Goal: Task Accomplishment & Management: Manage account settings

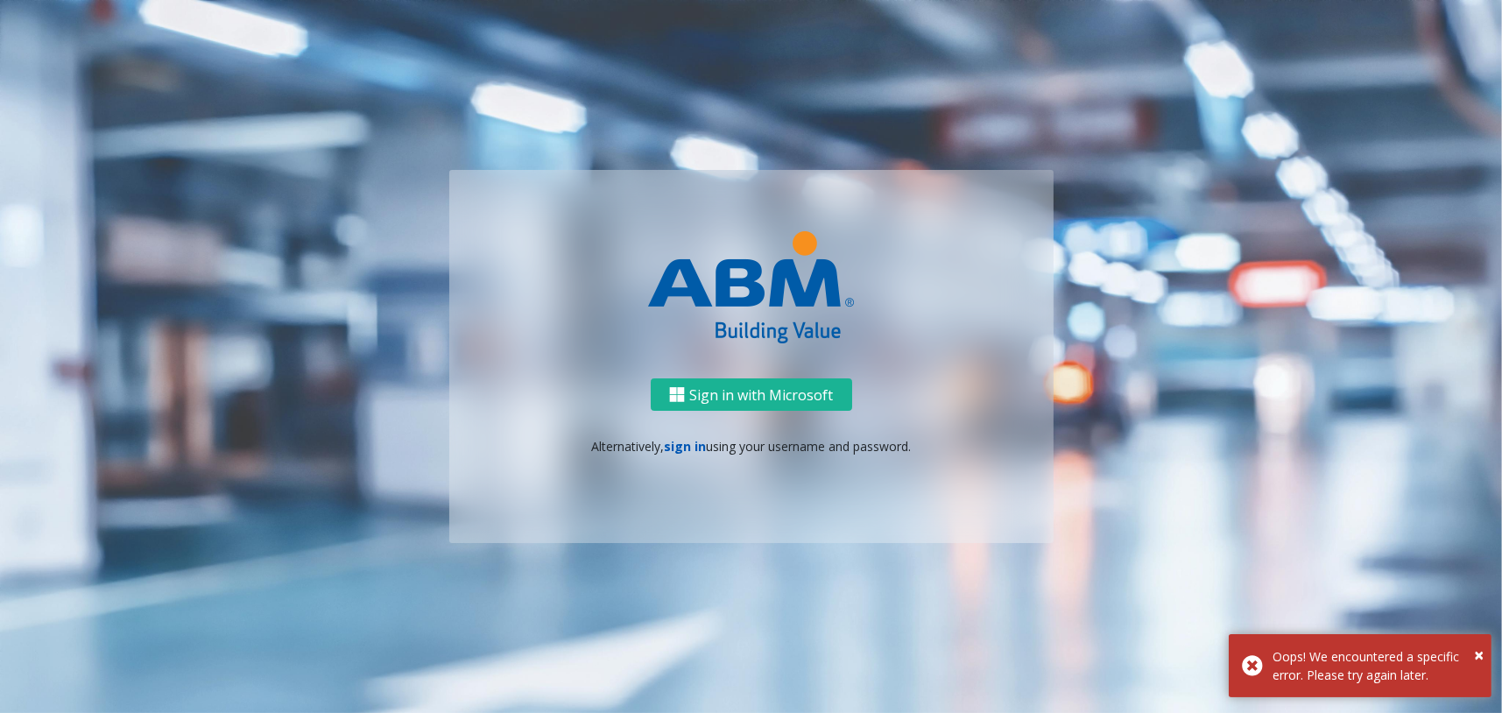
click at [667, 443] on link "sign in" at bounding box center [685, 446] width 42 height 17
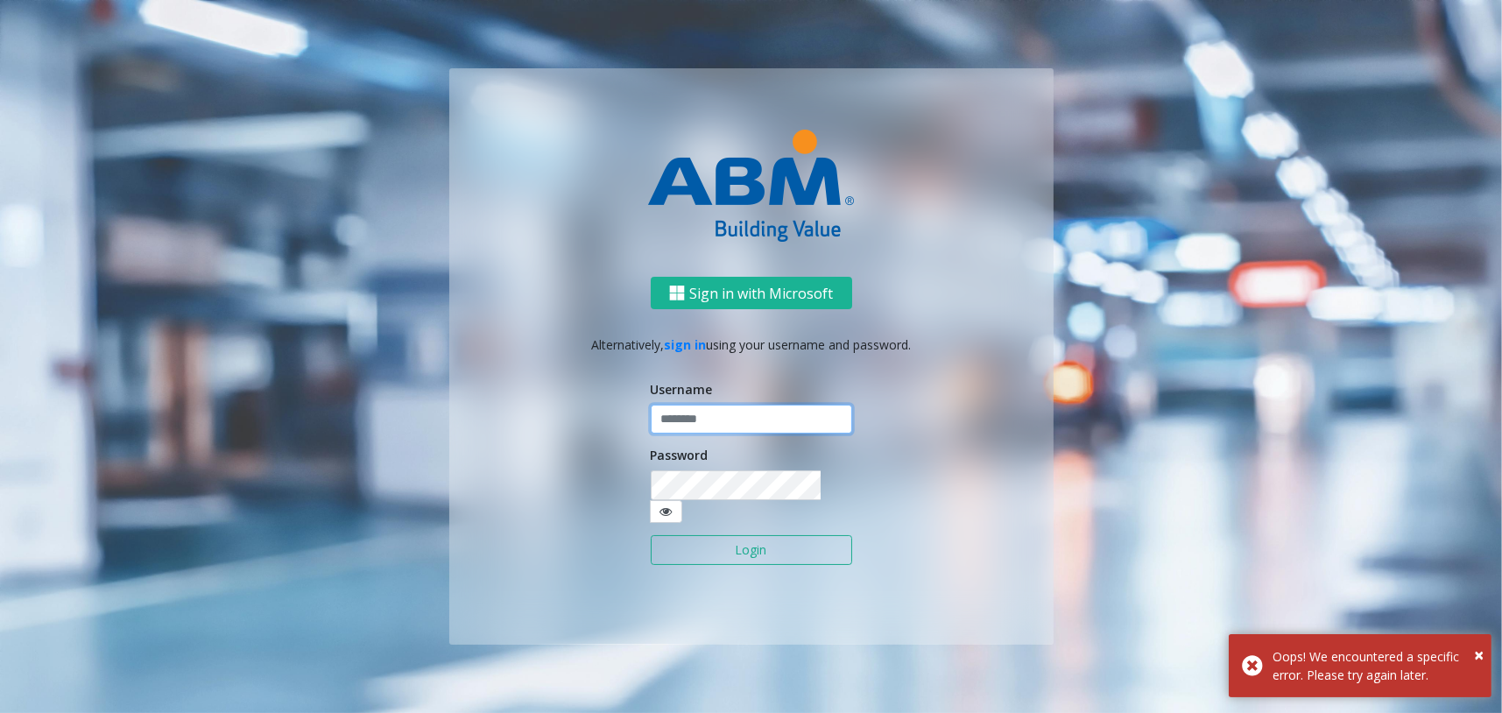
click at [689, 434] on input "text" at bounding box center [751, 420] width 201 height 30
type input "********"
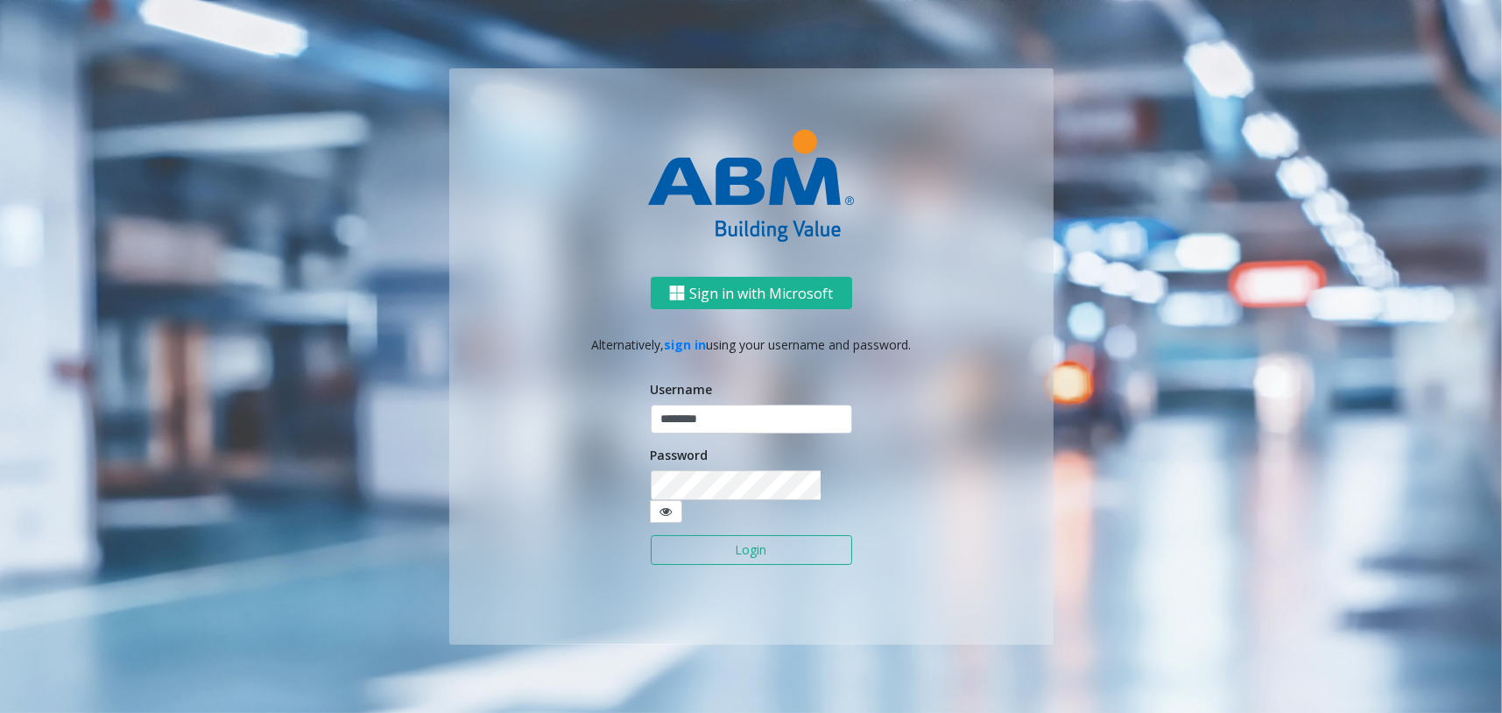
click at [740, 535] on button "Login" at bounding box center [751, 550] width 201 height 30
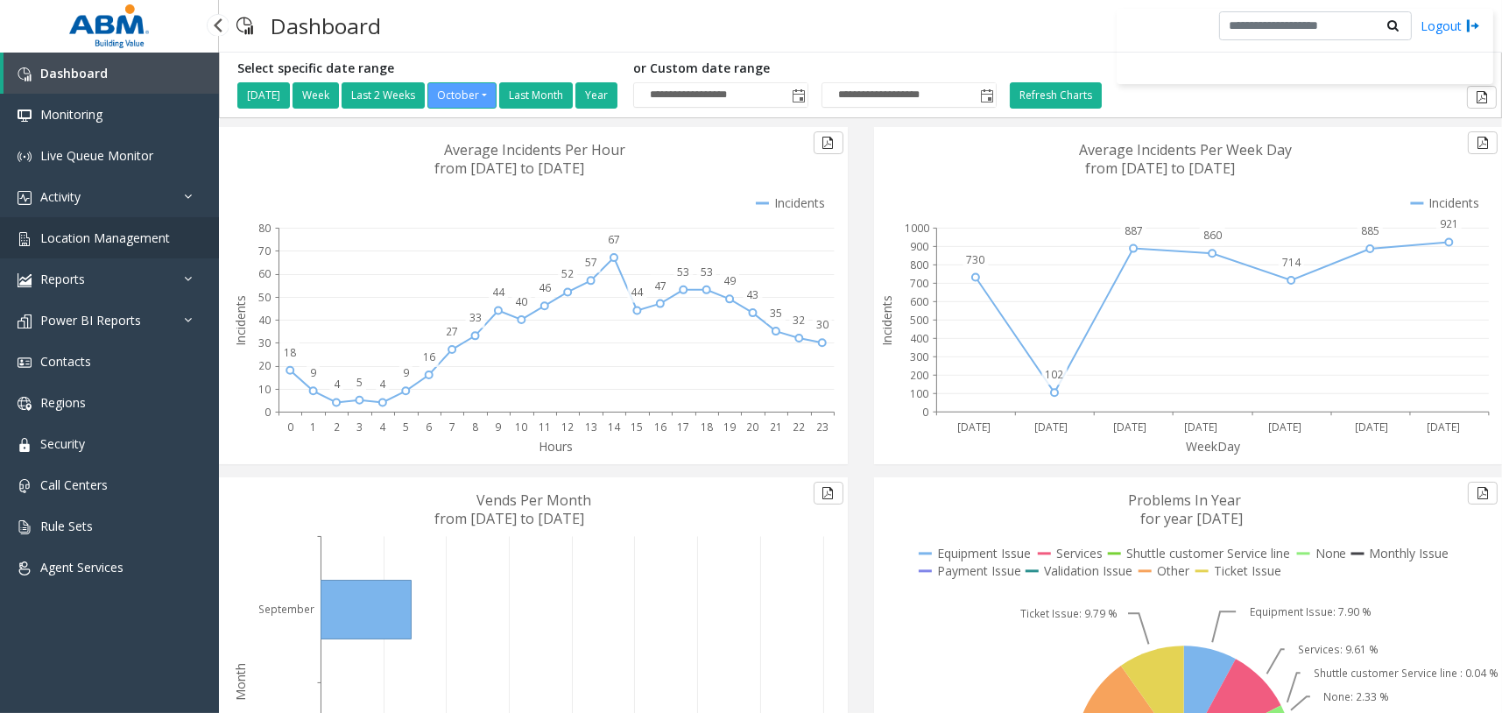
click at [174, 237] on link "Location Management" at bounding box center [109, 237] width 219 height 41
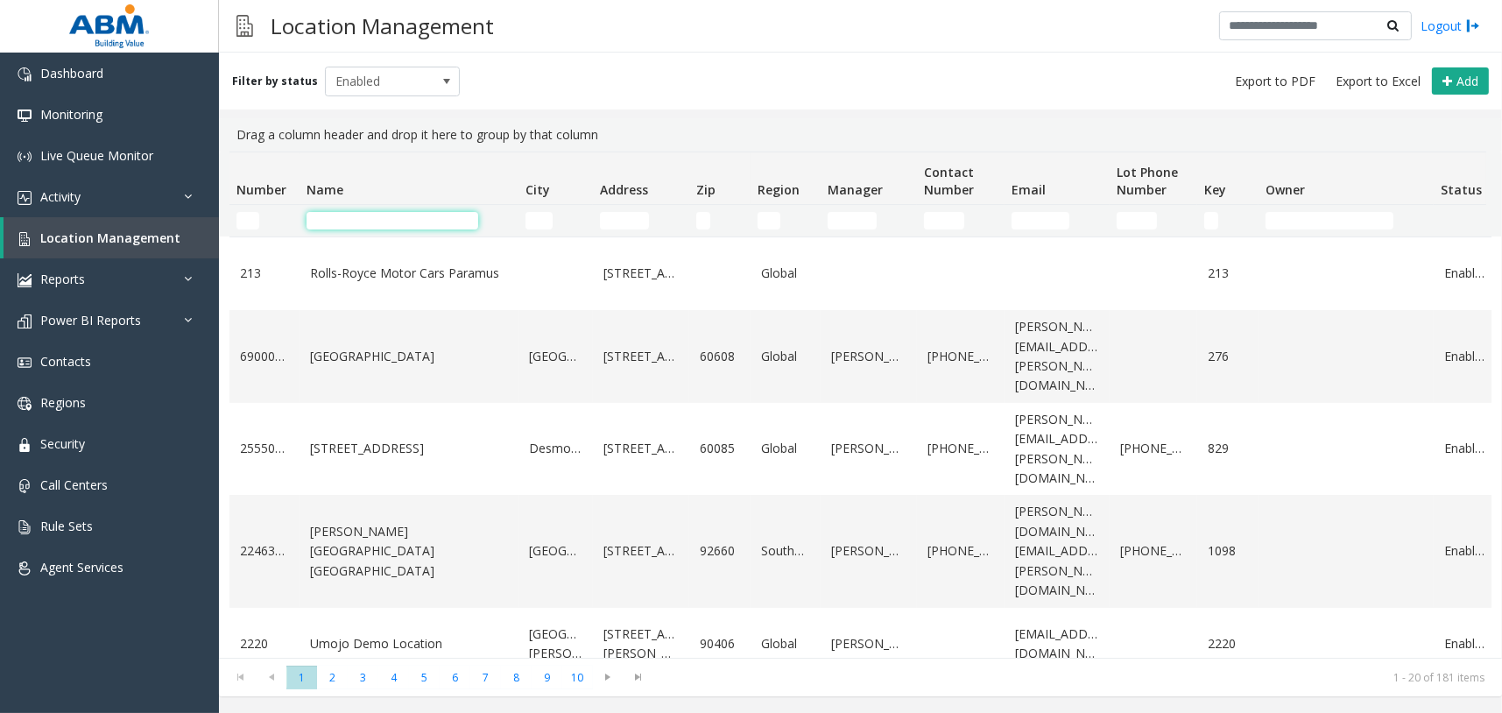
click at [412, 220] on input "Name Filter" at bounding box center [392, 221] width 172 height 18
click at [631, 74] on div "Filter by status Enabled Add" at bounding box center [860, 81] width 1283 height 57
click at [421, 215] on input "Name Filter" at bounding box center [392, 221] width 172 height 18
paste input "**********"
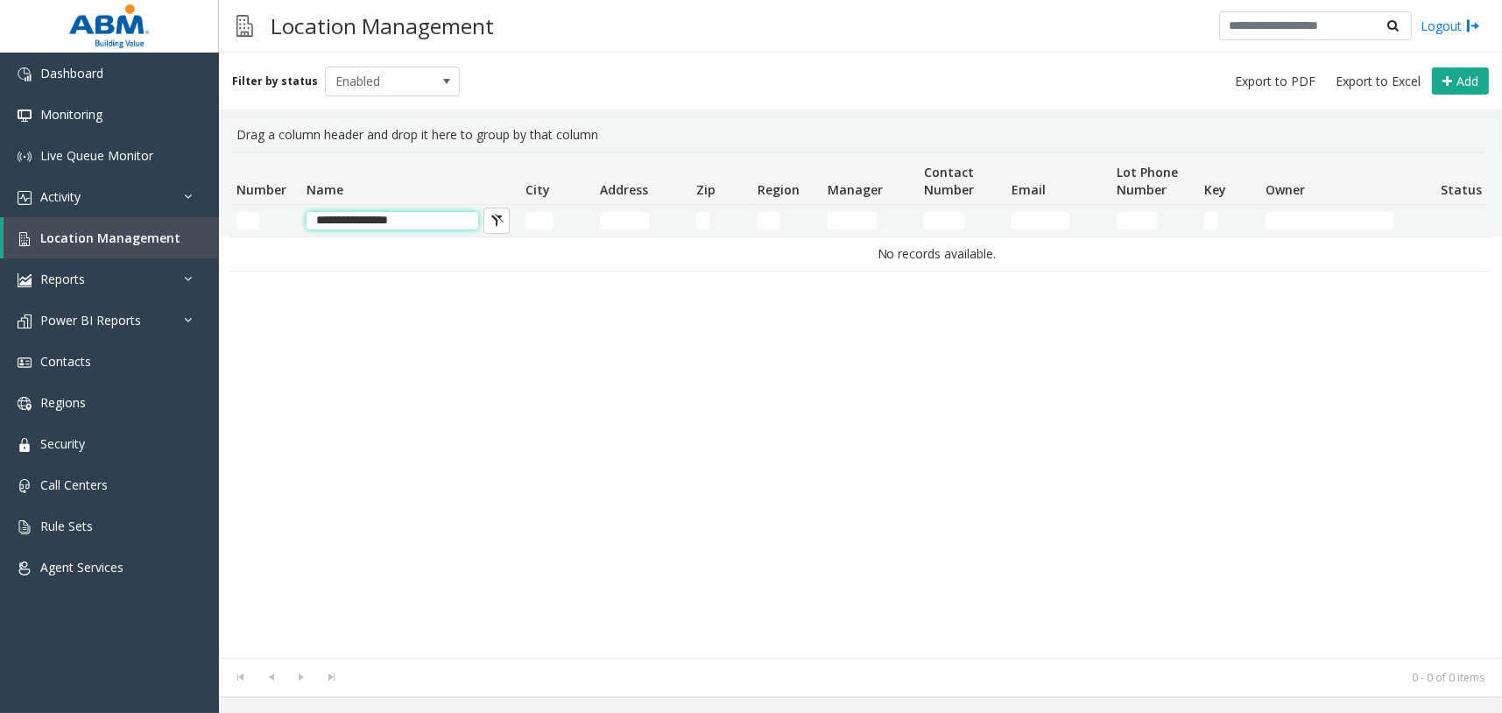
drag, startPoint x: 357, startPoint y: 224, endPoint x: 440, endPoint y: 222, distance: 83.2
click at [440, 222] on input "**********" at bounding box center [392, 221] width 172 height 18
click at [362, 229] on kendo-grid-filter-wrapper-cell "**********" at bounding box center [408, 221] width 205 height 18
drag, startPoint x: 361, startPoint y: 222, endPoint x: 285, endPoint y: 223, distance: 75.3
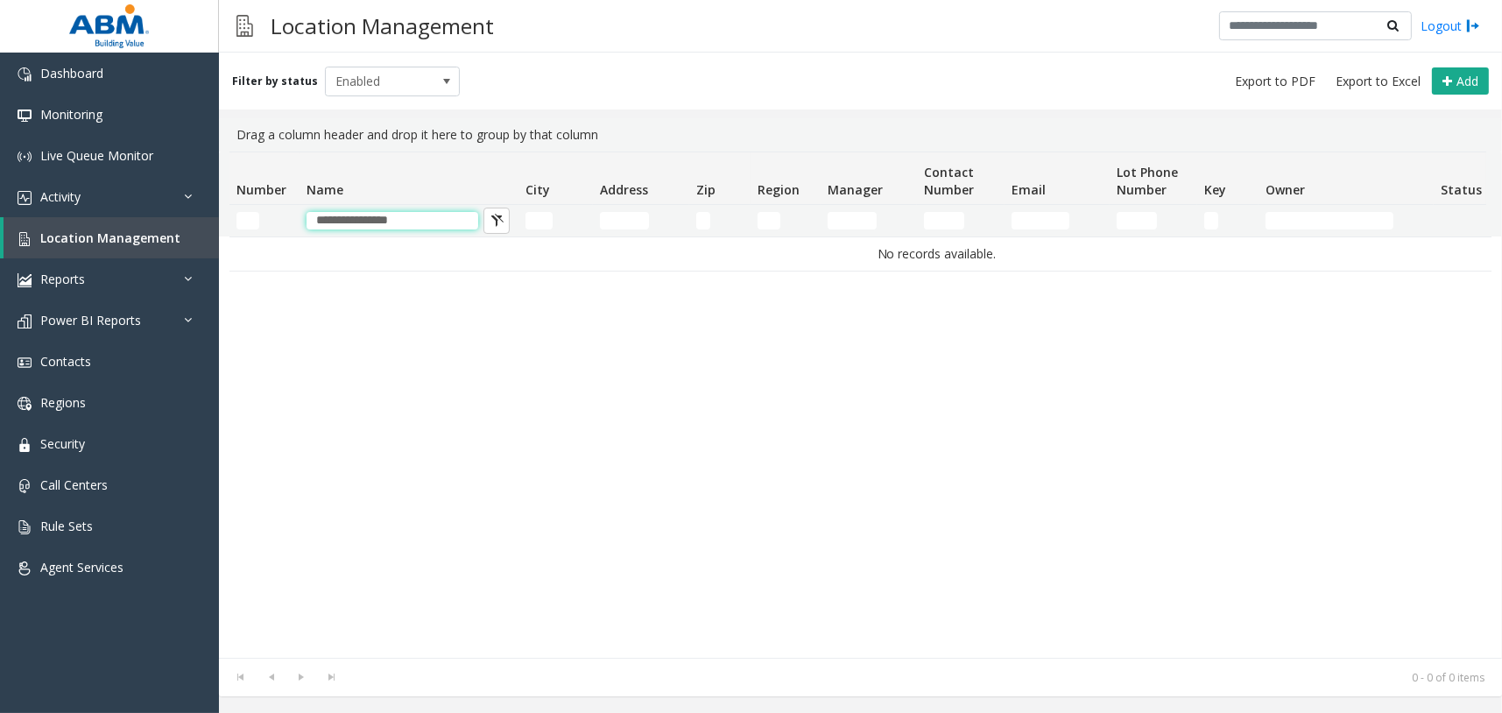
click at [285, 223] on tr "**********" at bounding box center [936, 221] width 1414 height 32
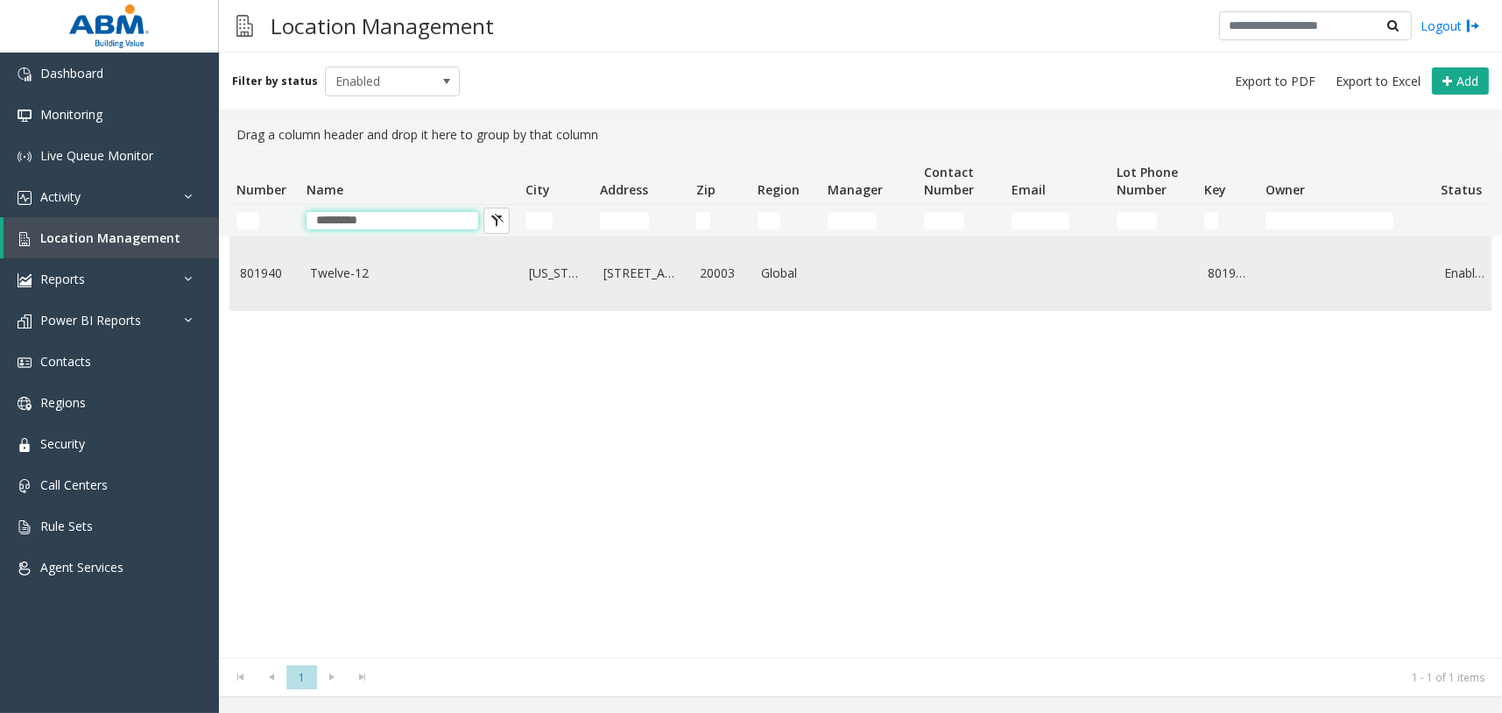
type input "*********"
click at [363, 270] on link "Twelve-12" at bounding box center [409, 273] width 198 height 19
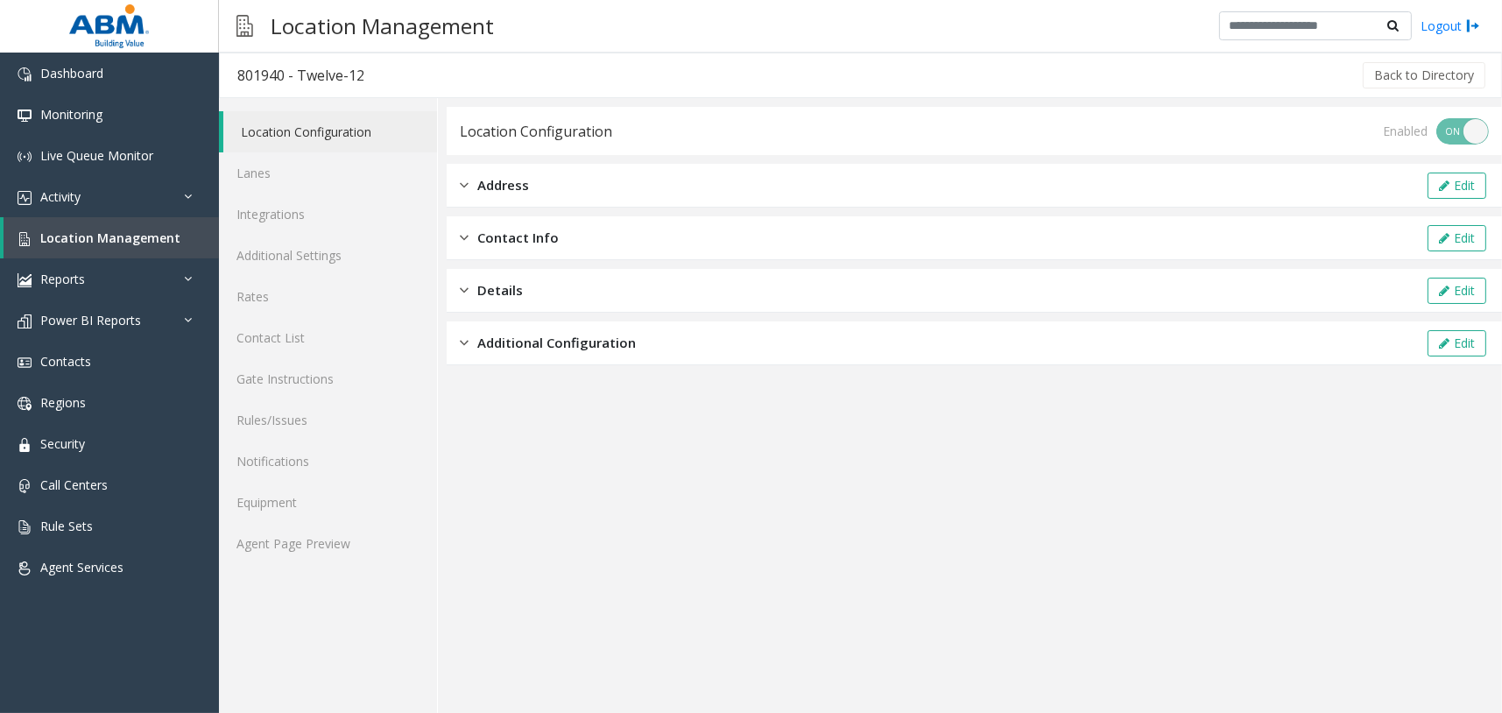
click at [510, 340] on span "Additional Configuration" at bounding box center [556, 343] width 158 height 20
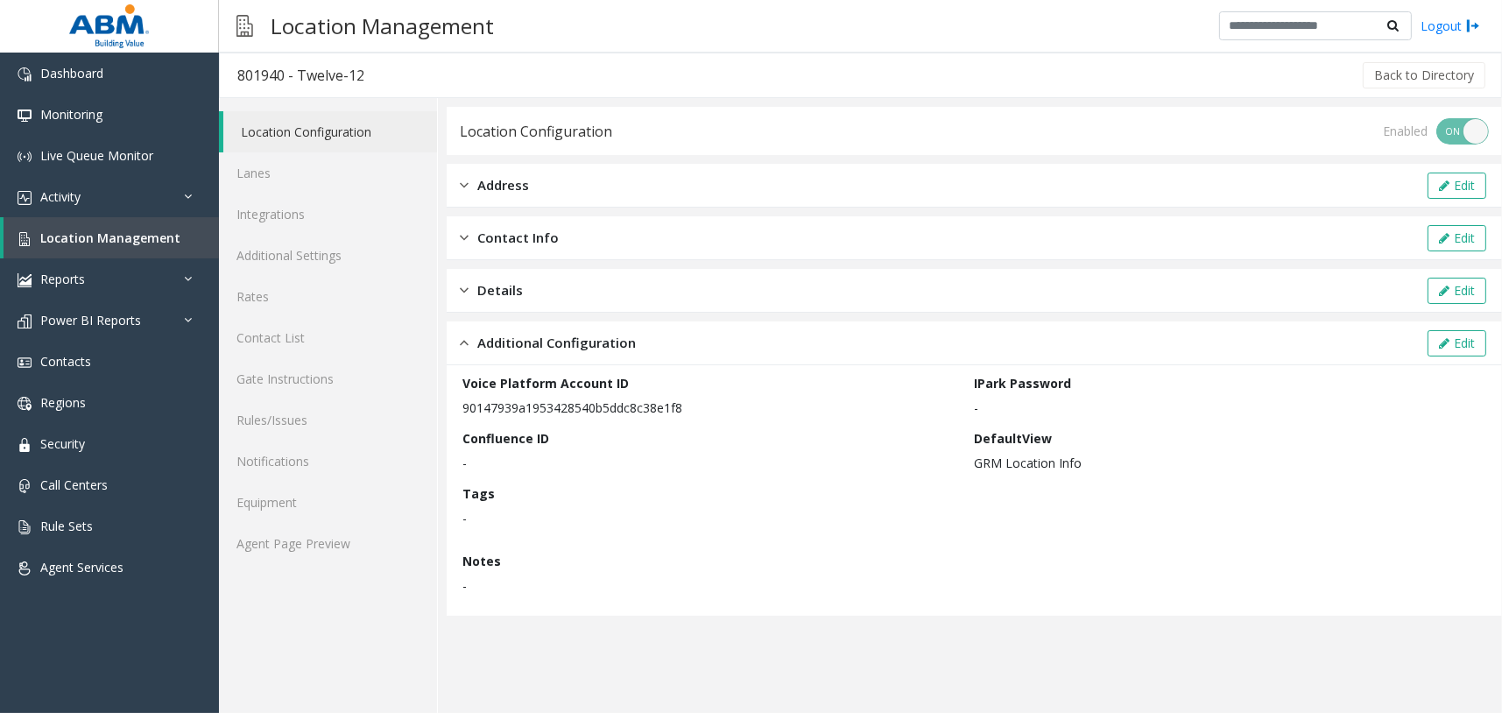
drag, startPoint x: 686, startPoint y: 408, endPoint x: 465, endPoint y: 407, distance: 220.6
click at [465, 407] on p "90147939a1953428540b5ddc8c38e1f8" at bounding box center [713, 407] width 503 height 18
drag, startPoint x: 615, startPoint y: 406, endPoint x: 649, endPoint y: 402, distance: 34.4
click at [615, 406] on p "90147939a1953428540b5ddc8c38e1f8" at bounding box center [713, 407] width 503 height 18
drag, startPoint x: 670, startPoint y: 404, endPoint x: 540, endPoint y: 405, distance: 129.6
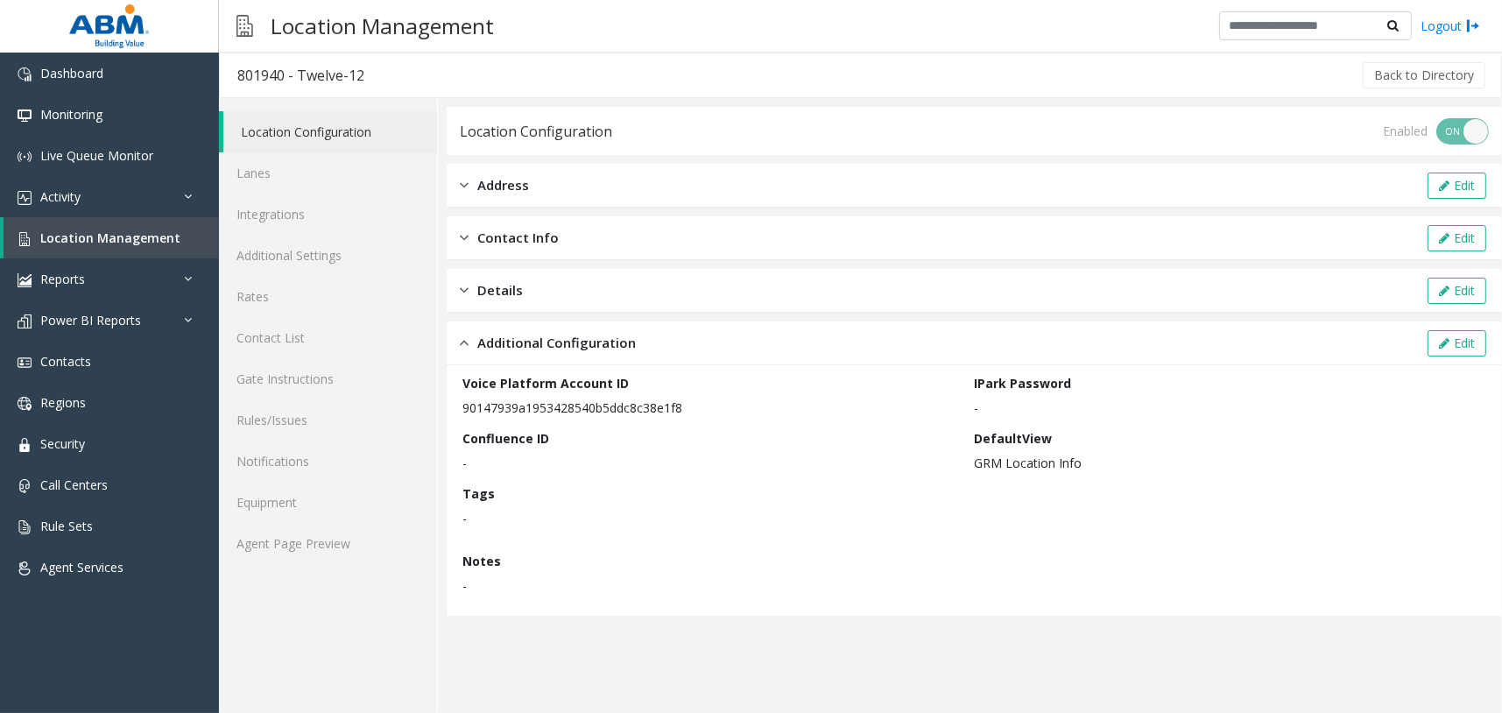
click at [635, 404] on p "90147939a1953428540b5ddc8c38e1f8" at bounding box center [713, 407] width 503 height 18
click at [456, 407] on div "Voice Platform Account ID 90147939a1953428540b5ddc8c38e1f8 IPark Password - Con…" at bounding box center [974, 490] width 1055 height 250
drag, startPoint x: 461, startPoint y: 407, endPoint x: 717, endPoint y: 412, distance: 255.7
click at [717, 412] on p "90147939a1953428540b5ddc8c38e1f8" at bounding box center [713, 407] width 503 height 18
copy p "90147939a1953428540b5ddc8c38e1f8"
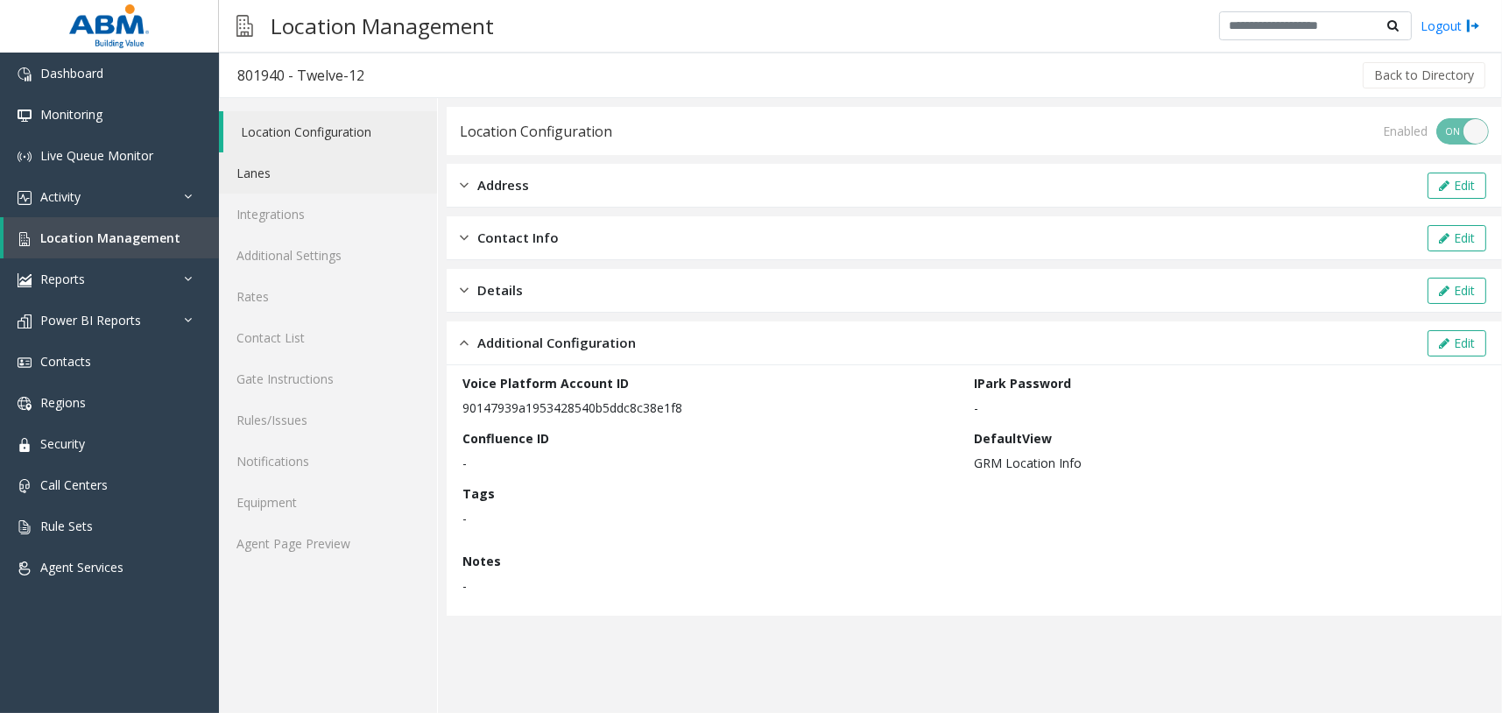
click at [353, 184] on link "Lanes" at bounding box center [328, 172] width 218 height 41
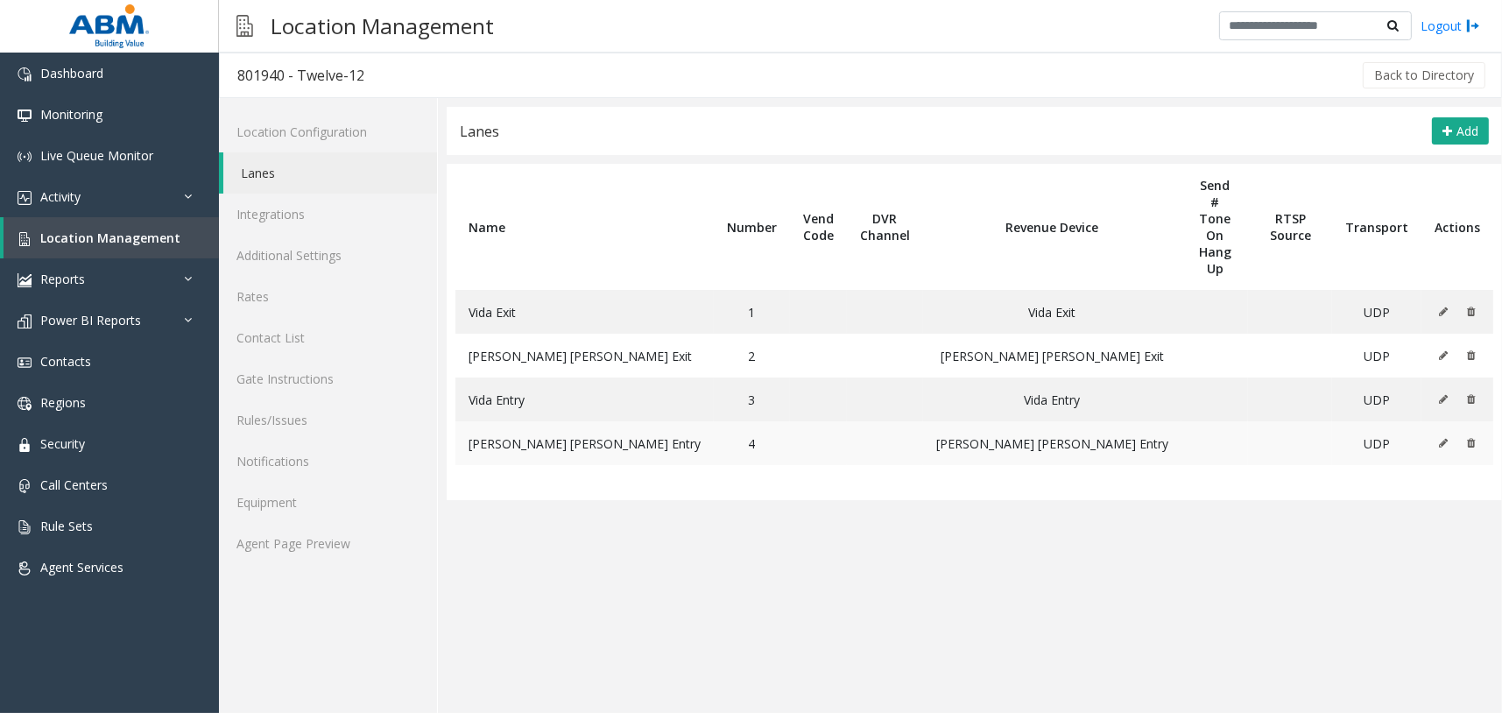
click at [1443, 438] on icon at bounding box center [1443, 443] width 9 height 11
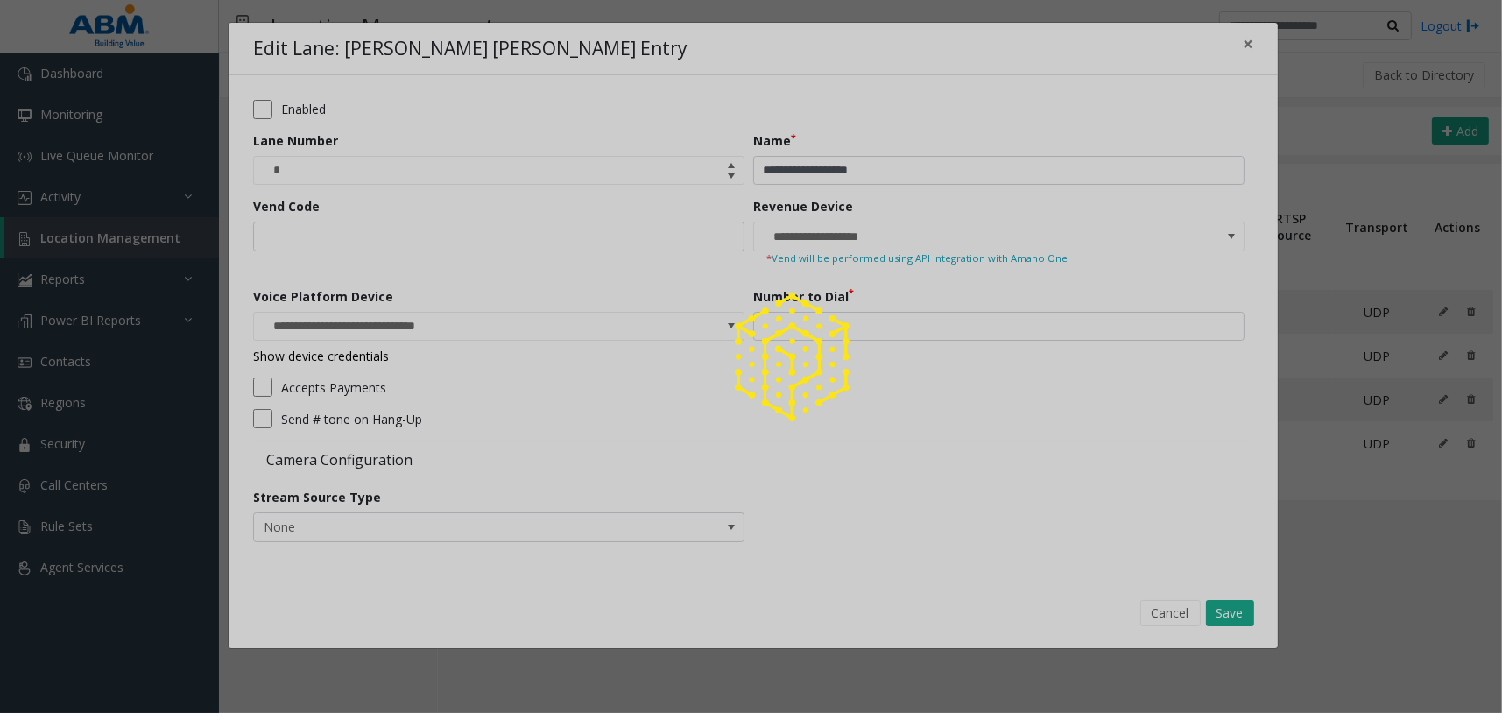
type input "**********"
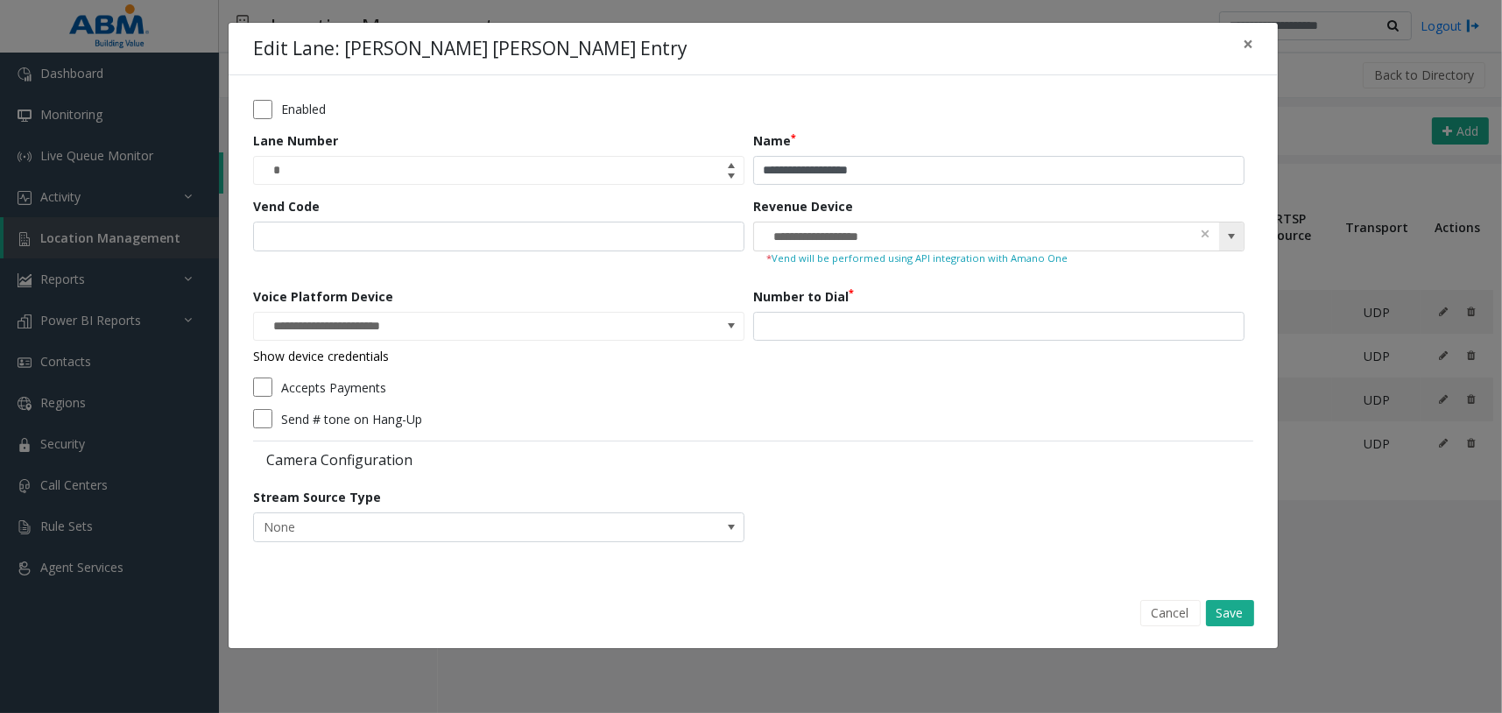
click at [942, 238] on input "**********" at bounding box center [949, 236] width 391 height 28
click at [1245, 42] on span "×" at bounding box center [1247, 44] width 11 height 25
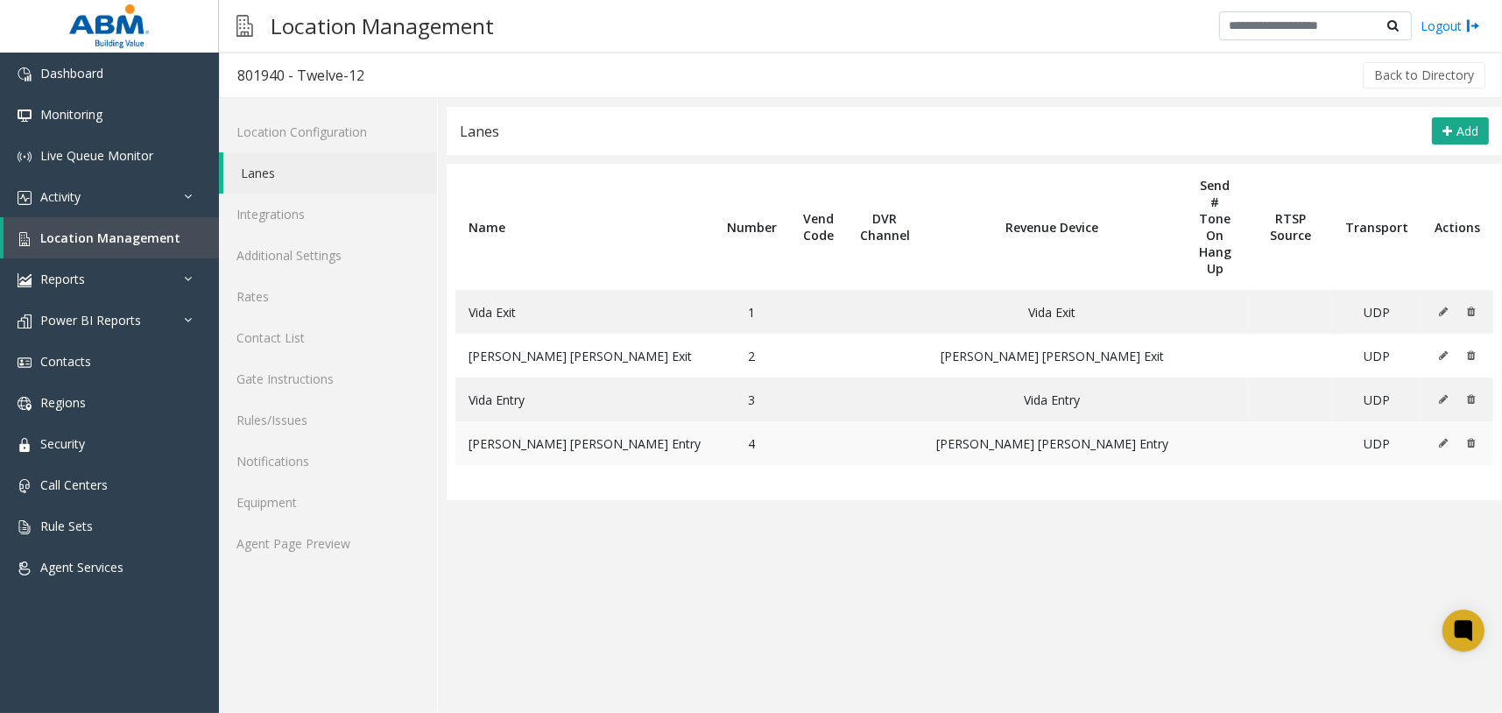
click at [1451, 430] on button at bounding box center [1447, 443] width 19 height 26
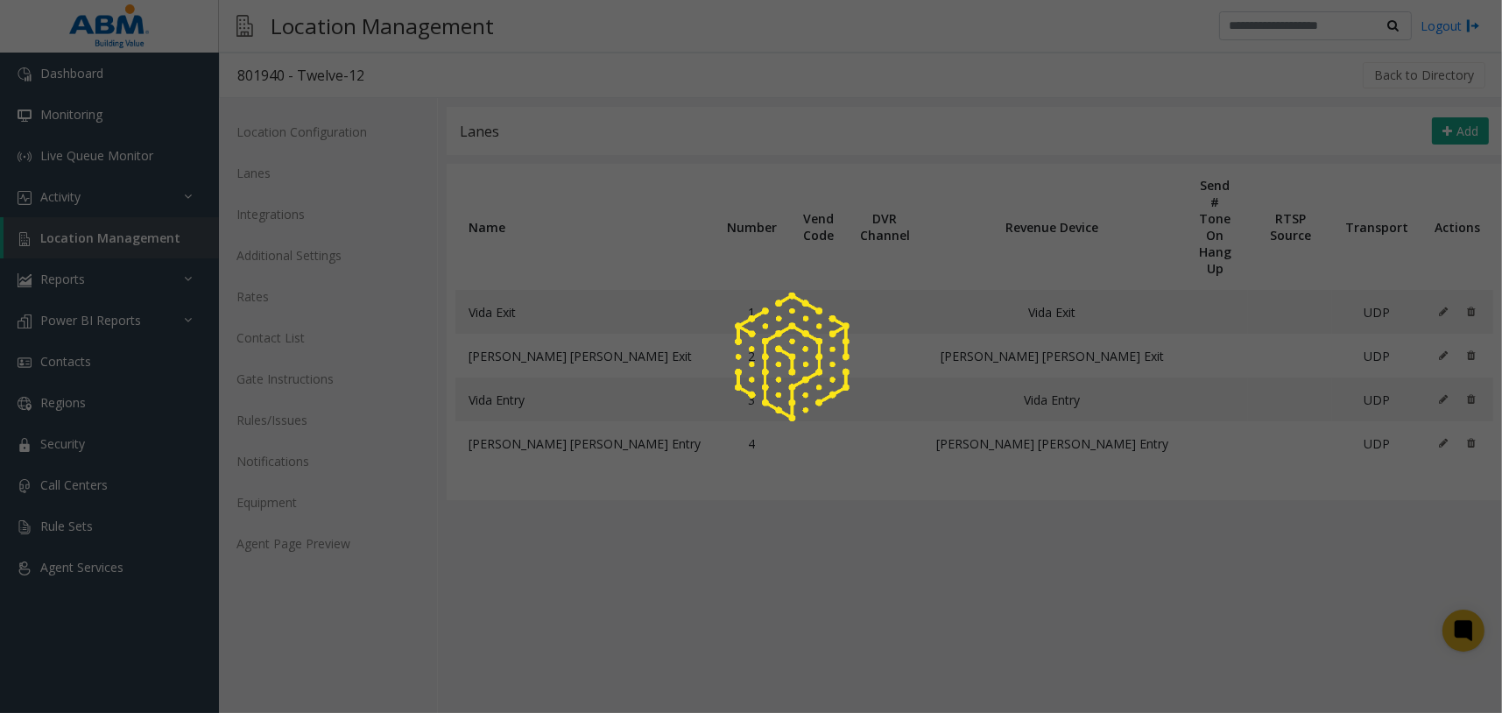
type input "**********"
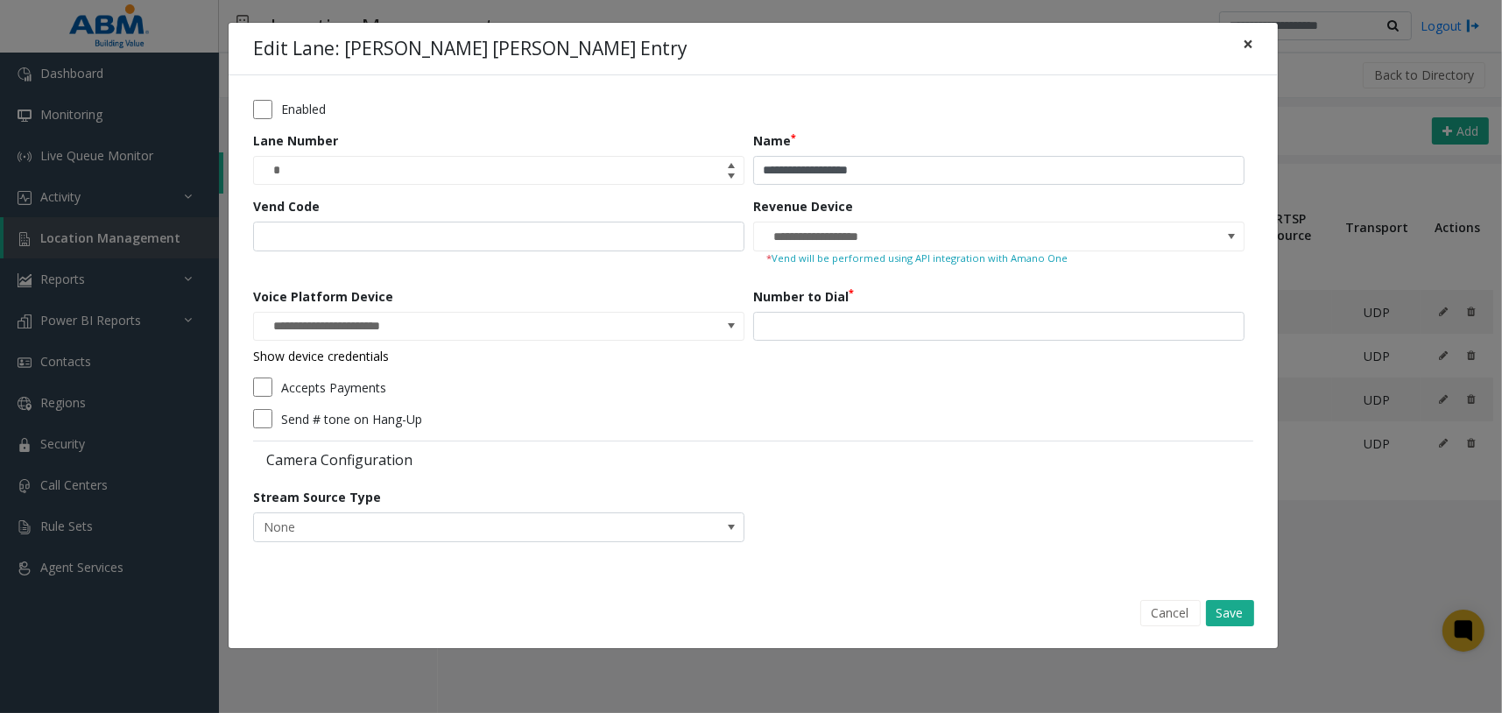
click at [1246, 46] on span "×" at bounding box center [1247, 44] width 11 height 25
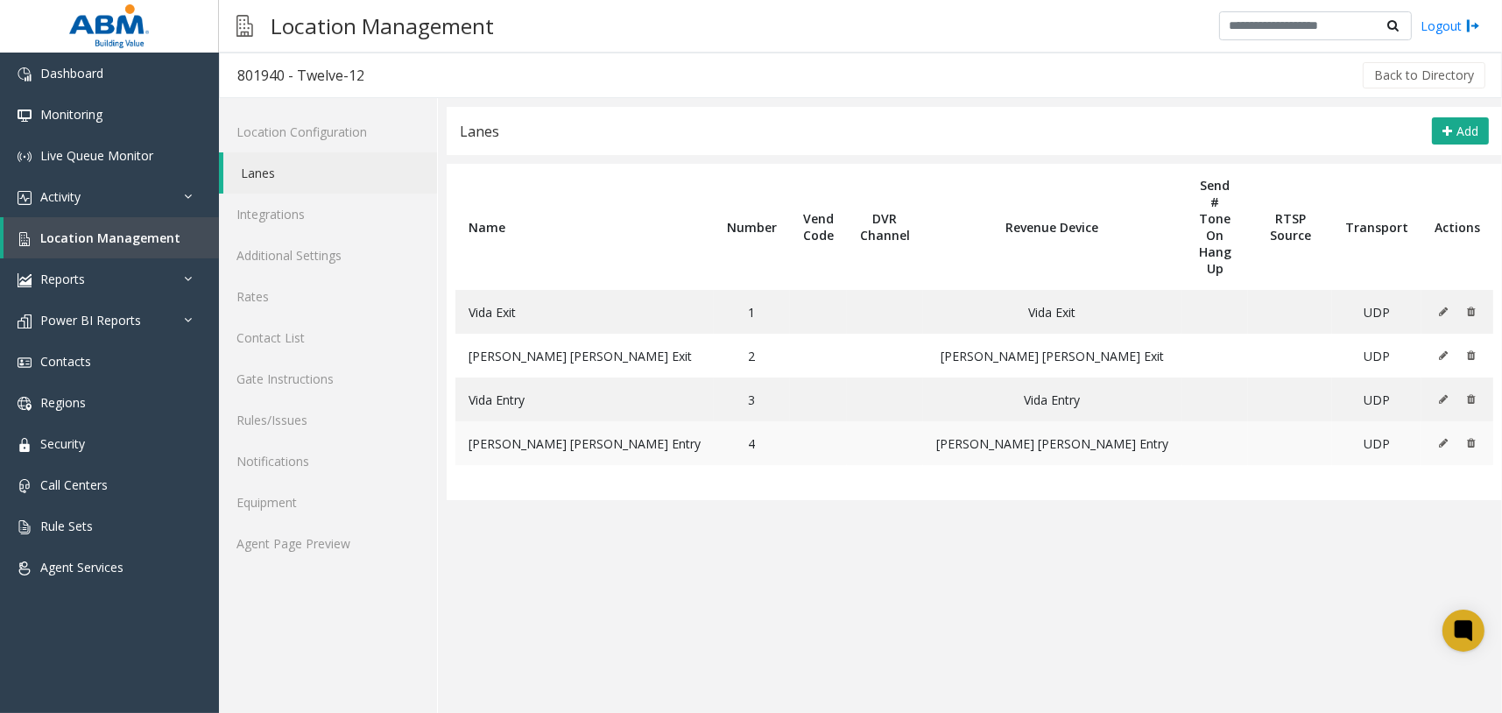
click at [1440, 438] on icon at bounding box center [1443, 443] width 9 height 11
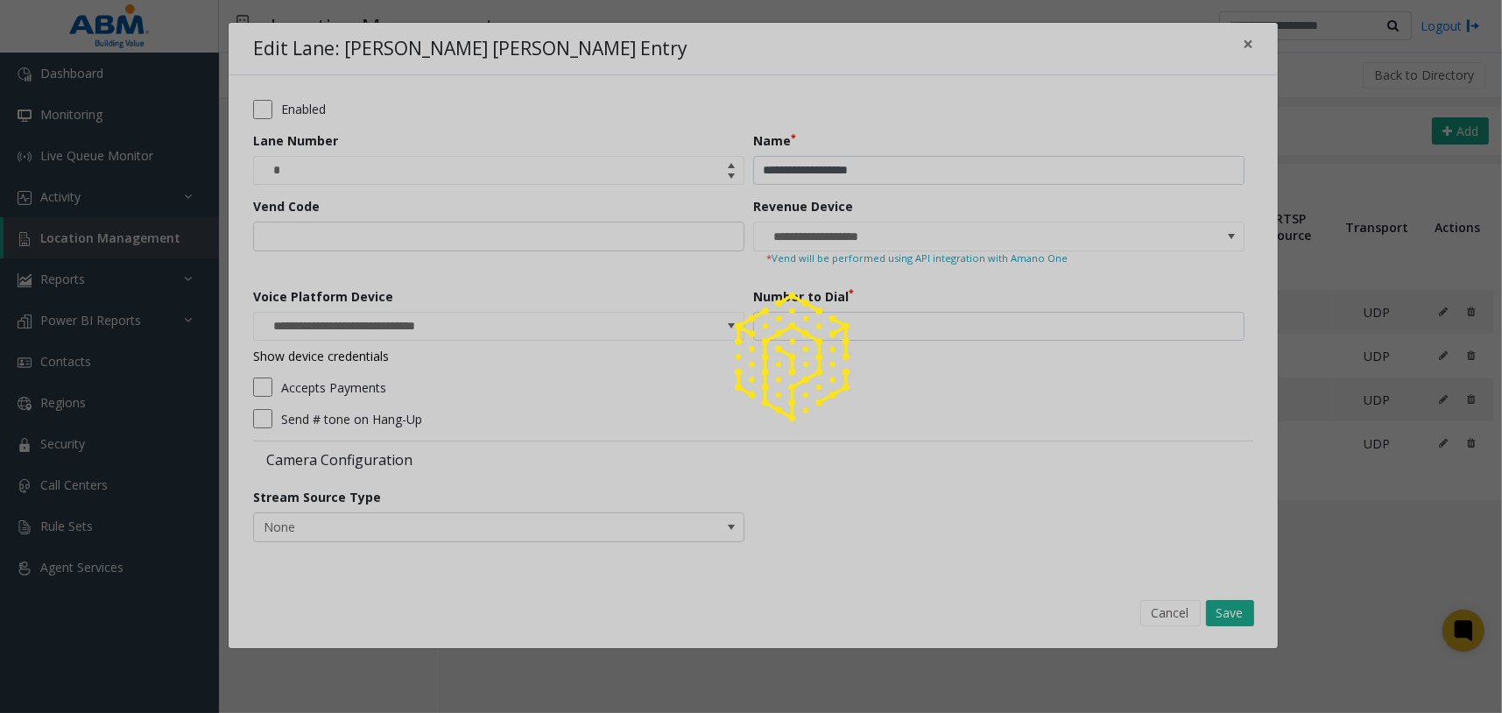
type input "**********"
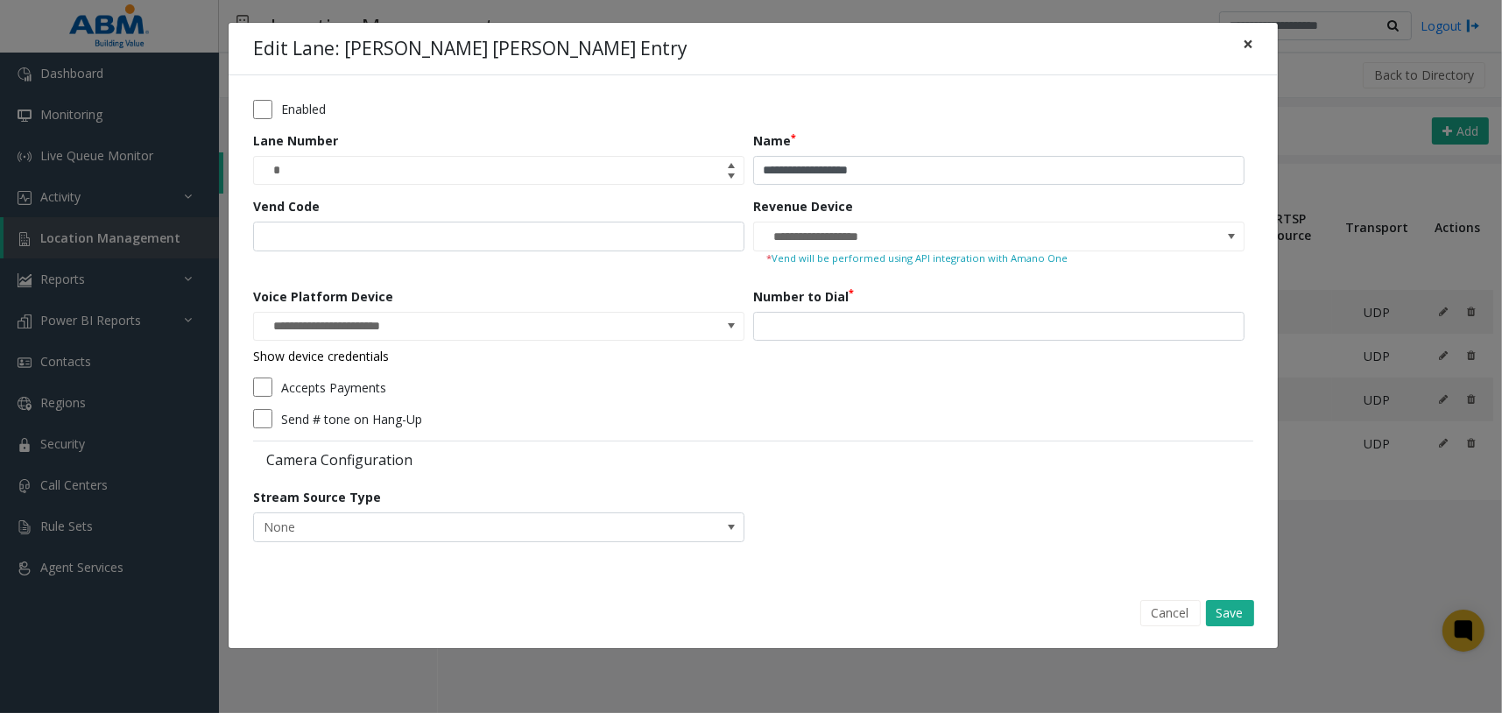
click at [1244, 45] on span "×" at bounding box center [1247, 44] width 11 height 25
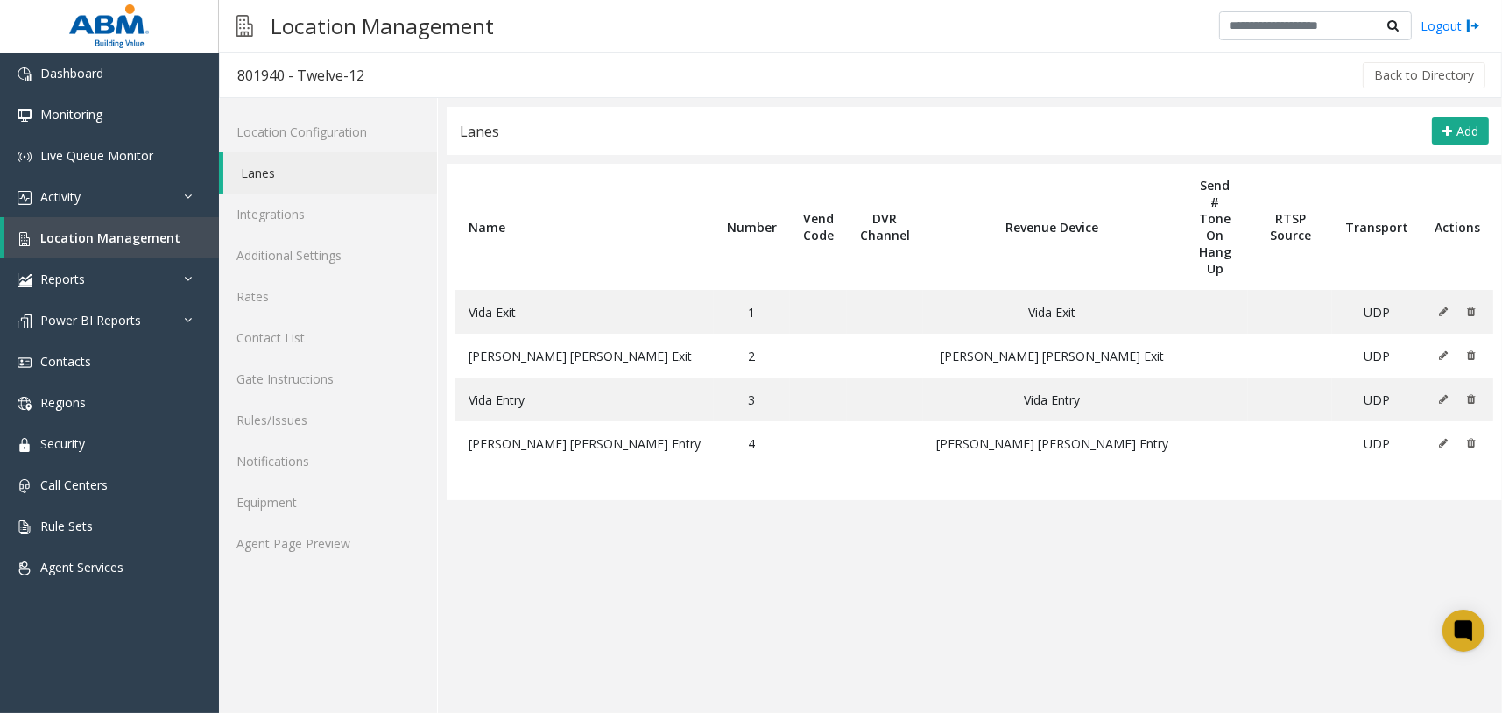
click at [852, 503] on app-lanes "**********" at bounding box center [974, 410] width 1055 height 606
click at [379, 139] on link "Location Configuration" at bounding box center [328, 131] width 218 height 41
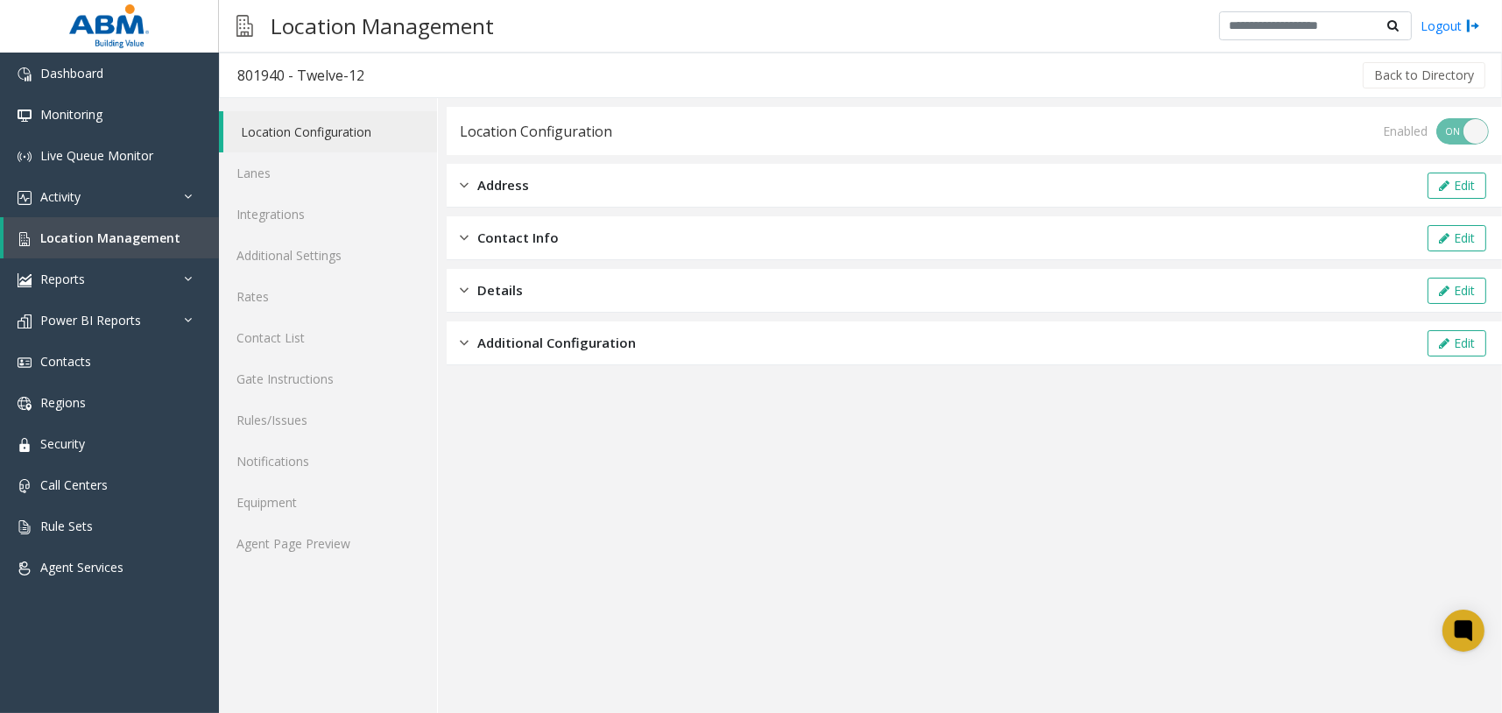
click at [571, 356] on div "Additional Configuration Edit" at bounding box center [974, 343] width 1055 height 44
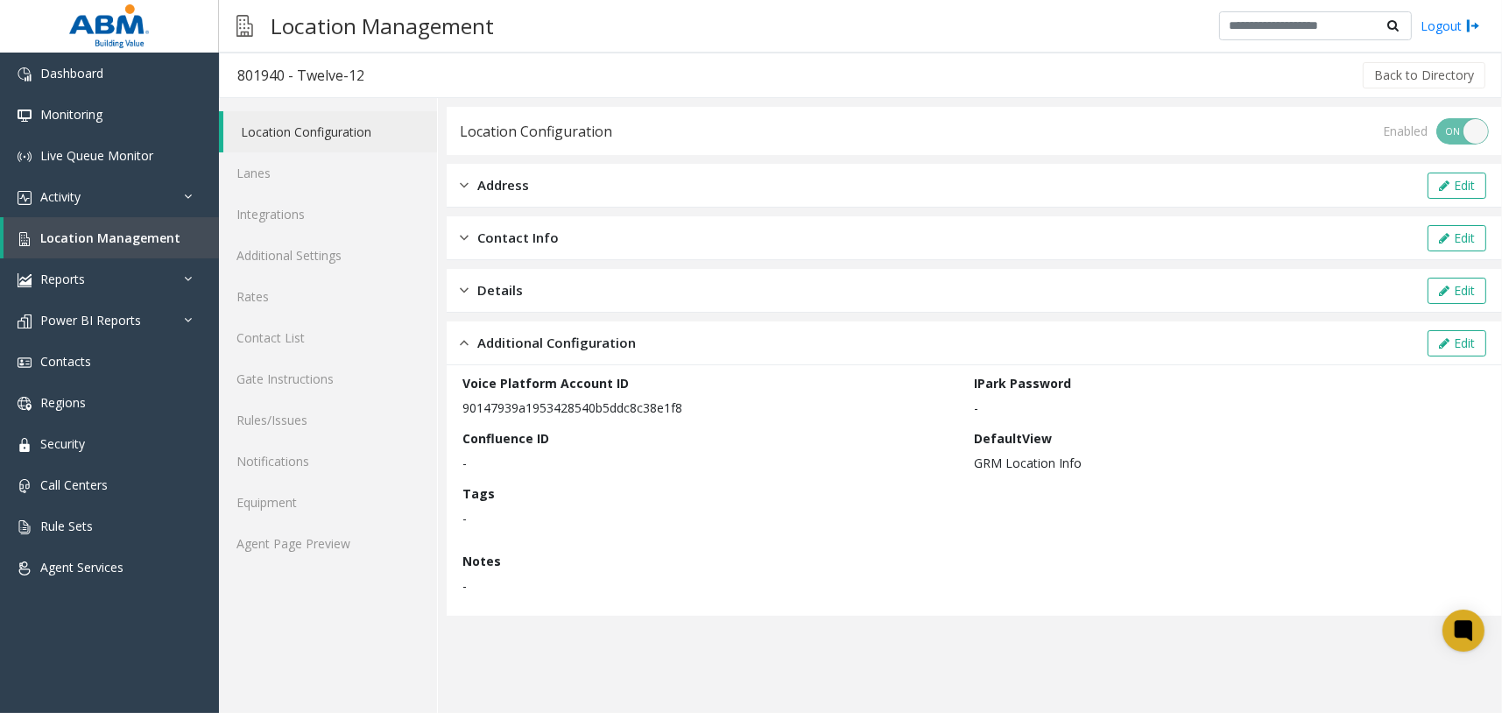
click at [1340, 451] on div "DefaultView GRM Location Info" at bounding box center [1230, 450] width 512 height 43
drag, startPoint x: 685, startPoint y: 403, endPoint x: 488, endPoint y: 405, distance: 197.0
click at [489, 405] on p "90147939a1953428540b5ddc8c38e1f8" at bounding box center [713, 407] width 503 height 18
click at [487, 405] on p "90147939a1953428540b5ddc8c38e1f8" at bounding box center [713, 407] width 503 height 18
click at [376, 175] on link "Lanes" at bounding box center [328, 172] width 218 height 41
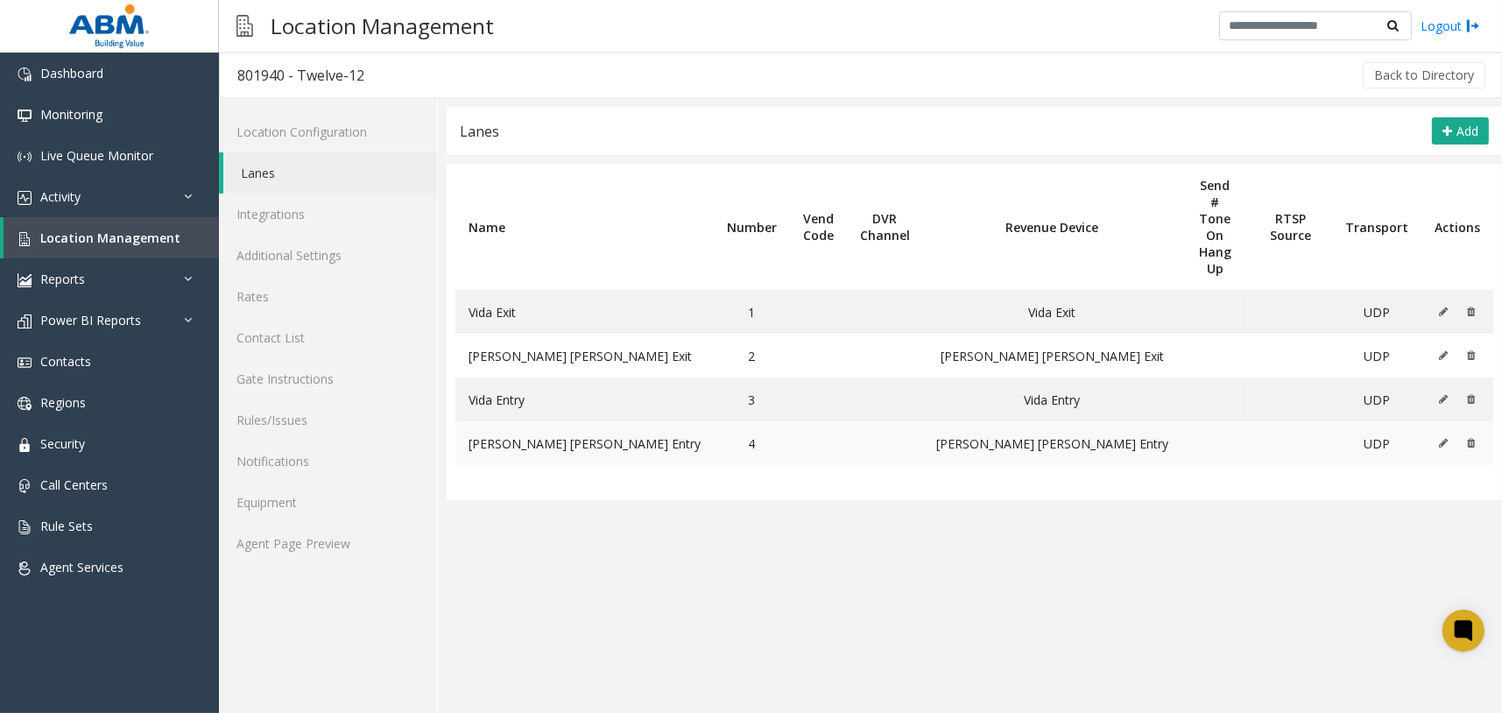
click at [1444, 438] on icon at bounding box center [1443, 443] width 9 height 11
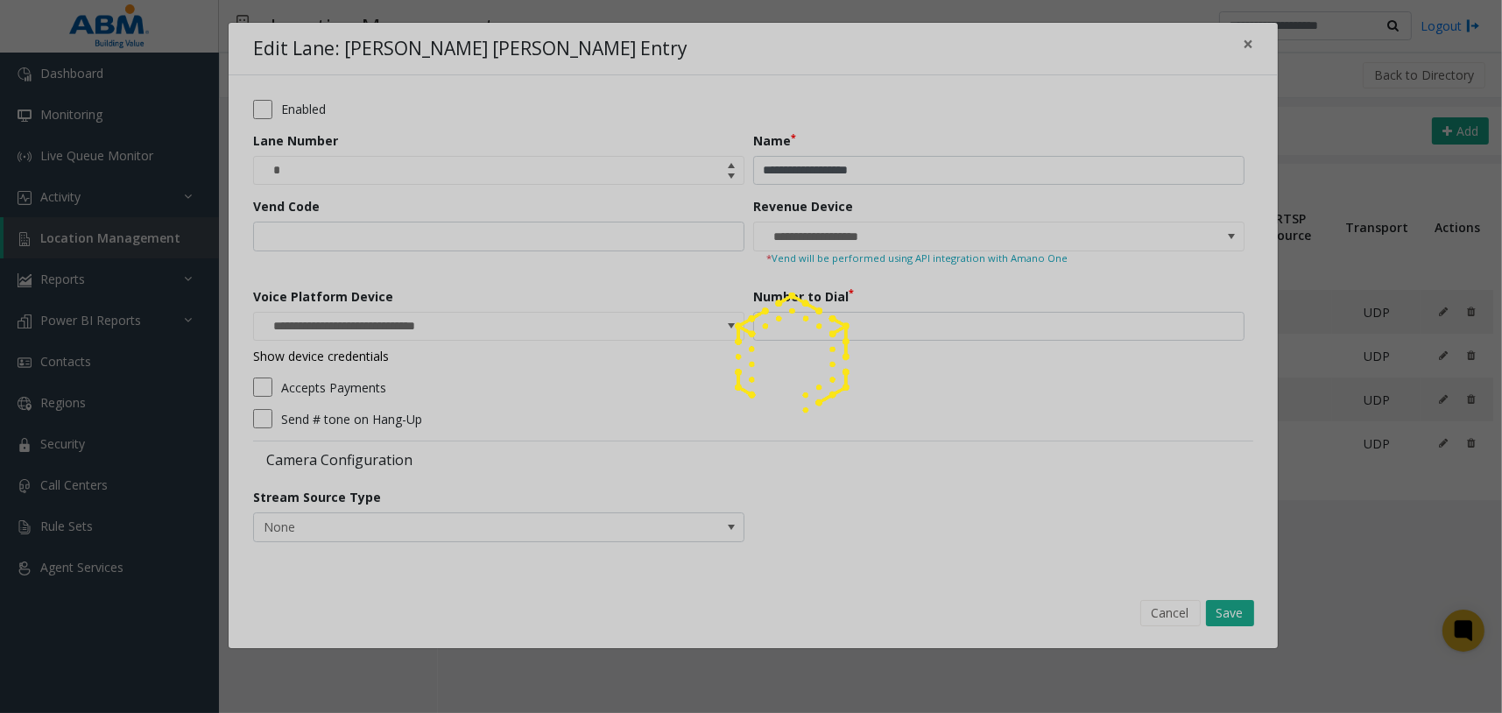
type input "**********"
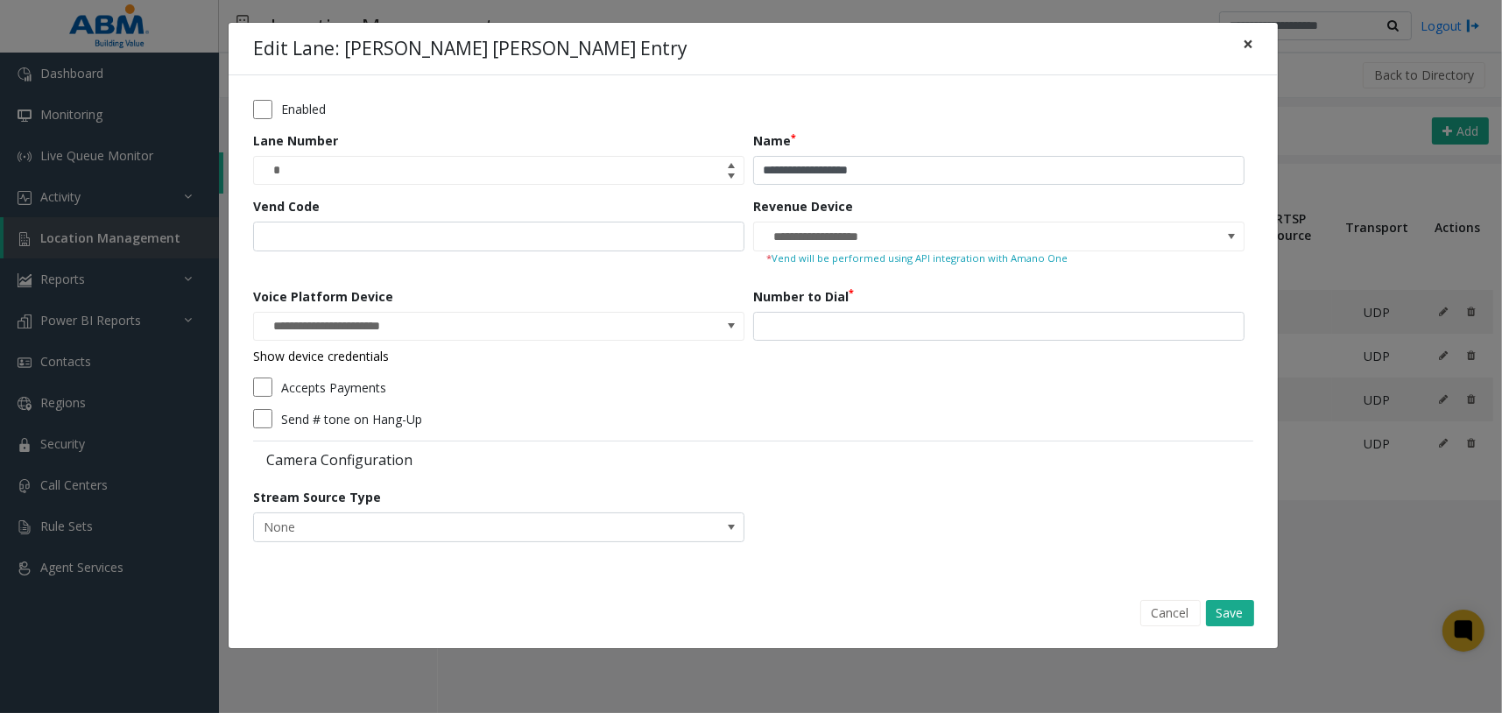
click at [1250, 45] on span "×" at bounding box center [1247, 44] width 11 height 25
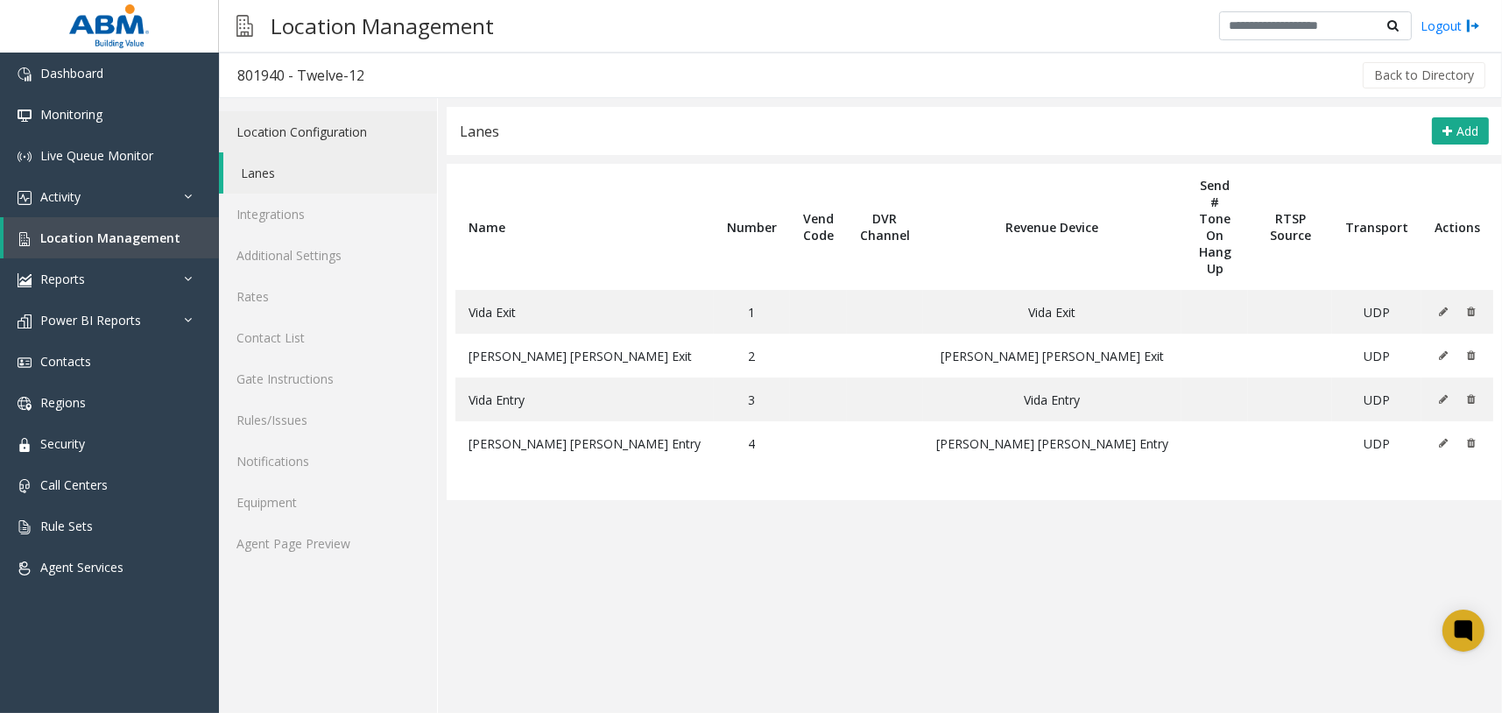
click at [330, 130] on link "Location Configuration" at bounding box center [328, 131] width 218 height 41
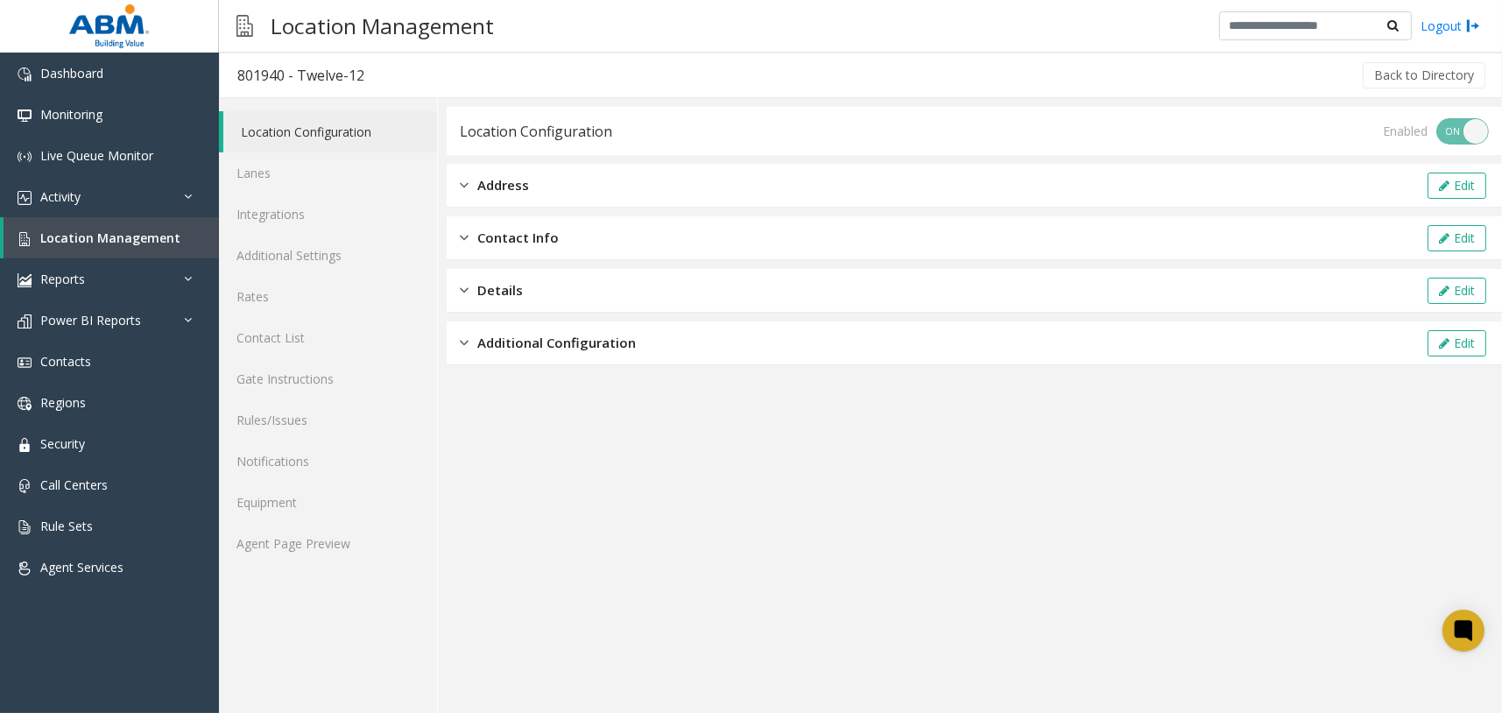
click at [582, 336] on span "Additional Configuration" at bounding box center [556, 343] width 158 height 20
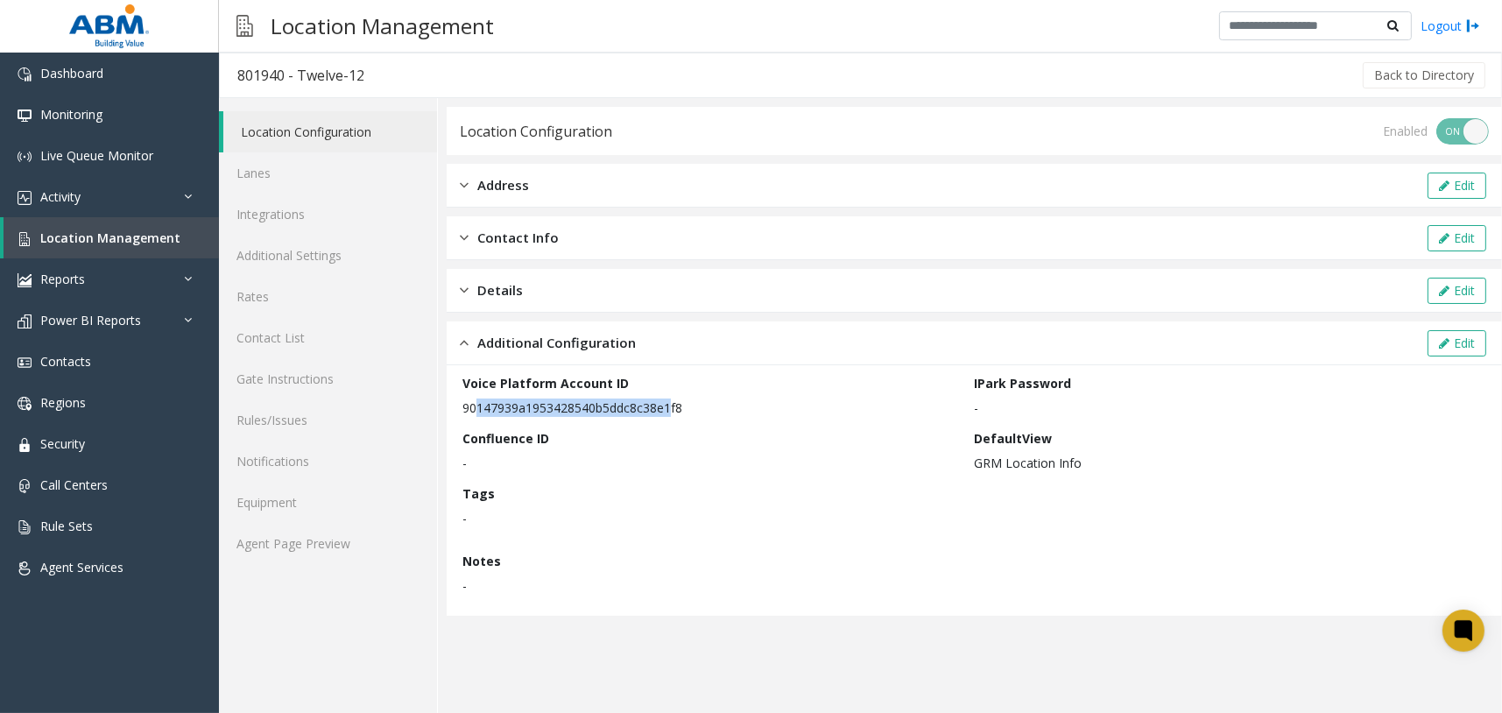
drag, startPoint x: 468, startPoint y: 405, endPoint x: 669, endPoint y: 405, distance: 201.4
click at [668, 405] on p "90147939a1953428540b5ddc8c38e1f8" at bounding box center [713, 407] width 503 height 18
drag, startPoint x: 795, startPoint y: 432, endPoint x: 862, endPoint y: 447, distance: 68.4
click at [796, 432] on div "Confluence ID -" at bounding box center [718, 450] width 512 height 43
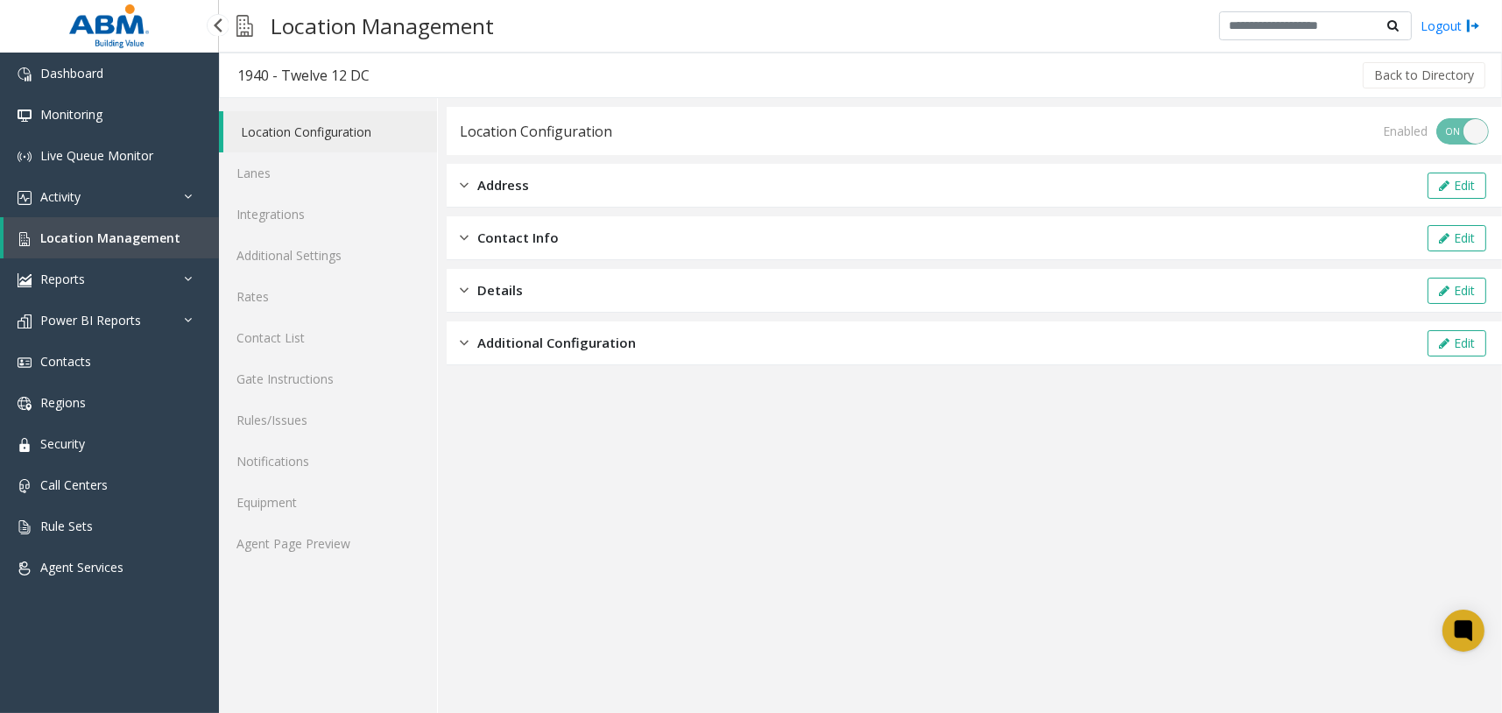
click at [122, 233] on span "Location Management" at bounding box center [110, 237] width 140 height 17
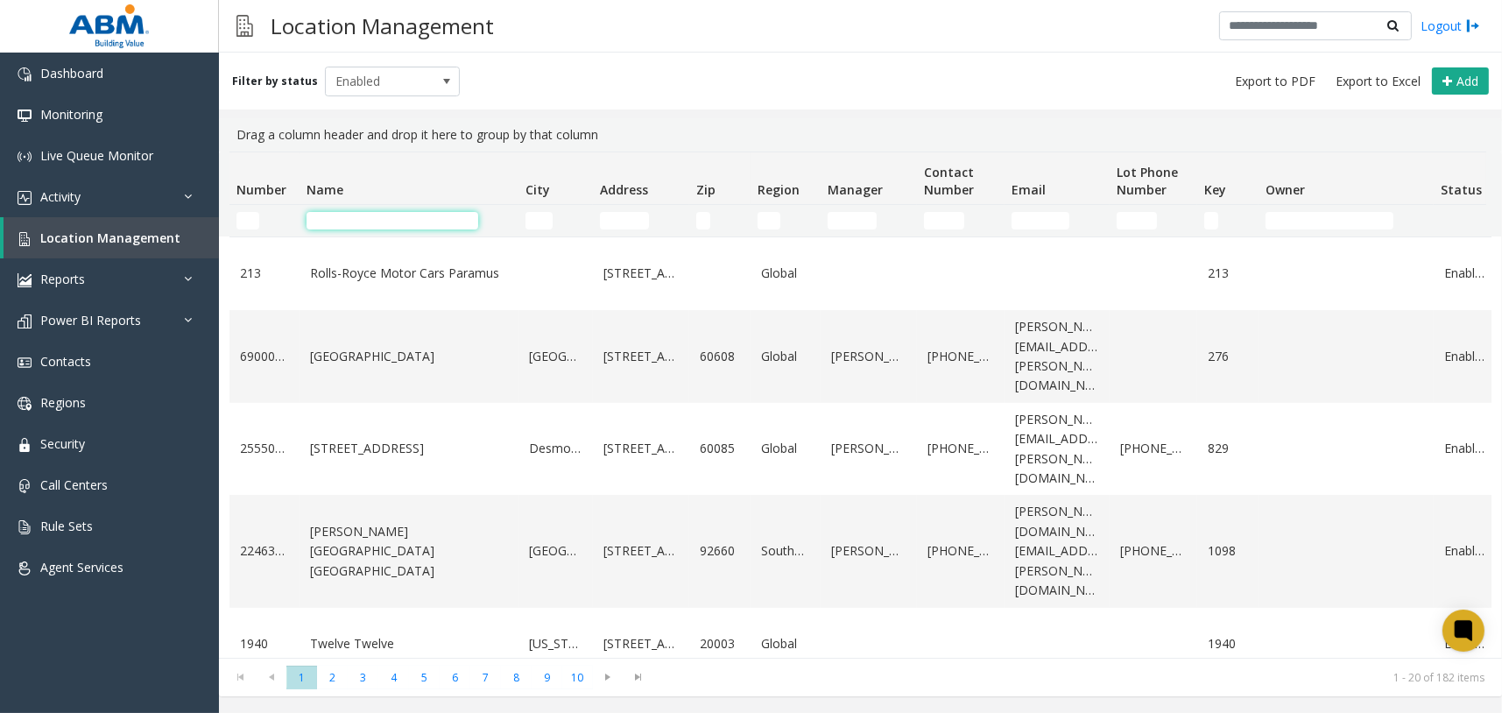
click at [402, 222] on input "Name Filter" at bounding box center [392, 221] width 172 height 18
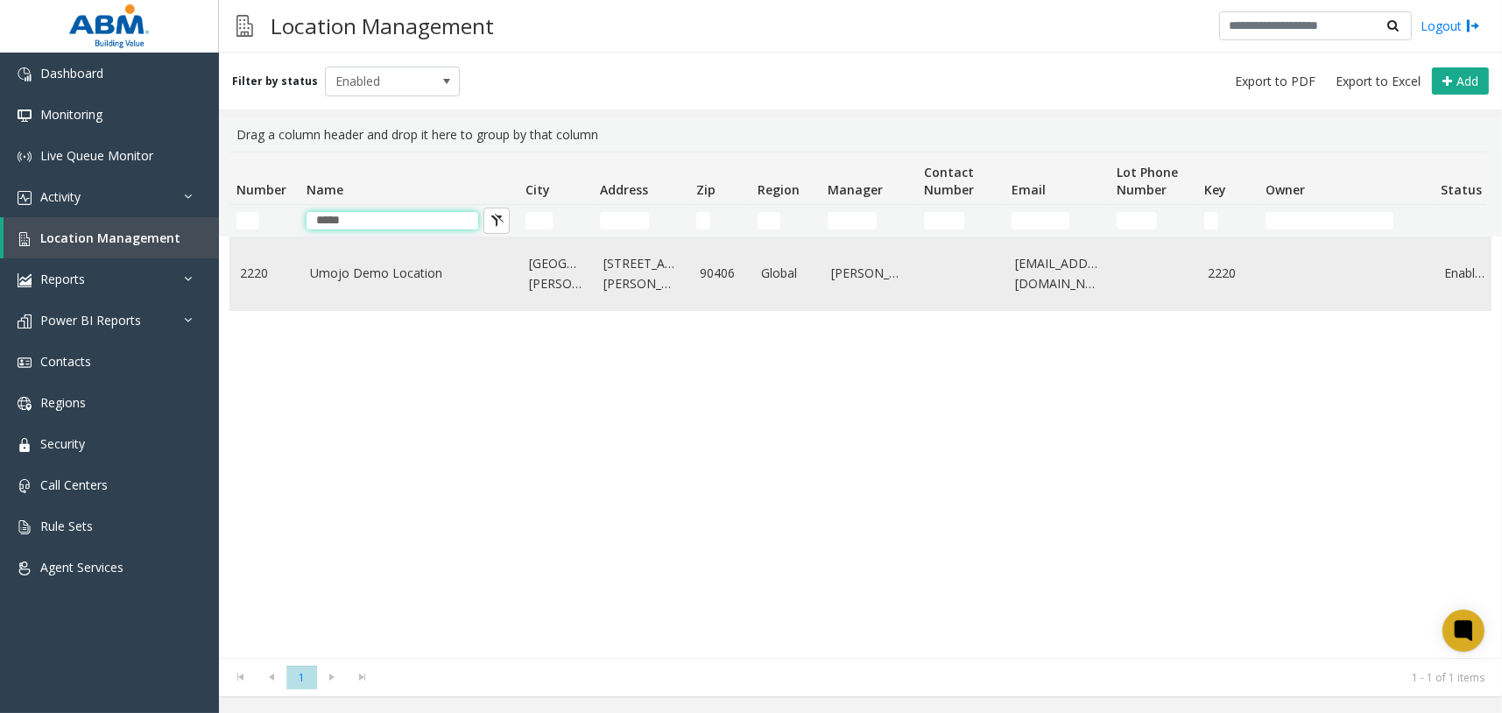
type input "*****"
click at [391, 276] on link "Umojo Demo Location" at bounding box center [409, 273] width 198 height 19
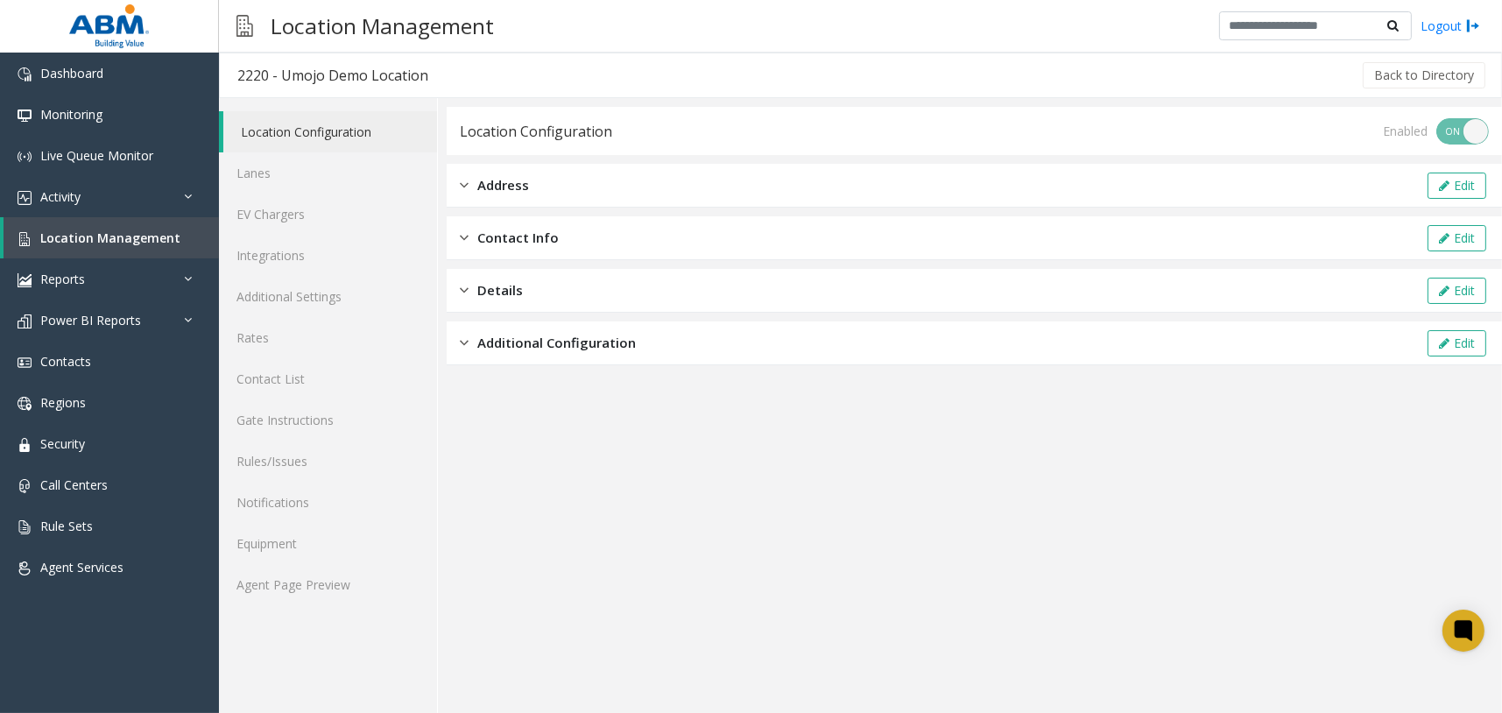
click at [517, 334] on span "Additional Configuration" at bounding box center [556, 343] width 158 height 20
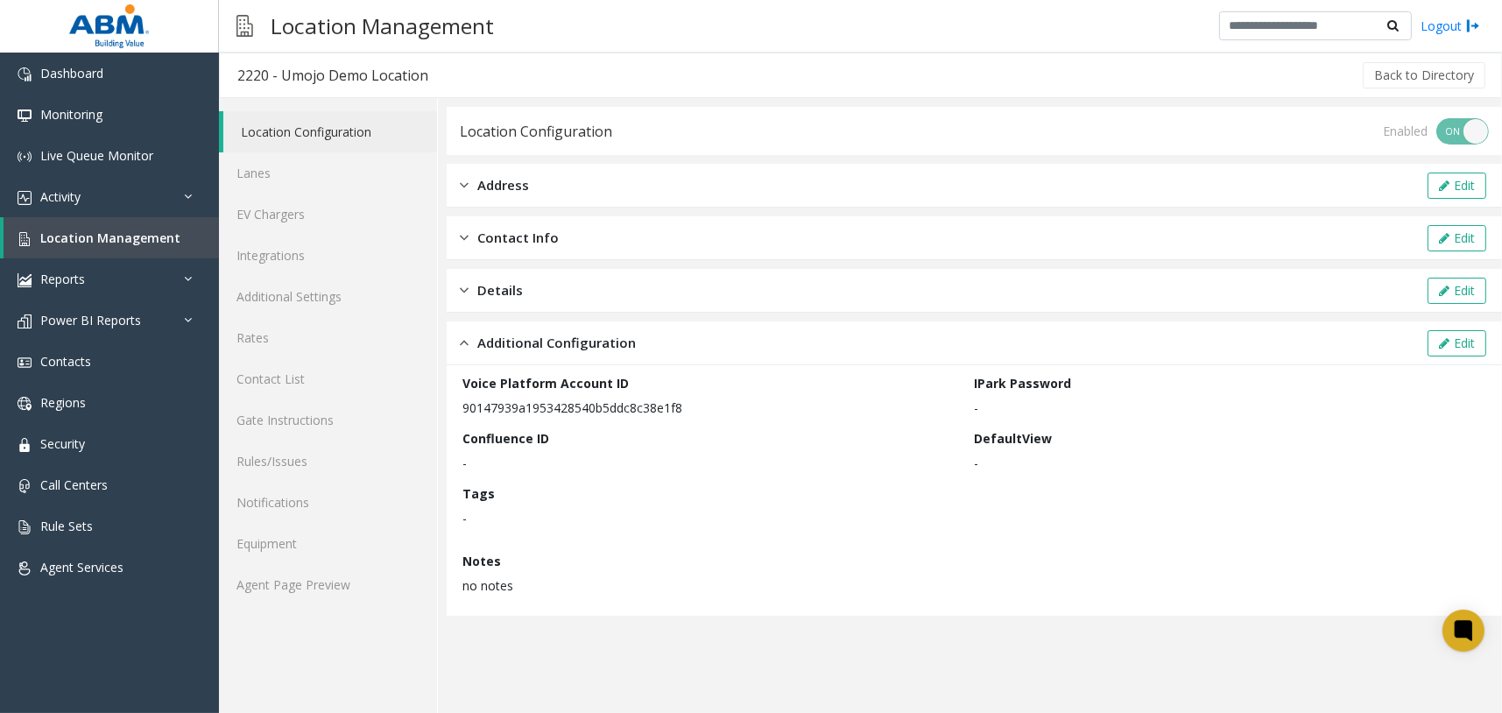
click at [554, 341] on span "Additional Configuration" at bounding box center [556, 343] width 158 height 20
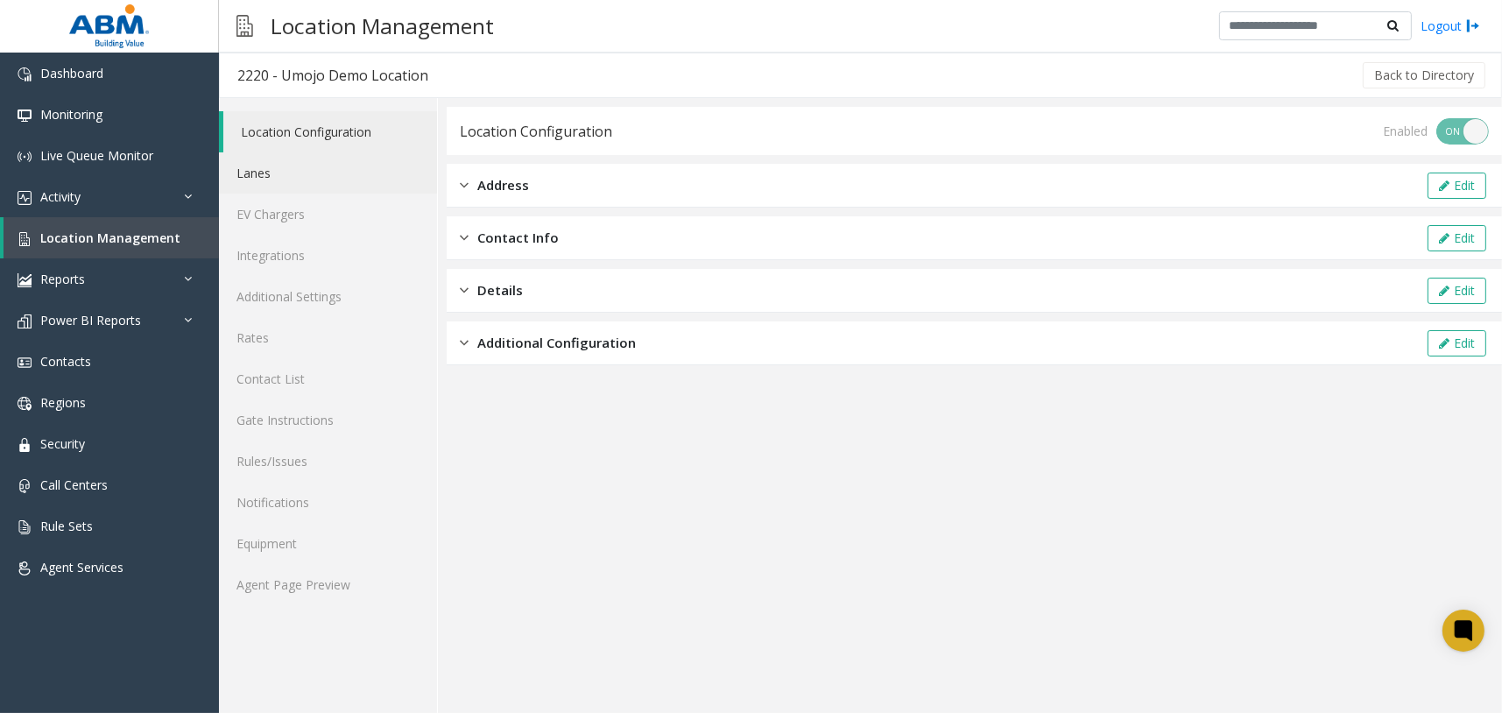
click at [355, 178] on link "Lanes" at bounding box center [328, 172] width 218 height 41
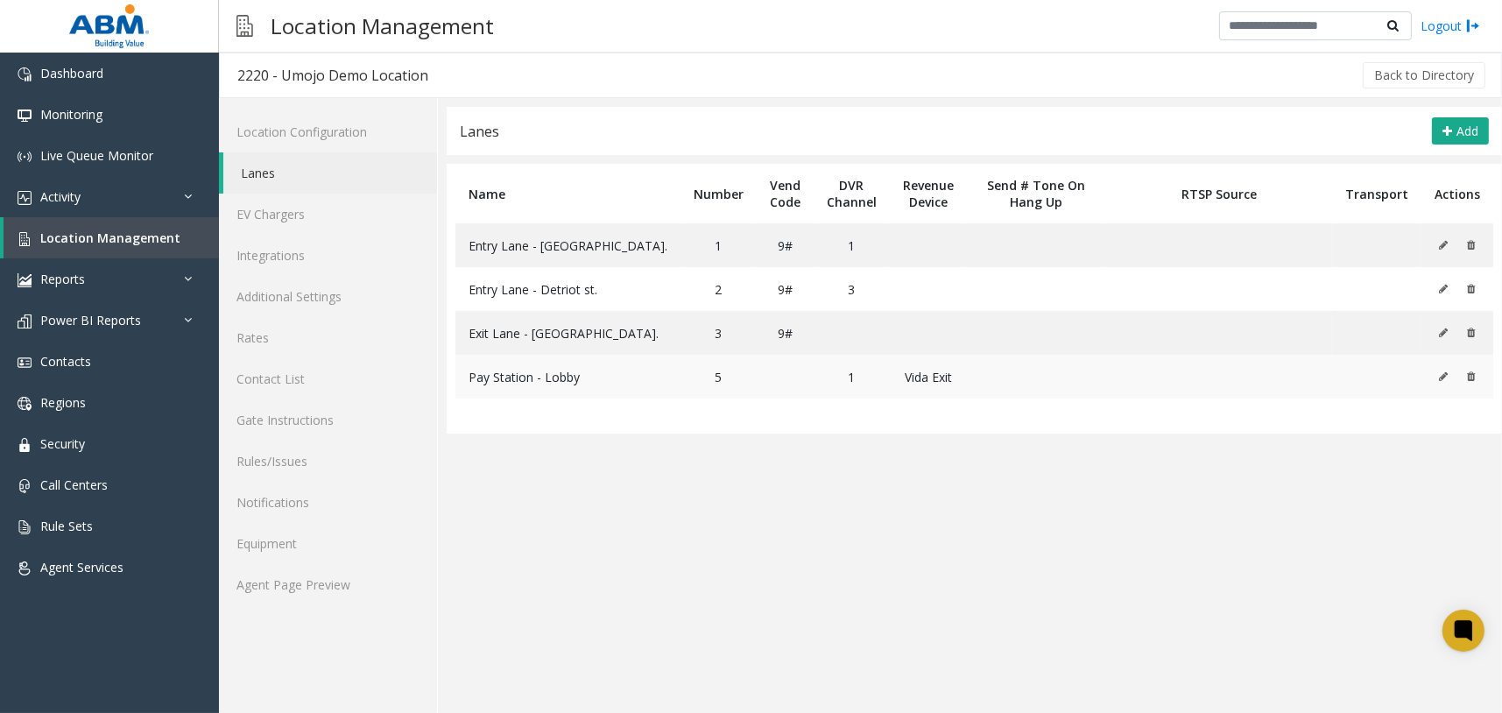
click at [1443, 377] on icon at bounding box center [1443, 376] width 9 height 11
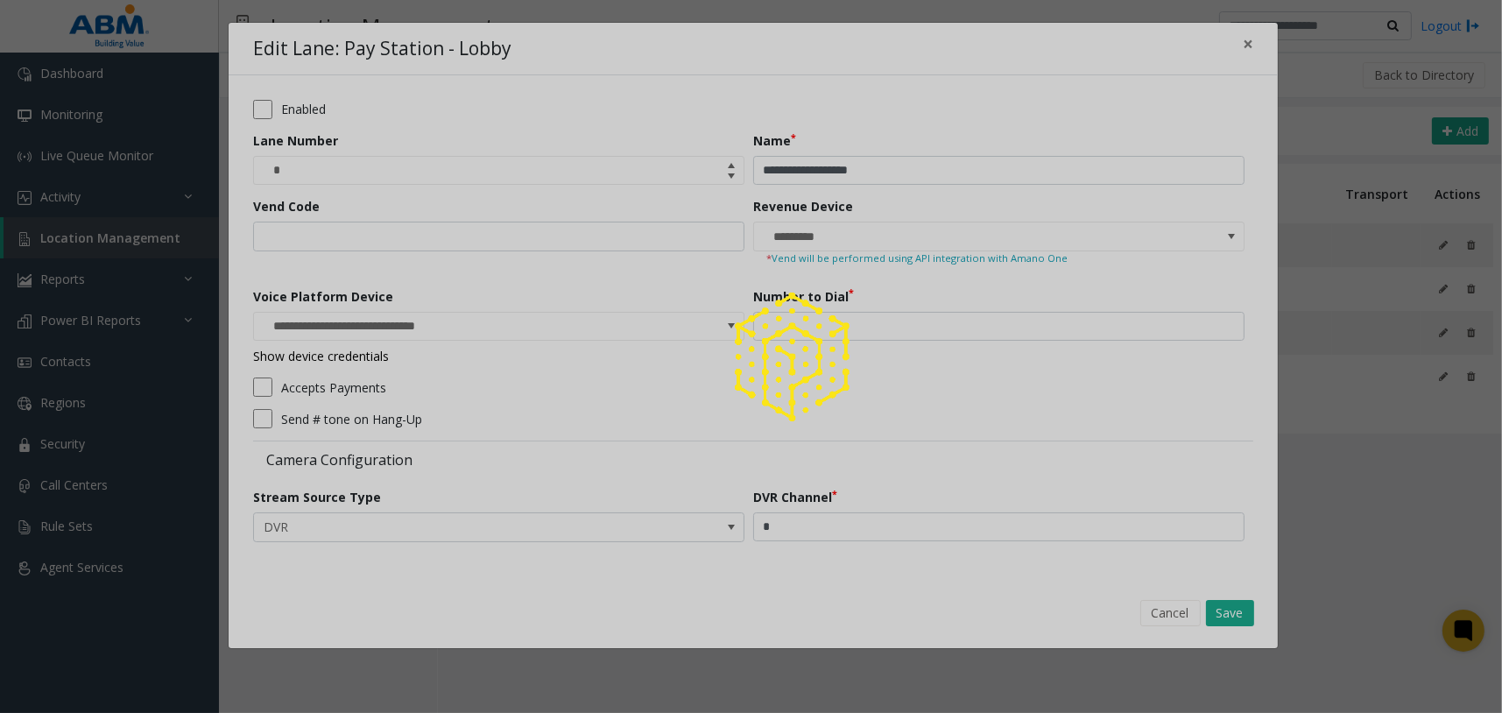
type input "**********"
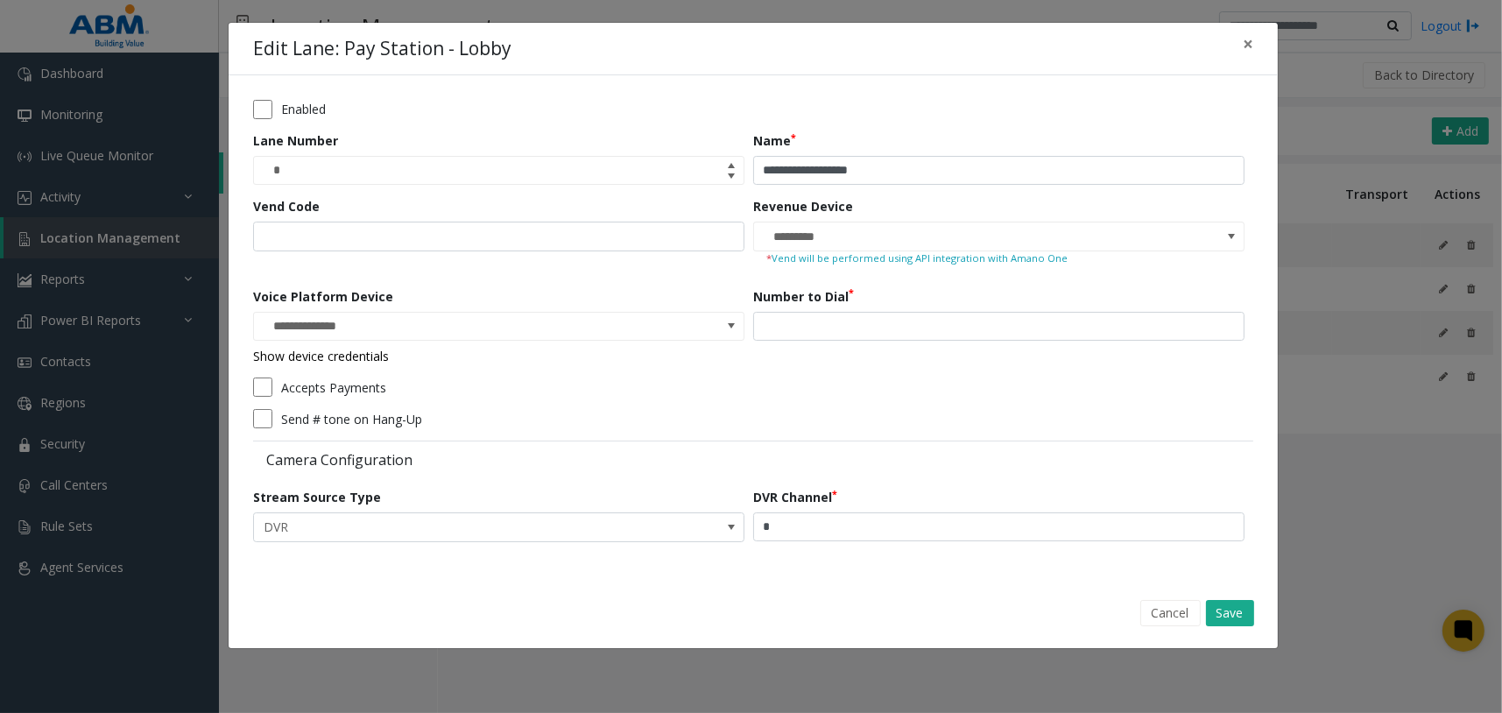
click at [894, 396] on form "**********" at bounding box center [753, 327] width 1000 height 454
click at [973, 318] on input "***" at bounding box center [998, 327] width 491 height 30
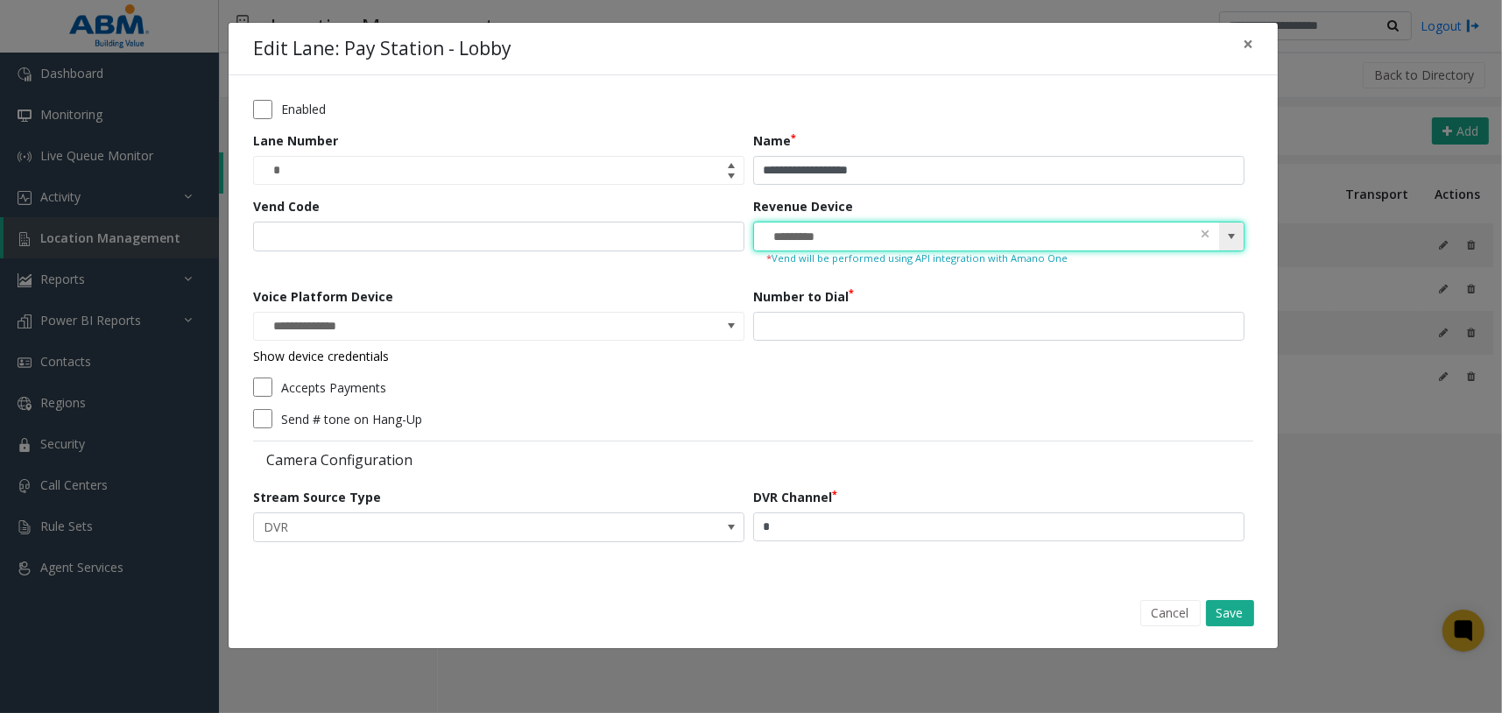
click at [982, 231] on input "*********" at bounding box center [949, 236] width 391 height 28
click at [988, 176] on input "**********" at bounding box center [998, 171] width 491 height 30
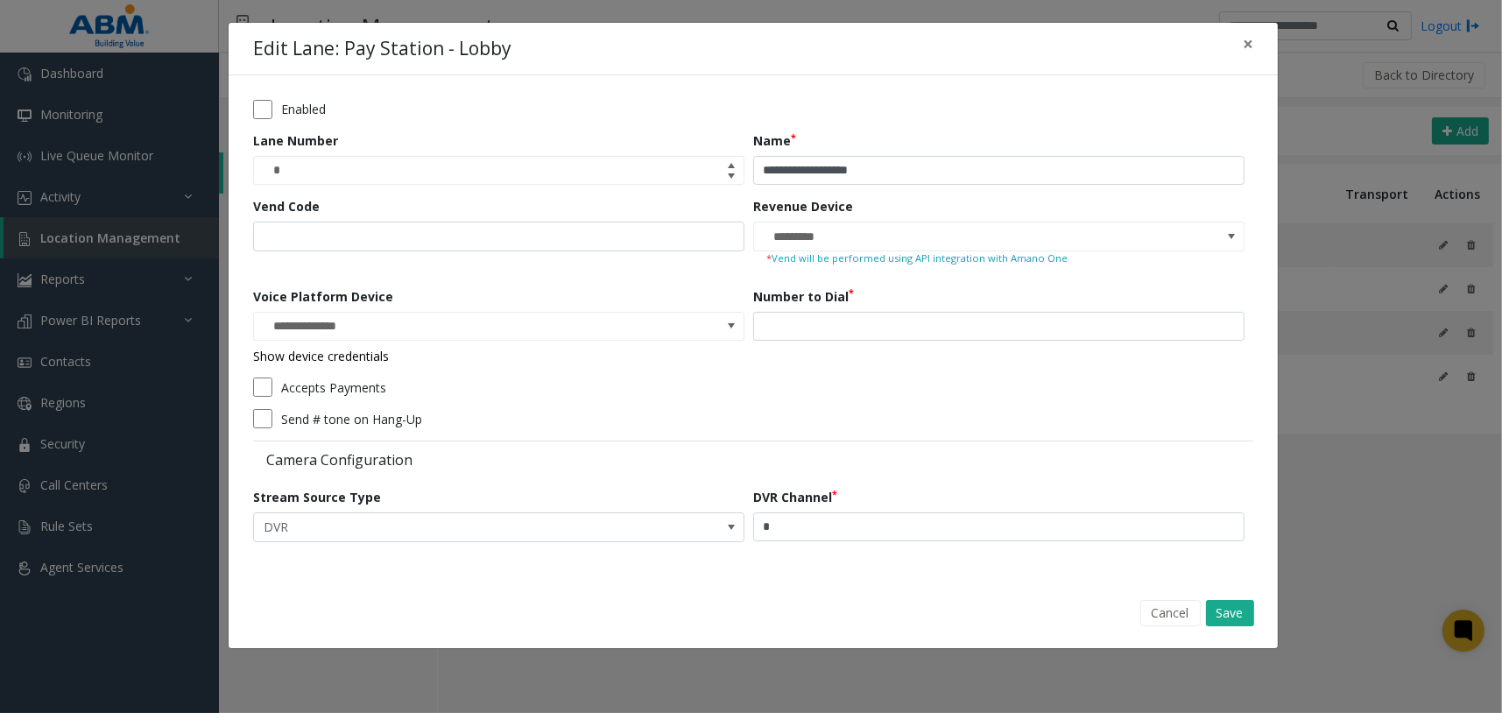
click at [966, 369] on form "**********" at bounding box center [753, 327] width 1000 height 454
click at [1251, 38] on span "×" at bounding box center [1247, 44] width 11 height 25
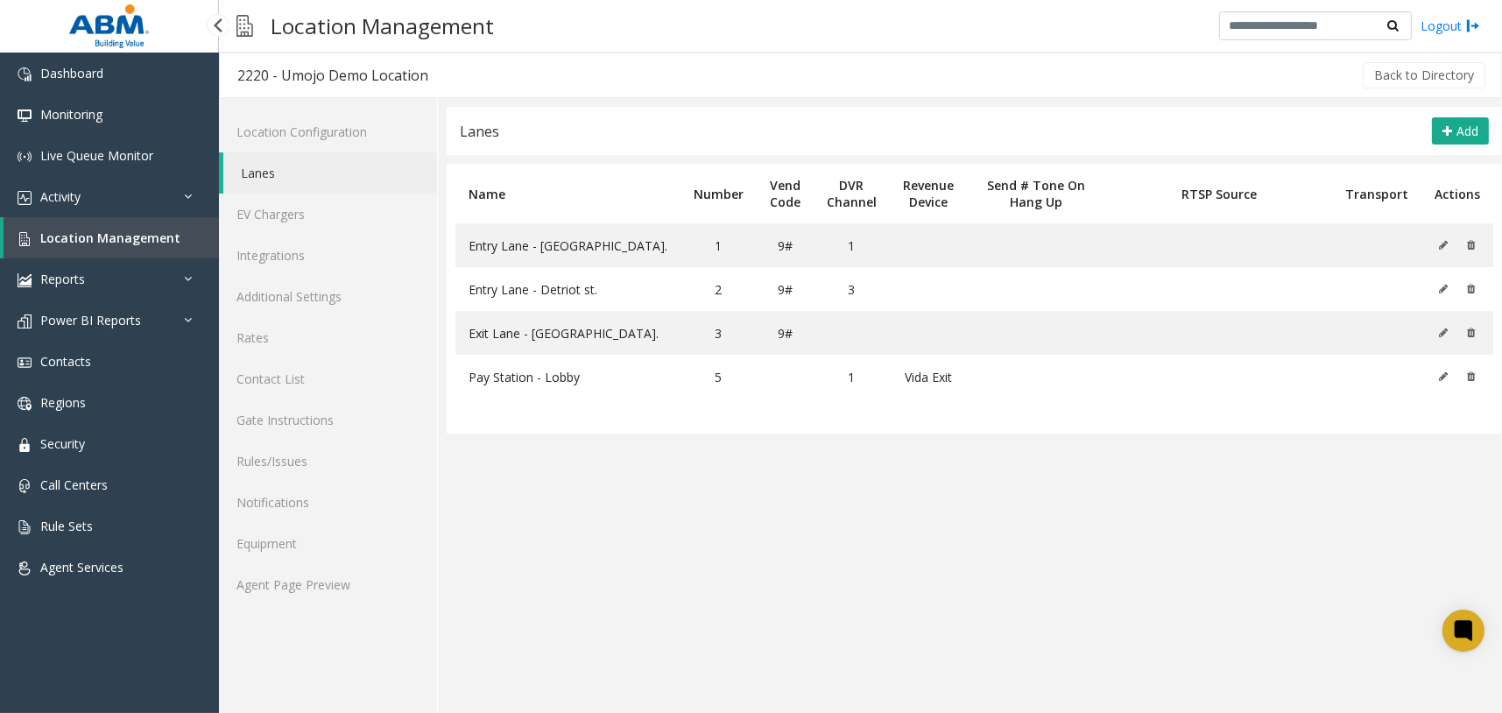
click at [118, 252] on link "Location Management" at bounding box center [111, 237] width 215 height 41
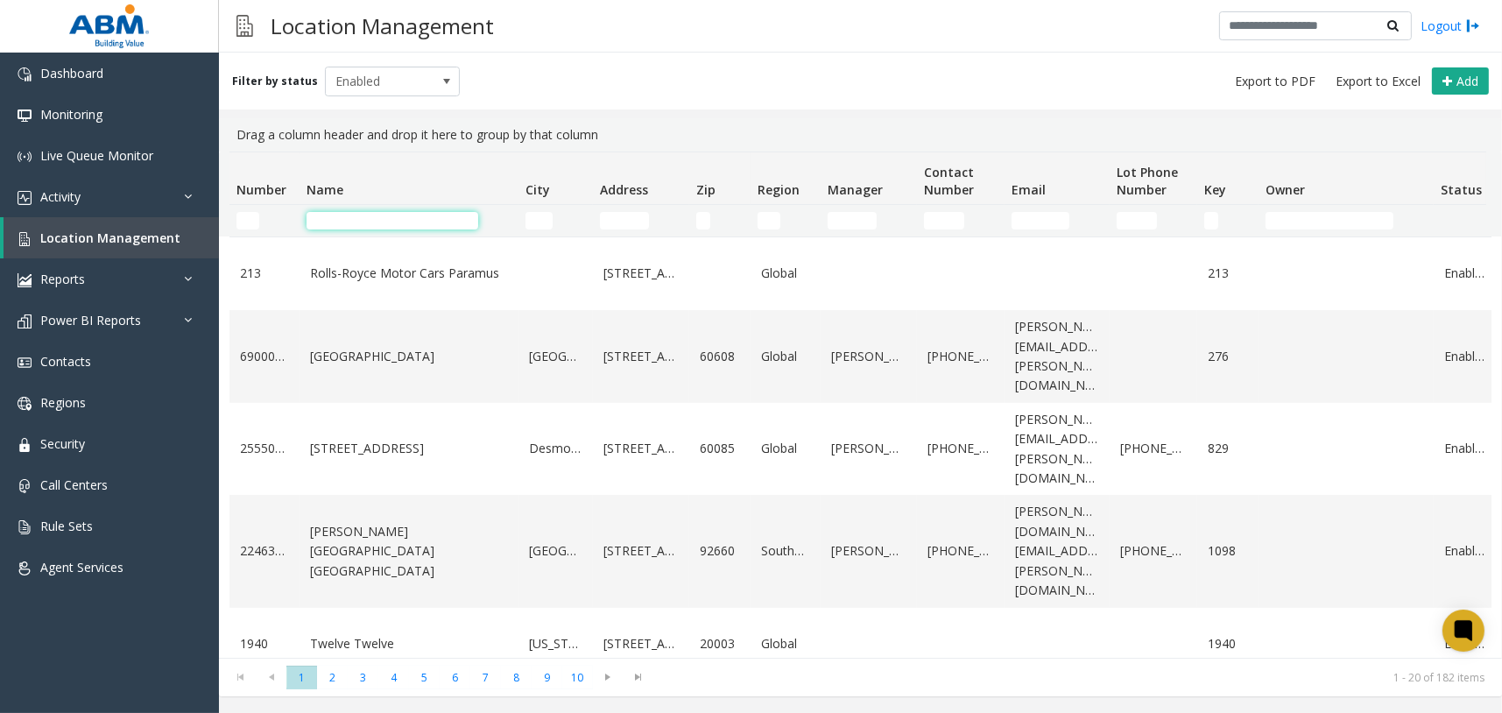
click at [401, 224] on input "Name Filter" at bounding box center [392, 221] width 172 height 18
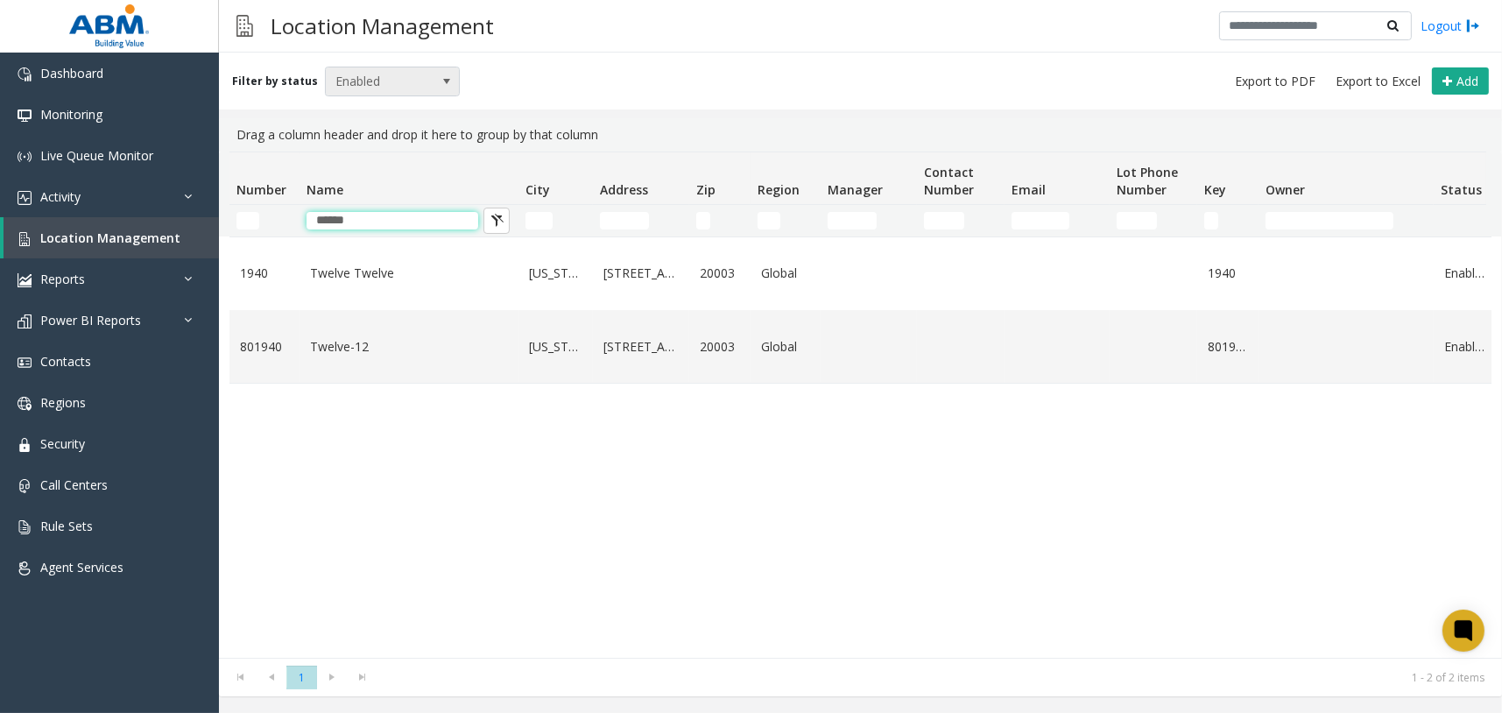
type input "******"
click at [405, 74] on span "Enabled" at bounding box center [379, 81] width 107 height 28
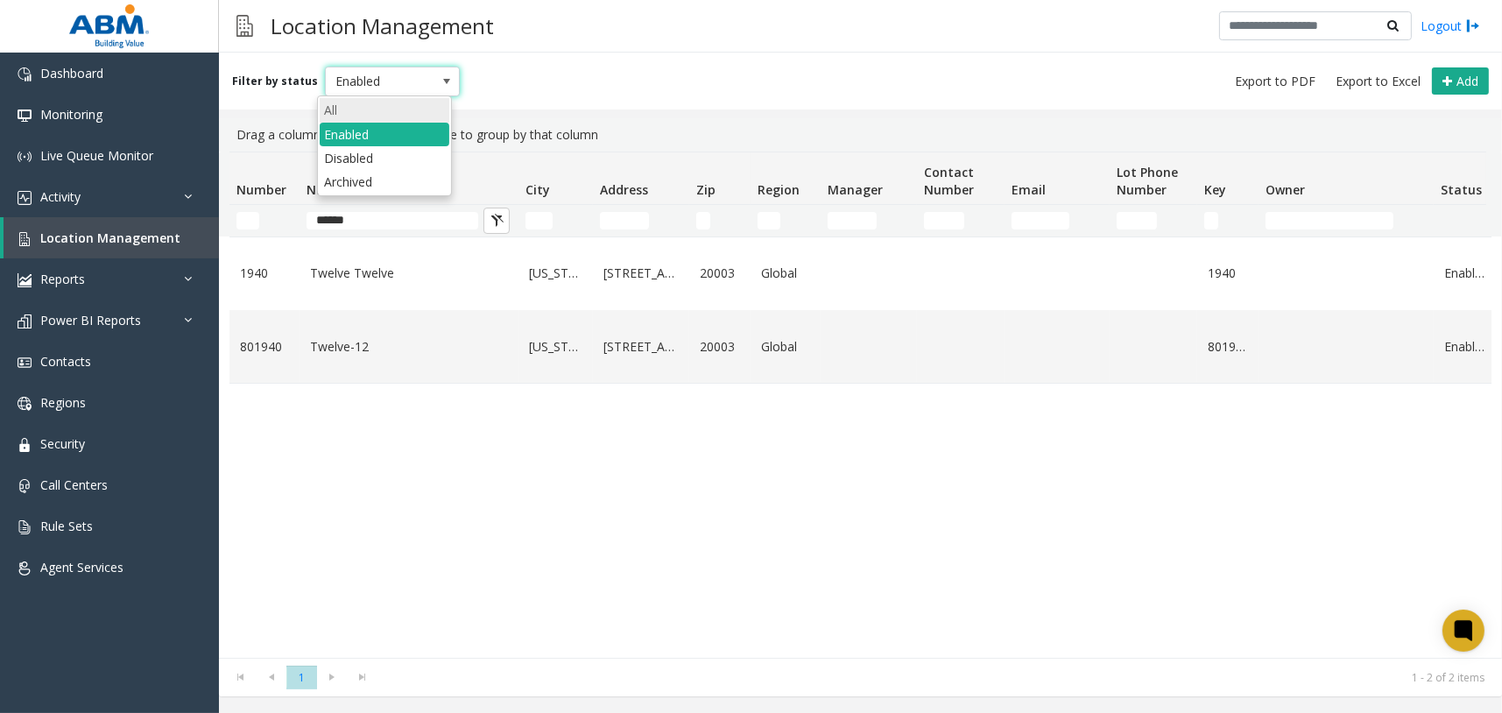
click at [381, 110] on li "All" at bounding box center [385, 110] width 130 height 24
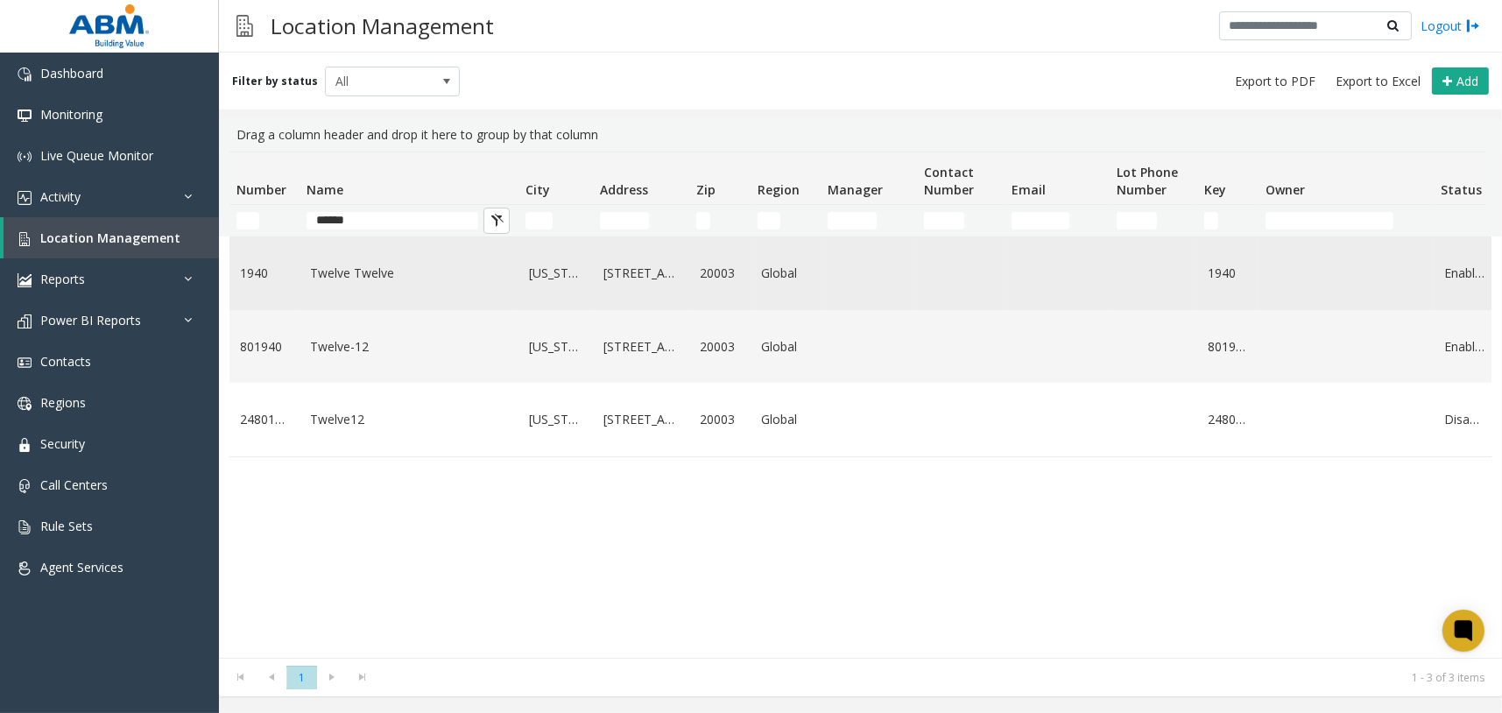
click at [369, 277] on link "Twelve Twelve" at bounding box center [409, 273] width 198 height 19
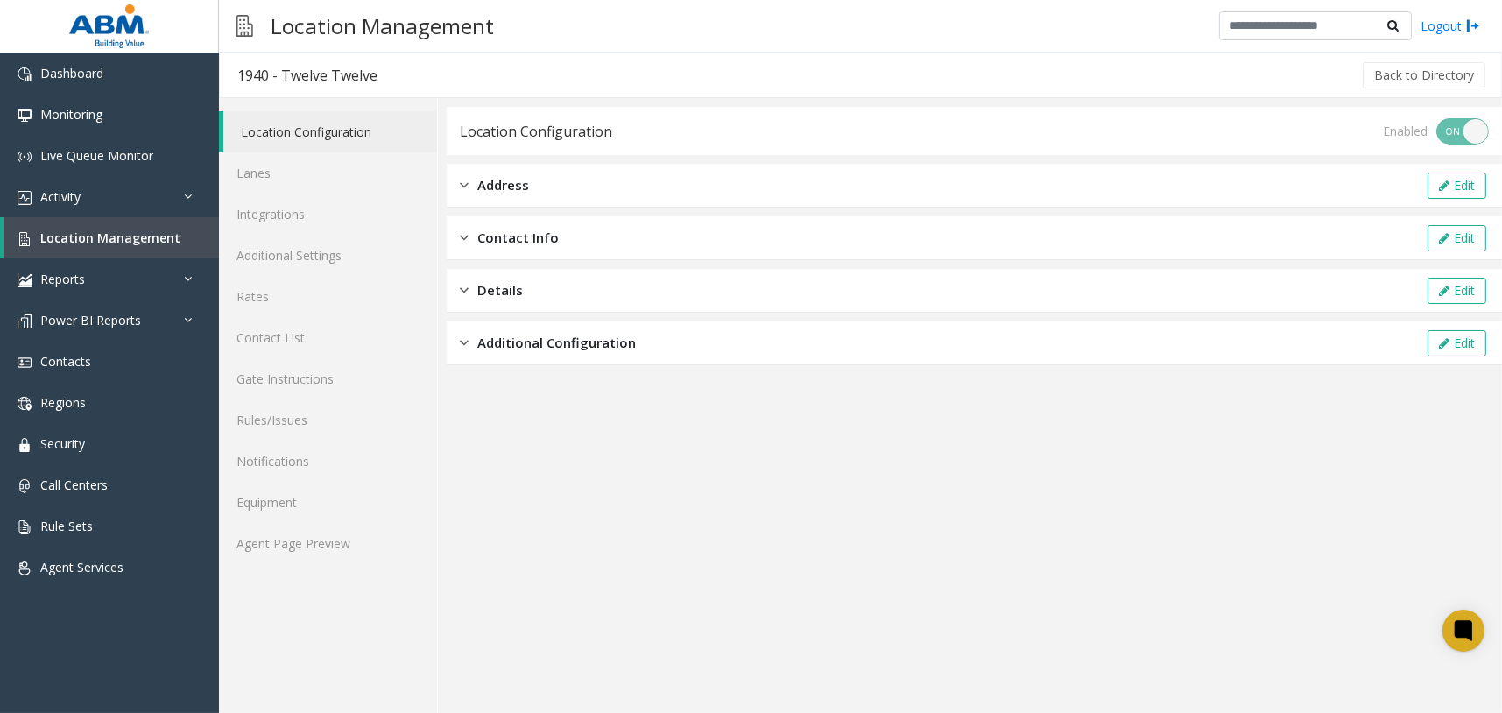
drag, startPoint x: 552, startPoint y: 371, endPoint x: 558, endPoint y: 355, distance: 16.6
click at [553, 369] on app-location-configuration "Location Configuration Enabled ON OFF Address Edit Contact Info Edit Details Ed…" at bounding box center [974, 410] width 1055 height 606
click at [559, 354] on div "Additional Configuration Edit" at bounding box center [974, 343] width 1055 height 44
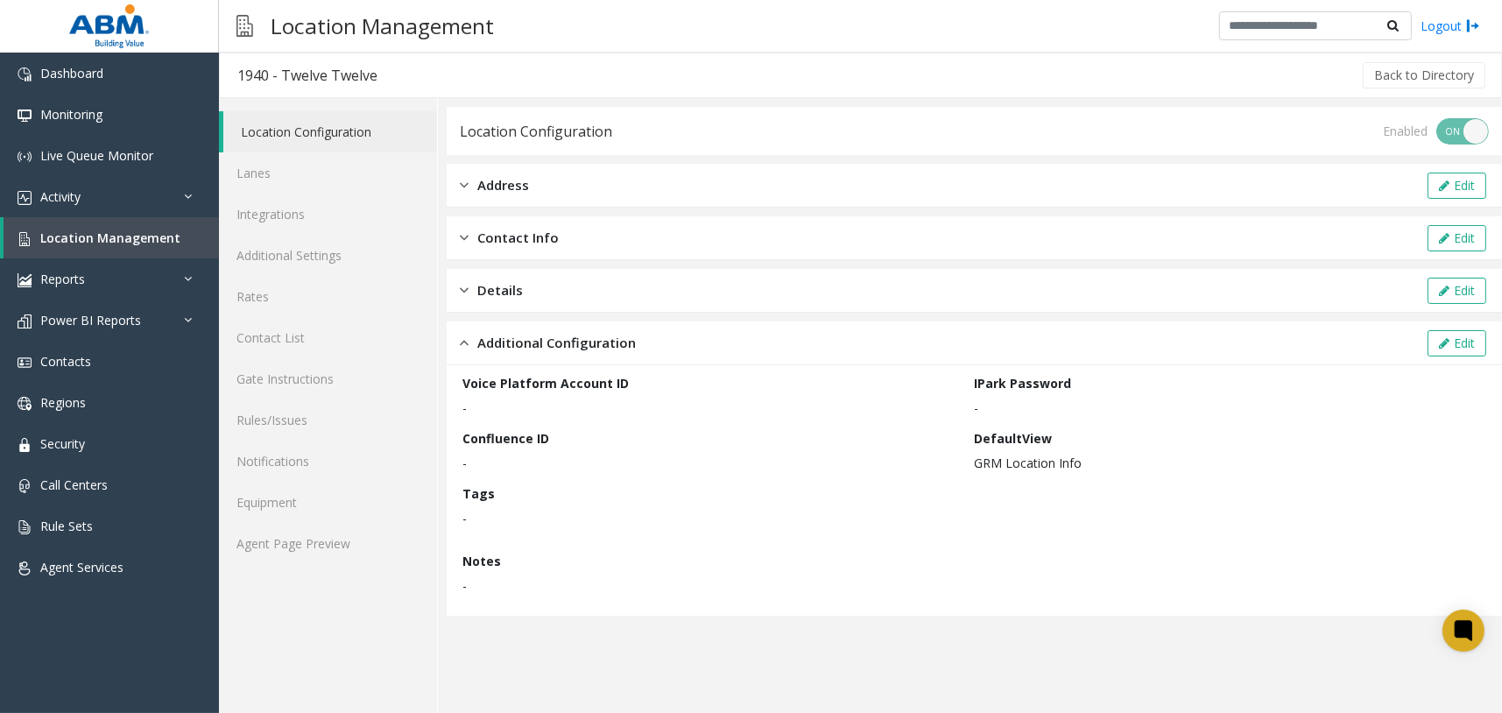
click at [562, 349] on span "Additional Configuration" at bounding box center [556, 343] width 158 height 20
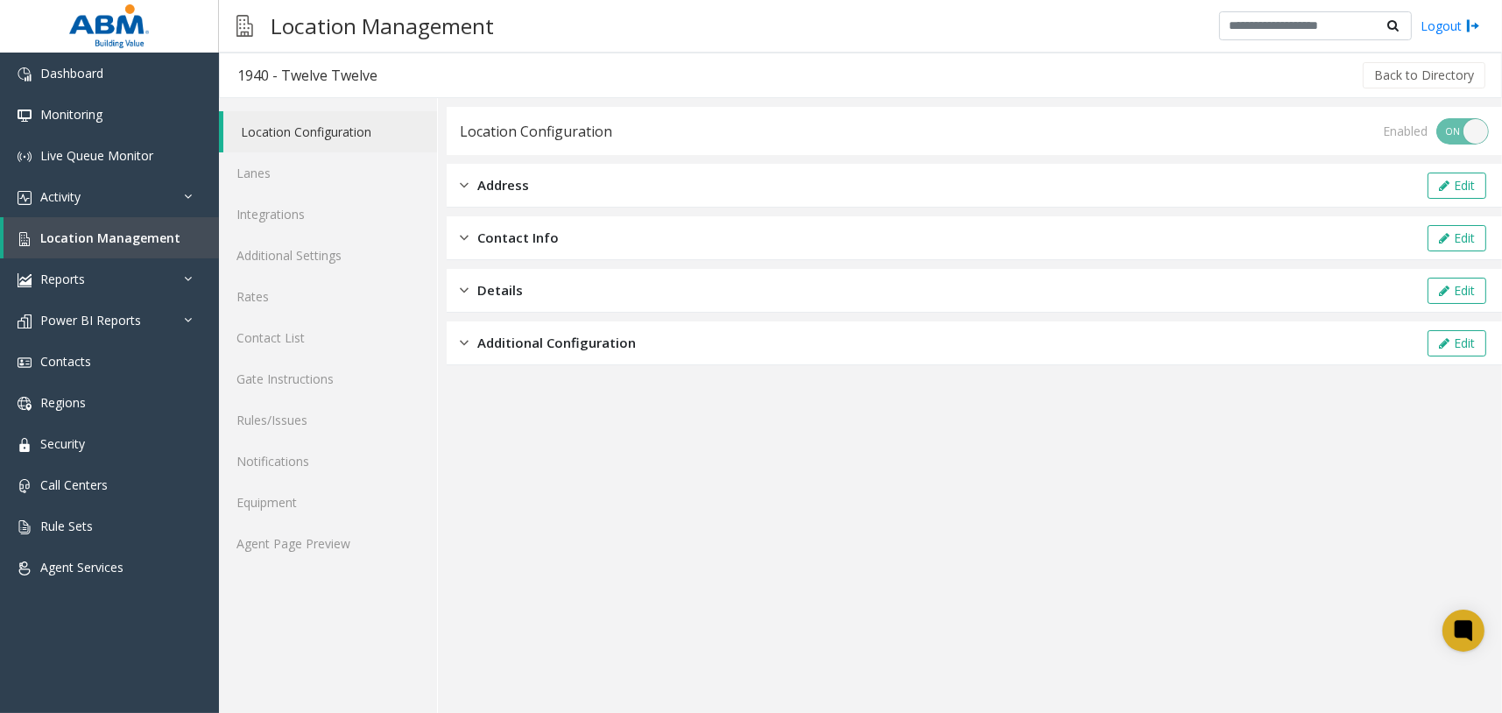
click at [623, 326] on div "Additional Configuration Edit" at bounding box center [974, 343] width 1055 height 44
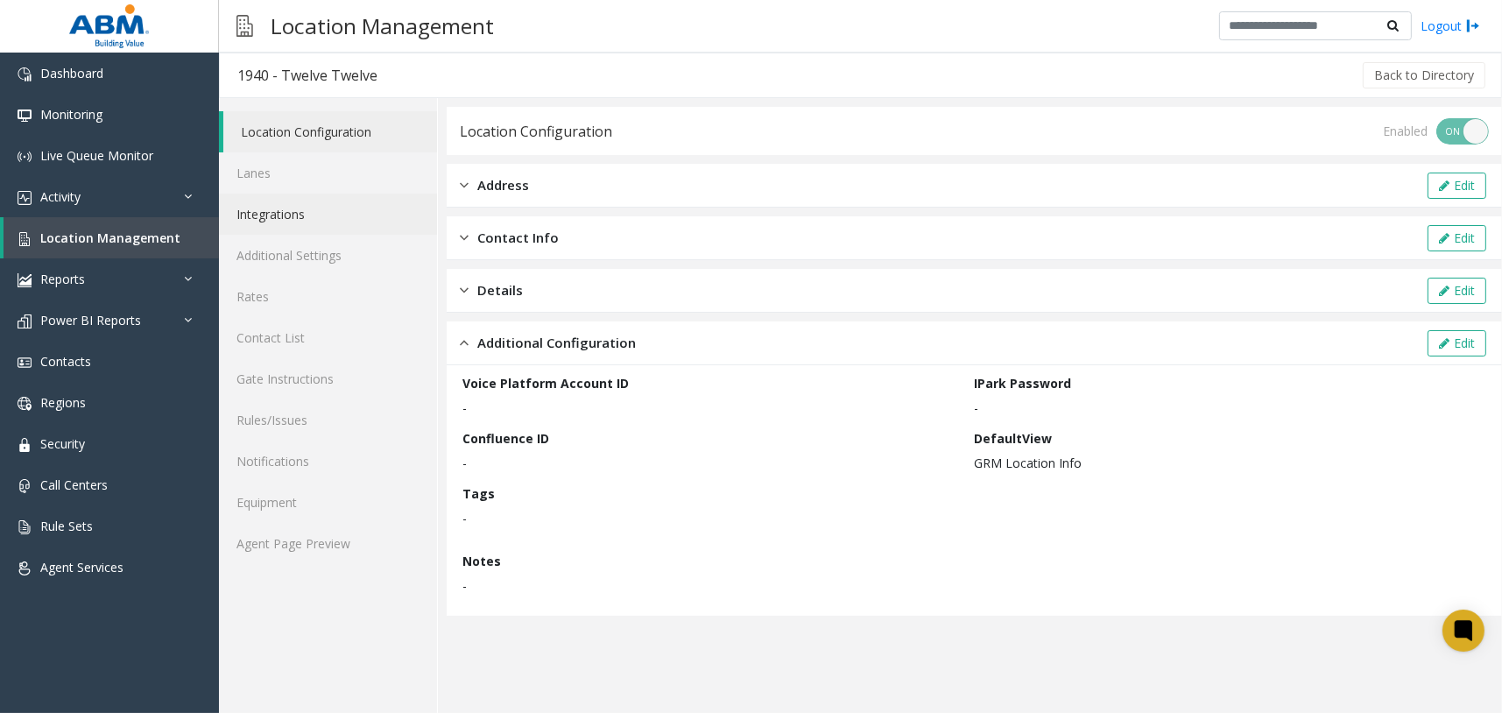
click at [306, 220] on link "Integrations" at bounding box center [328, 213] width 218 height 41
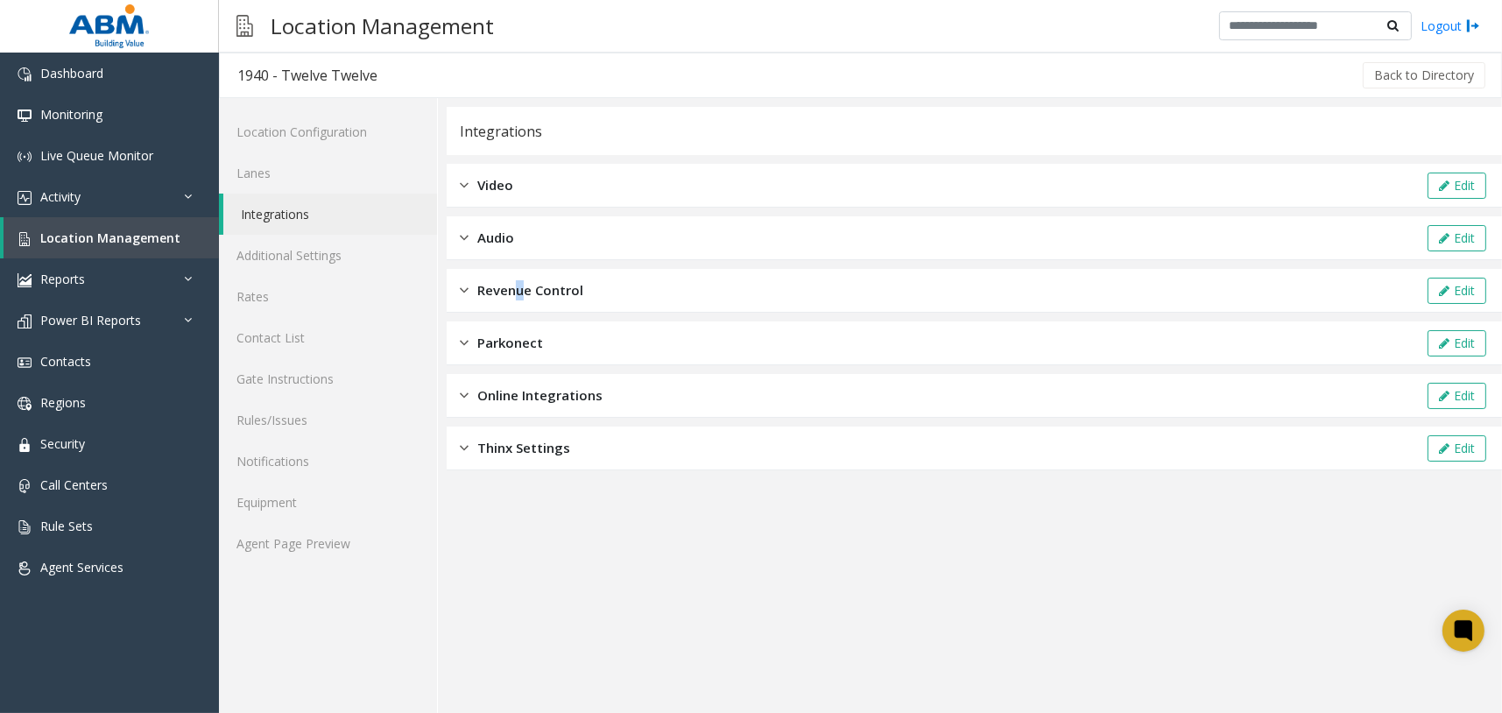
click at [520, 285] on span "Revenue Control" at bounding box center [530, 290] width 106 height 20
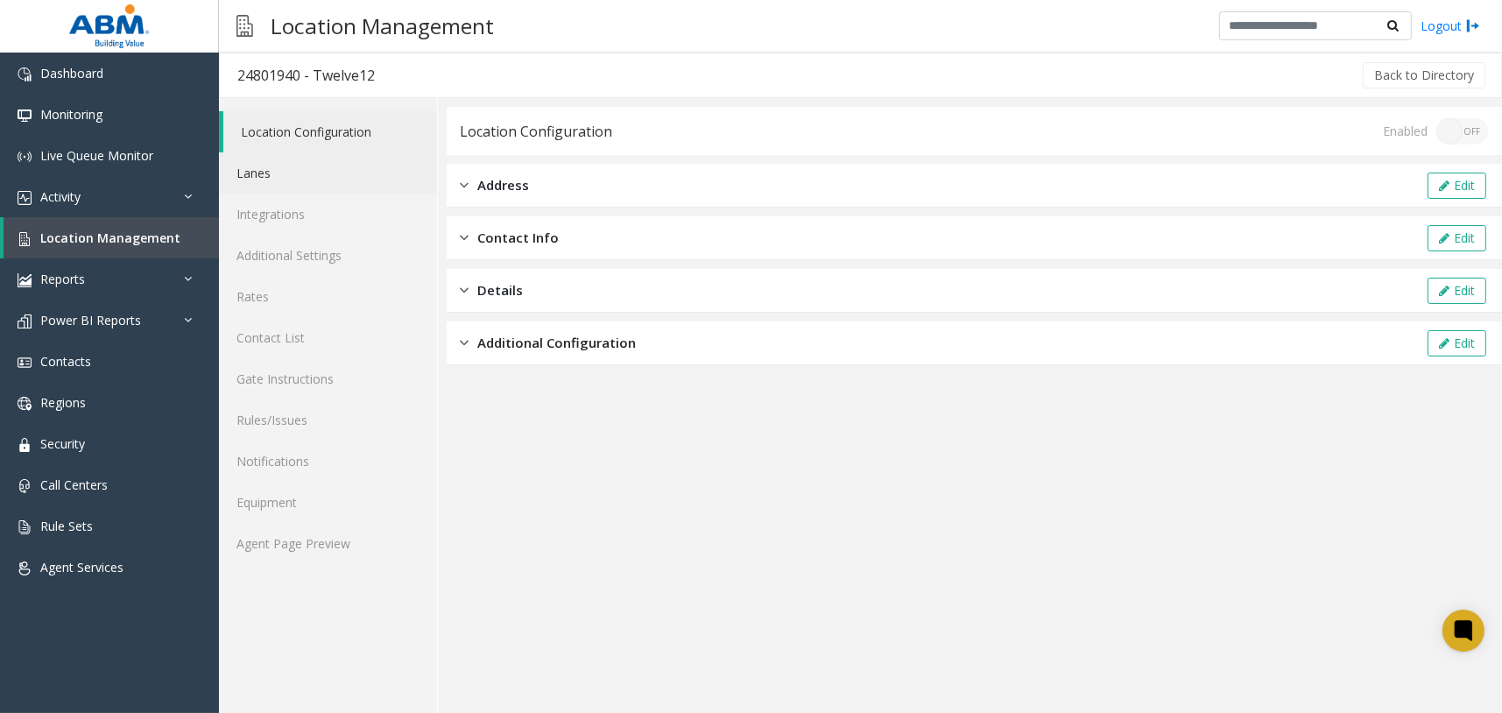
click at [347, 177] on link "Lanes" at bounding box center [328, 172] width 218 height 41
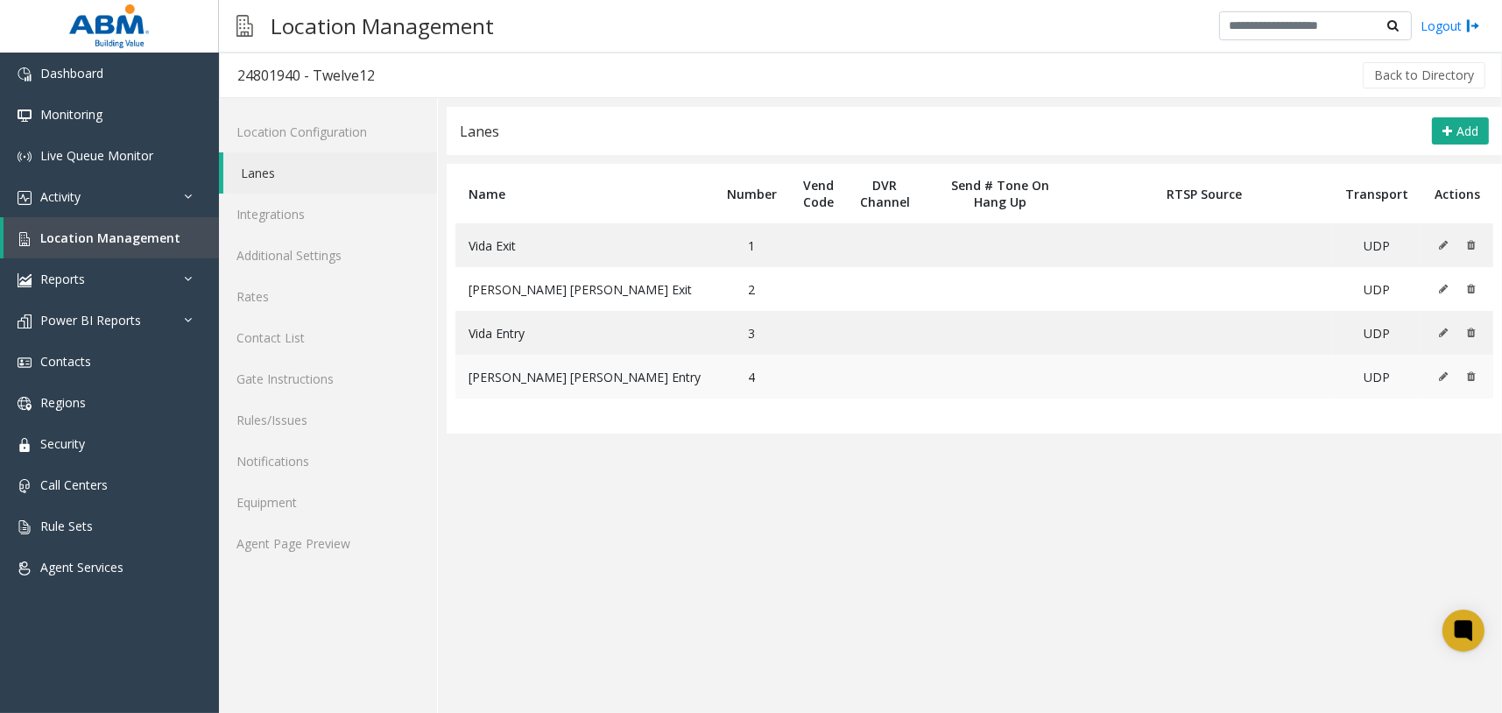
click at [1440, 376] on icon at bounding box center [1443, 376] width 9 height 11
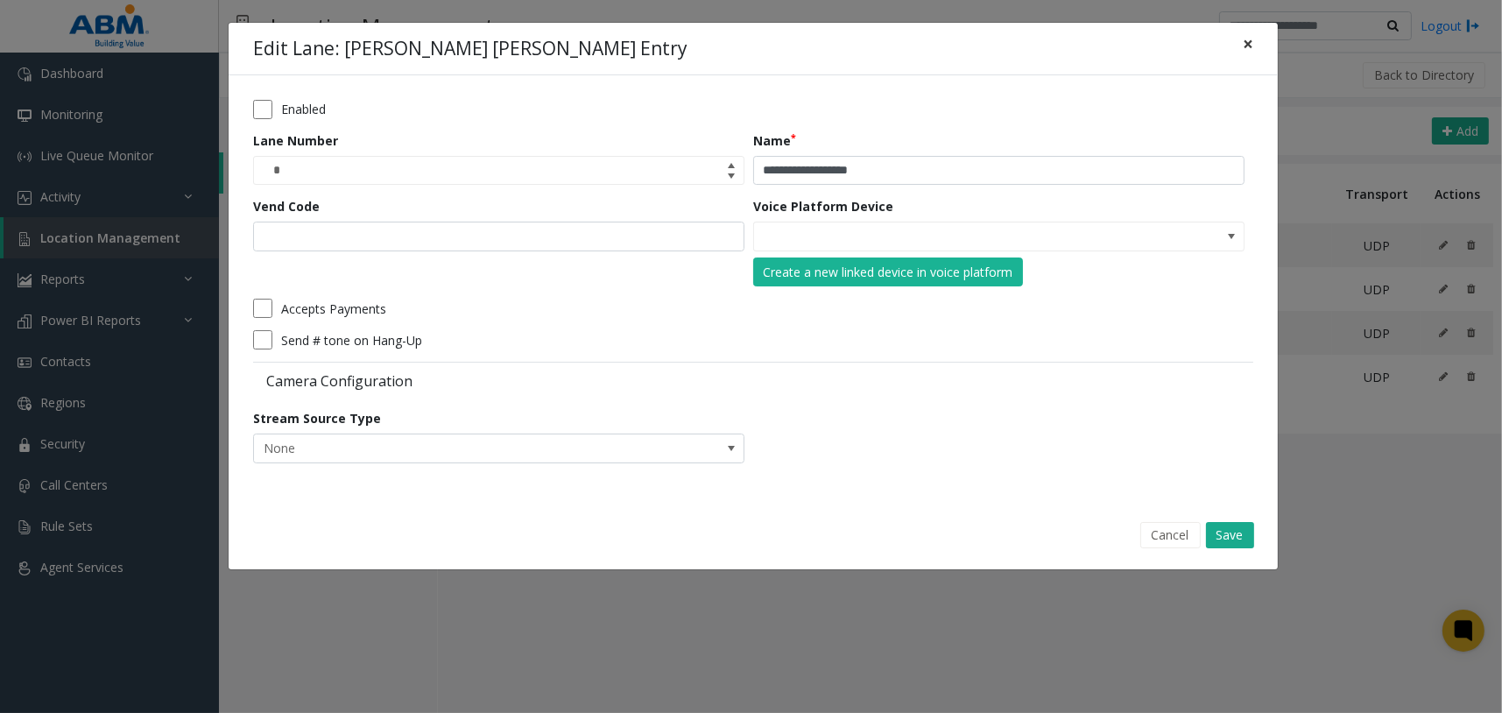
click at [1253, 51] on button "×" at bounding box center [1247, 44] width 35 height 43
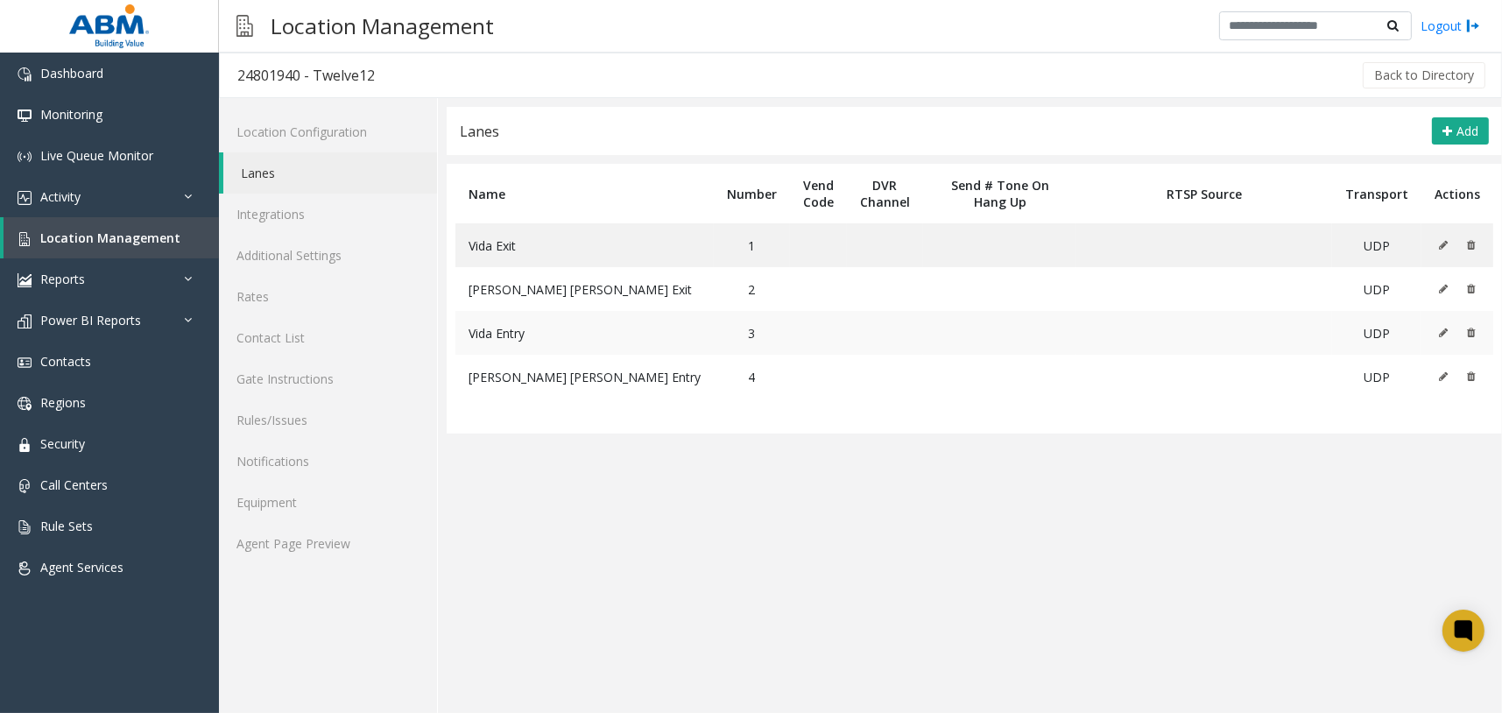
click at [1446, 334] on icon at bounding box center [1443, 332] width 9 height 11
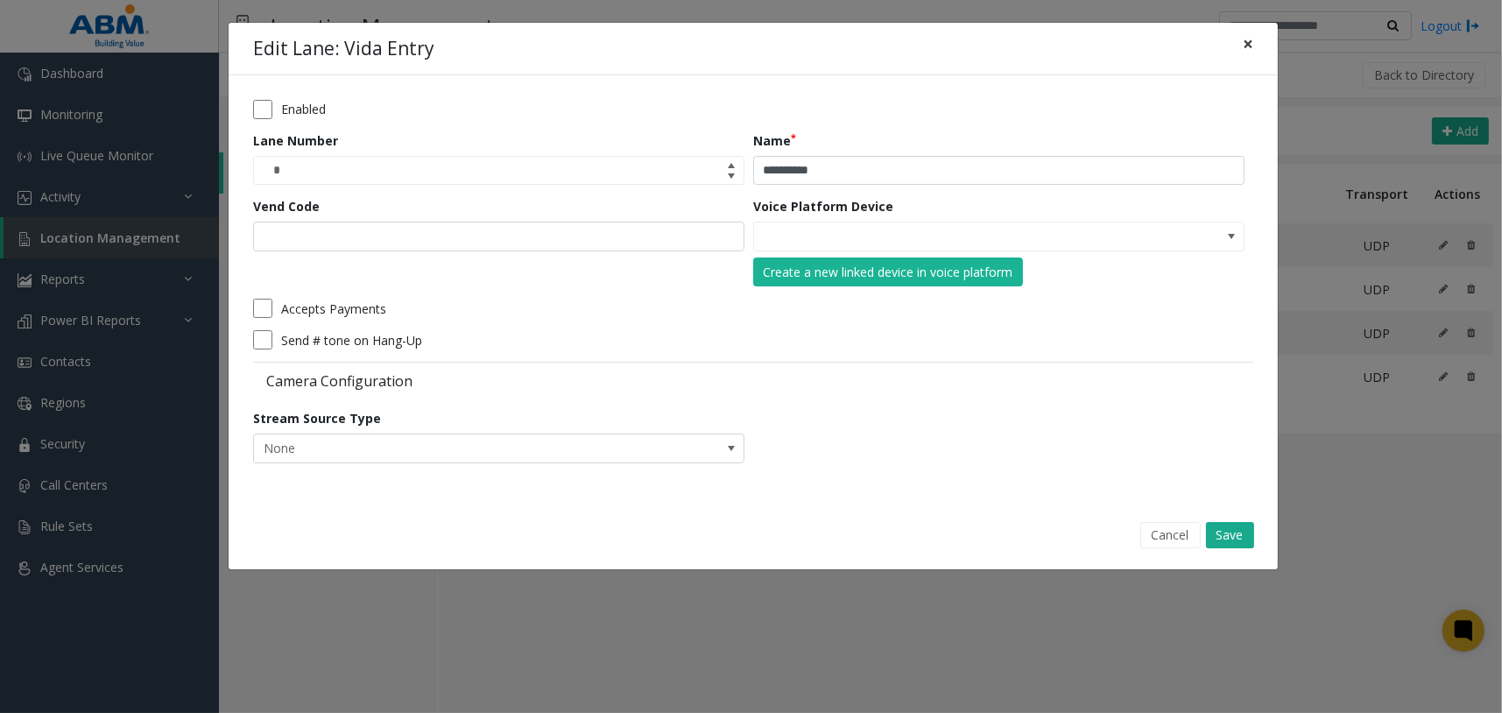
click at [1249, 43] on span "×" at bounding box center [1247, 44] width 11 height 25
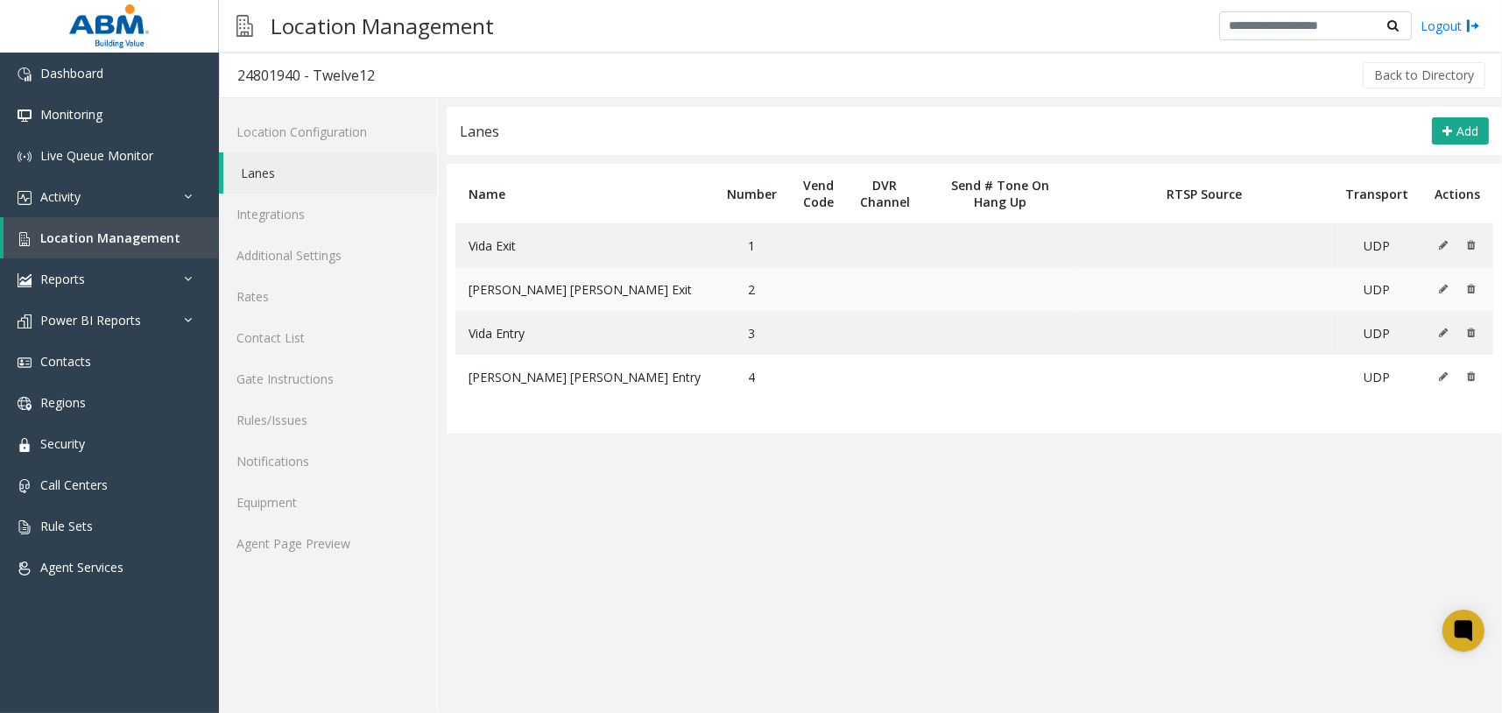
click at [1440, 292] on icon at bounding box center [1443, 289] width 9 height 11
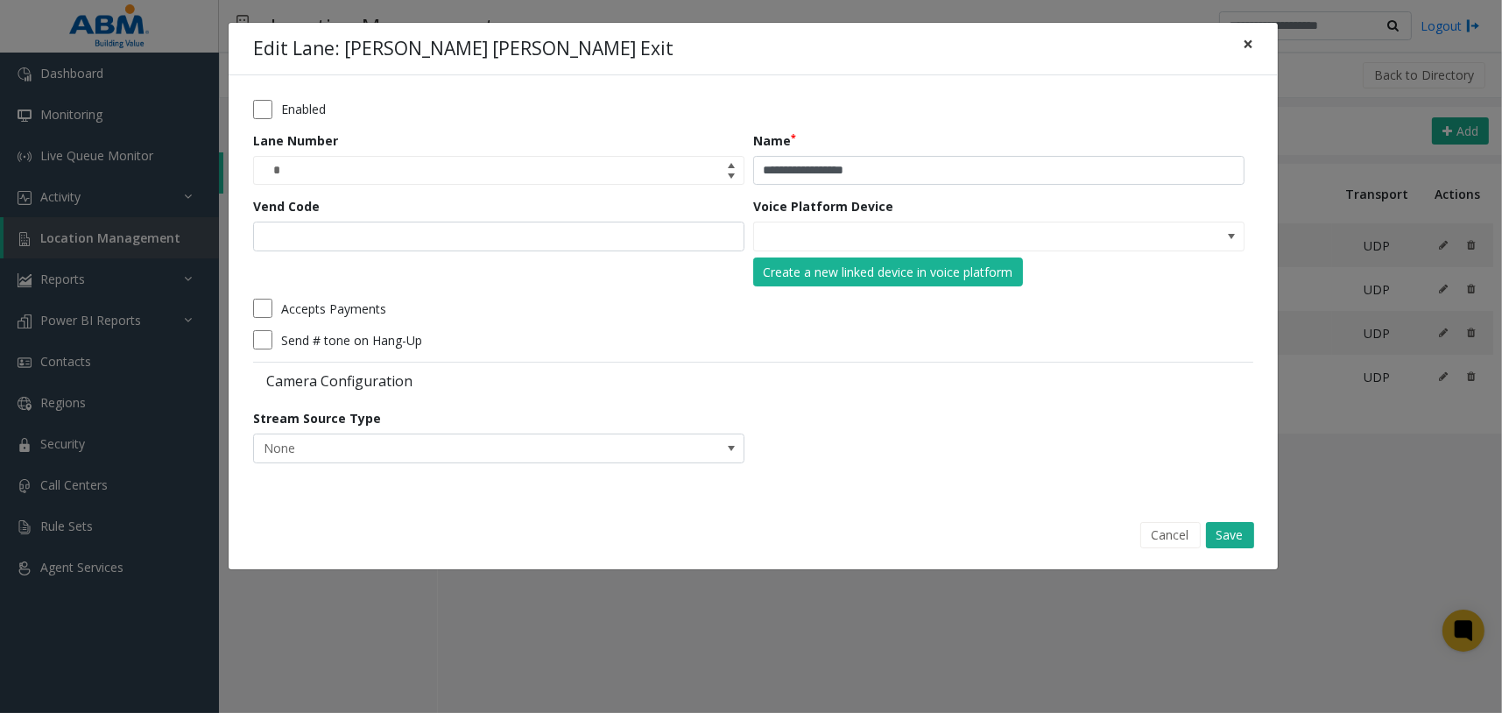
click at [1255, 36] on button "×" at bounding box center [1247, 44] width 35 height 43
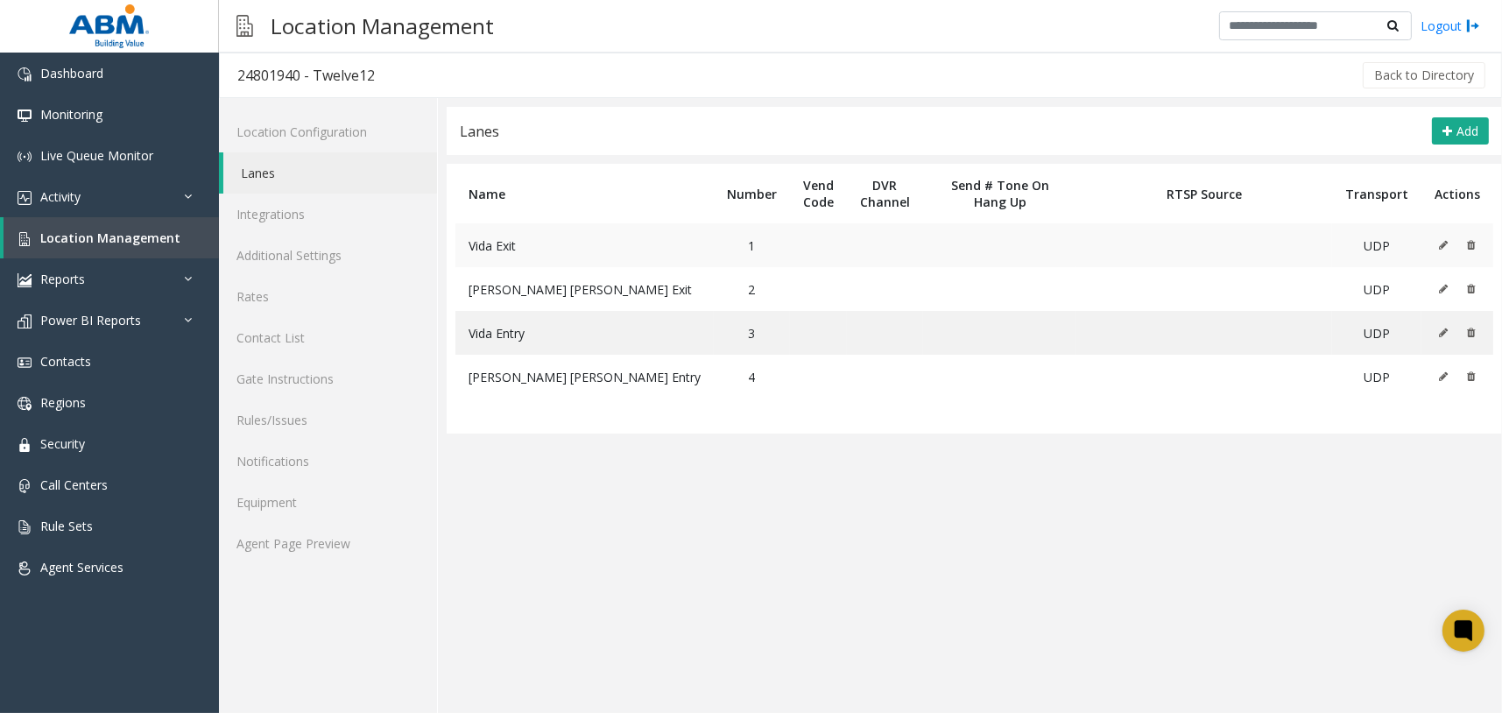
click at [1440, 249] on icon at bounding box center [1443, 245] width 9 height 11
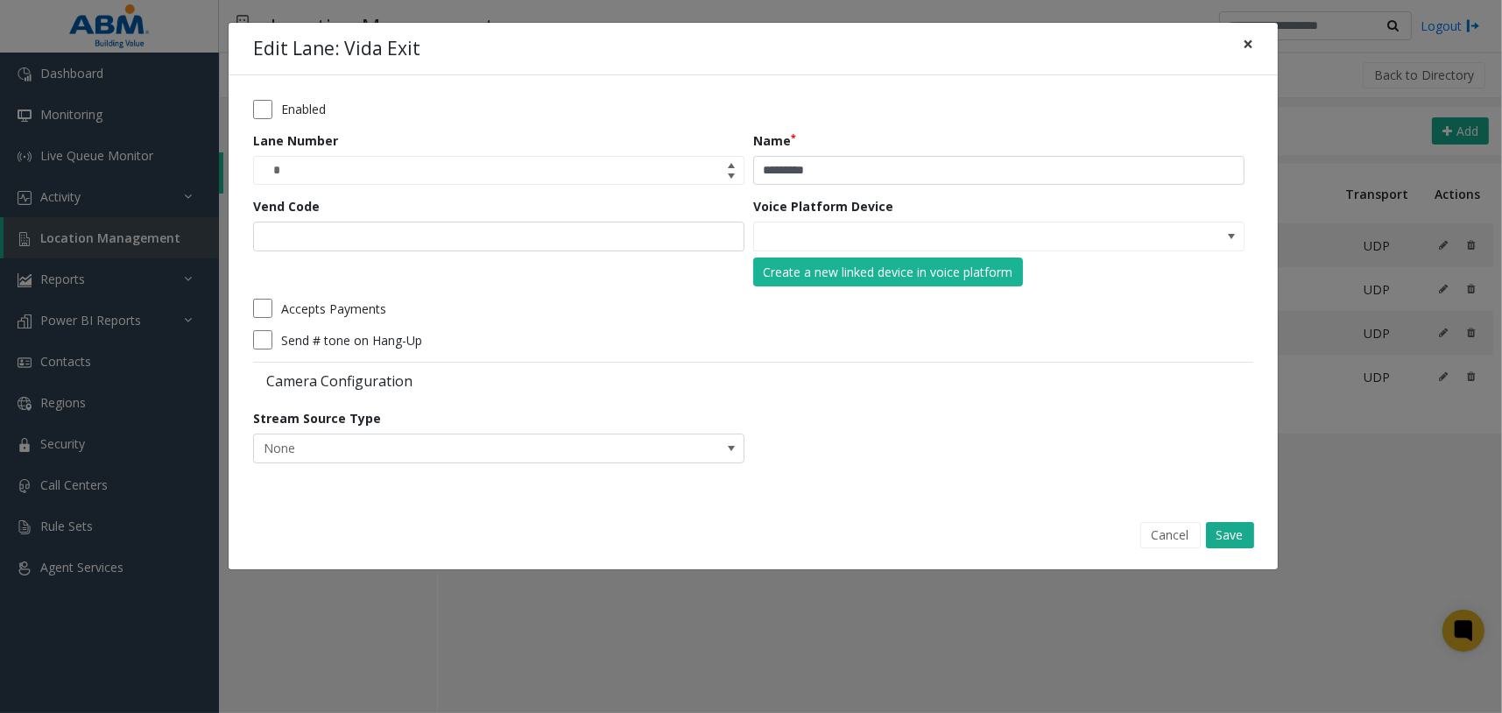
click at [1248, 45] on span "×" at bounding box center [1247, 44] width 11 height 25
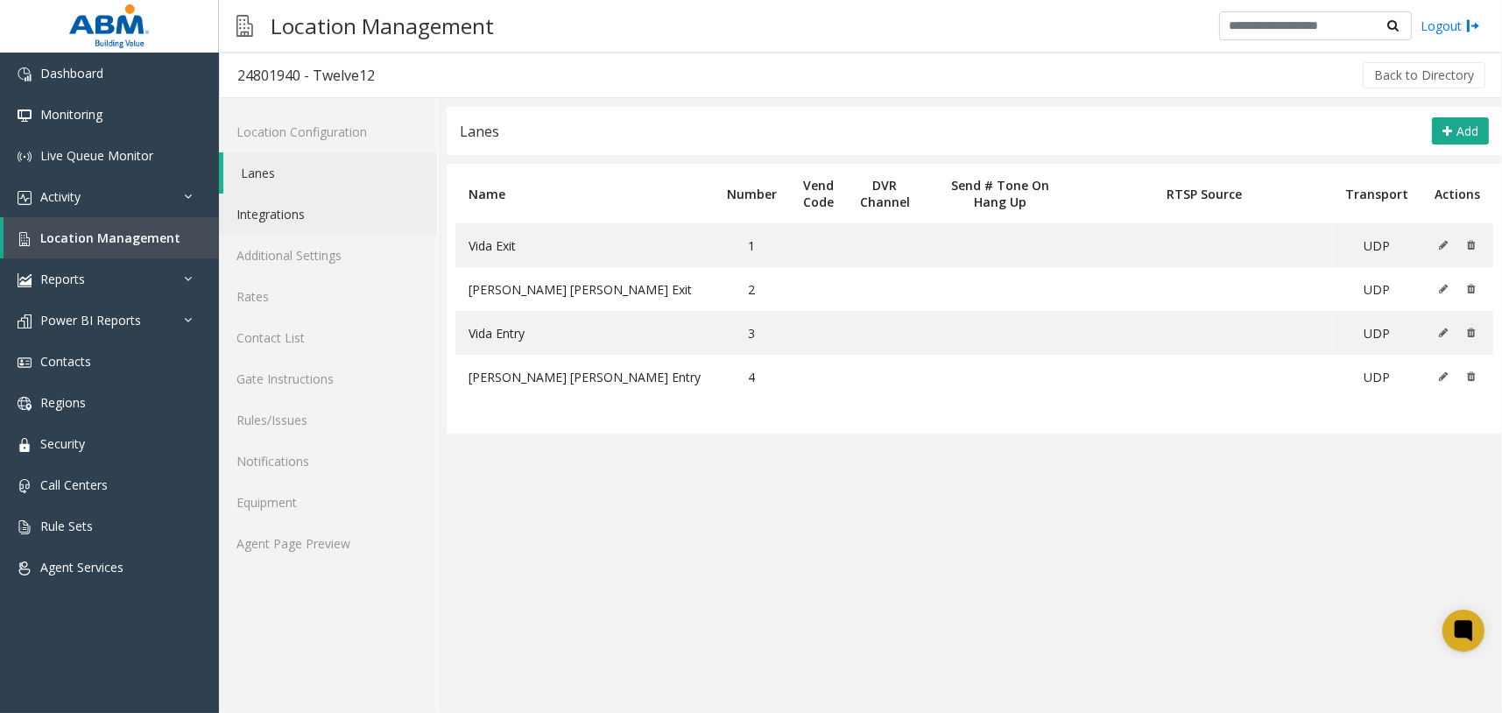
click at [302, 210] on link "Integrations" at bounding box center [328, 213] width 218 height 41
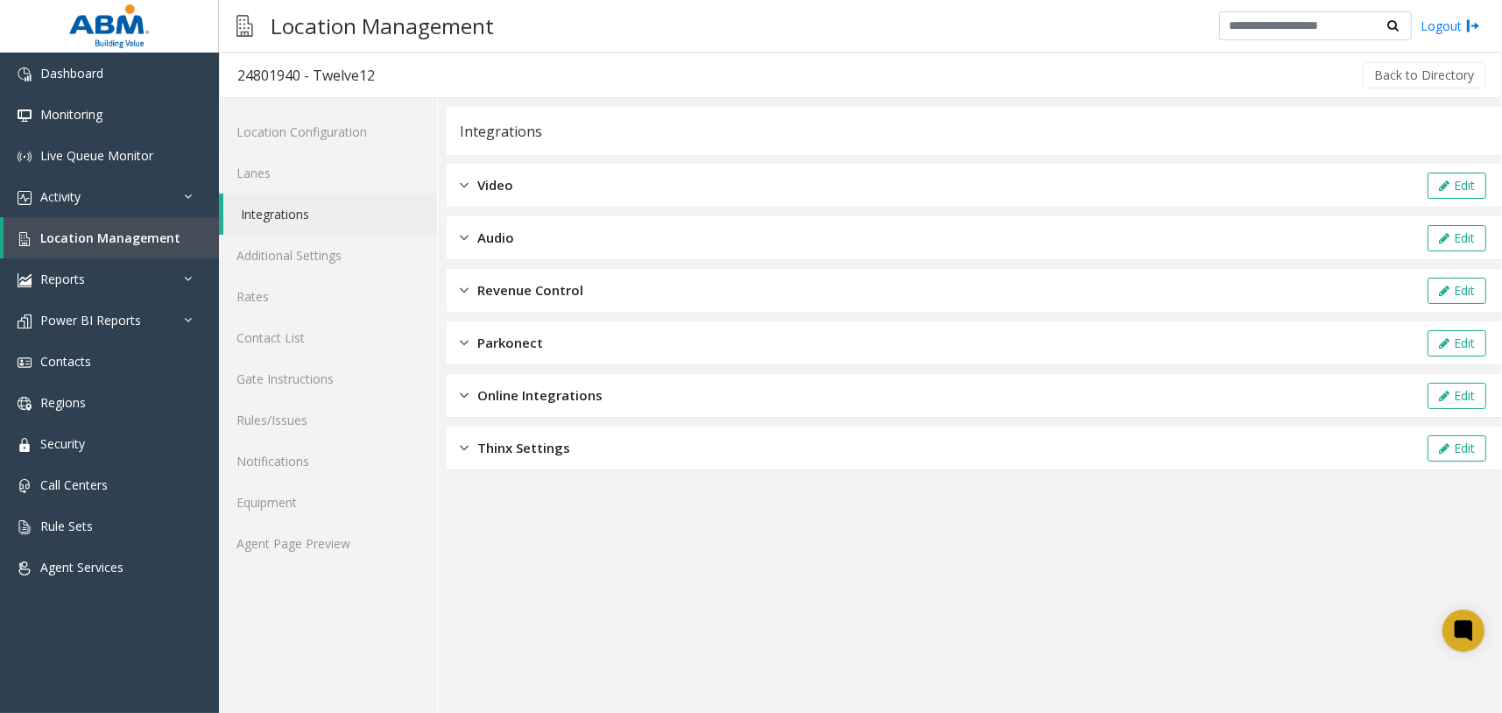
click at [585, 289] on div "Revenue Control Edit" at bounding box center [974, 291] width 1055 height 44
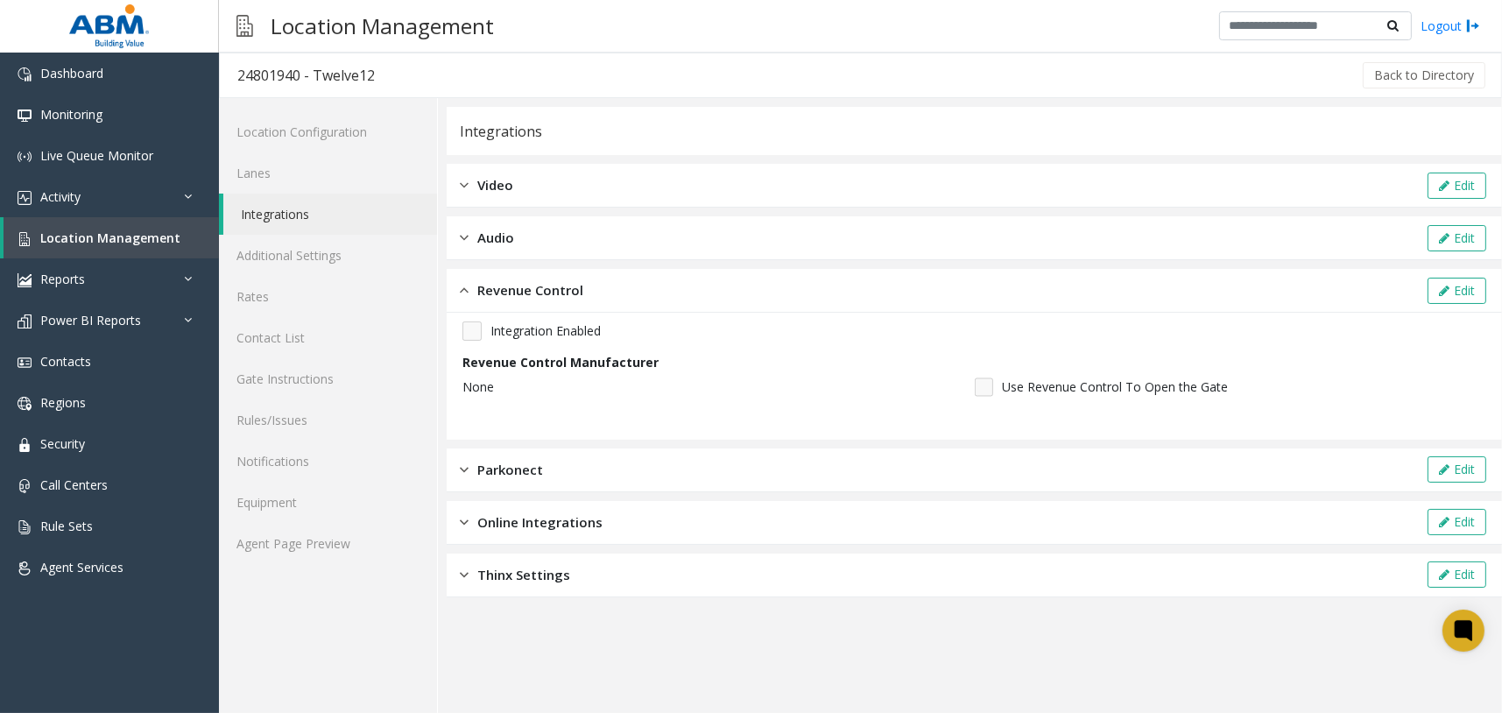
click at [583, 291] on div "Revenue Control Edit" at bounding box center [974, 291] width 1055 height 44
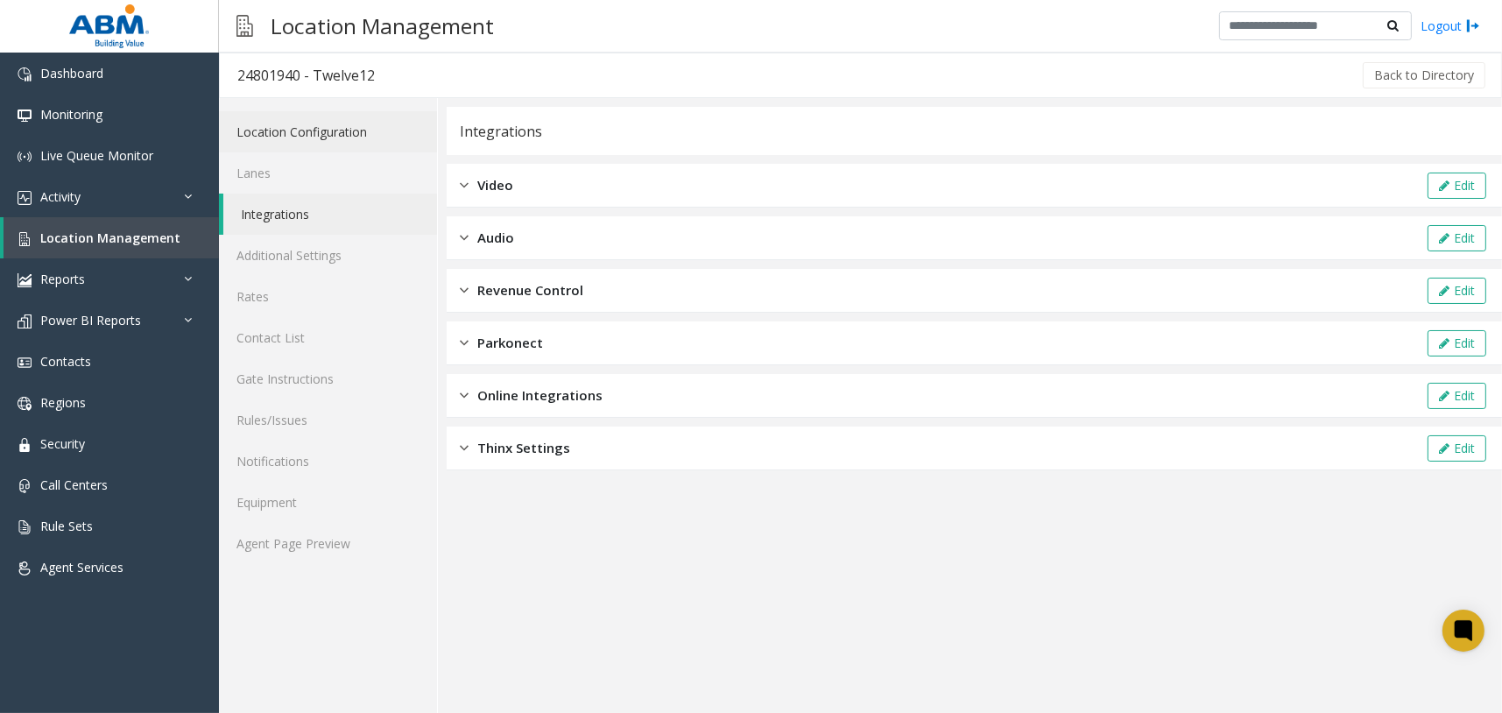
click at [286, 124] on link "Location Configuration" at bounding box center [328, 131] width 218 height 41
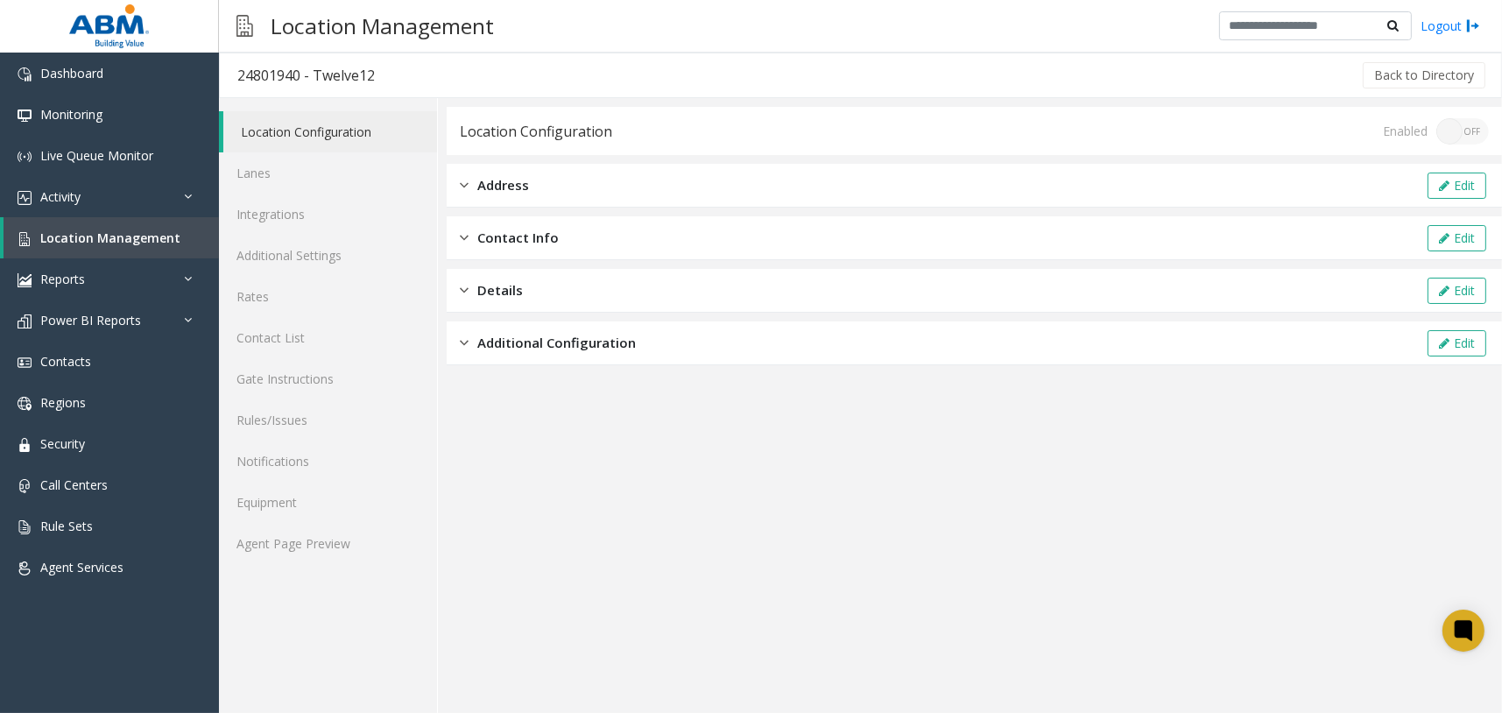
click at [553, 346] on span "Additional Configuration" at bounding box center [556, 343] width 158 height 20
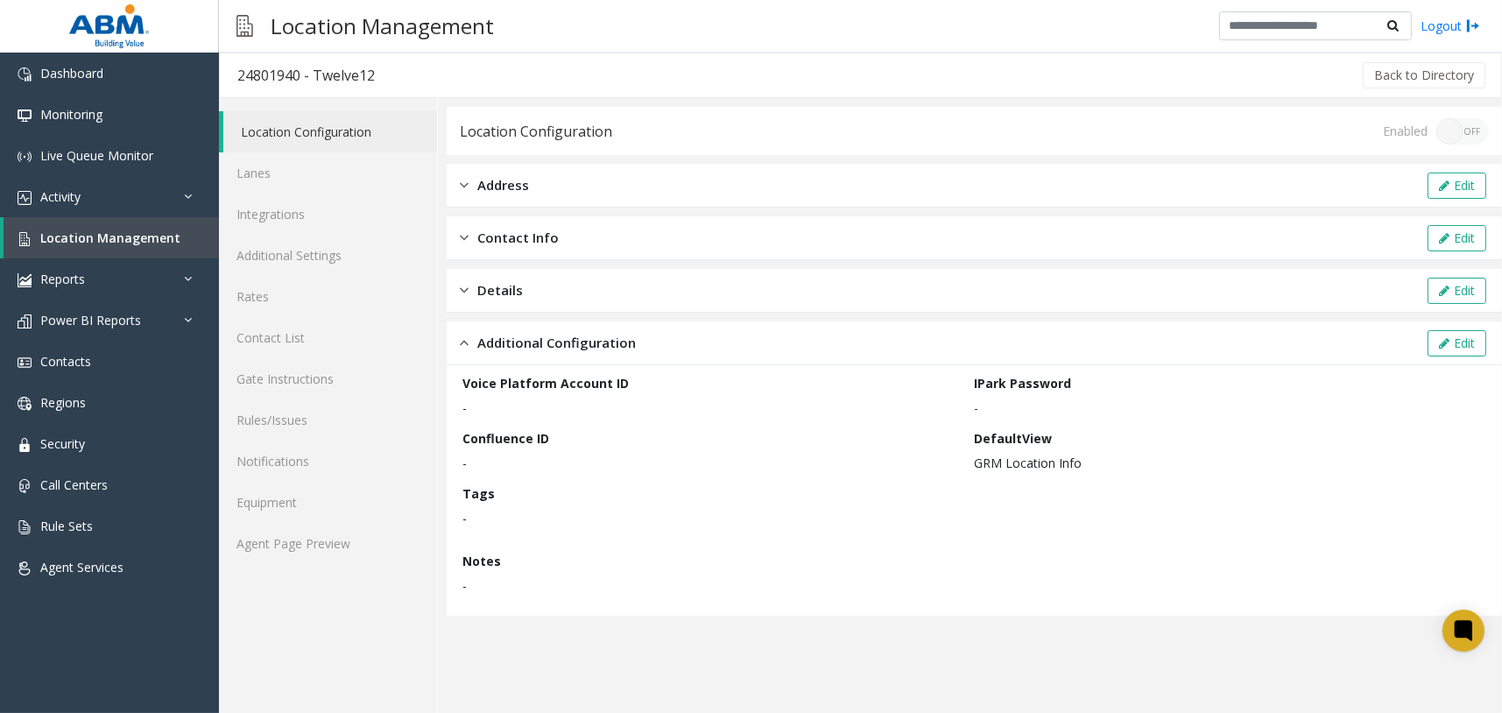
click at [578, 348] on span "Additional Configuration" at bounding box center [556, 343] width 158 height 20
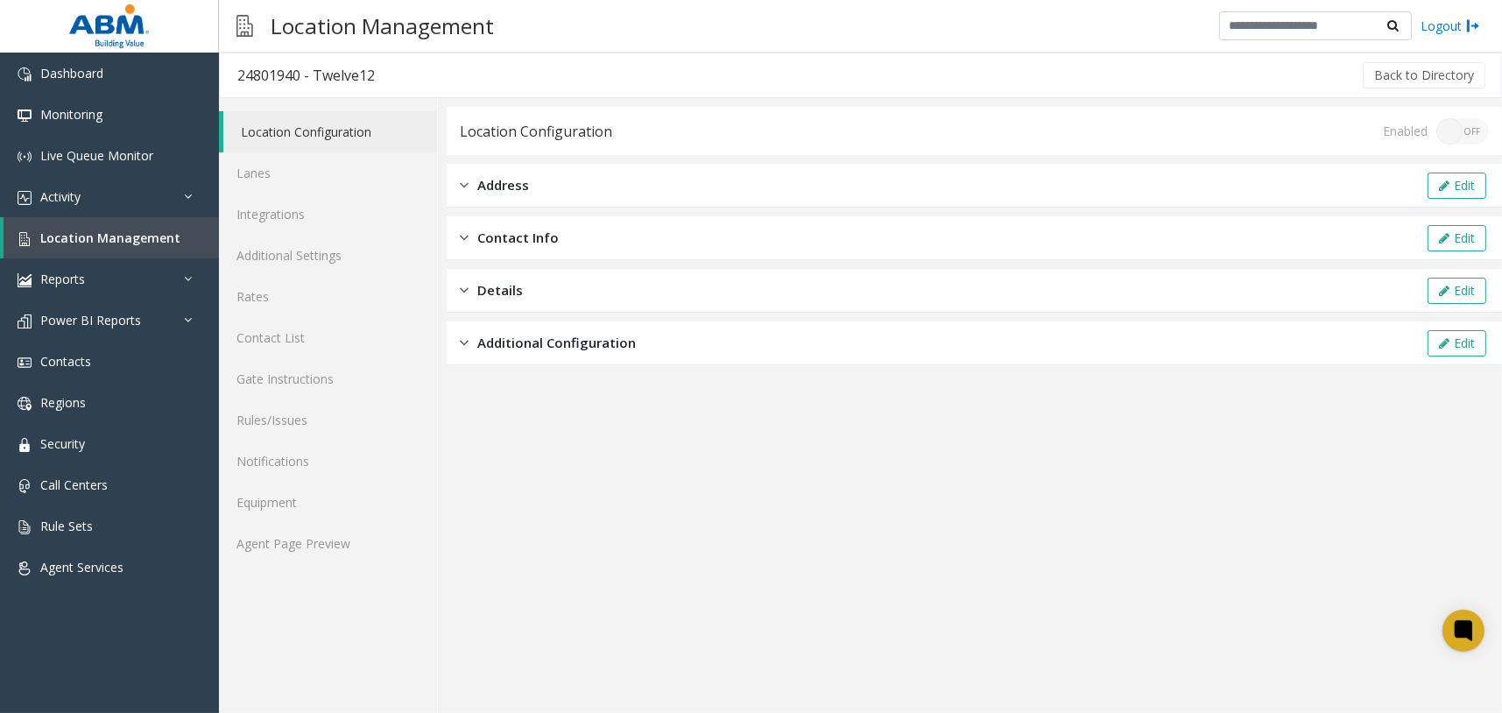
click at [531, 328] on div "Additional Configuration Edit" at bounding box center [974, 343] width 1055 height 44
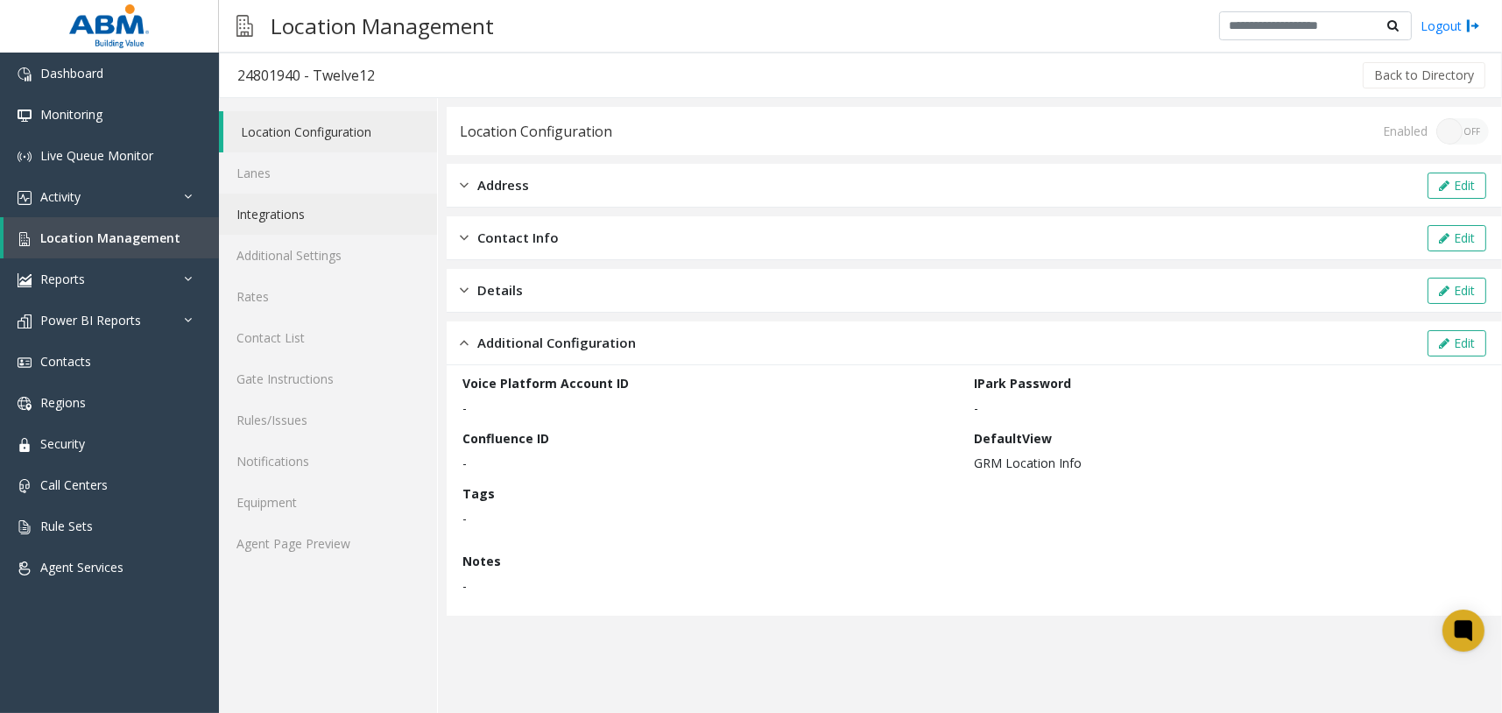
click at [320, 205] on link "Integrations" at bounding box center [328, 213] width 218 height 41
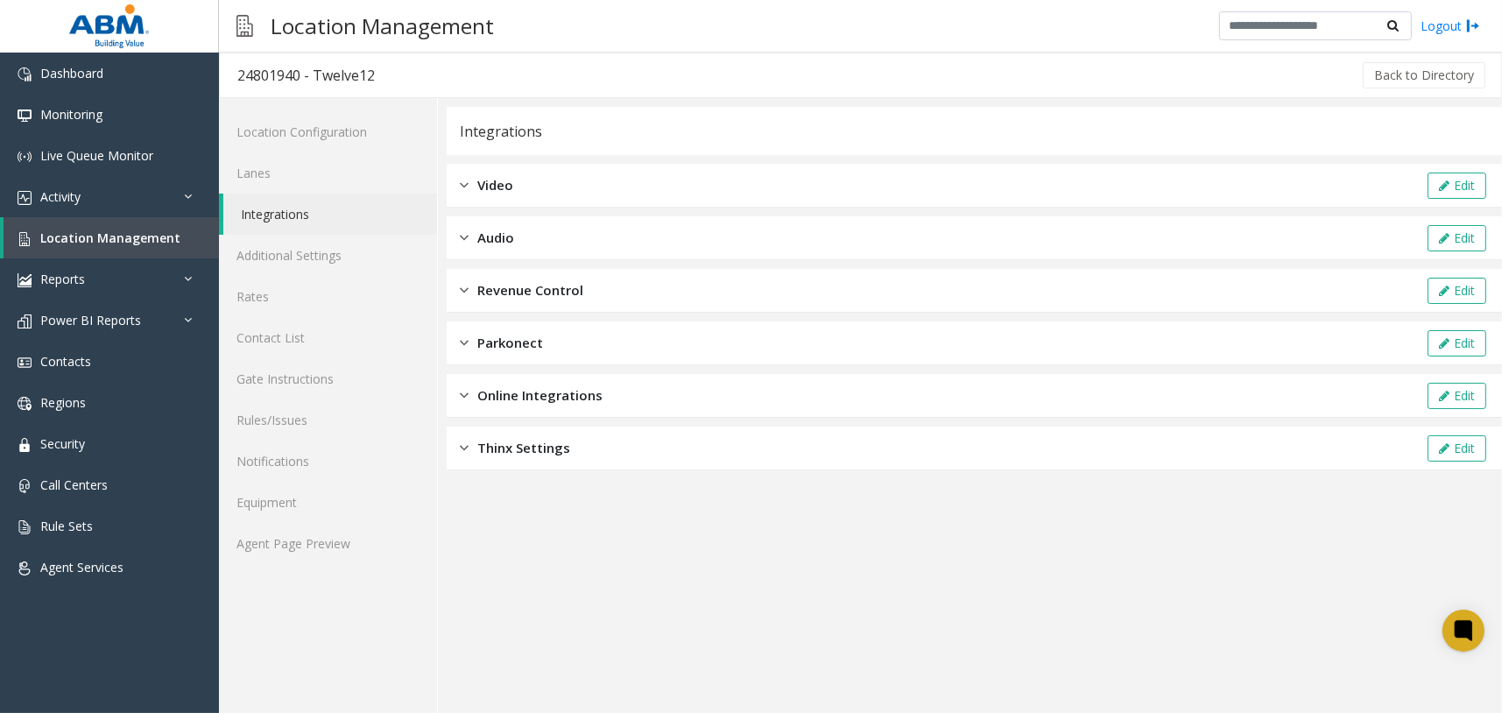
click at [556, 344] on div "Parkonect Edit" at bounding box center [974, 343] width 1055 height 44
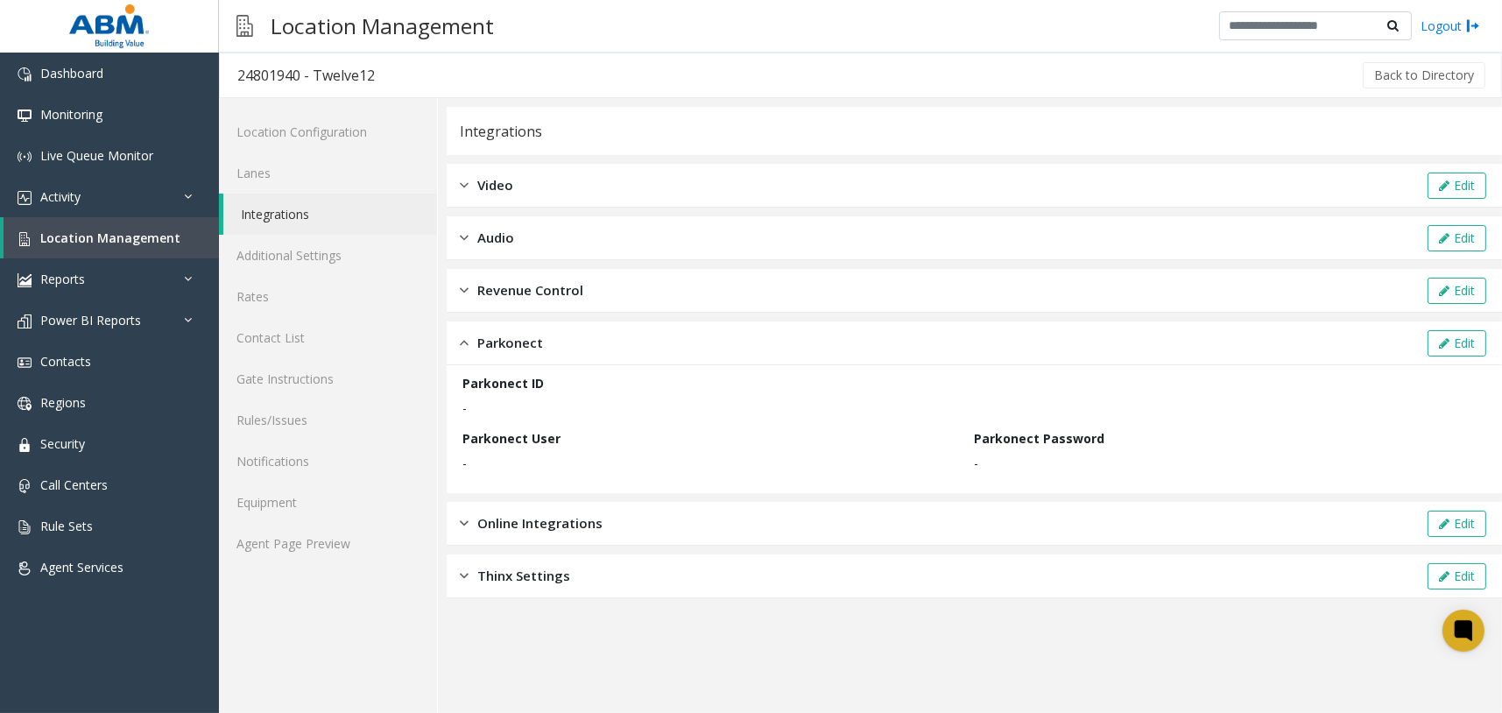
drag, startPoint x: 556, startPoint y: 337, endPoint x: 559, endPoint y: 327, distance: 10.2
click at [557, 336] on div "Parkonect Edit" at bounding box center [974, 343] width 1055 height 44
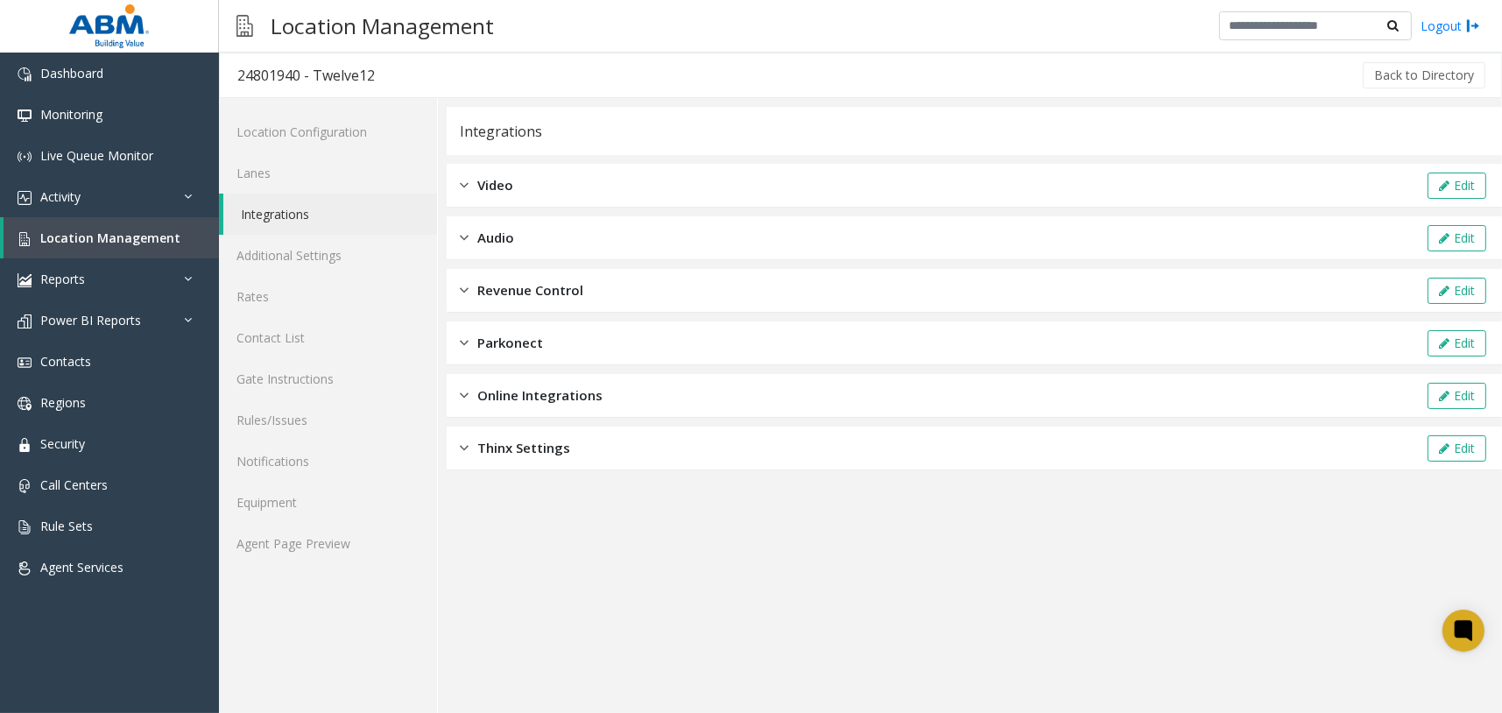
click at [569, 278] on div "Revenue Control Edit" at bounding box center [974, 291] width 1055 height 44
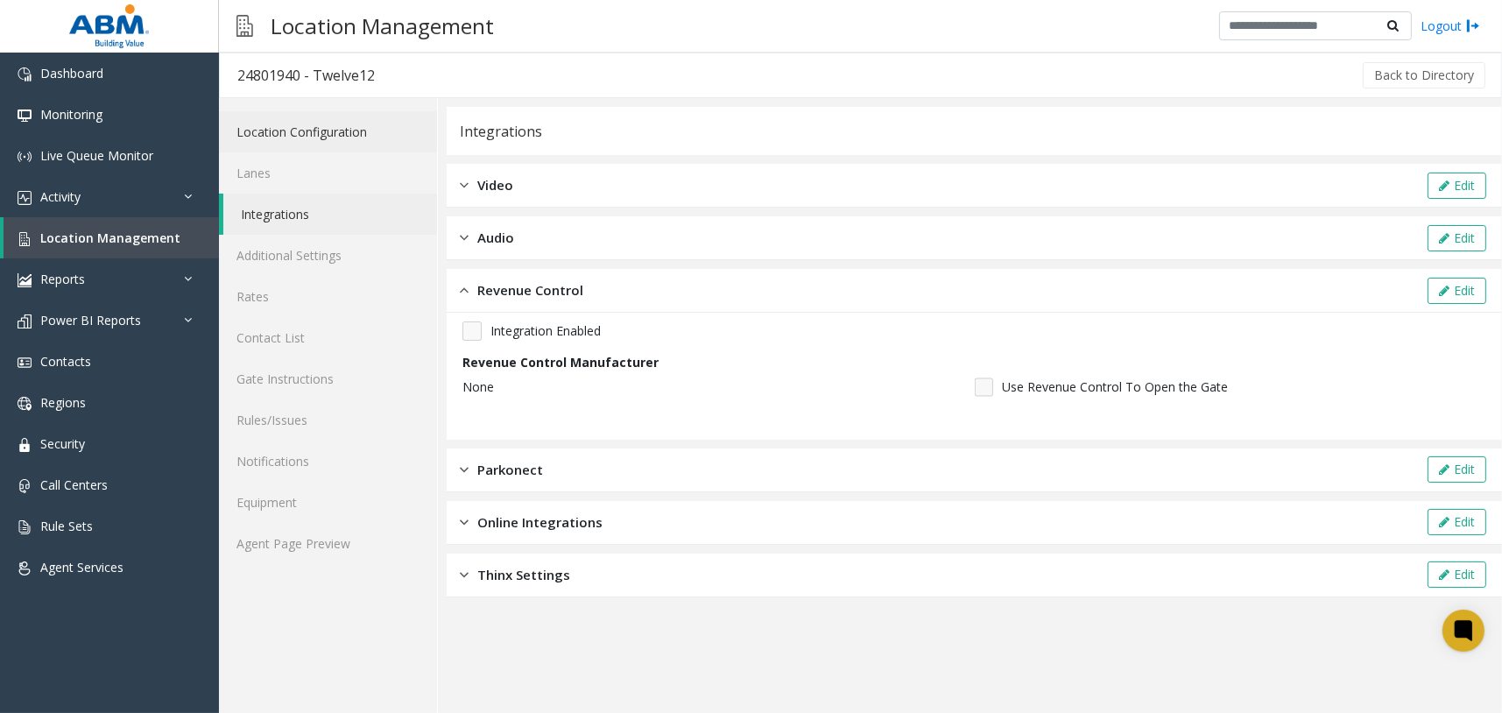
click at [384, 138] on link "Location Configuration" at bounding box center [328, 131] width 218 height 41
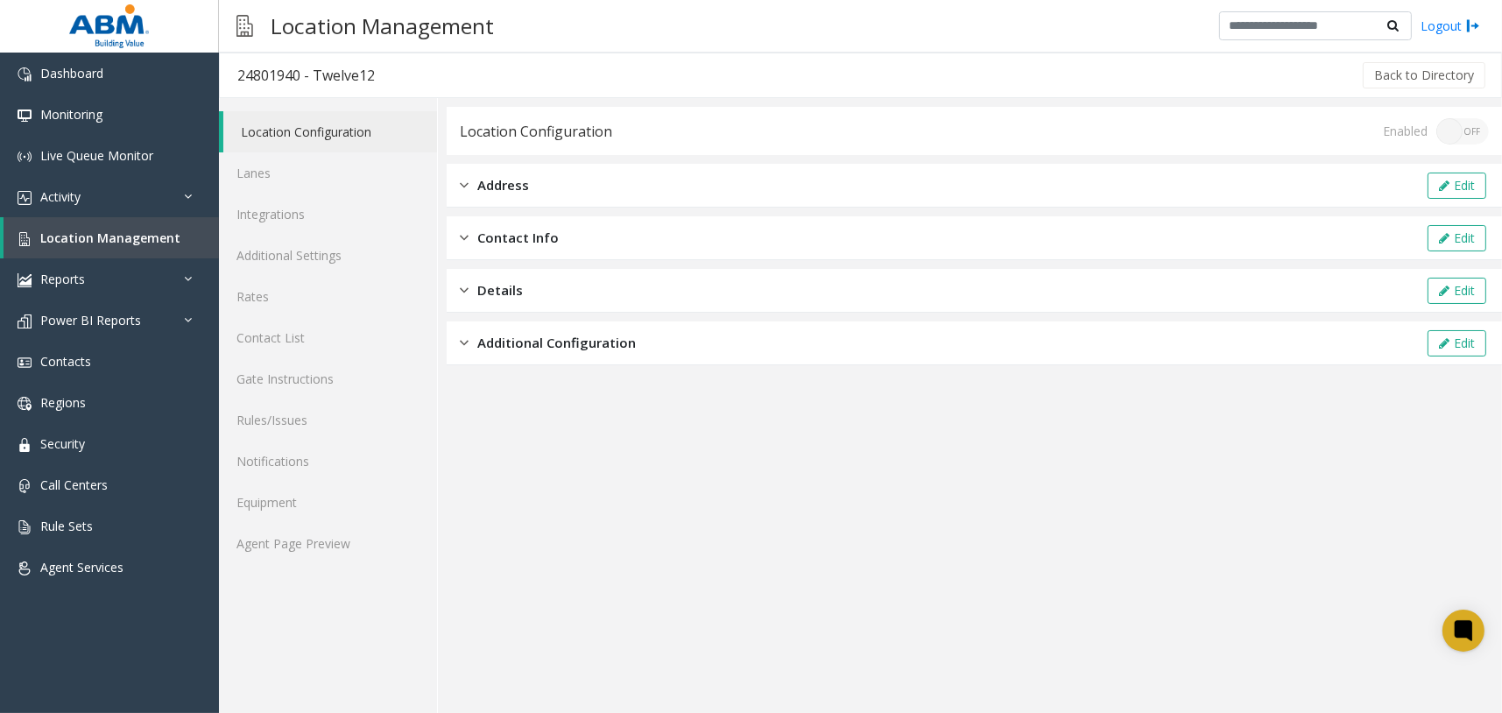
click at [530, 324] on div "Additional Configuration Edit" at bounding box center [974, 343] width 1055 height 44
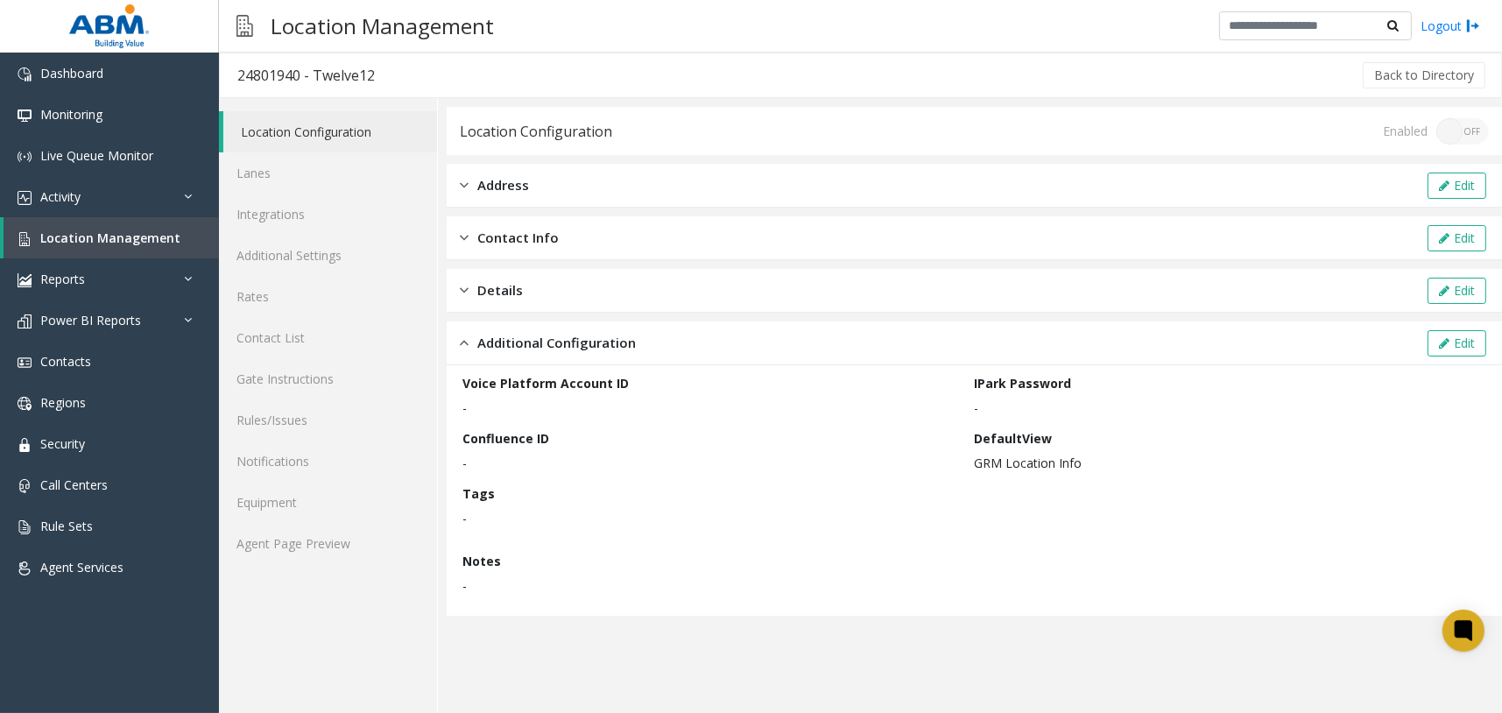
click at [536, 335] on span "Additional Configuration" at bounding box center [556, 343] width 158 height 20
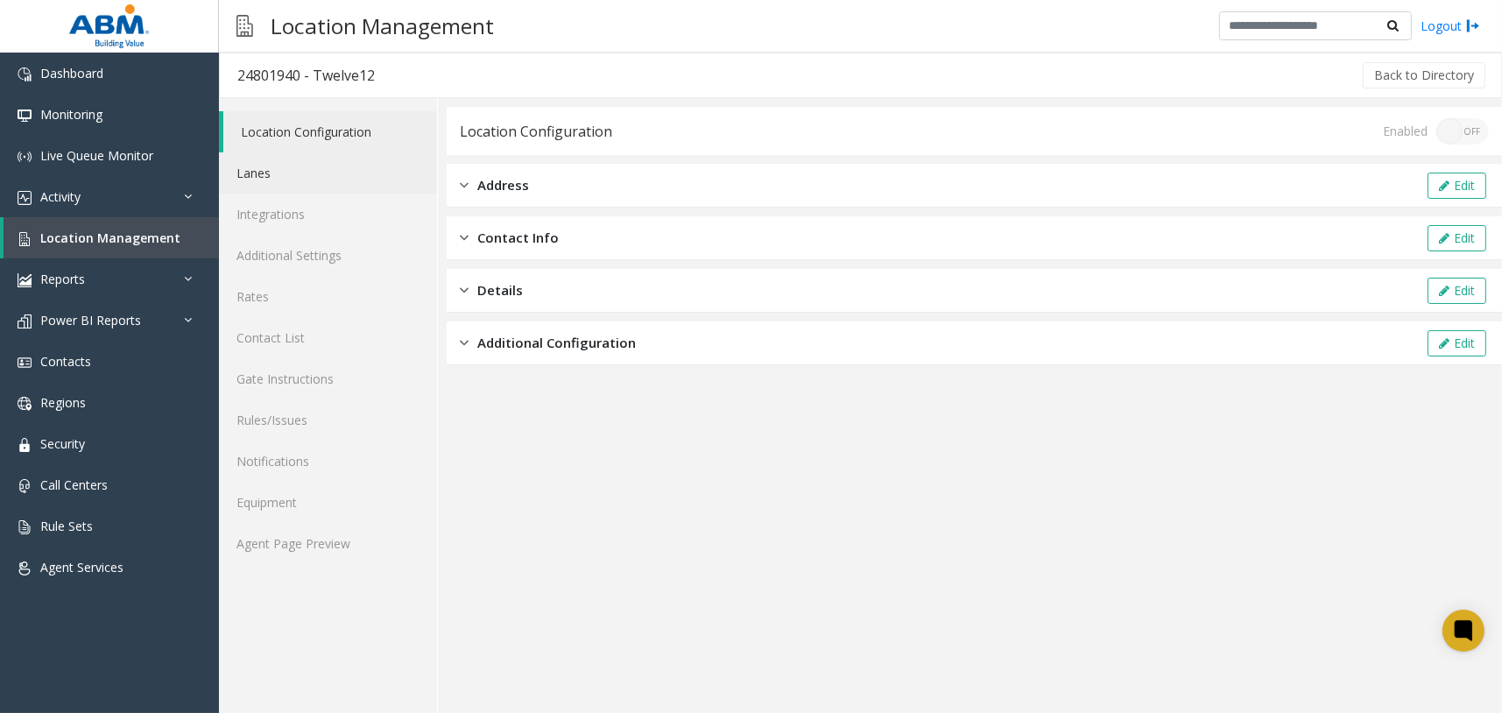
click at [354, 178] on link "Lanes" at bounding box center [328, 172] width 218 height 41
click at [558, 339] on span "Additional Configuration" at bounding box center [556, 343] width 158 height 20
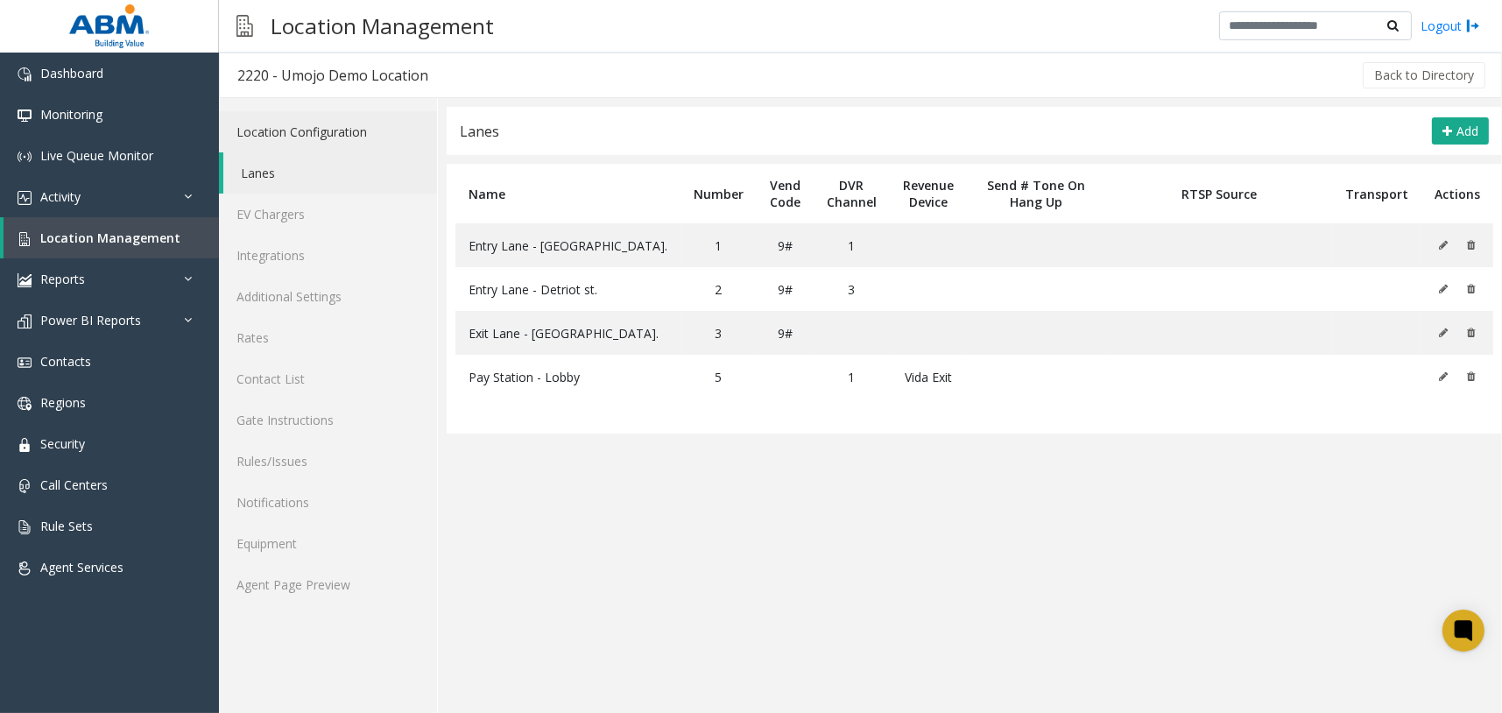
click at [321, 131] on link "Location Configuration" at bounding box center [328, 131] width 218 height 41
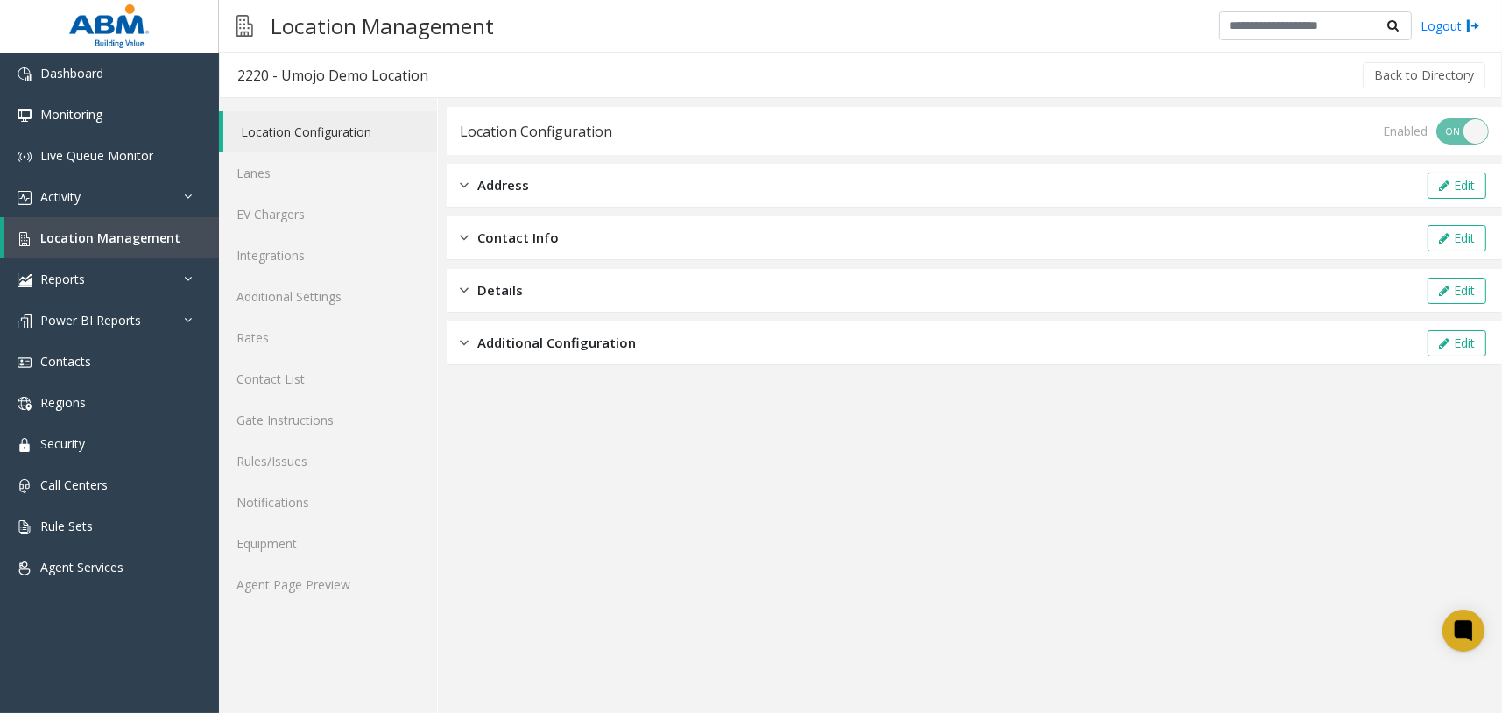
click at [542, 348] on span "Additional Configuration" at bounding box center [556, 343] width 158 height 20
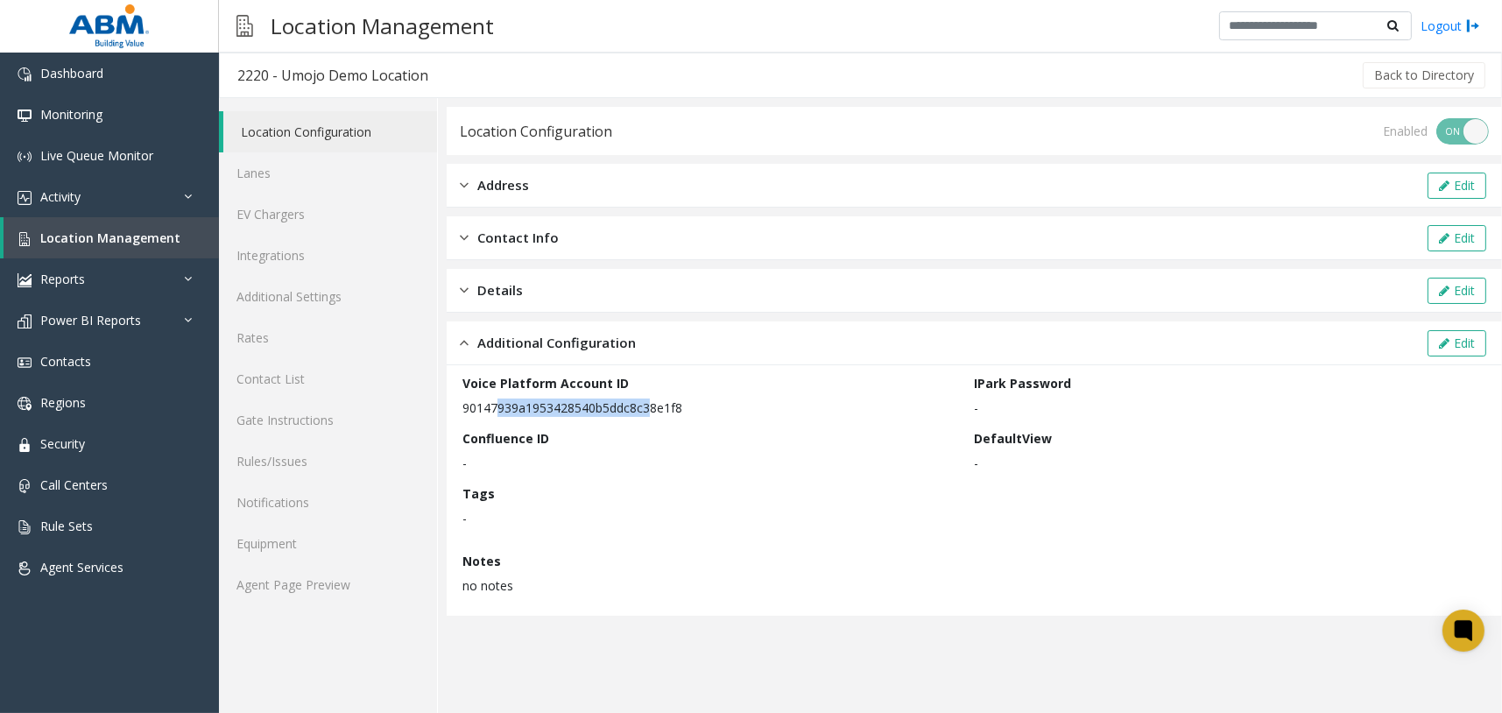
drag, startPoint x: 503, startPoint y: 408, endPoint x: 648, endPoint y: 405, distance: 144.5
click at [647, 405] on p "90147939a1953428540b5ddc8c38e1f8" at bounding box center [713, 407] width 503 height 18
click at [655, 405] on p "90147939a1953428540b5ddc8c38e1f8" at bounding box center [713, 407] width 503 height 18
click at [339, 266] on link "Integrations" at bounding box center [328, 255] width 218 height 41
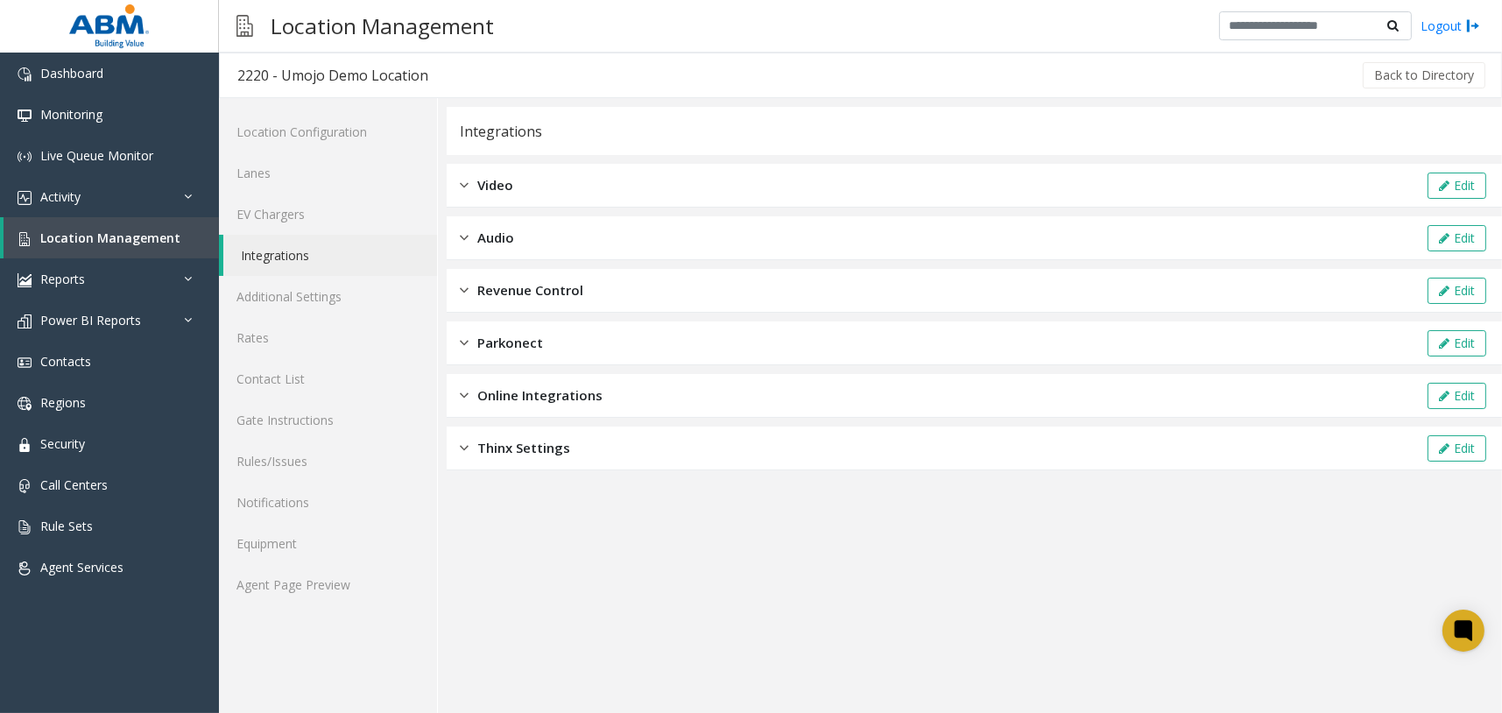
click at [566, 298] on span "Revenue Control" at bounding box center [530, 290] width 106 height 20
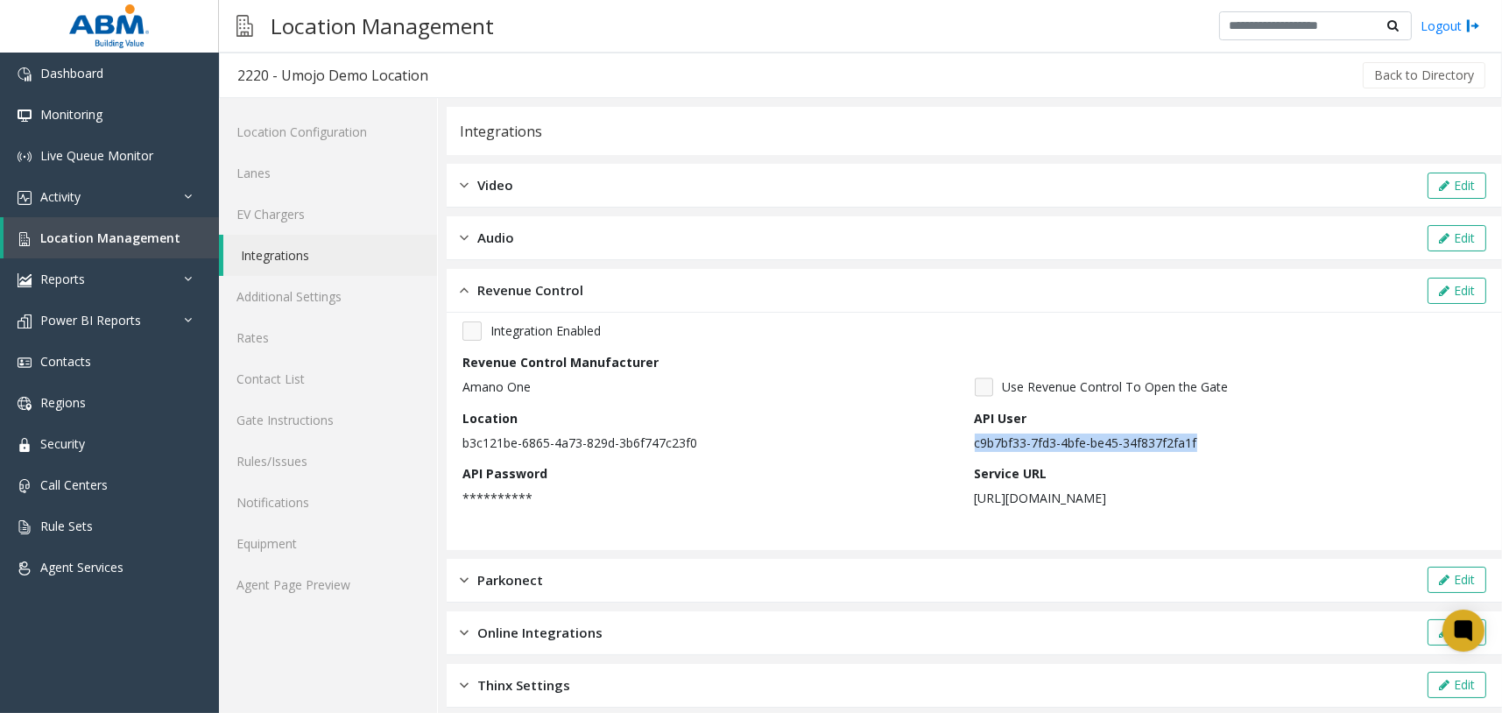
drag, startPoint x: 1189, startPoint y: 440, endPoint x: 967, endPoint y: 440, distance: 222.4
click at [974, 440] on p "c9b7bf33-7fd3-4bfe-be45-34f837f2fa1f" at bounding box center [1225, 442] width 503 height 18
click at [1169, 490] on p "https://api.amano-one.com/" at bounding box center [1225, 498] width 503 height 18
click at [1164, 496] on p "https://api.amano-one.com/" at bounding box center [1225, 498] width 503 height 18
drag, startPoint x: 1204, startPoint y: 438, endPoint x: 960, endPoint y: 439, distance: 244.3
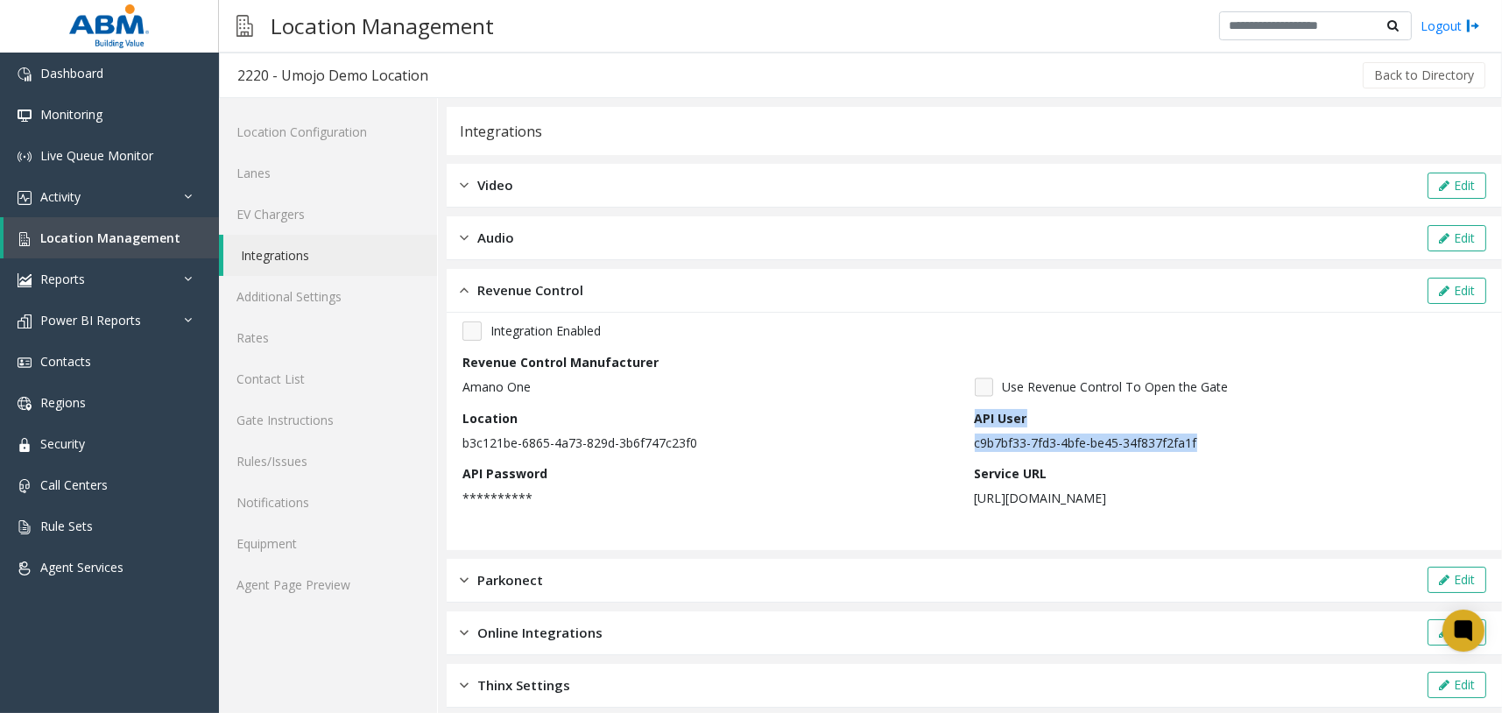
click at [960, 439] on div "**********" at bounding box center [974, 420] width 1024 height 198
click at [999, 447] on p "c9b7bf33-7fd3-4bfe-be45-34f837f2fa1f" at bounding box center [1225, 442] width 503 height 18
drag, startPoint x: 967, startPoint y: 442, endPoint x: 1189, endPoint y: 436, distance: 221.6
click at [1189, 436] on p "c9b7bf33-7fd3-4bfe-be45-34f837f2fa1f" at bounding box center [1225, 442] width 503 height 18
copy p "c9b7bf33-7fd3-4bfe-be45-34f837f2fa1f"
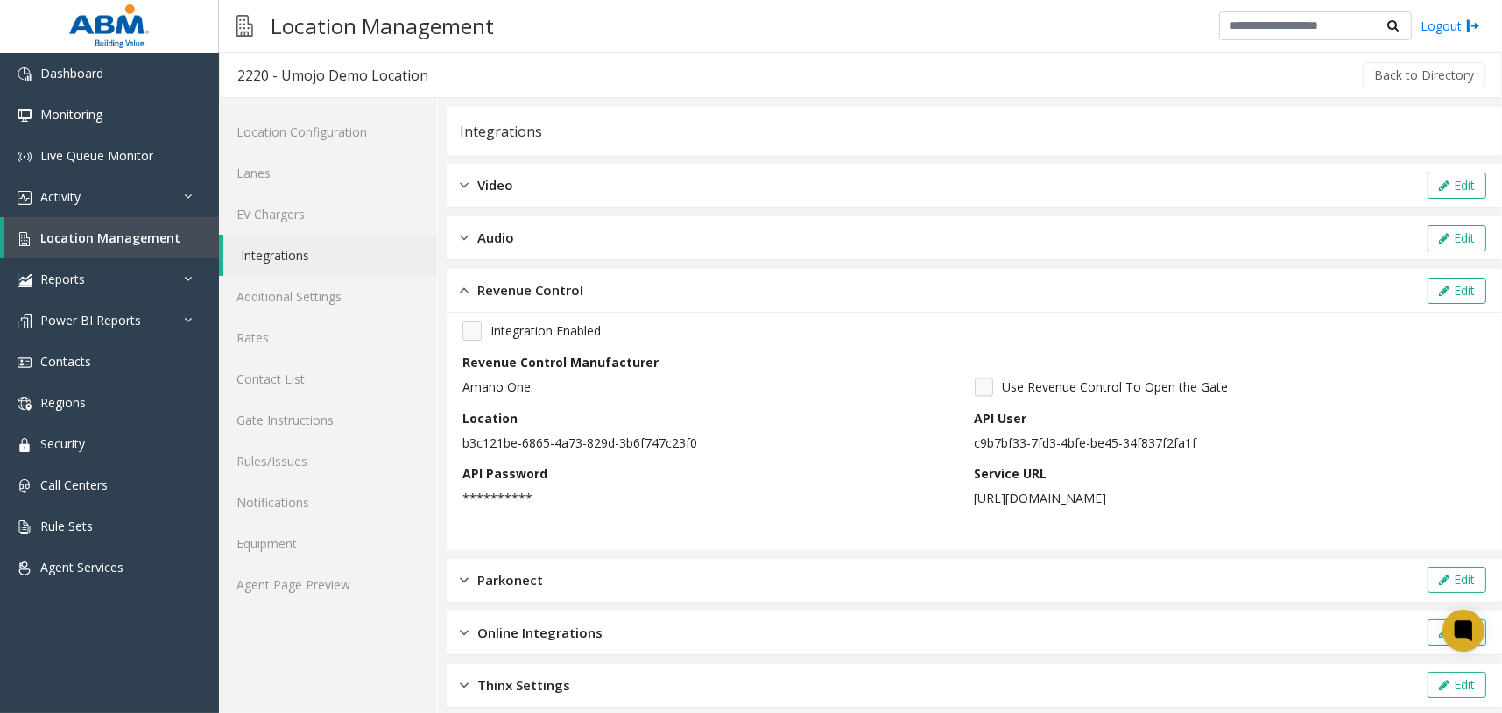
click at [1105, 492] on p "https://api.amano-one.com/" at bounding box center [1225, 498] width 503 height 18
click at [1445, 283] on button "Edit" at bounding box center [1456, 291] width 59 height 26
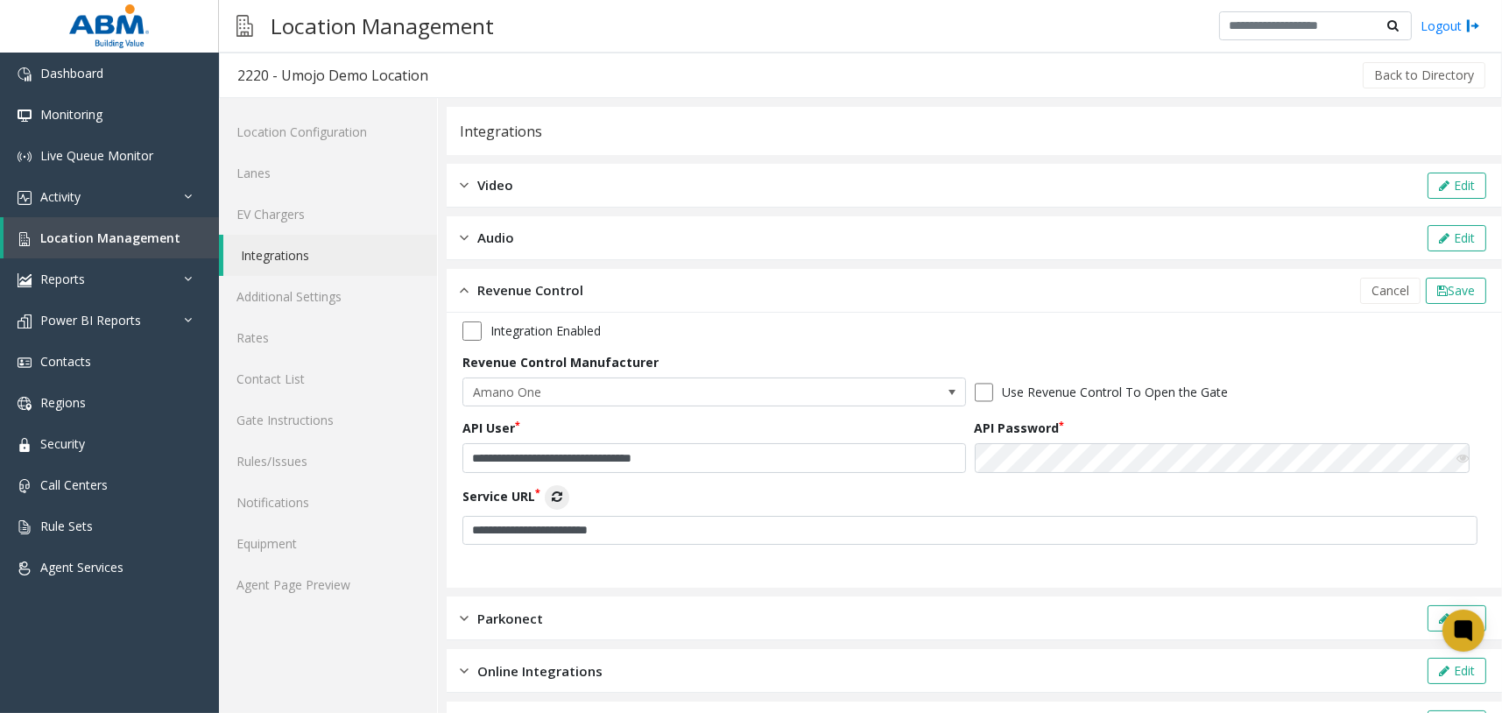
click at [1456, 458] on icon at bounding box center [1462, 458] width 12 height 12
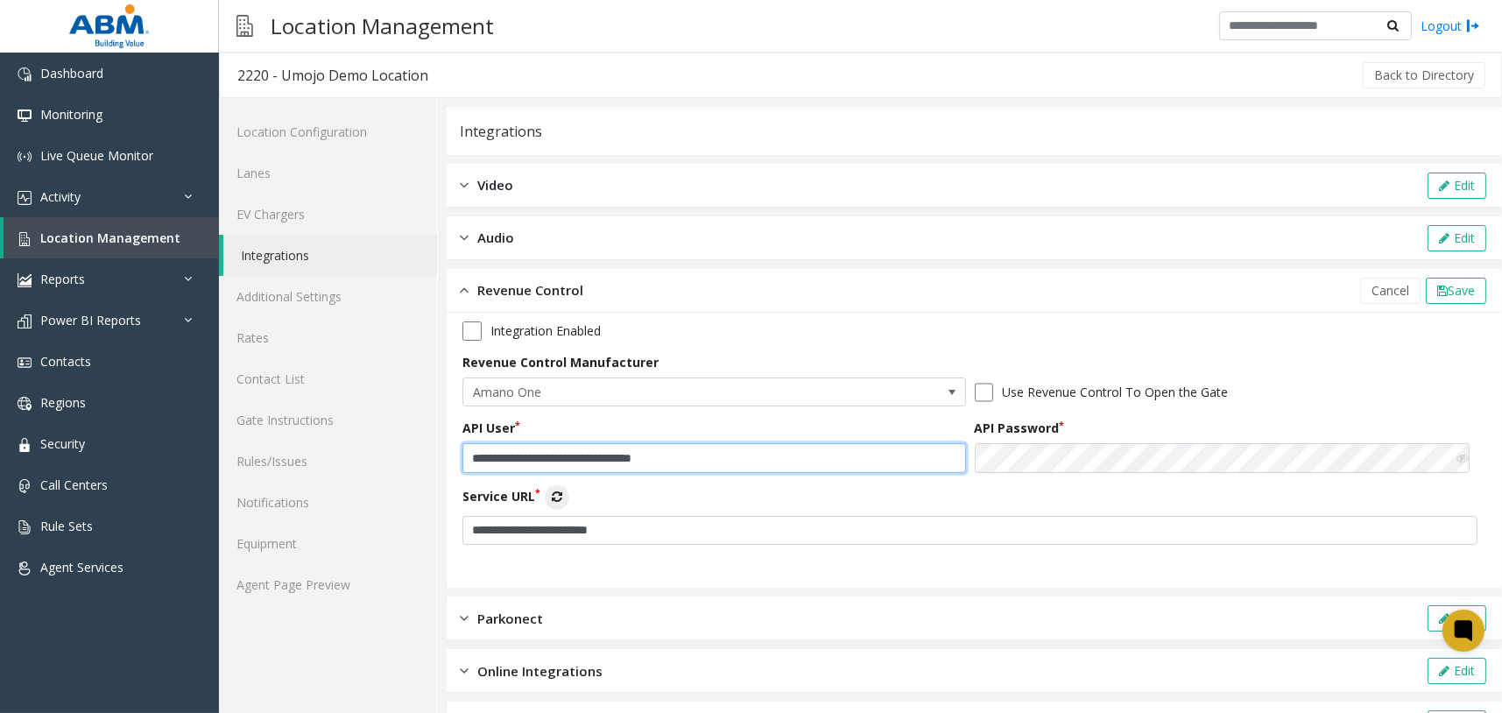
click at [883, 455] on input "**********" at bounding box center [713, 458] width 503 height 30
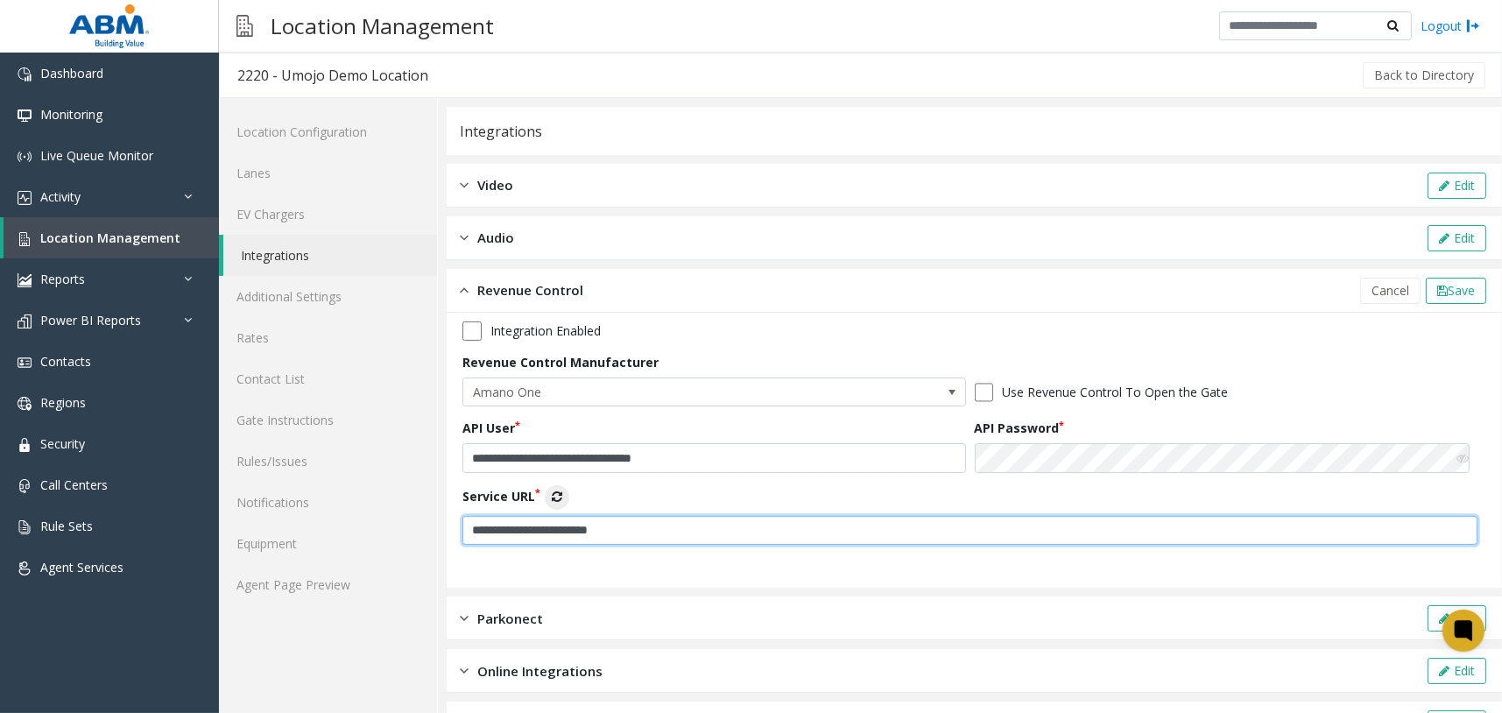
click at [793, 537] on input "**********" at bounding box center [969, 531] width 1015 height 30
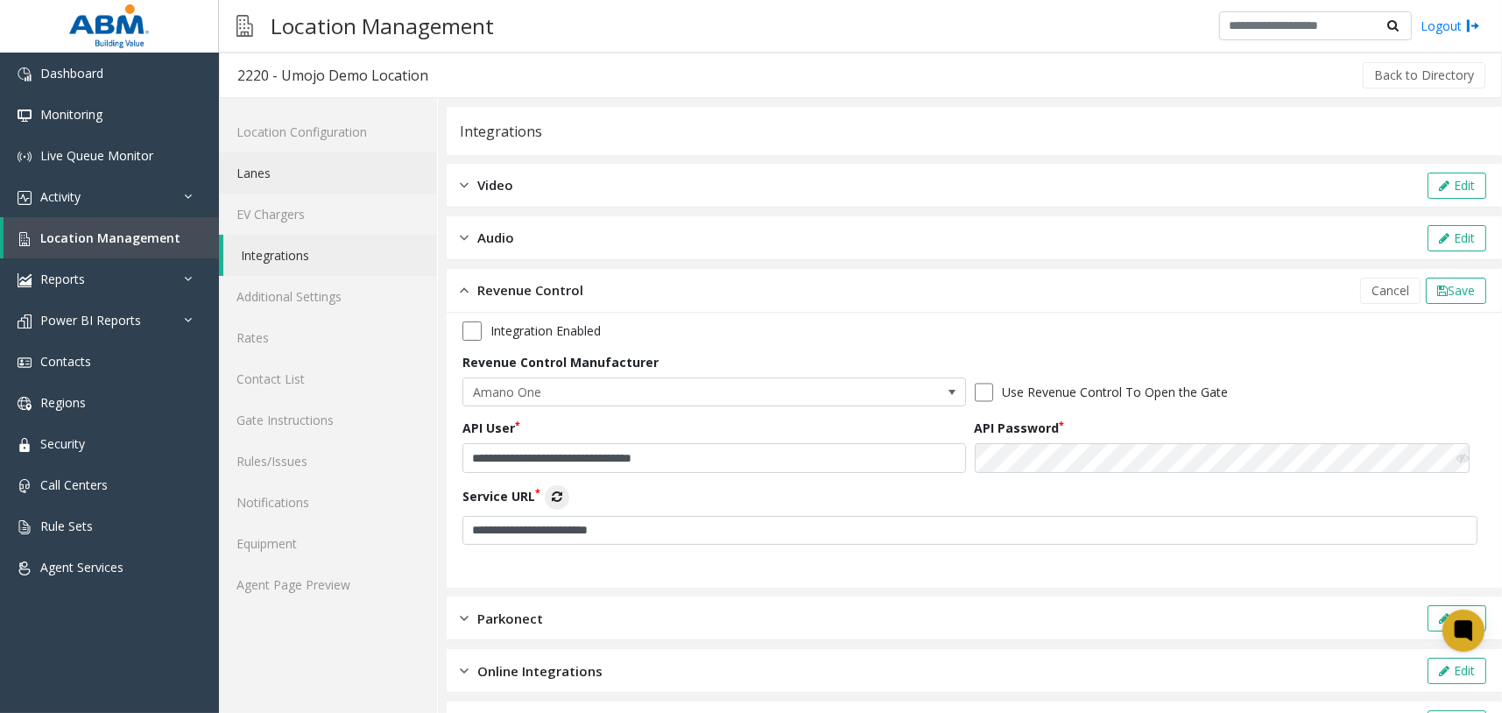
click at [348, 177] on link "Lanes" at bounding box center [328, 172] width 218 height 41
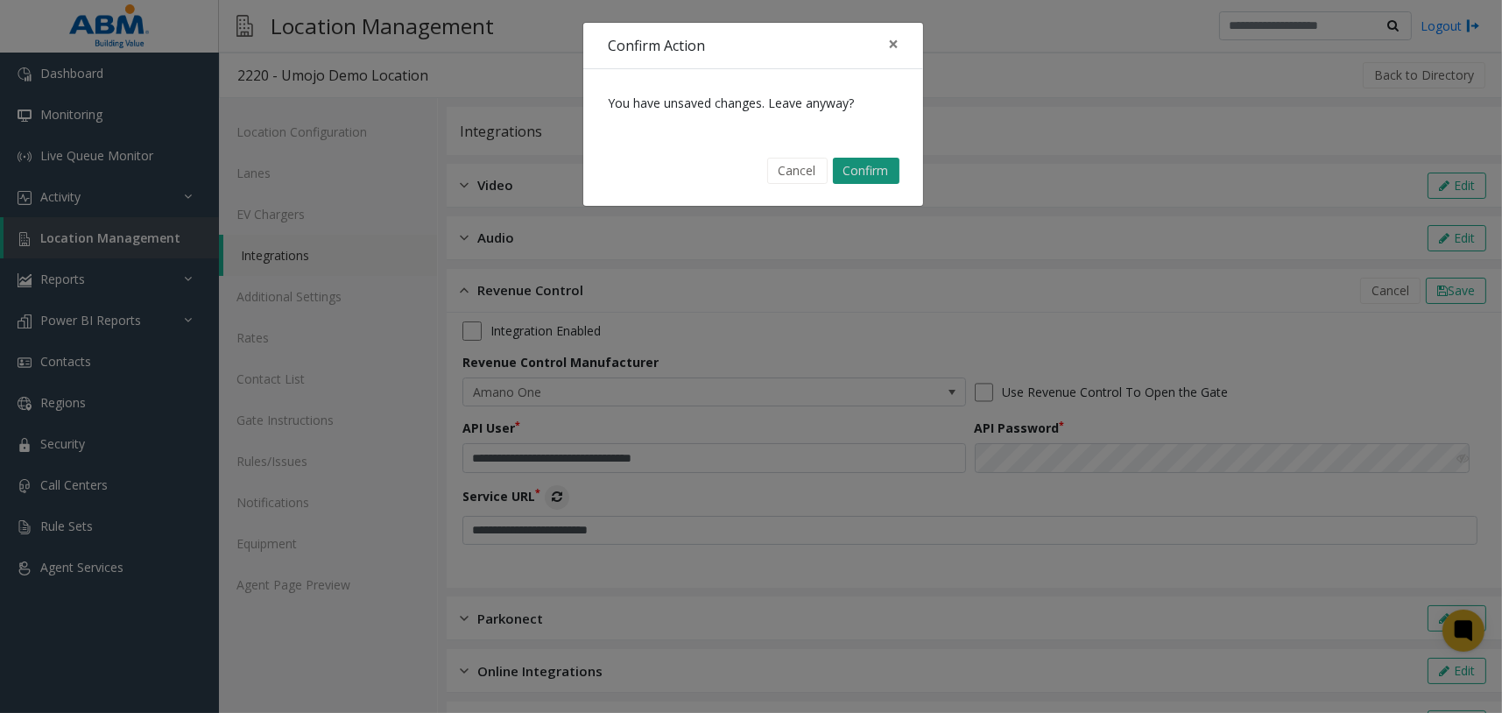
click at [878, 166] on button "Confirm" at bounding box center [866, 171] width 67 height 26
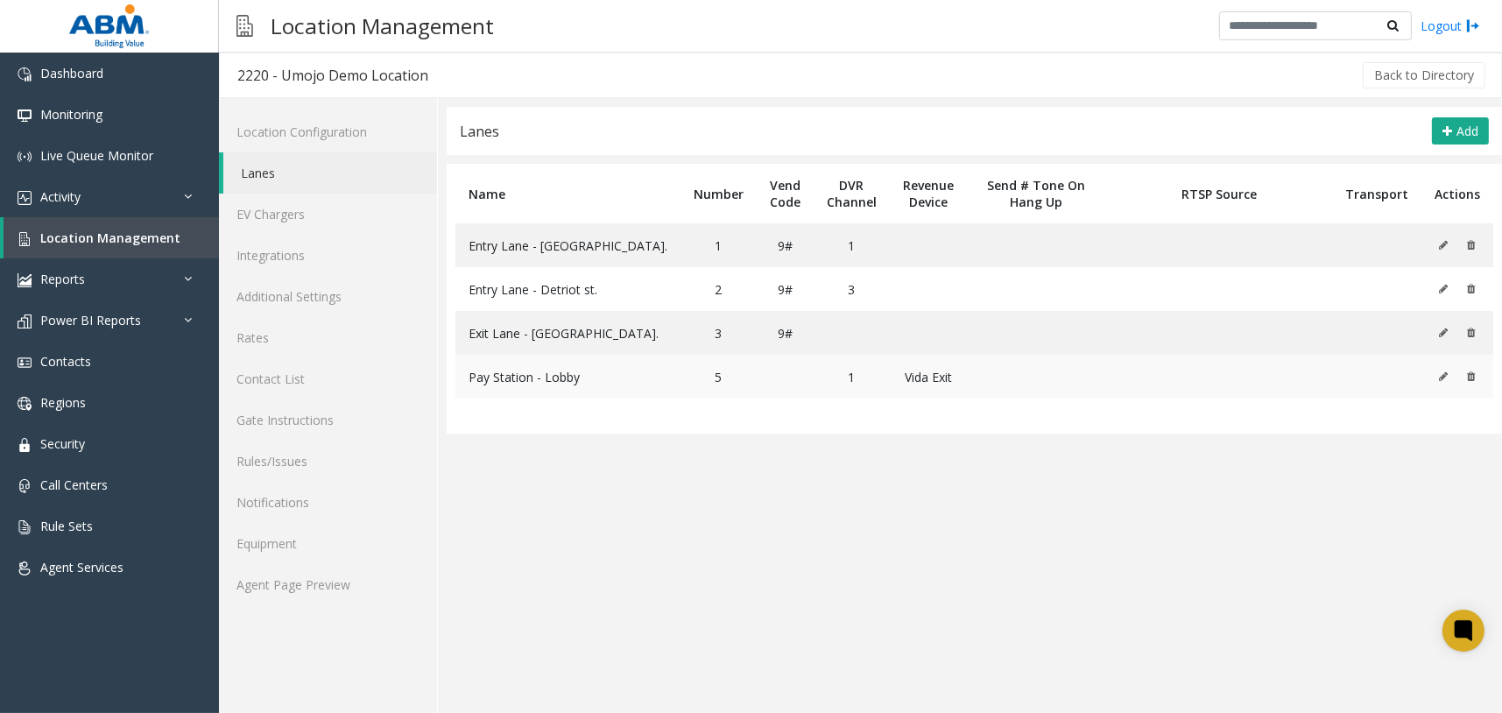
click at [1443, 373] on icon at bounding box center [1443, 376] width 9 height 11
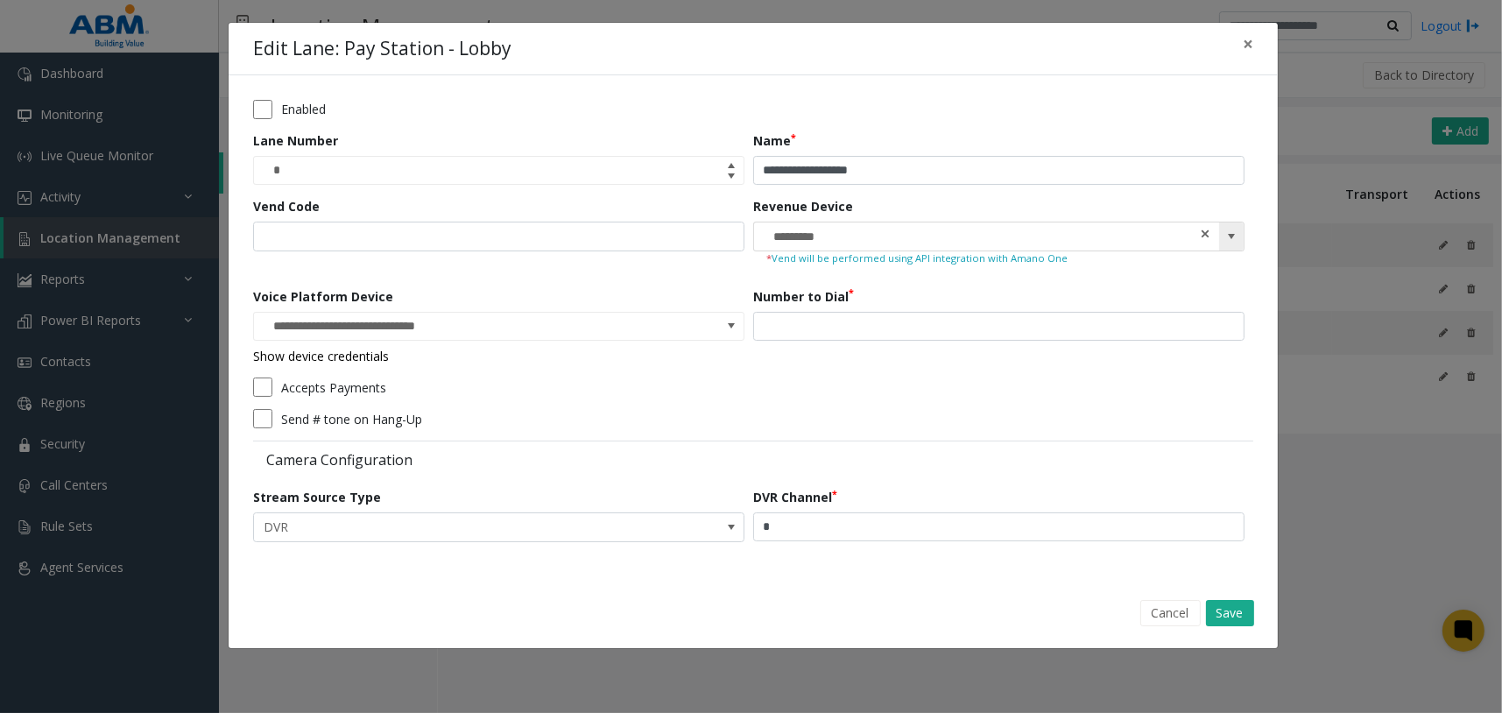
click at [1206, 235] on span at bounding box center [1205, 234] width 12 height 18
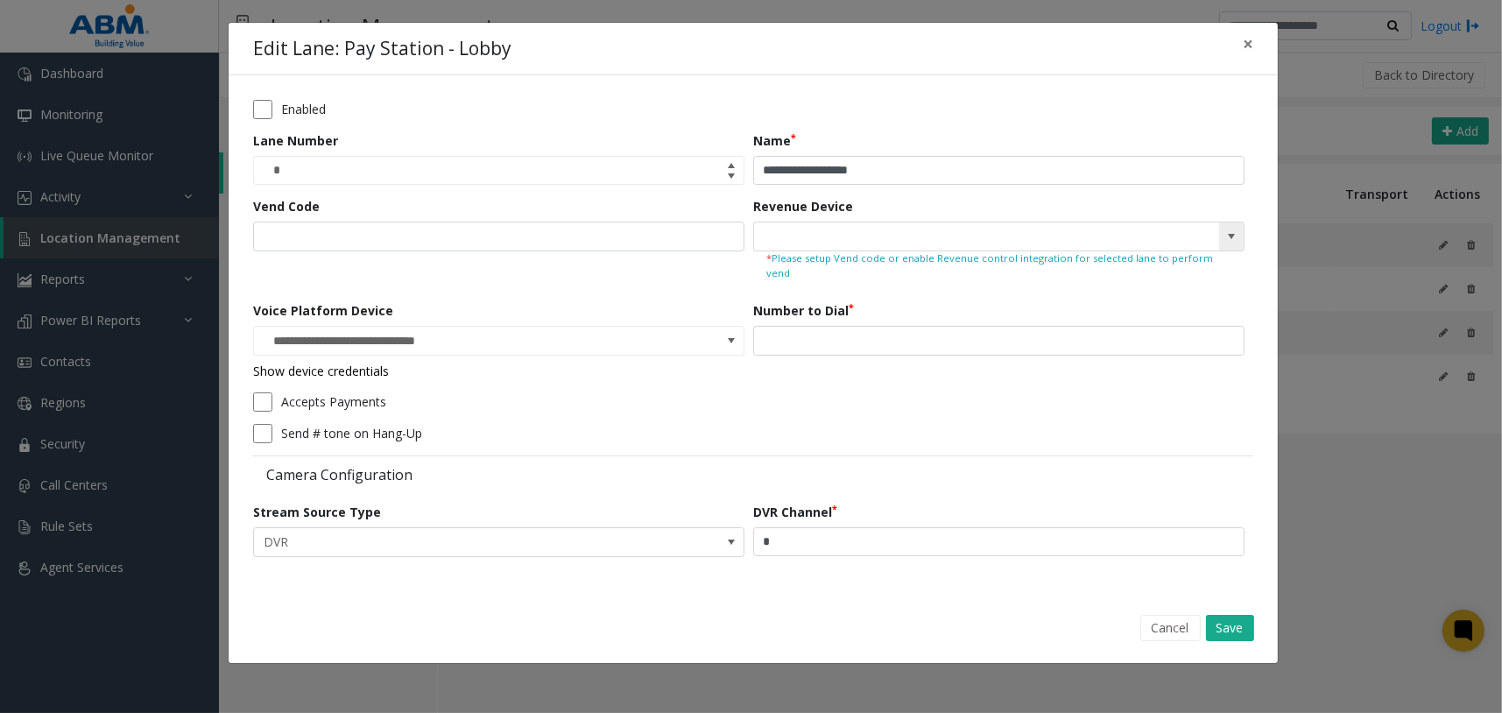
click at [1206, 235] on kendo-searchbar at bounding box center [998, 236] width 489 height 28
click at [703, 329] on span at bounding box center [705, 338] width 12 height 18
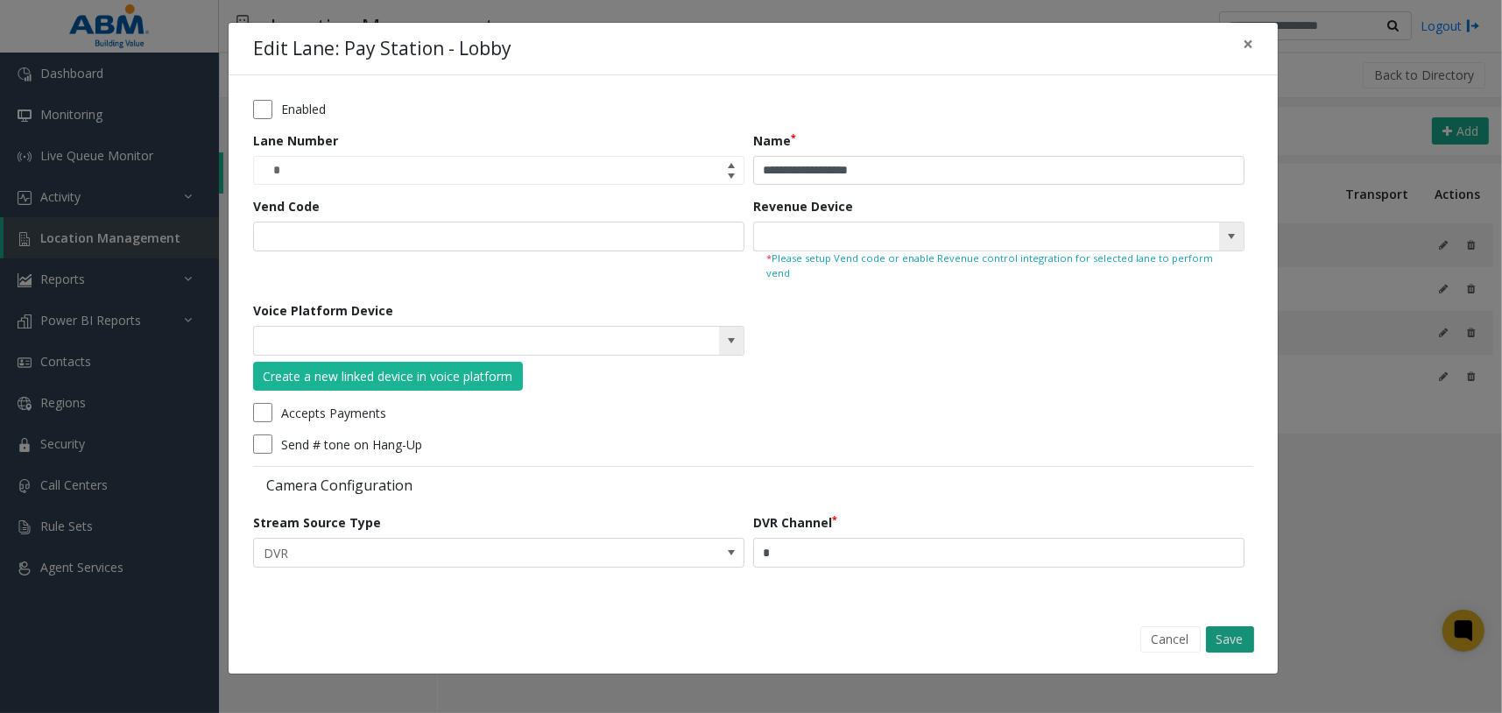
click at [1243, 626] on button "Save" at bounding box center [1230, 639] width 48 height 26
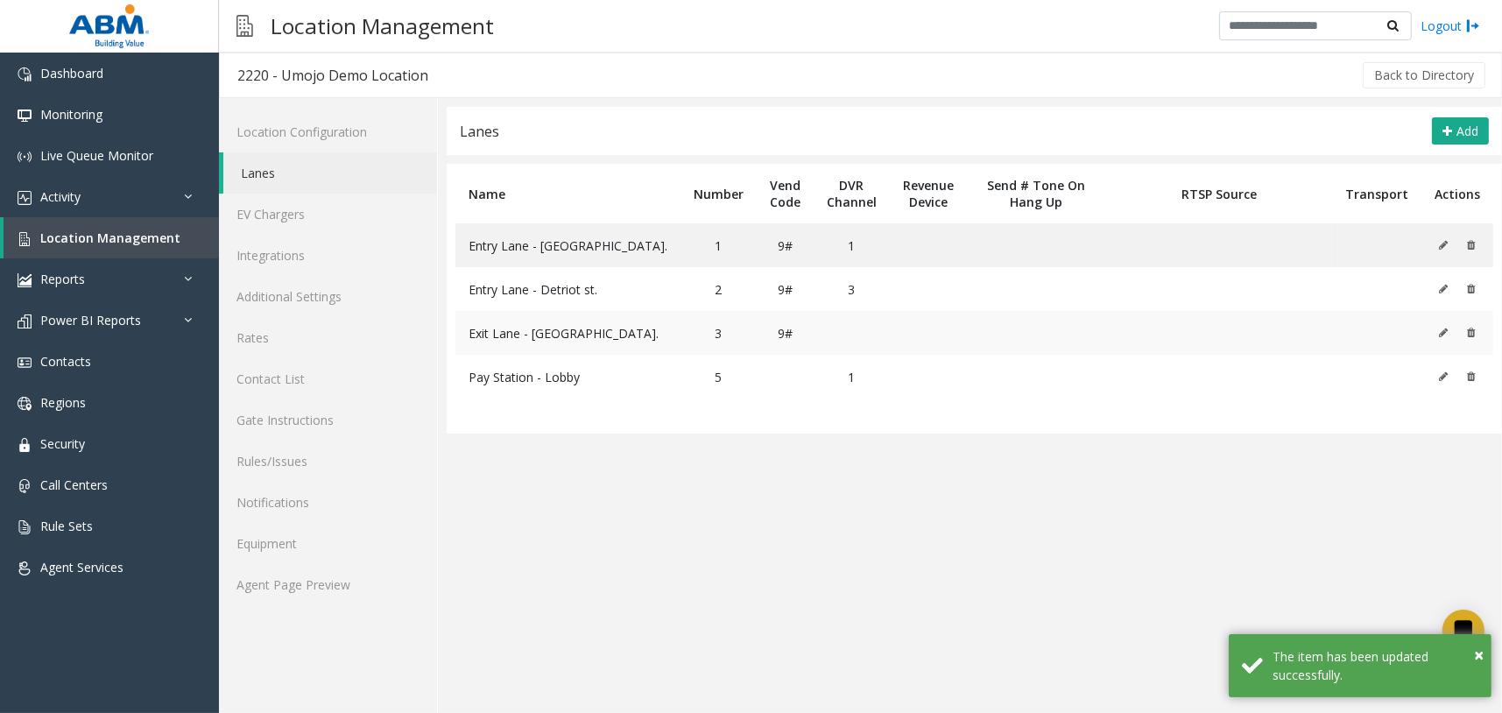
click at [1447, 333] on icon at bounding box center [1443, 332] width 9 height 11
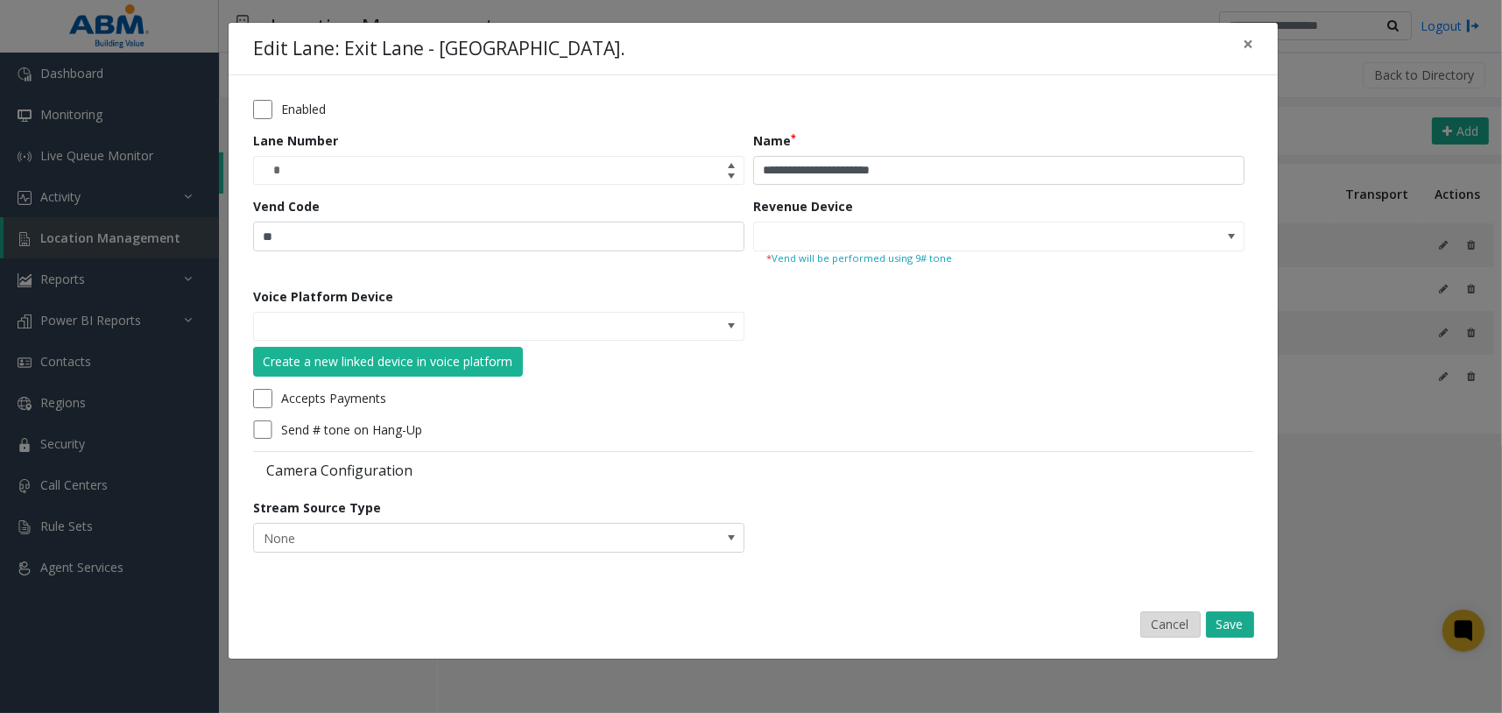
click at [1163, 623] on button "Cancel" at bounding box center [1170, 624] width 60 height 26
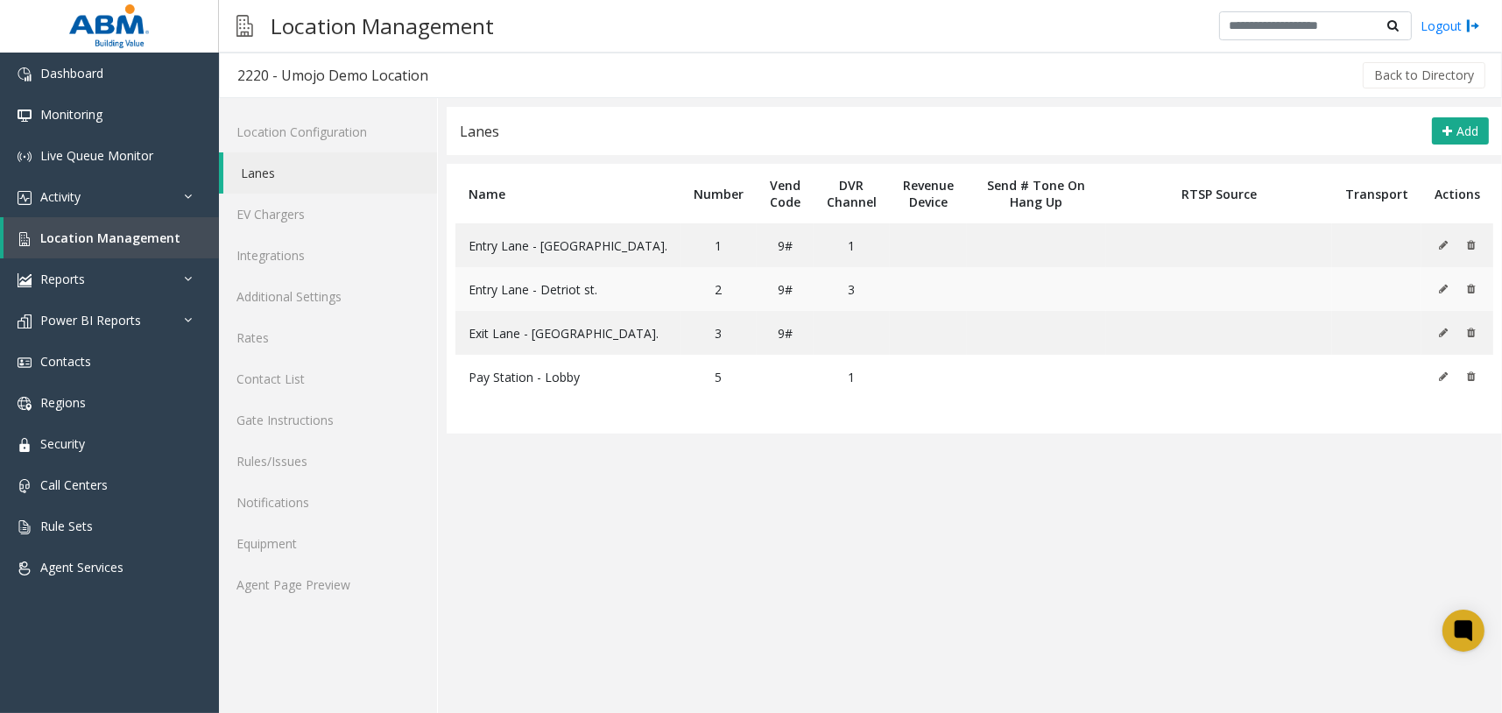
click at [1446, 285] on icon at bounding box center [1443, 289] width 9 height 11
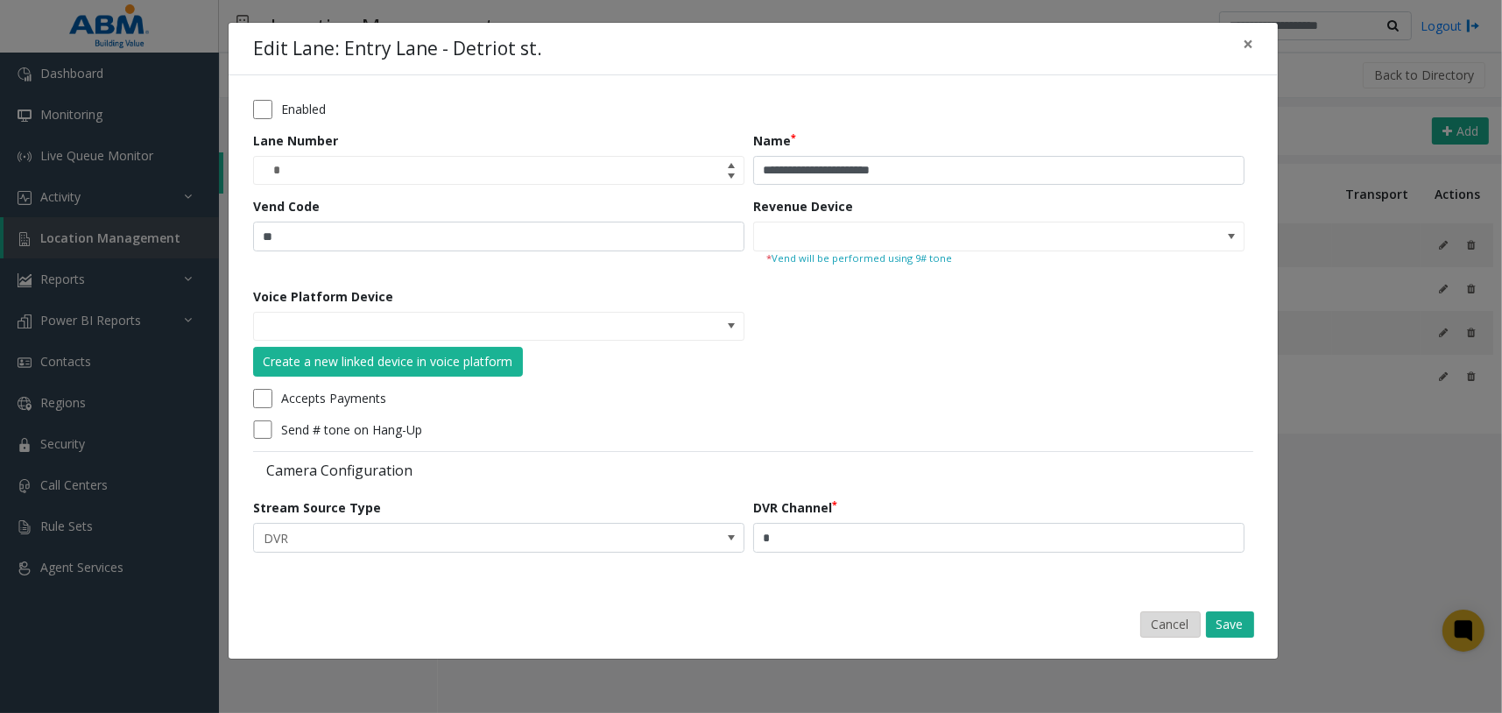
click at [1179, 625] on button "Cancel" at bounding box center [1170, 624] width 60 height 26
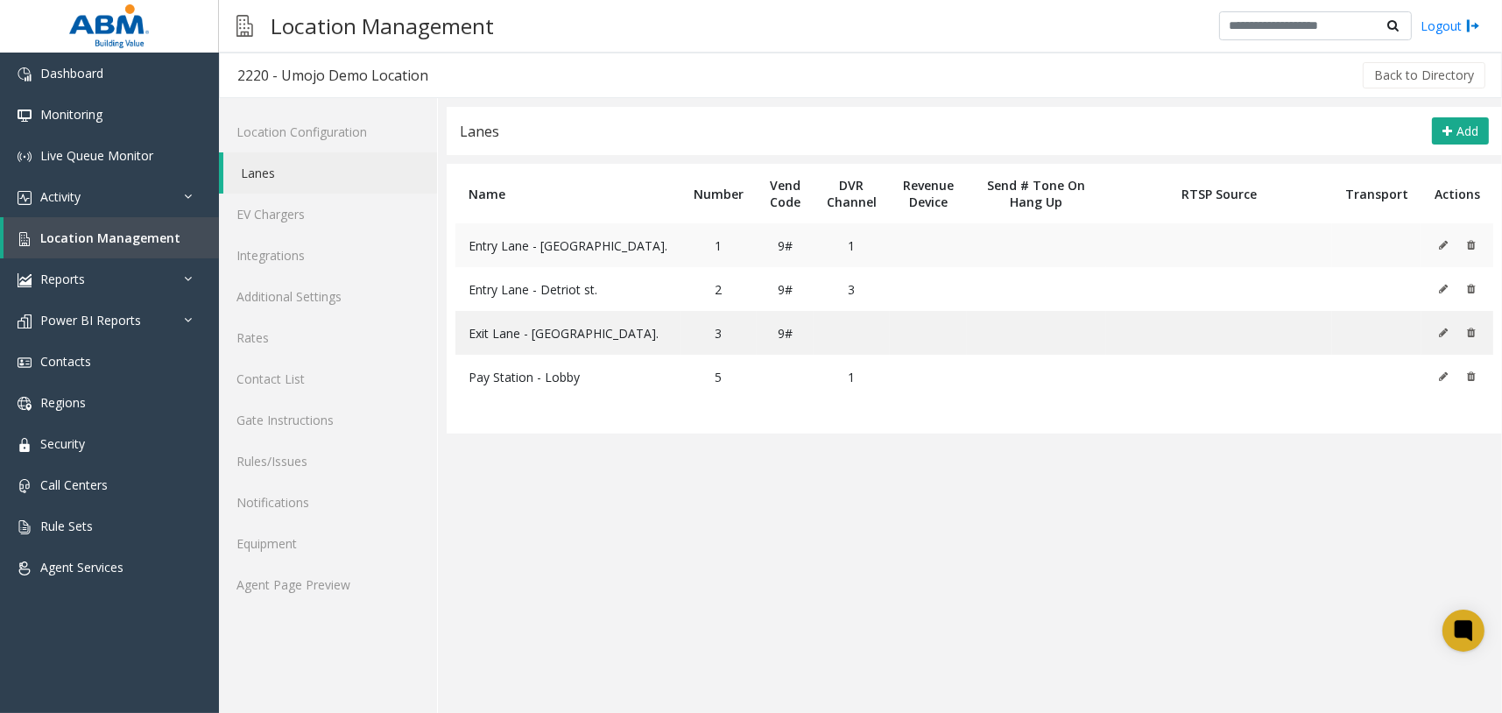
click at [1437, 239] on td at bounding box center [1457, 245] width 72 height 44
click at [1440, 242] on icon at bounding box center [1443, 245] width 9 height 11
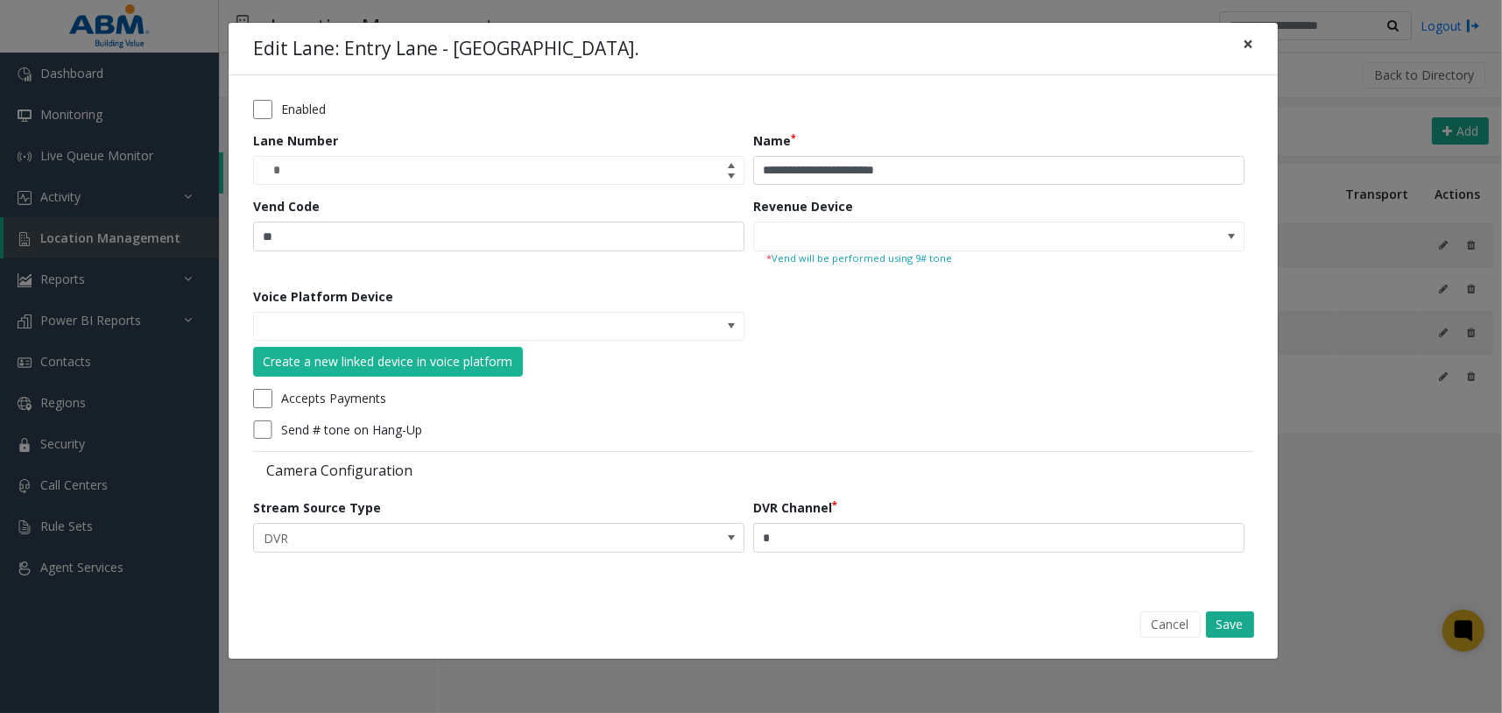
click at [1252, 44] on span "×" at bounding box center [1247, 44] width 11 height 25
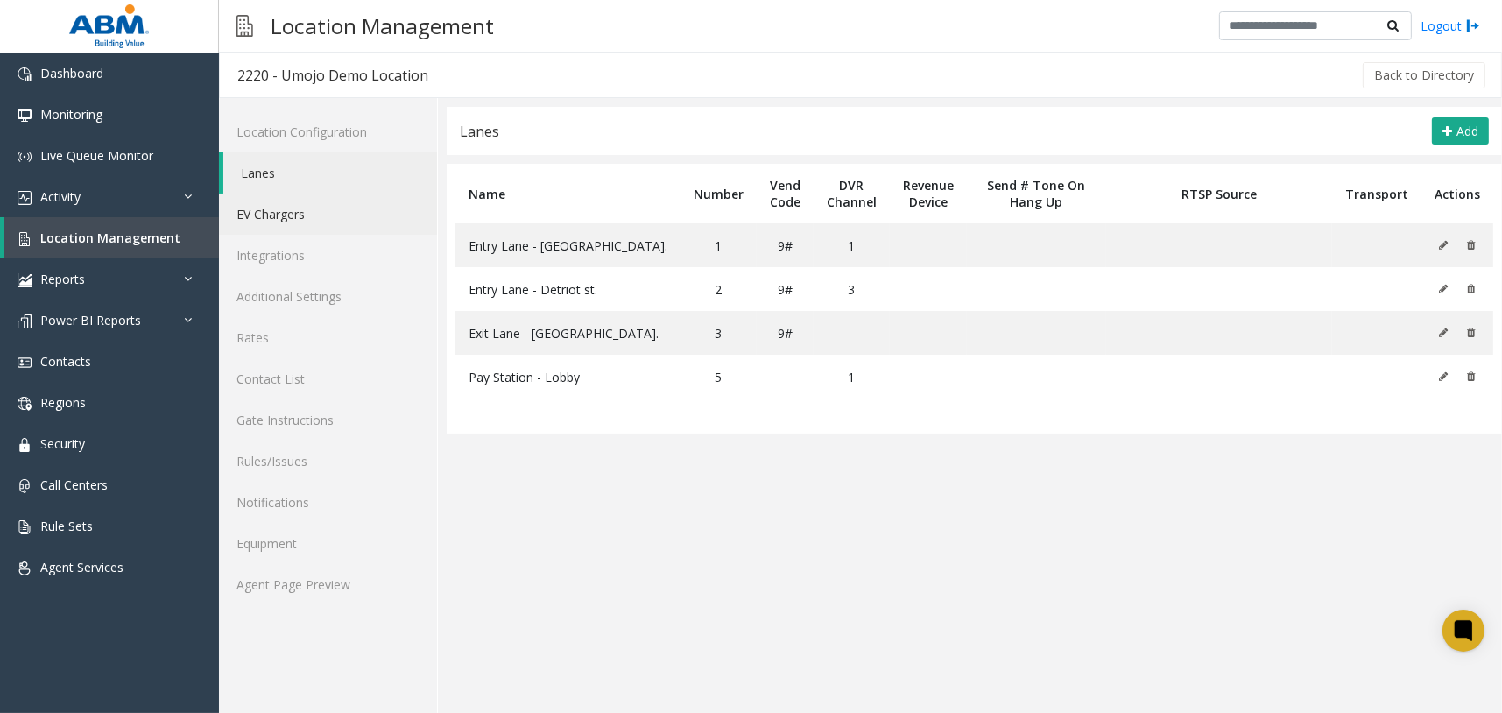
click at [368, 218] on link "EV Chargers" at bounding box center [328, 213] width 218 height 41
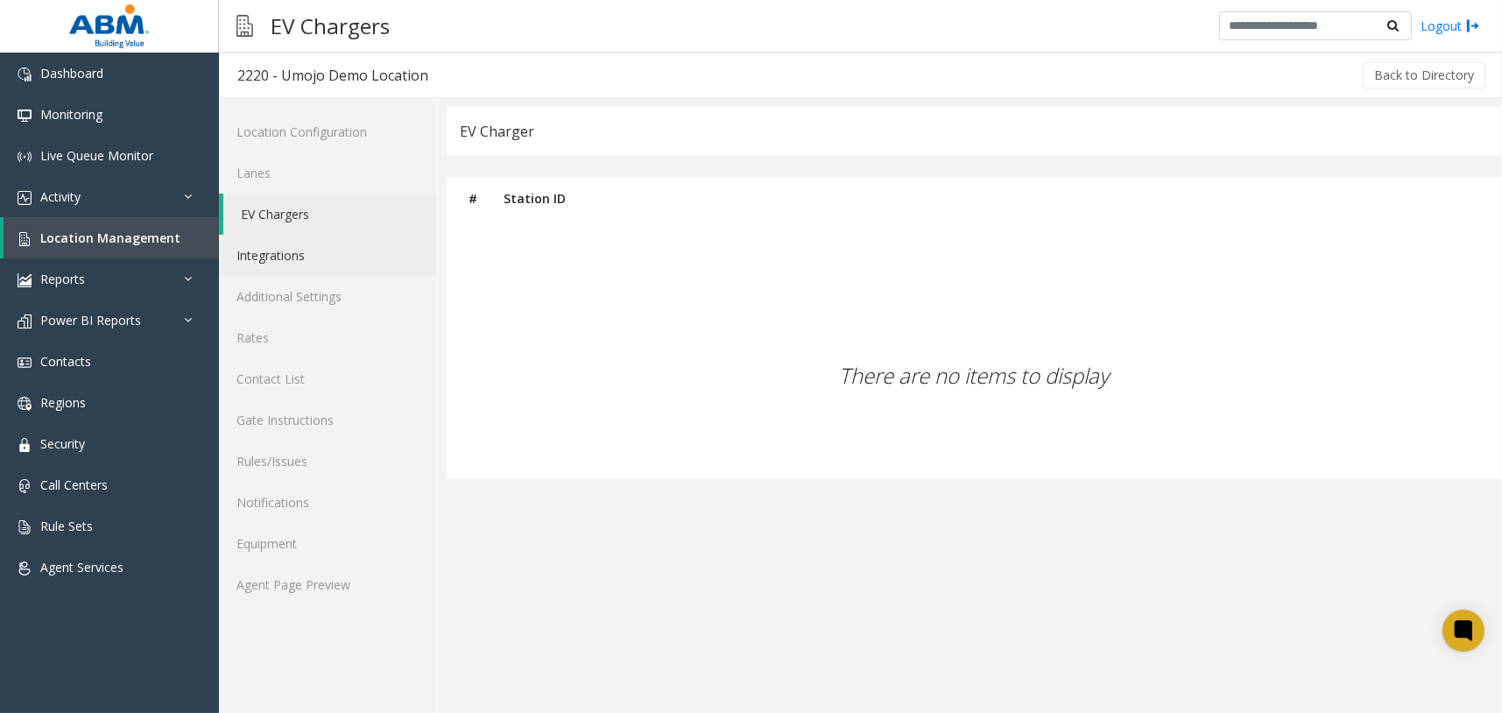
click at [361, 251] on link "Integrations" at bounding box center [328, 255] width 218 height 41
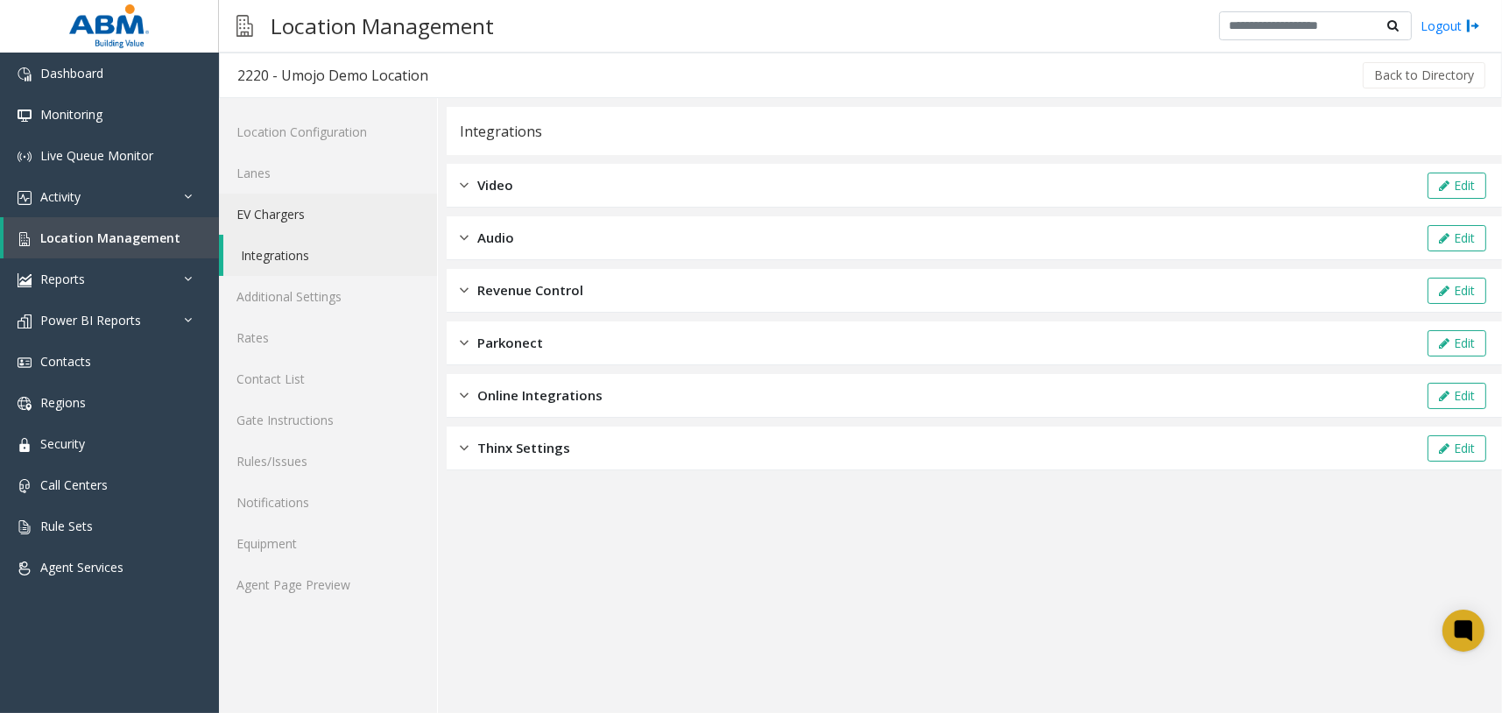
click at [387, 215] on link "EV Chargers" at bounding box center [328, 213] width 218 height 41
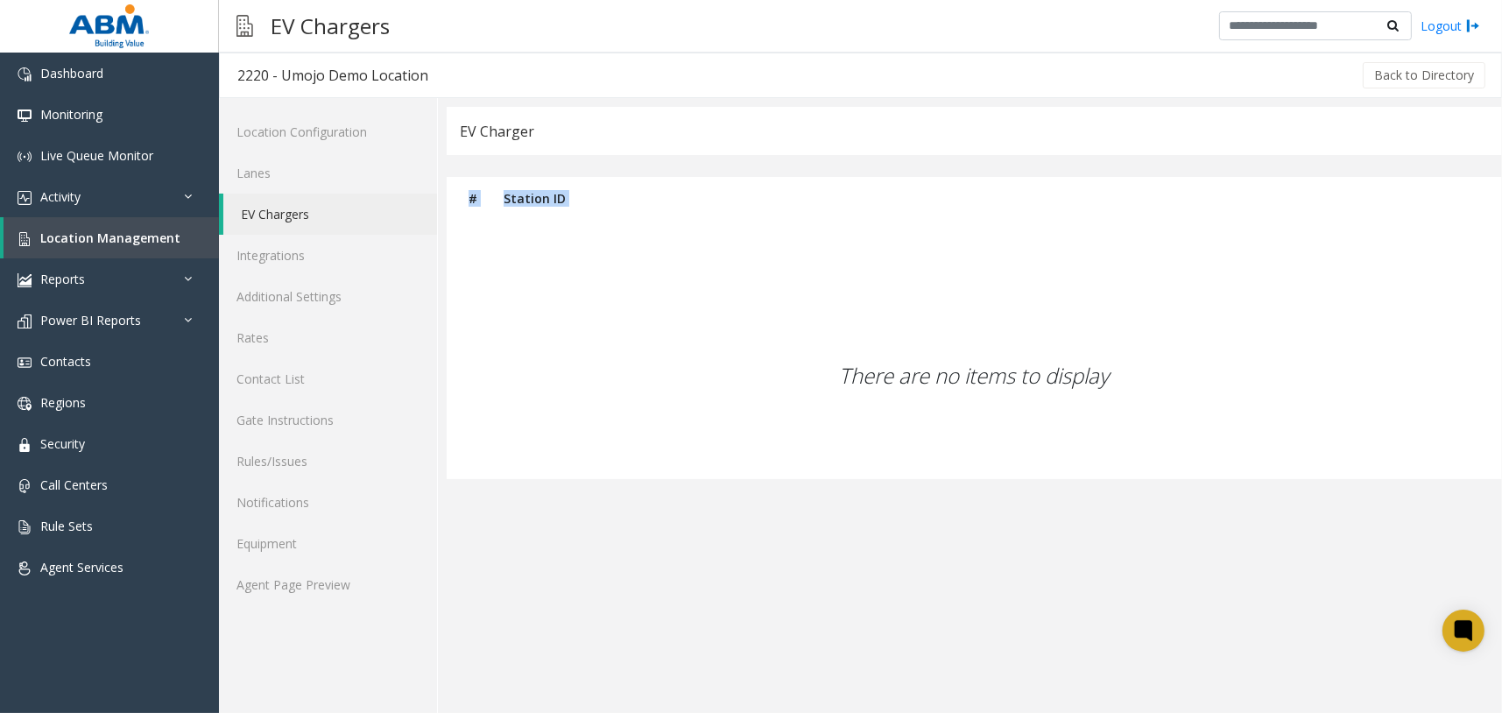
drag, startPoint x: 579, startPoint y: 304, endPoint x: 659, endPoint y: 405, distance: 128.9
click at [657, 402] on app-ev-charger "EV Charger # Station ID There are no items to display" at bounding box center [974, 410] width 1055 height 606
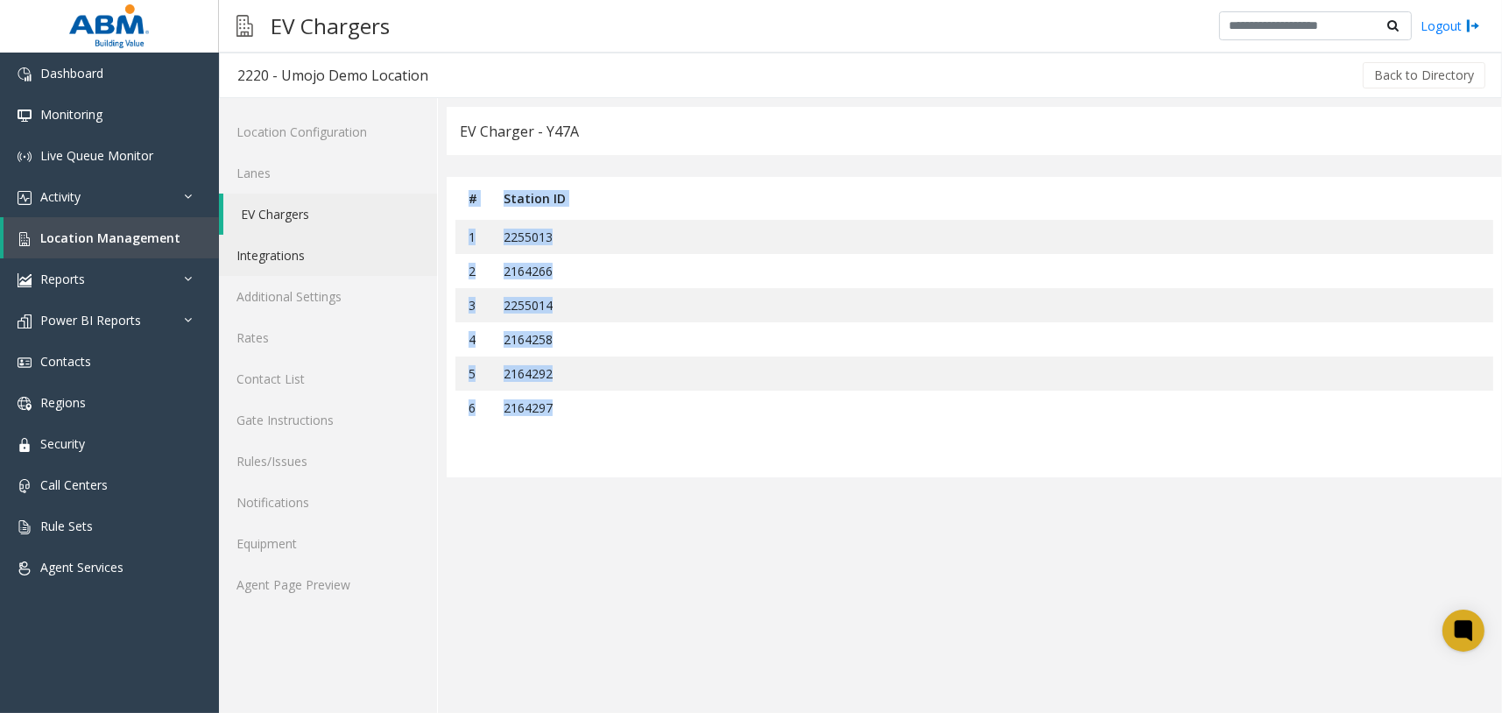
click at [348, 260] on link "Integrations" at bounding box center [328, 255] width 218 height 41
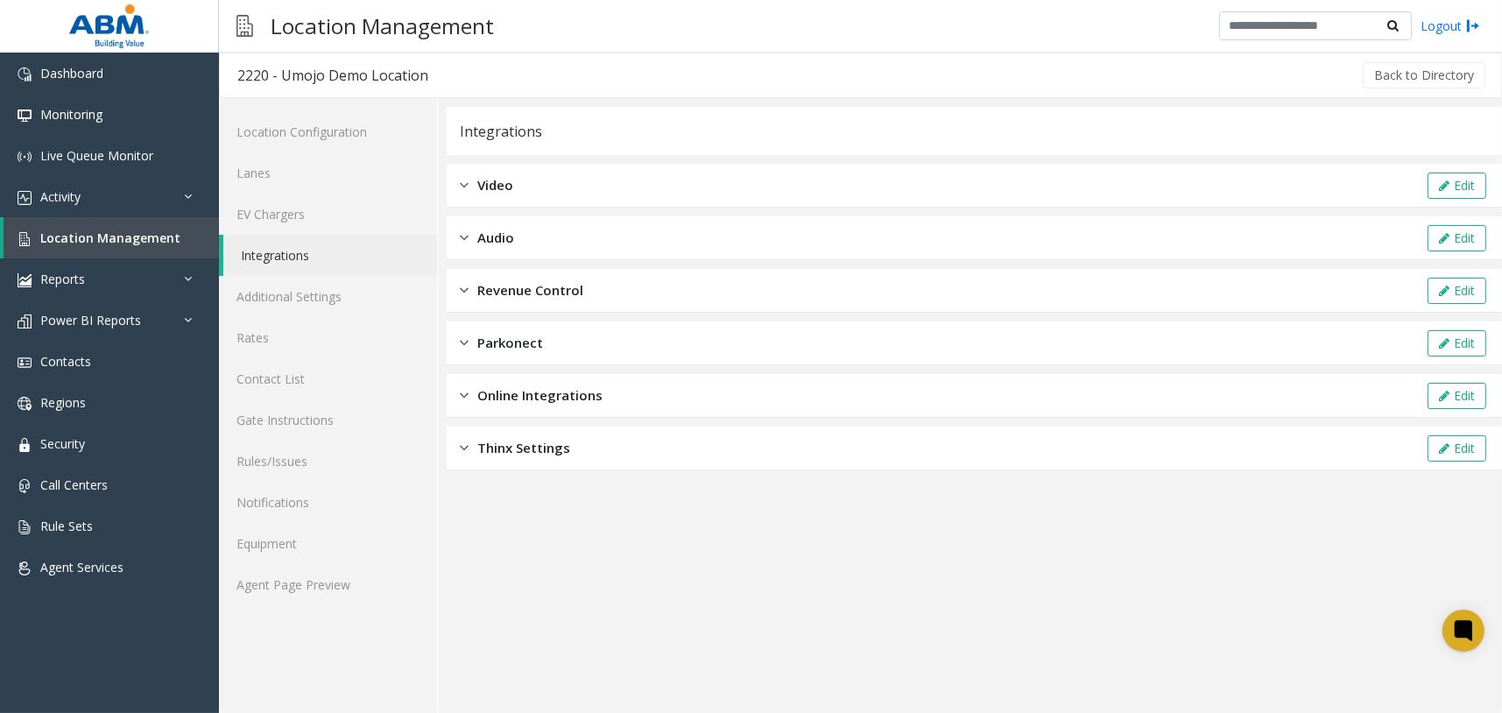
click at [627, 299] on div "Revenue Control Edit" at bounding box center [974, 291] width 1055 height 44
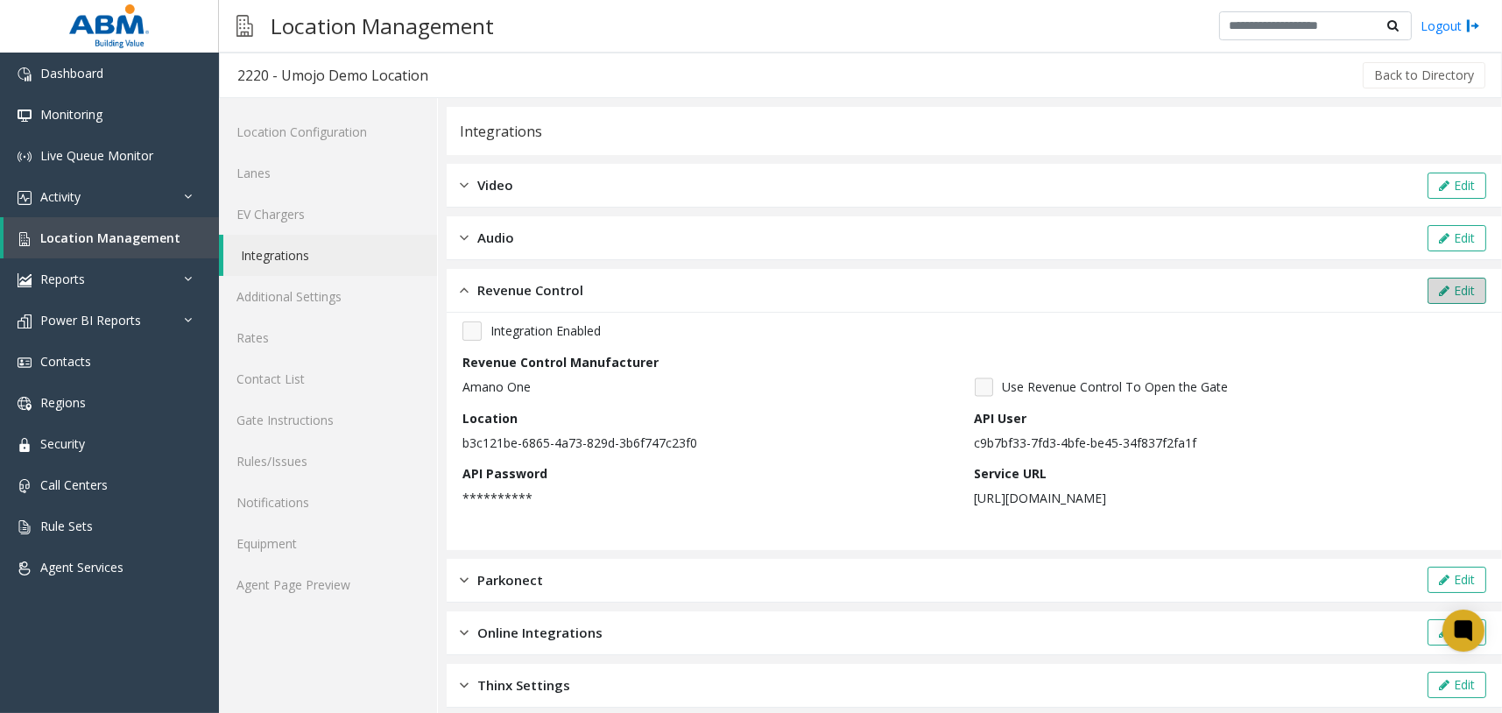
click at [1432, 287] on button "Edit" at bounding box center [1456, 291] width 59 height 26
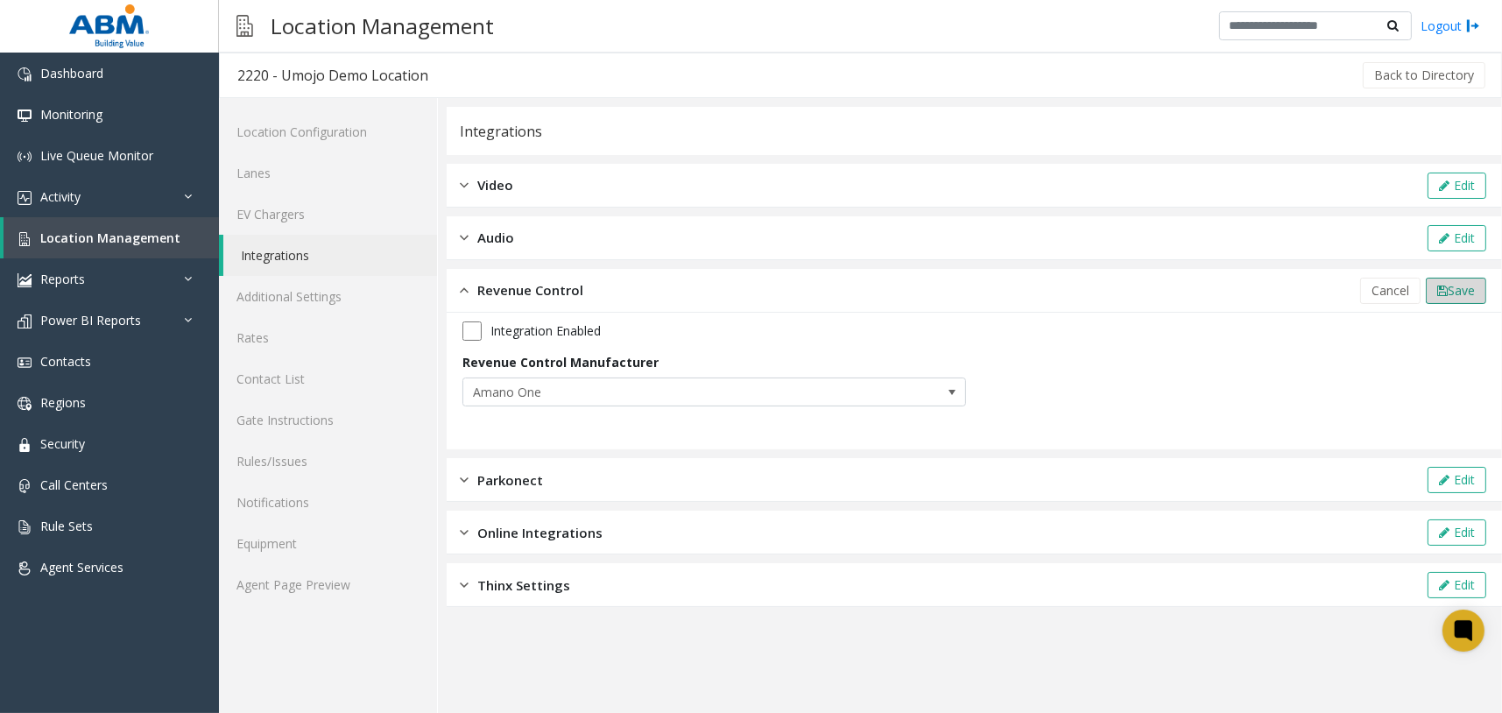
click at [1456, 290] on span "Save" at bounding box center [1460, 290] width 27 height 17
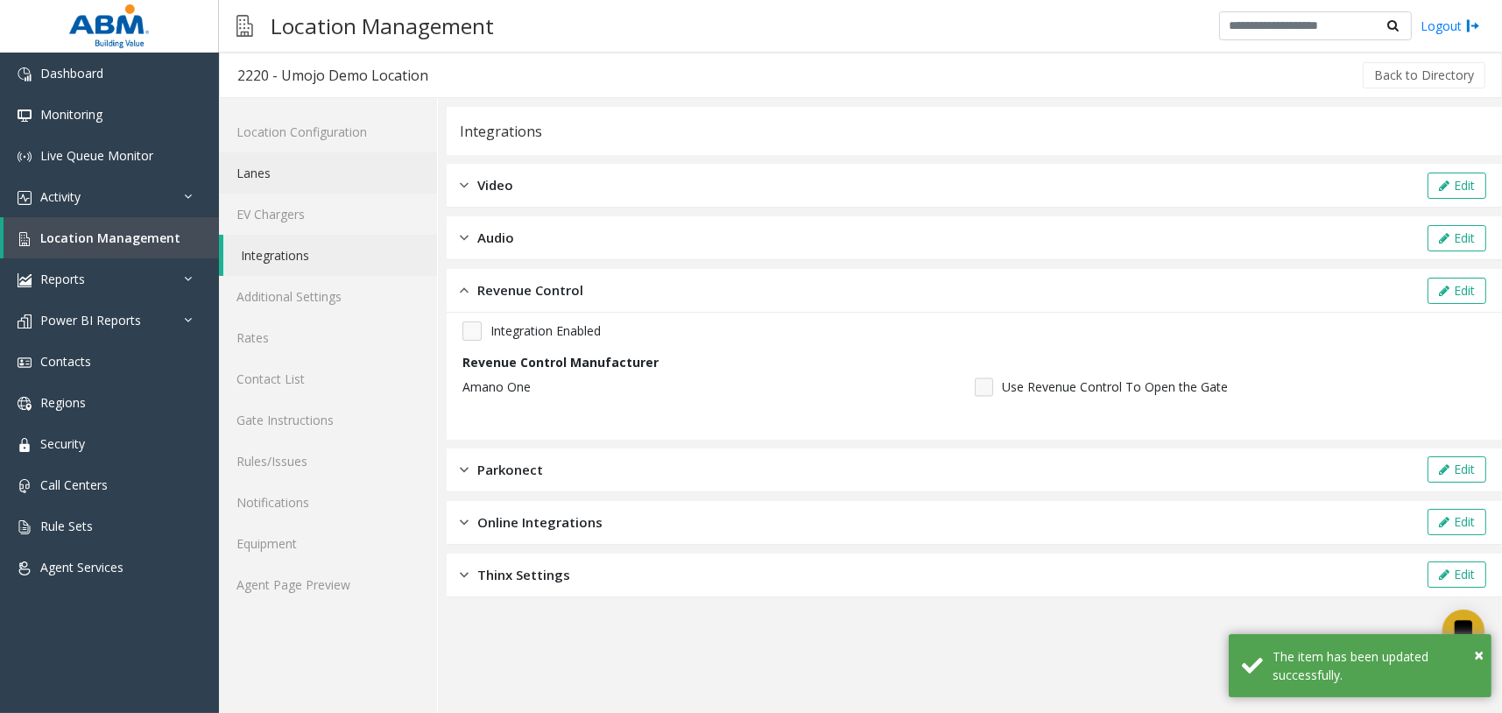
click at [306, 174] on link "Lanes" at bounding box center [328, 172] width 218 height 41
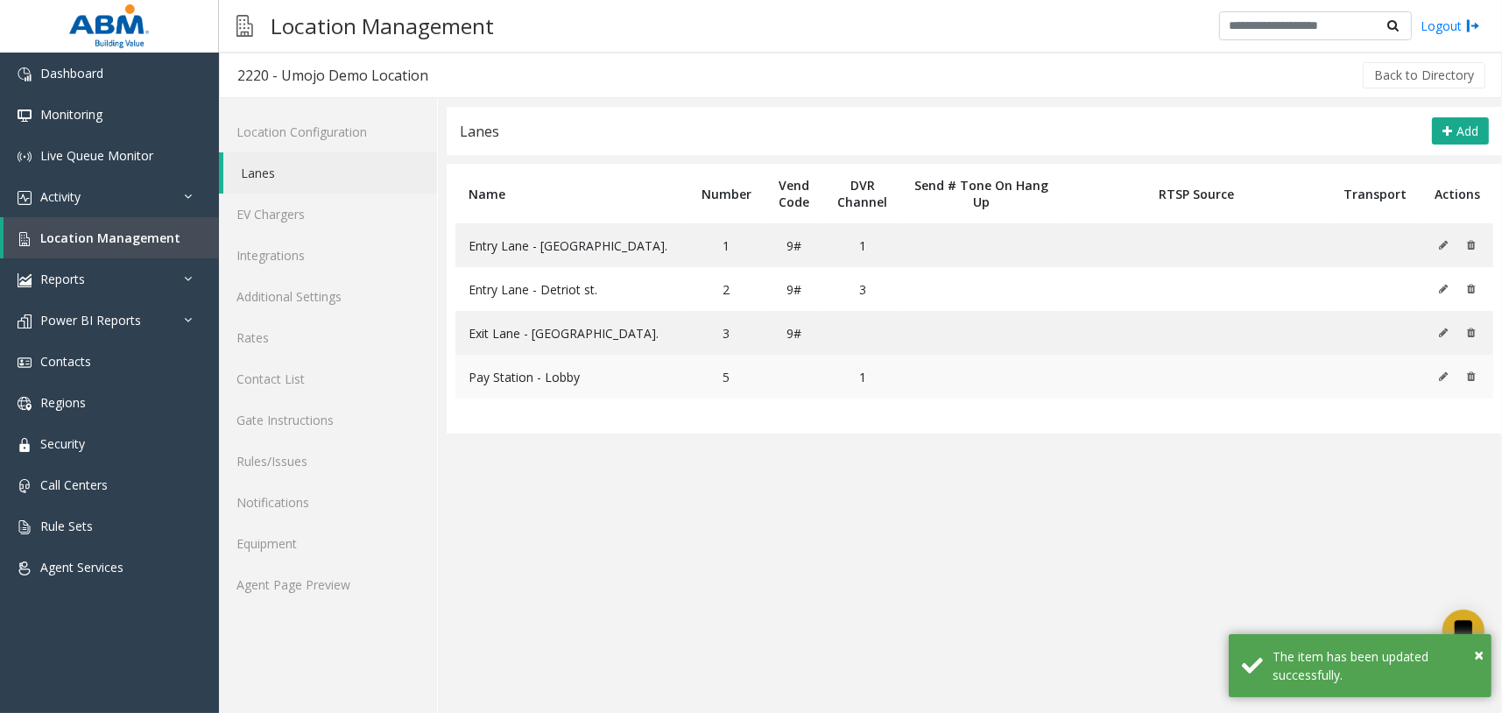
click at [1440, 377] on icon at bounding box center [1443, 376] width 9 height 11
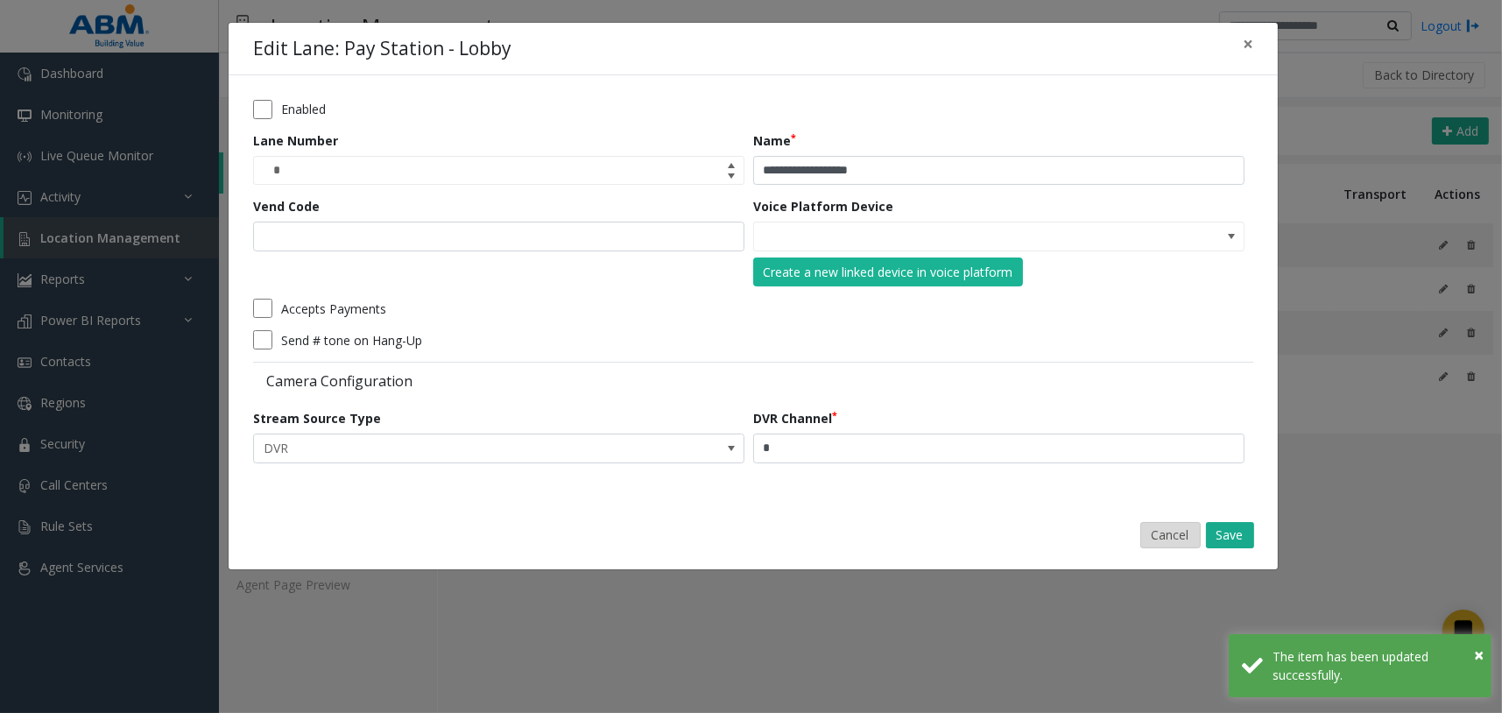
click at [1163, 530] on button "Cancel" at bounding box center [1170, 535] width 60 height 26
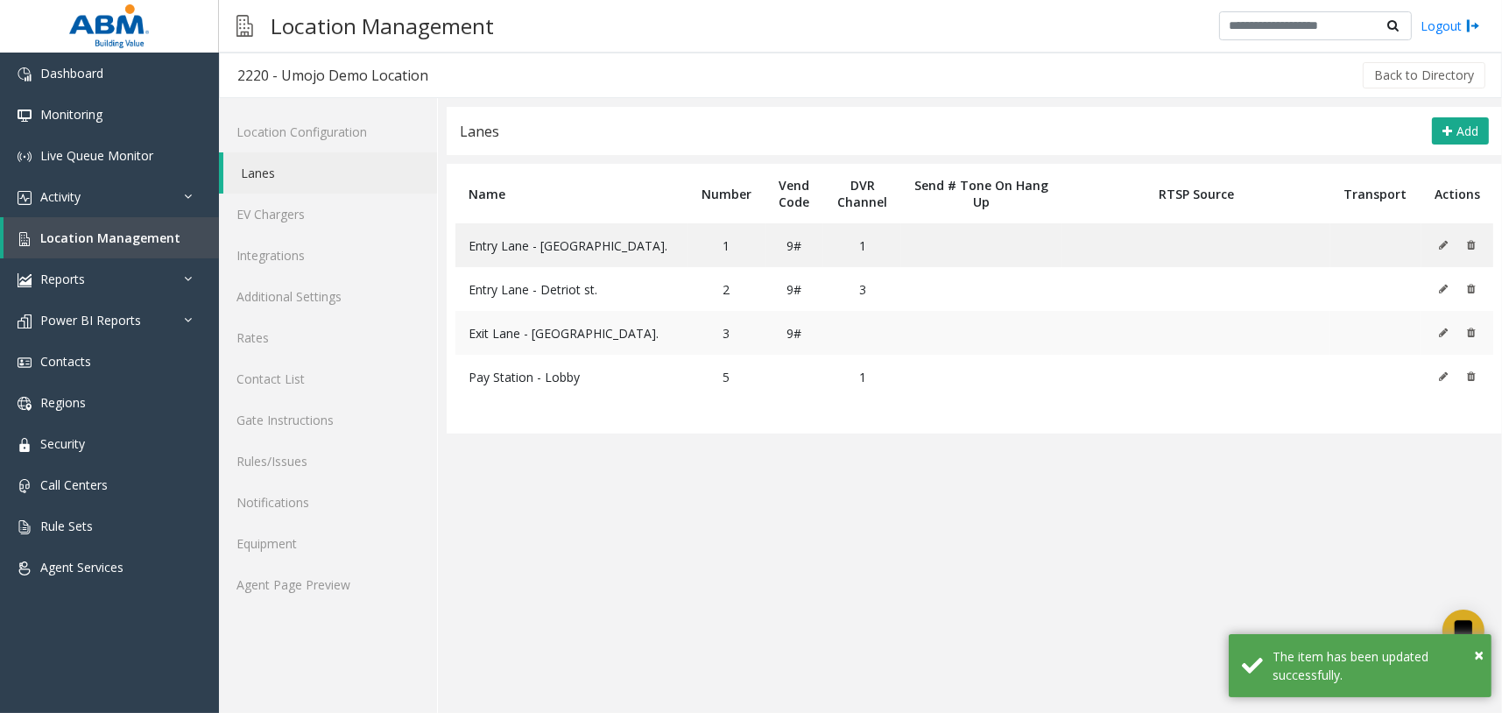
click at [1445, 331] on icon at bounding box center [1443, 332] width 9 height 11
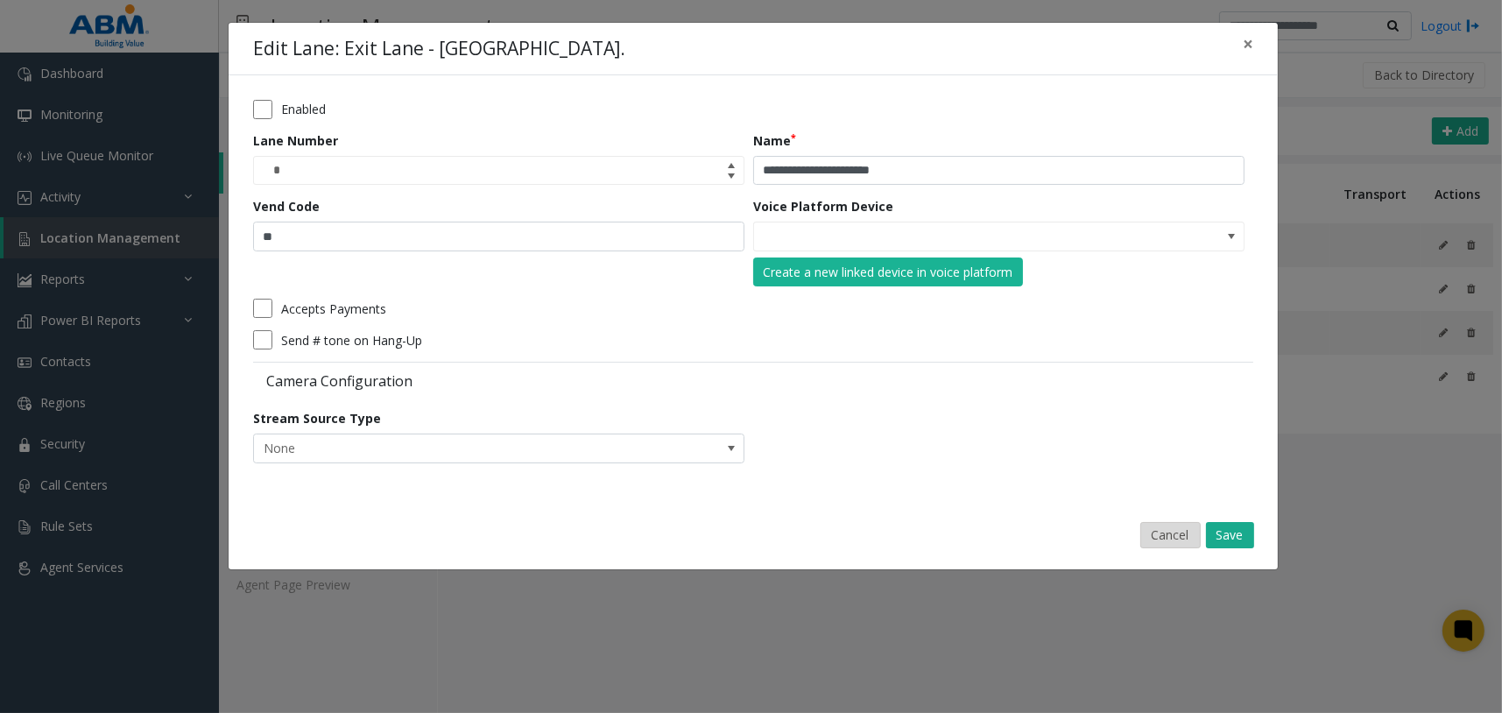
click at [1155, 536] on button "Cancel" at bounding box center [1170, 535] width 60 height 26
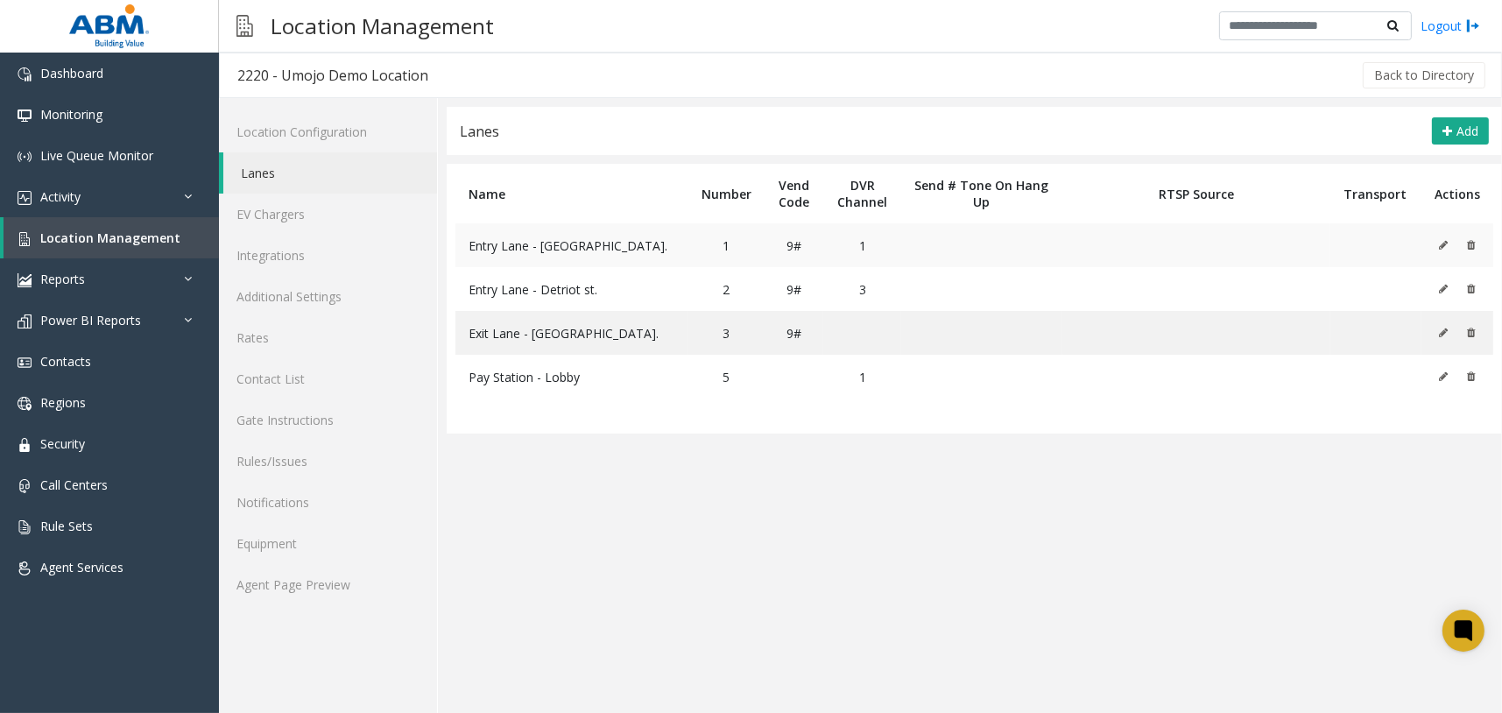
click at [1446, 240] on icon at bounding box center [1443, 245] width 9 height 11
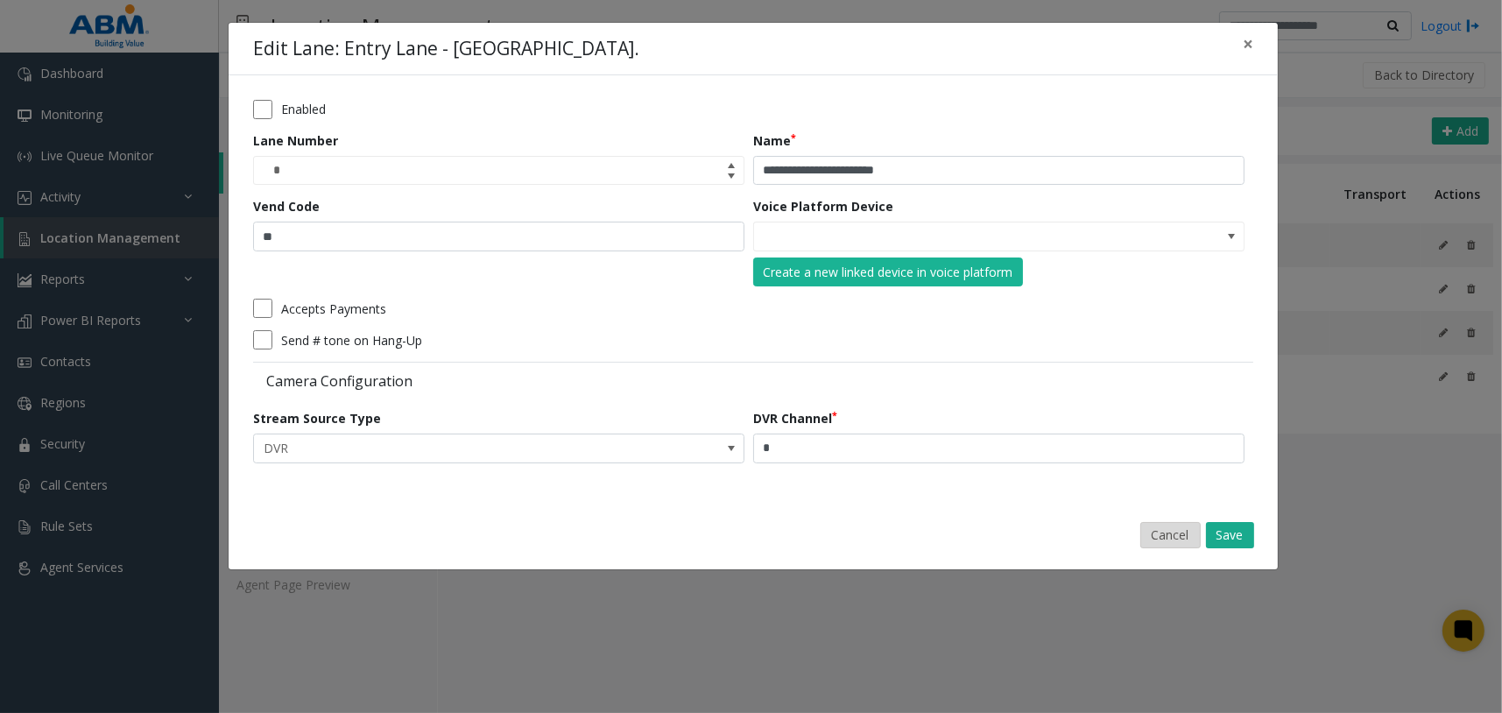
click at [1157, 534] on button "Cancel" at bounding box center [1170, 535] width 60 height 26
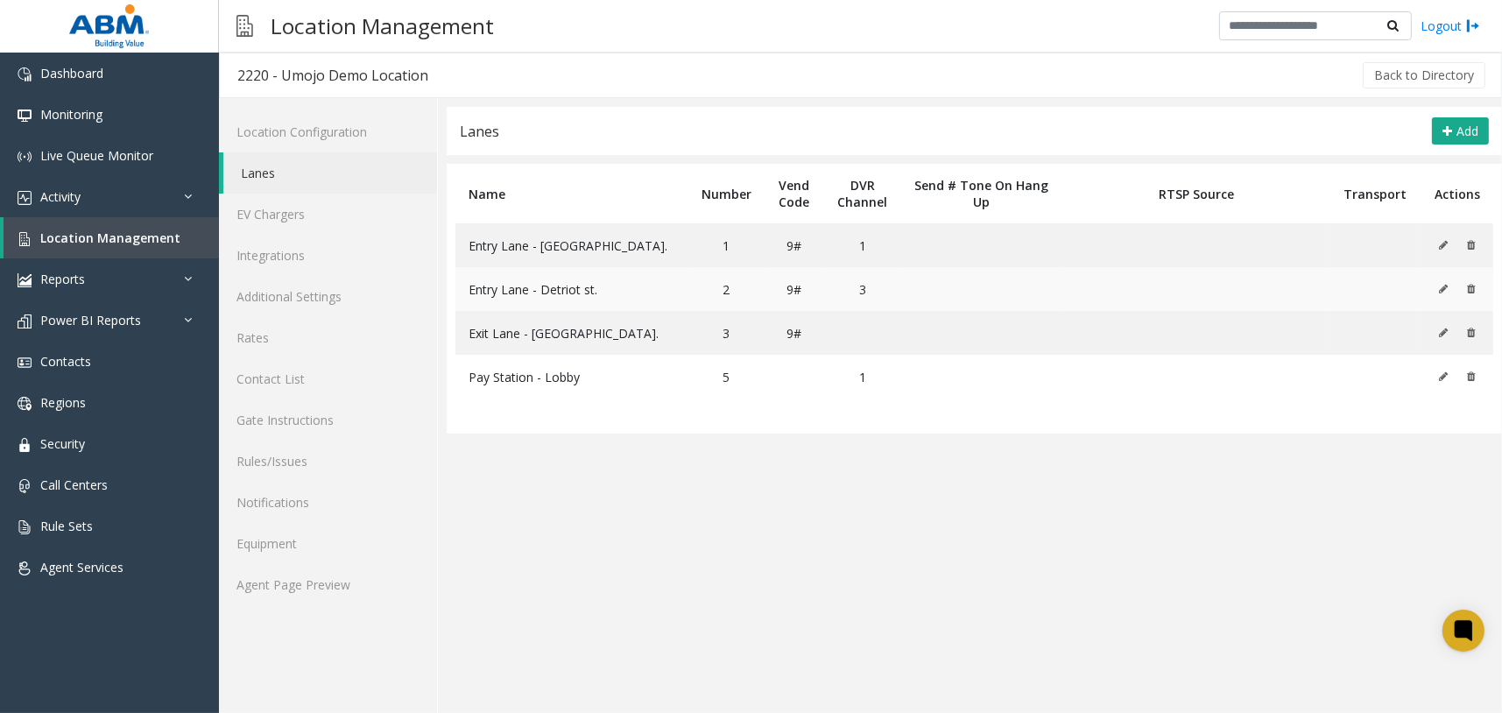
click at [1442, 284] on icon at bounding box center [1443, 289] width 9 height 11
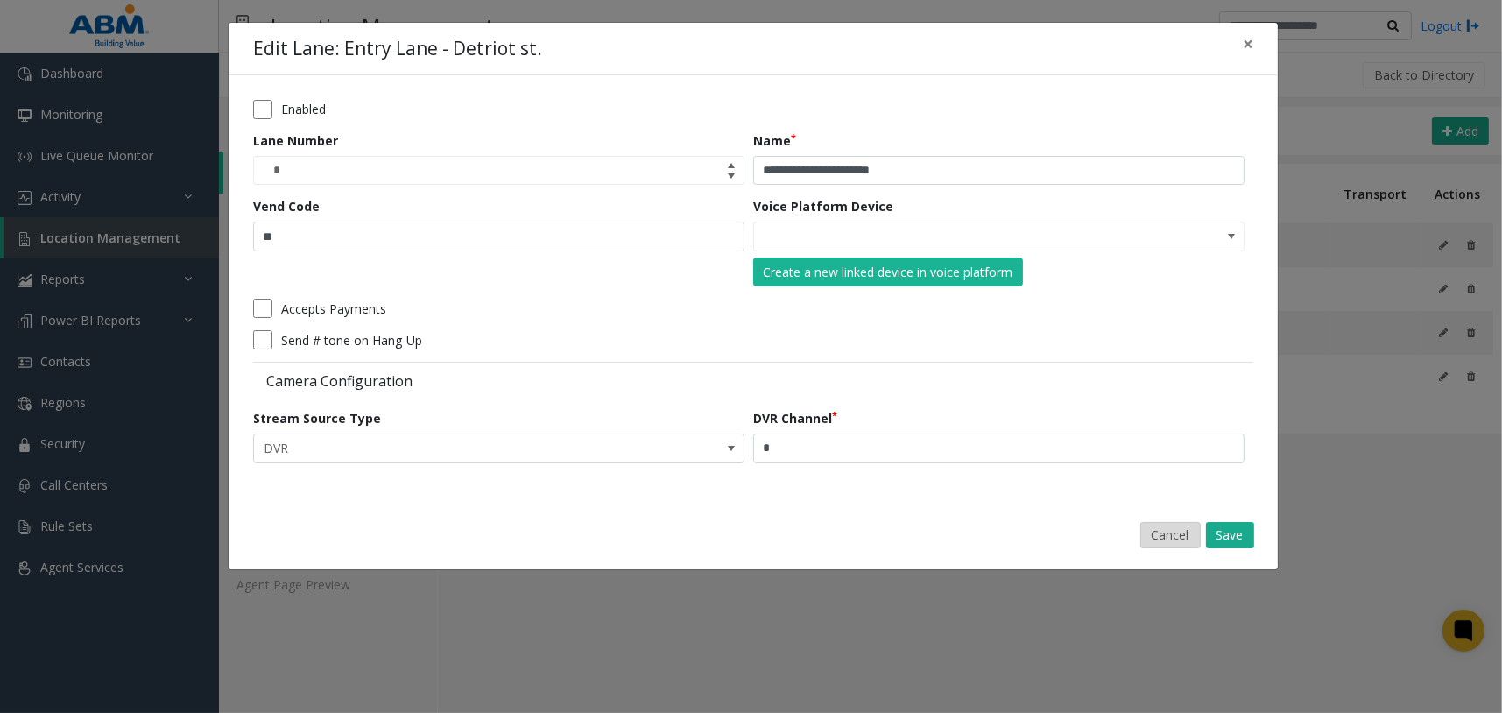
click at [1154, 532] on button "Cancel" at bounding box center [1170, 535] width 60 height 26
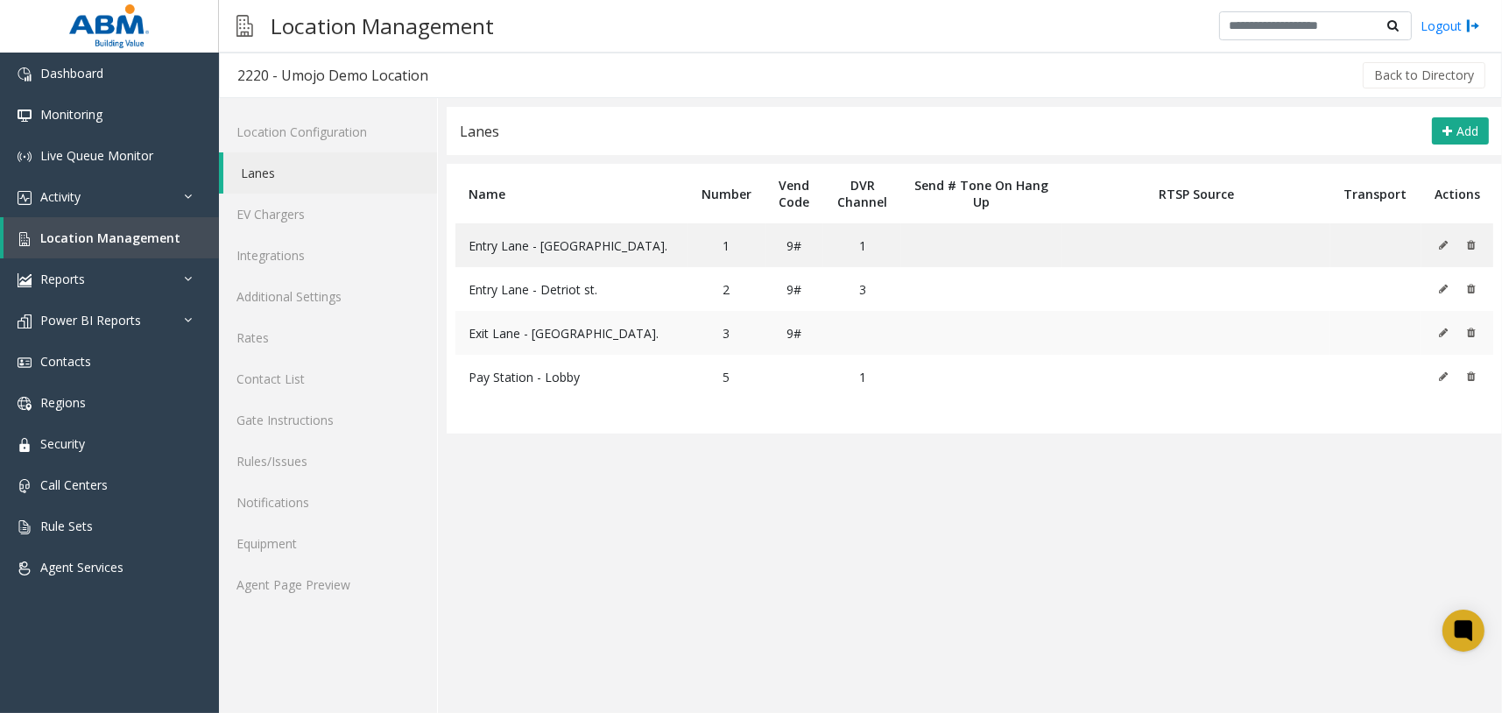
click at [1443, 329] on icon at bounding box center [1443, 332] width 9 height 11
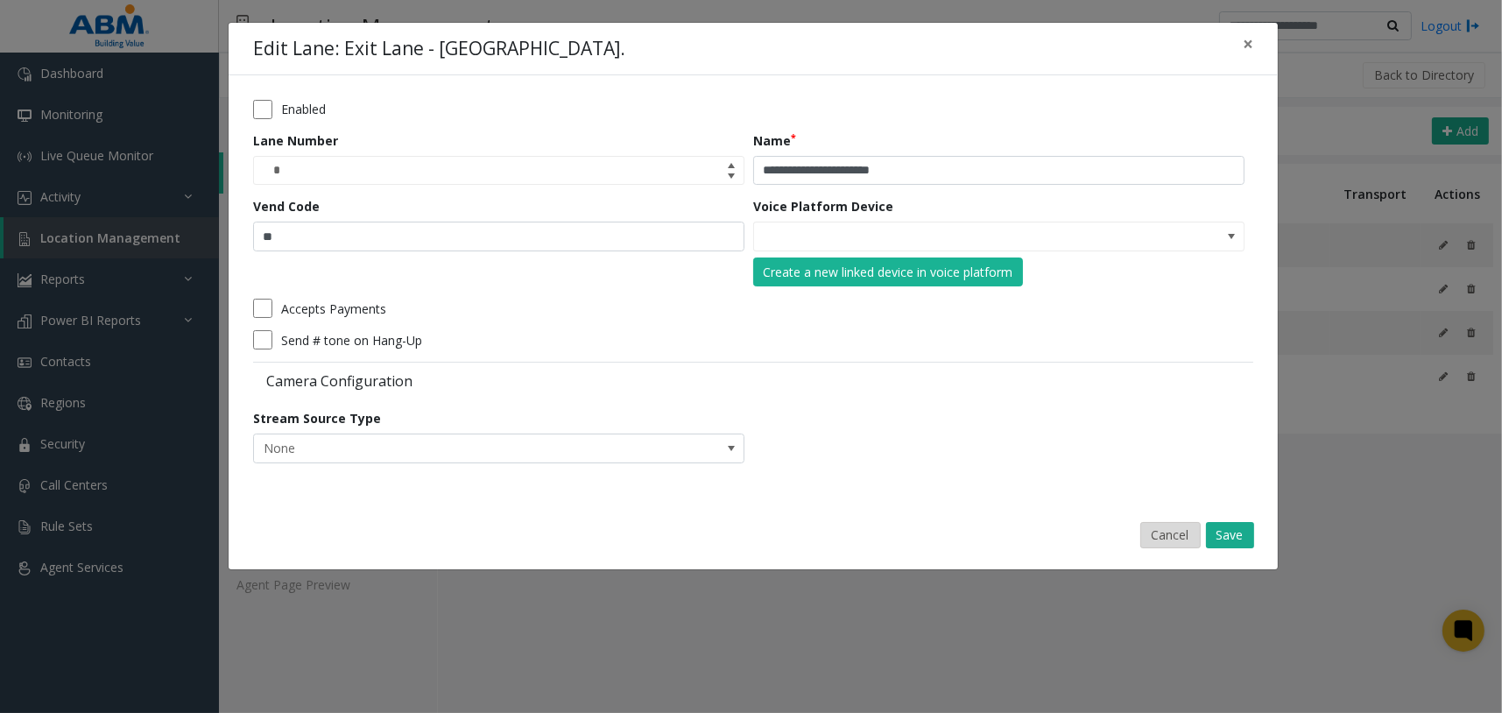
click at [1168, 537] on button "Cancel" at bounding box center [1170, 535] width 60 height 26
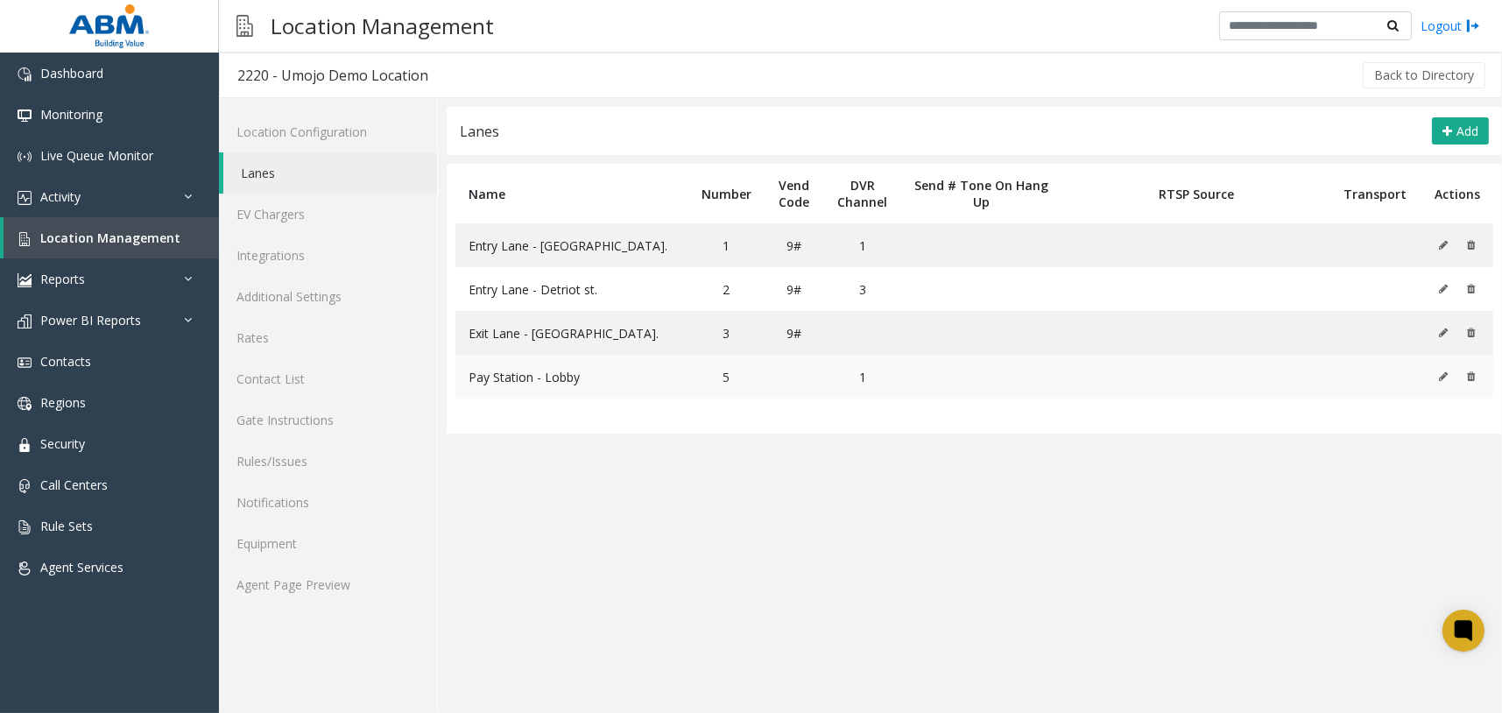
click at [1446, 376] on icon at bounding box center [1443, 376] width 9 height 11
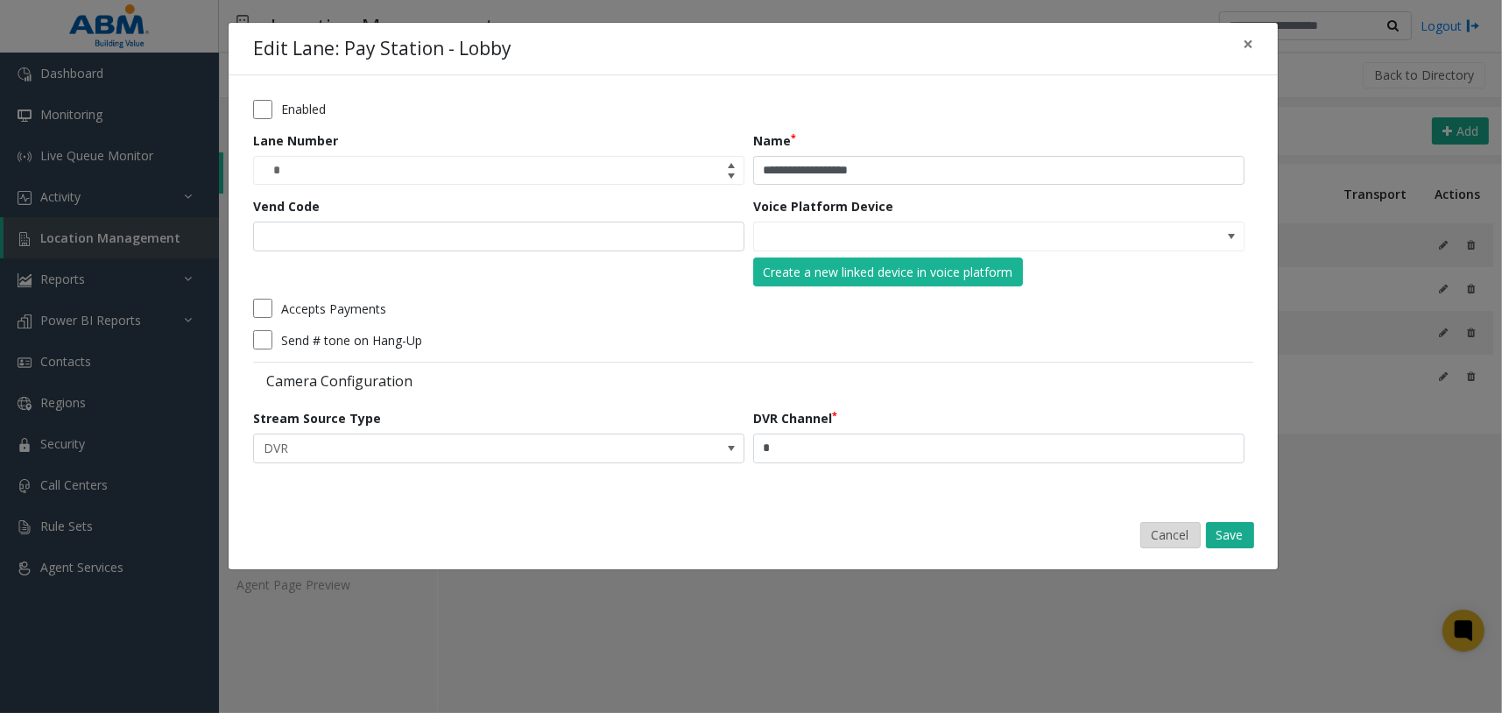
click at [1150, 532] on button "Cancel" at bounding box center [1170, 535] width 60 height 26
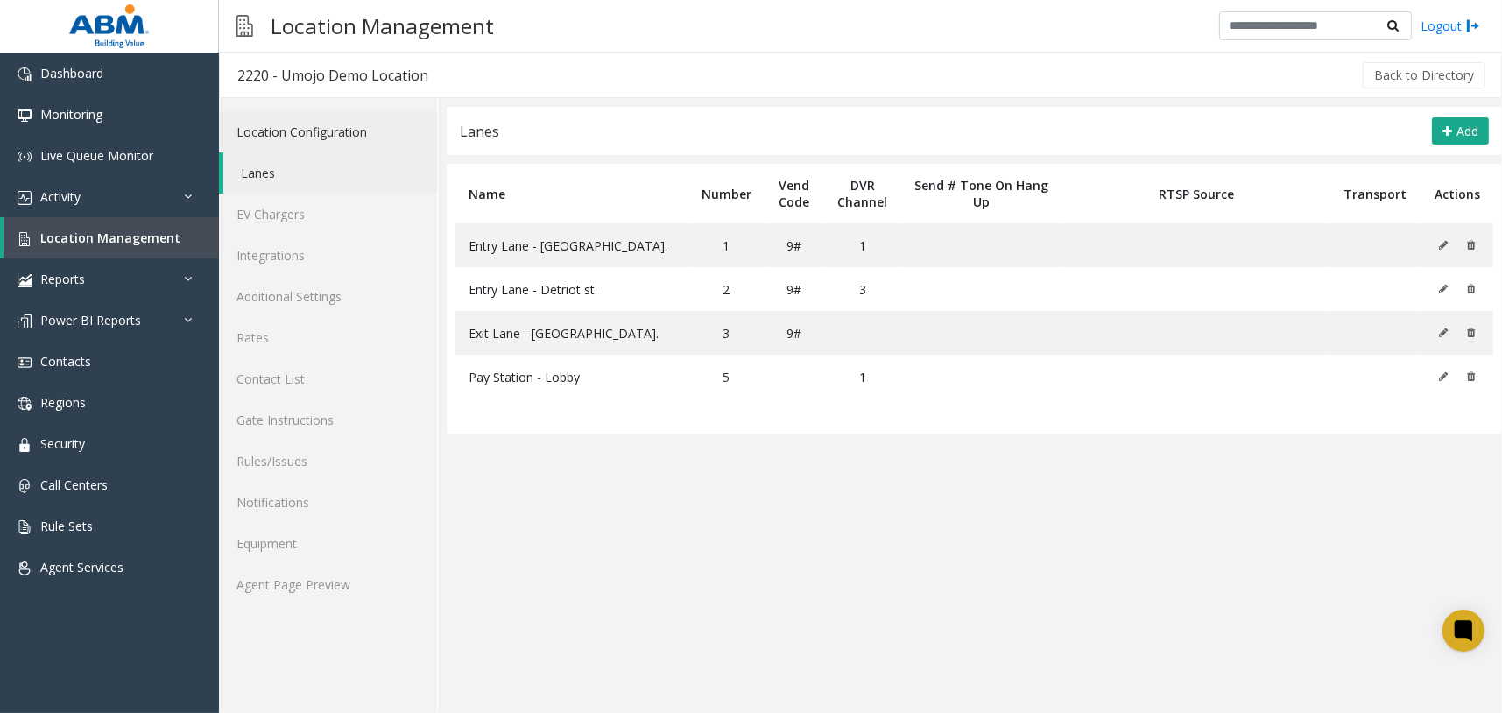
click at [366, 137] on link "Location Configuration" at bounding box center [328, 131] width 218 height 41
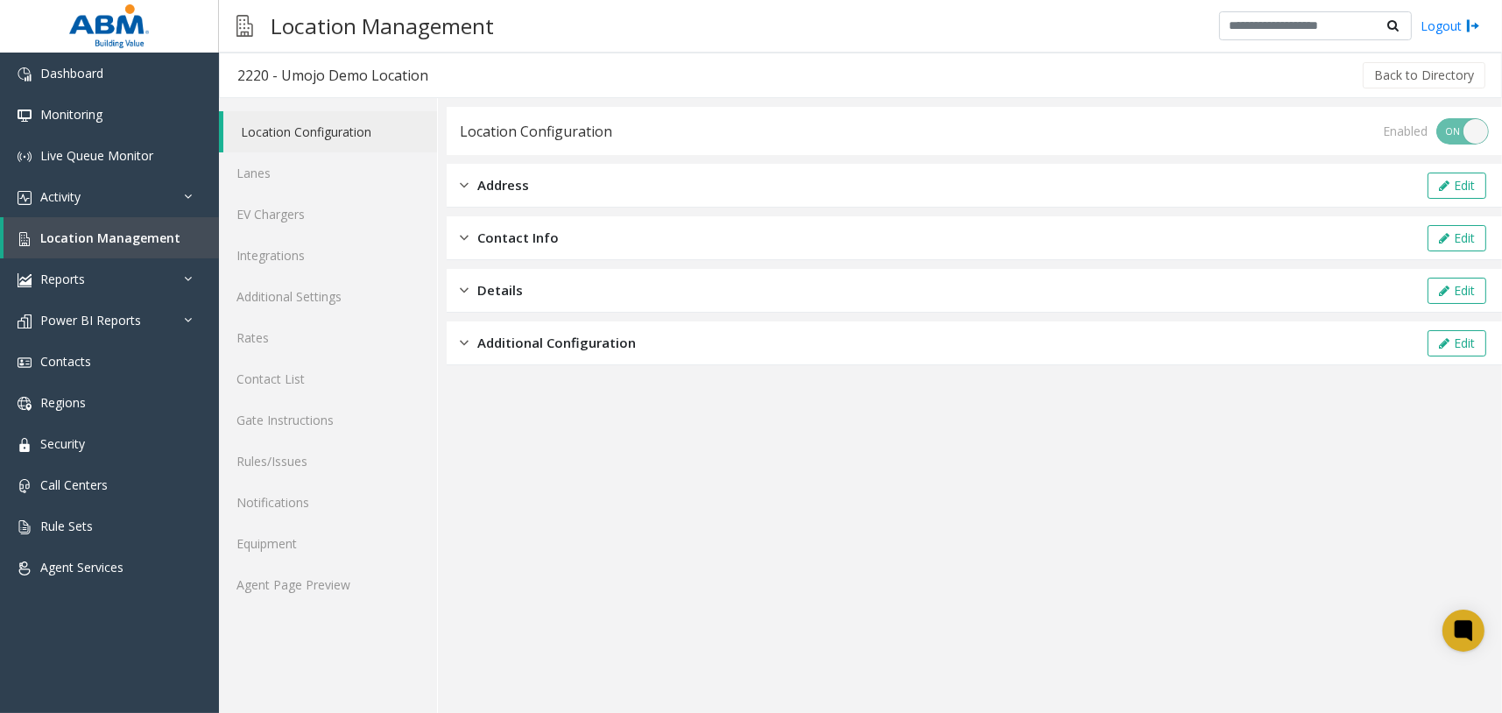
drag, startPoint x: 549, startPoint y: 325, endPoint x: 521, endPoint y: 319, distance: 28.7
click at [549, 326] on div "Additional Configuration Edit" at bounding box center [974, 343] width 1055 height 44
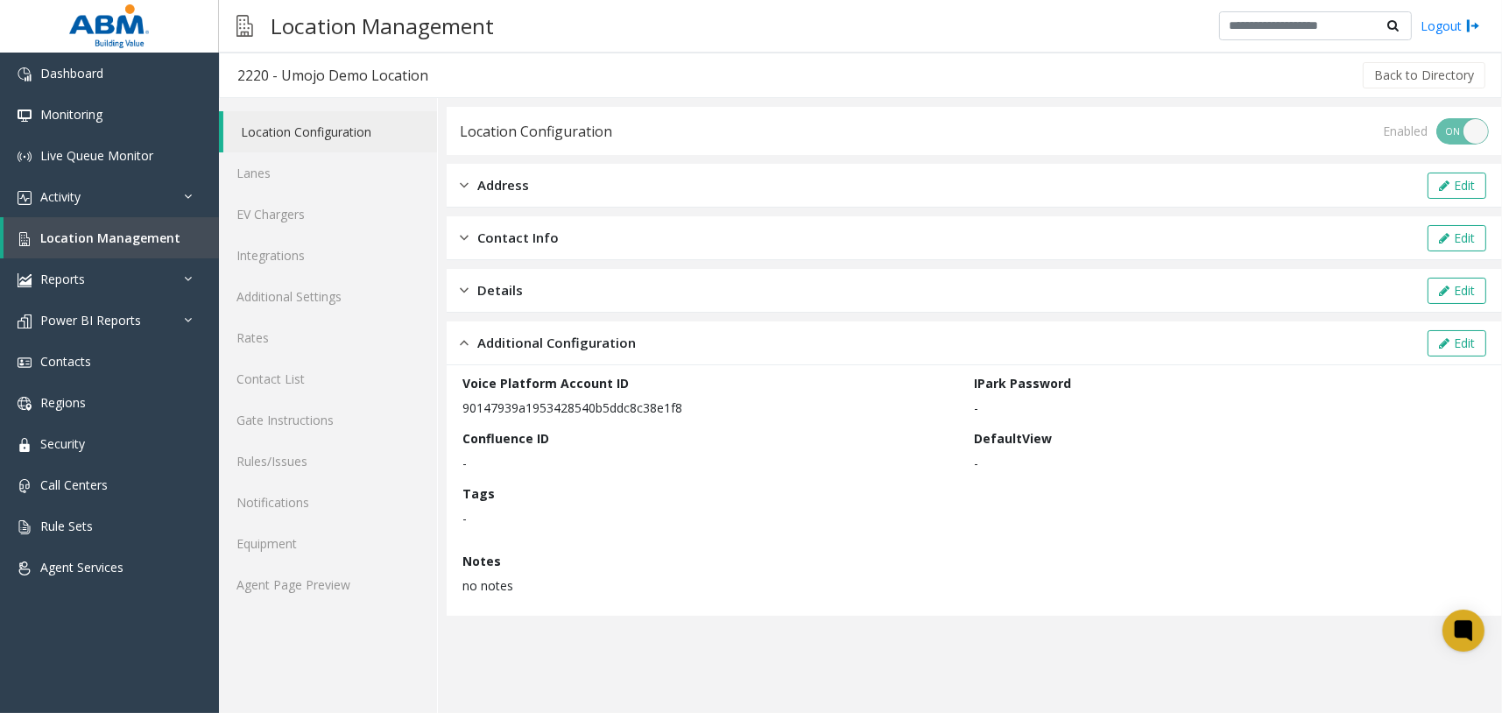
click at [378, 137] on link "Location Configuration" at bounding box center [330, 131] width 214 height 41
click at [378, 162] on link "Lanes" at bounding box center [328, 172] width 218 height 41
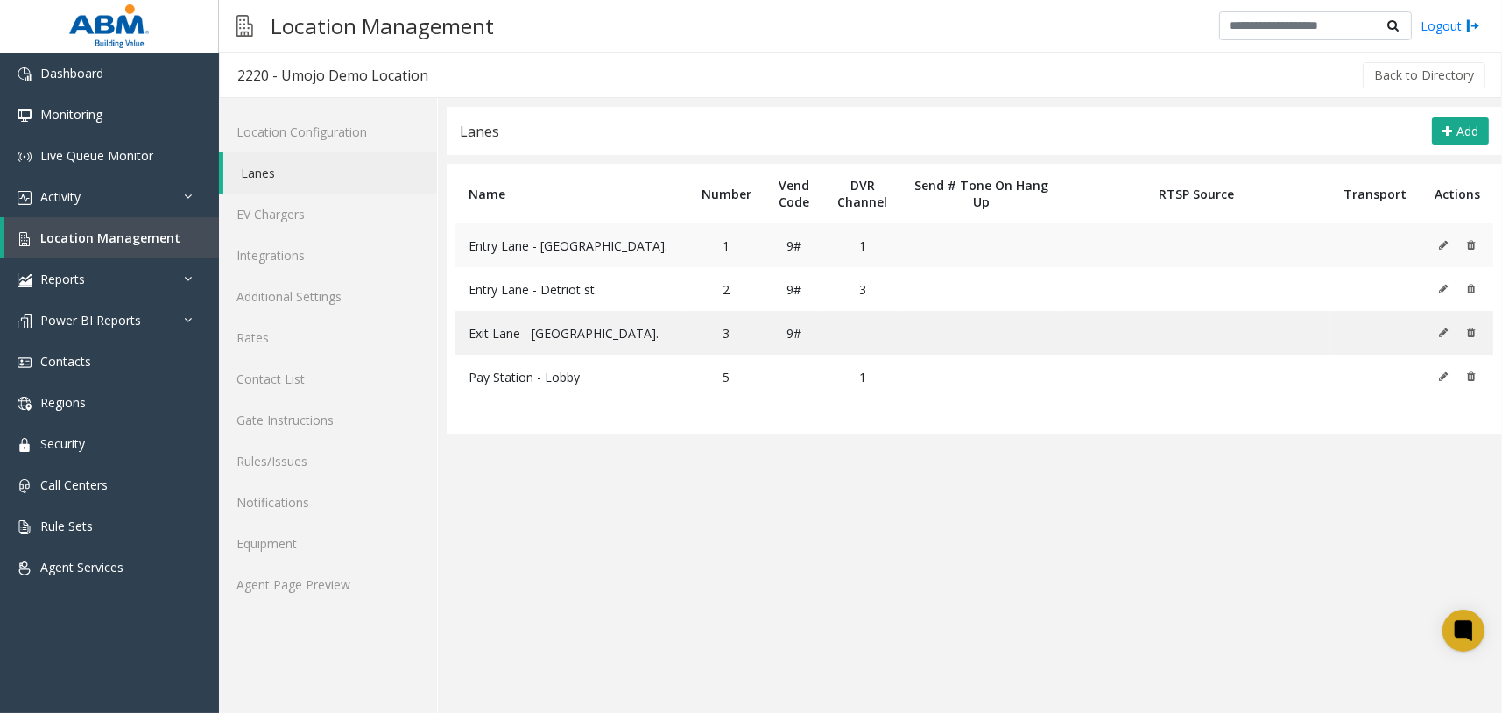
click at [1445, 243] on icon at bounding box center [1443, 245] width 9 height 11
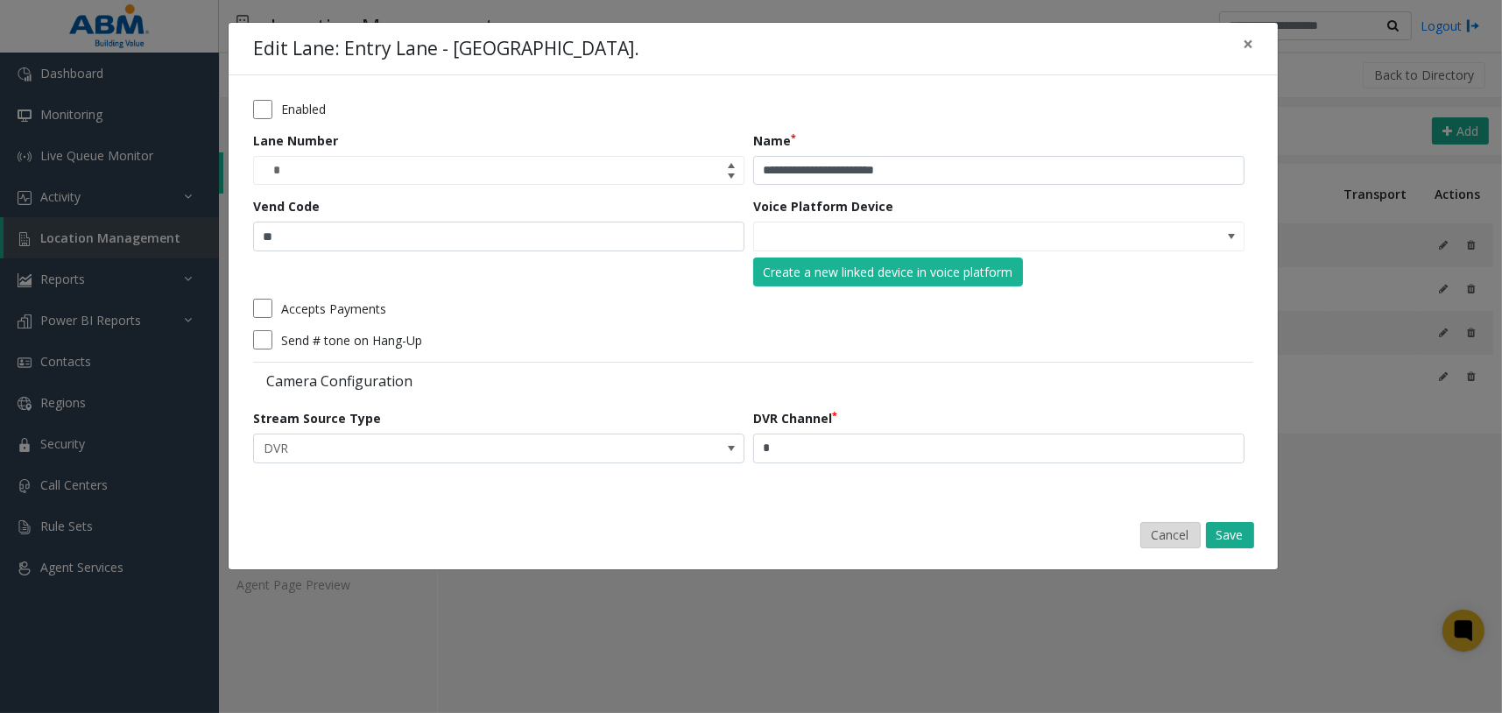
click at [1172, 541] on button "Cancel" at bounding box center [1170, 535] width 60 height 26
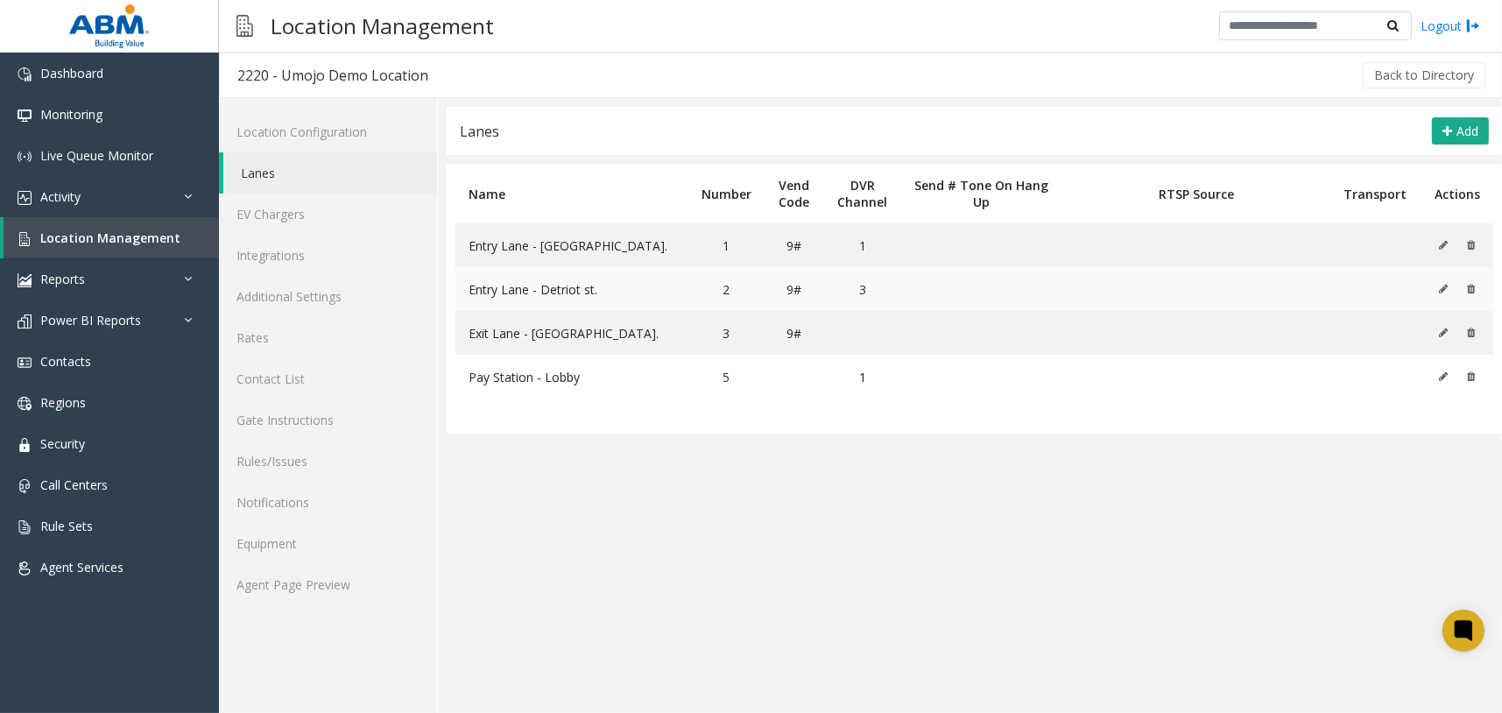
click at [1440, 284] on icon at bounding box center [1443, 289] width 9 height 11
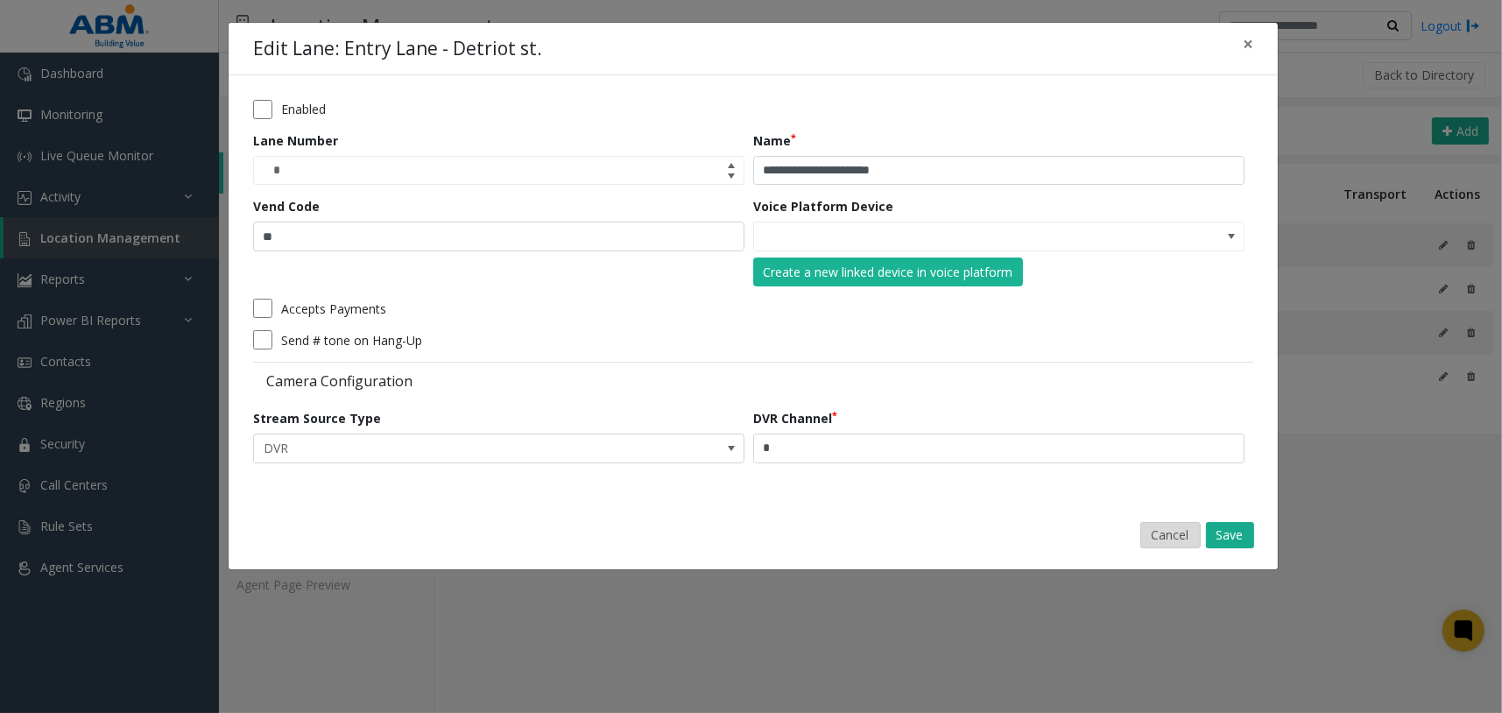
click at [1159, 538] on button "Cancel" at bounding box center [1170, 535] width 60 height 26
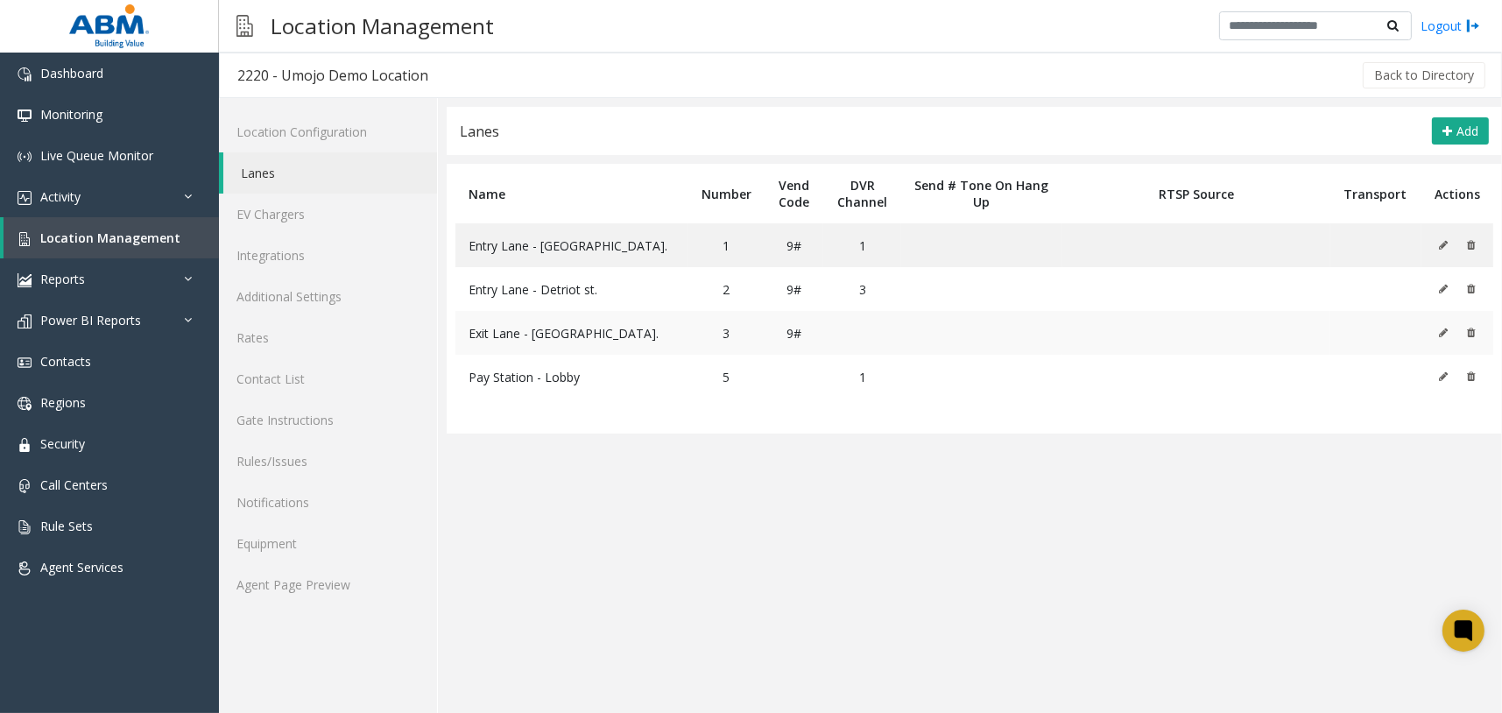
click at [1443, 333] on icon at bounding box center [1443, 332] width 9 height 11
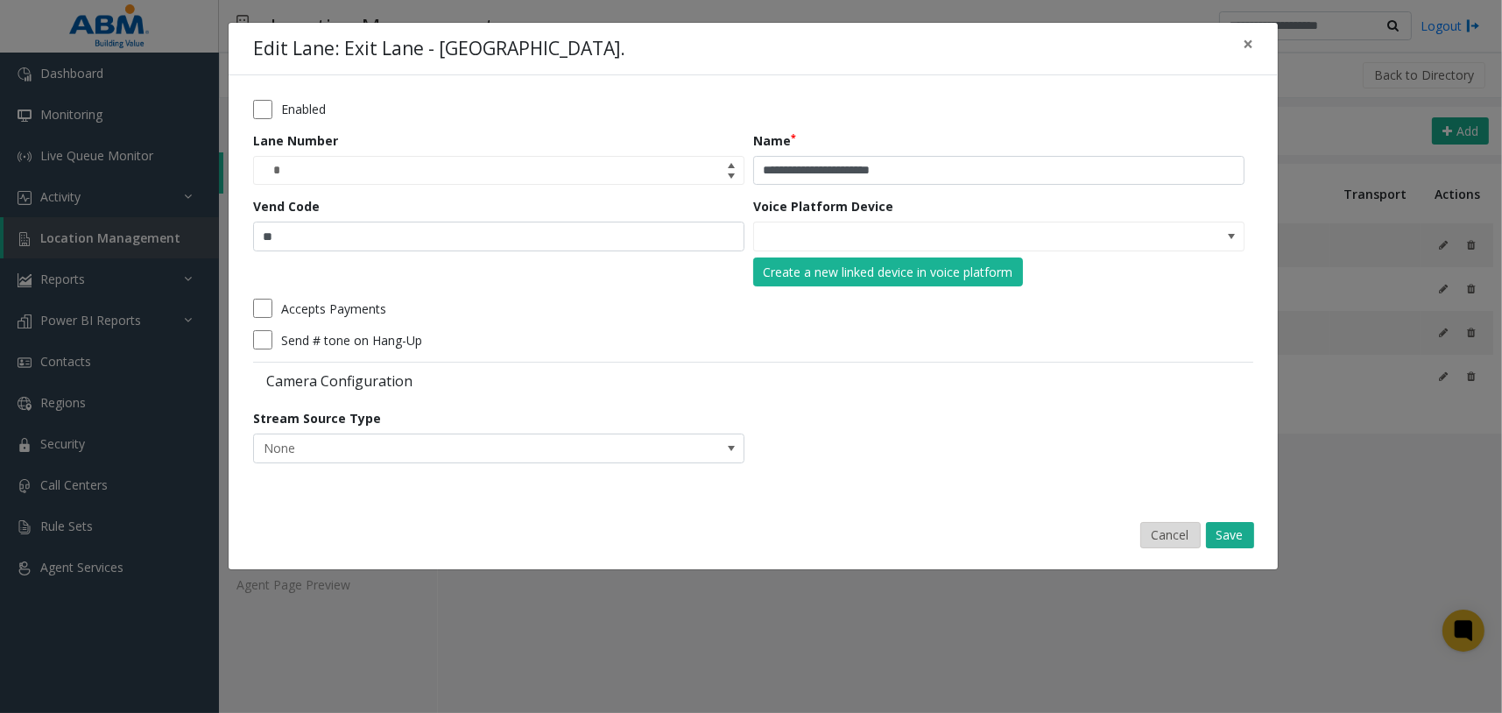
click at [1154, 543] on button "Cancel" at bounding box center [1170, 535] width 60 height 26
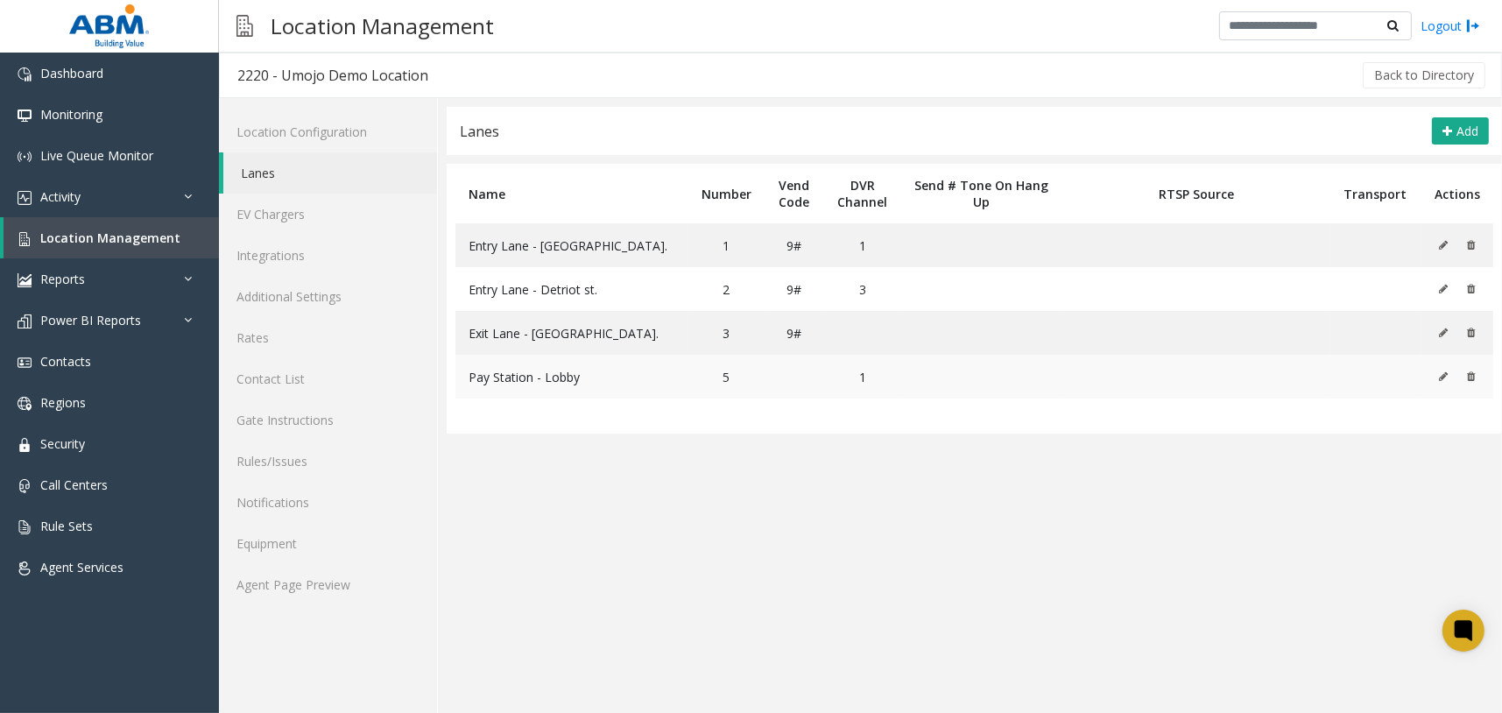
click at [1443, 376] on icon at bounding box center [1443, 376] width 9 height 11
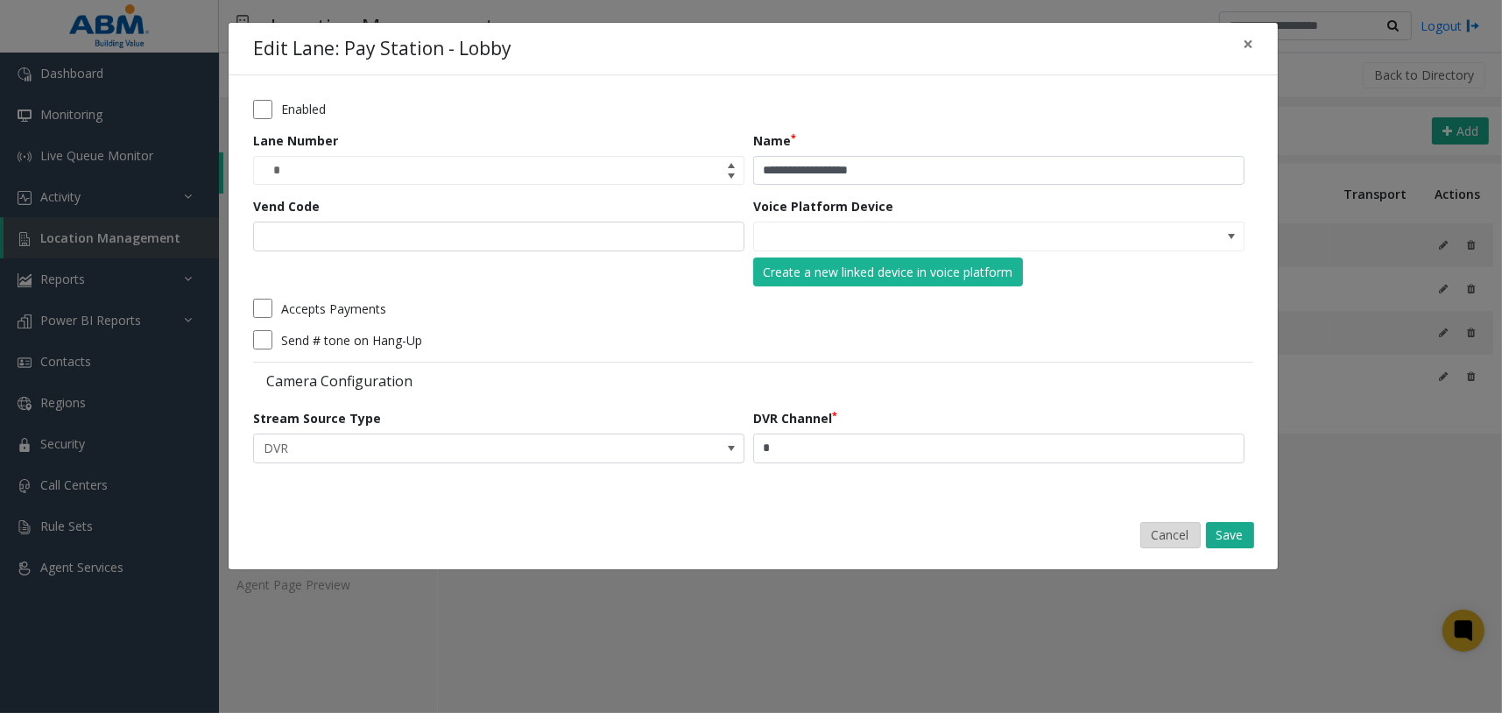
click at [1173, 528] on button "Cancel" at bounding box center [1170, 535] width 60 height 26
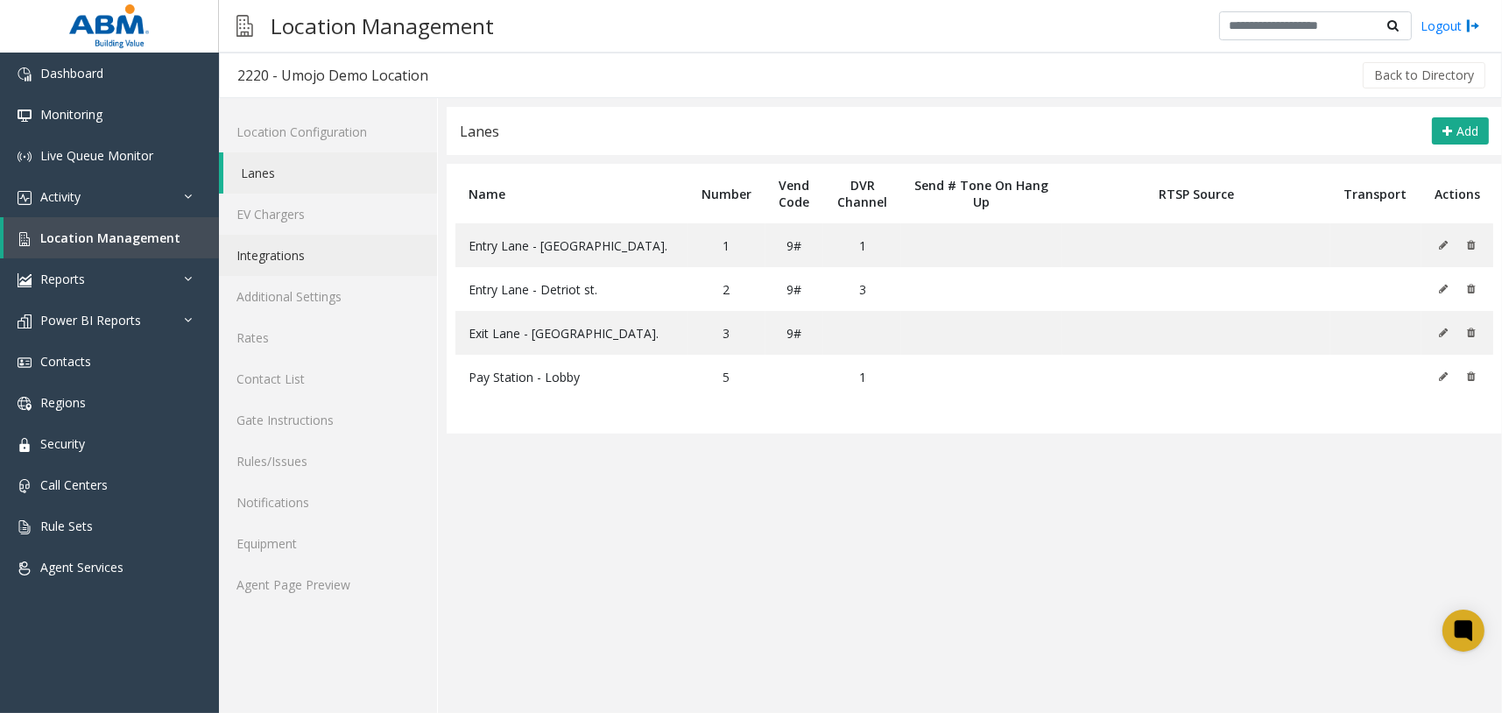
click at [326, 257] on link "Integrations" at bounding box center [328, 255] width 218 height 41
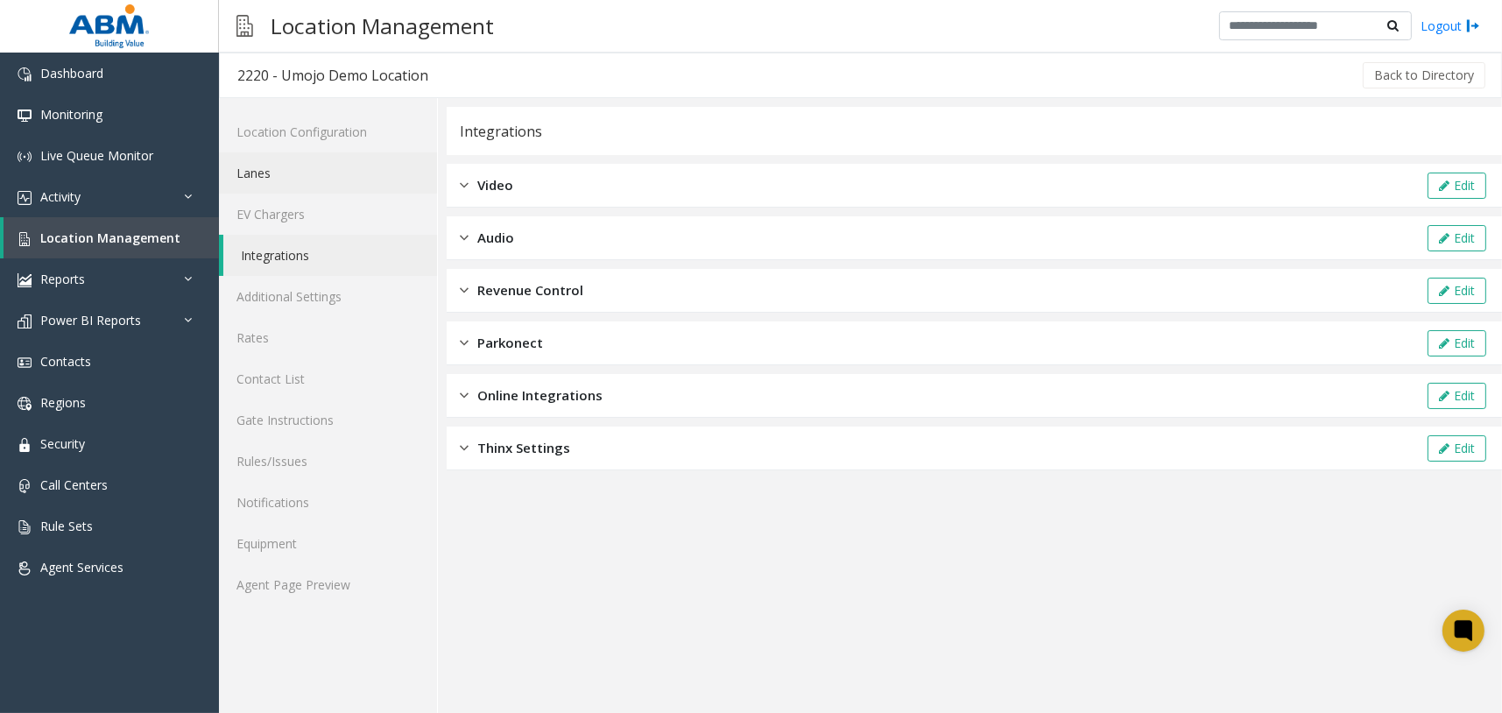
click at [354, 164] on link "Lanes" at bounding box center [328, 172] width 218 height 41
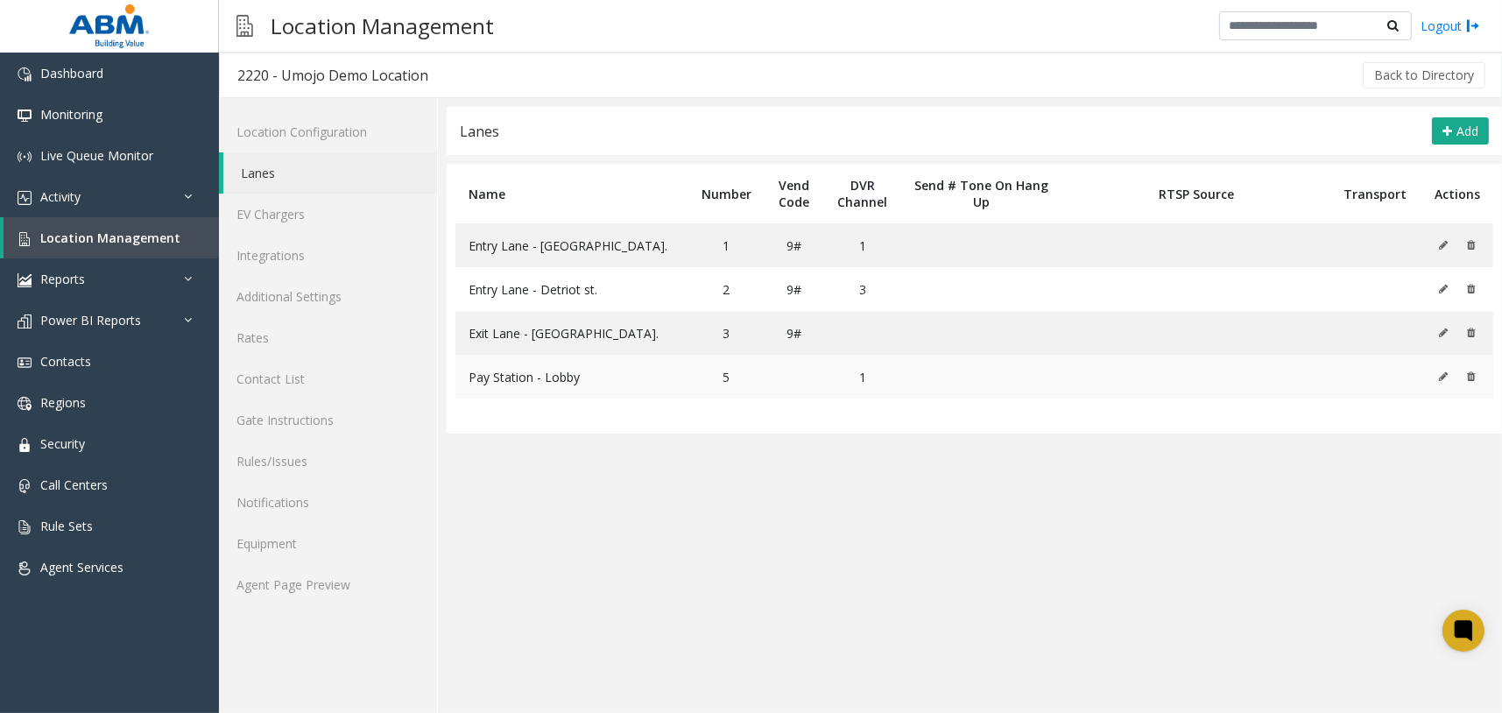
click at [1444, 375] on icon at bounding box center [1443, 376] width 9 height 11
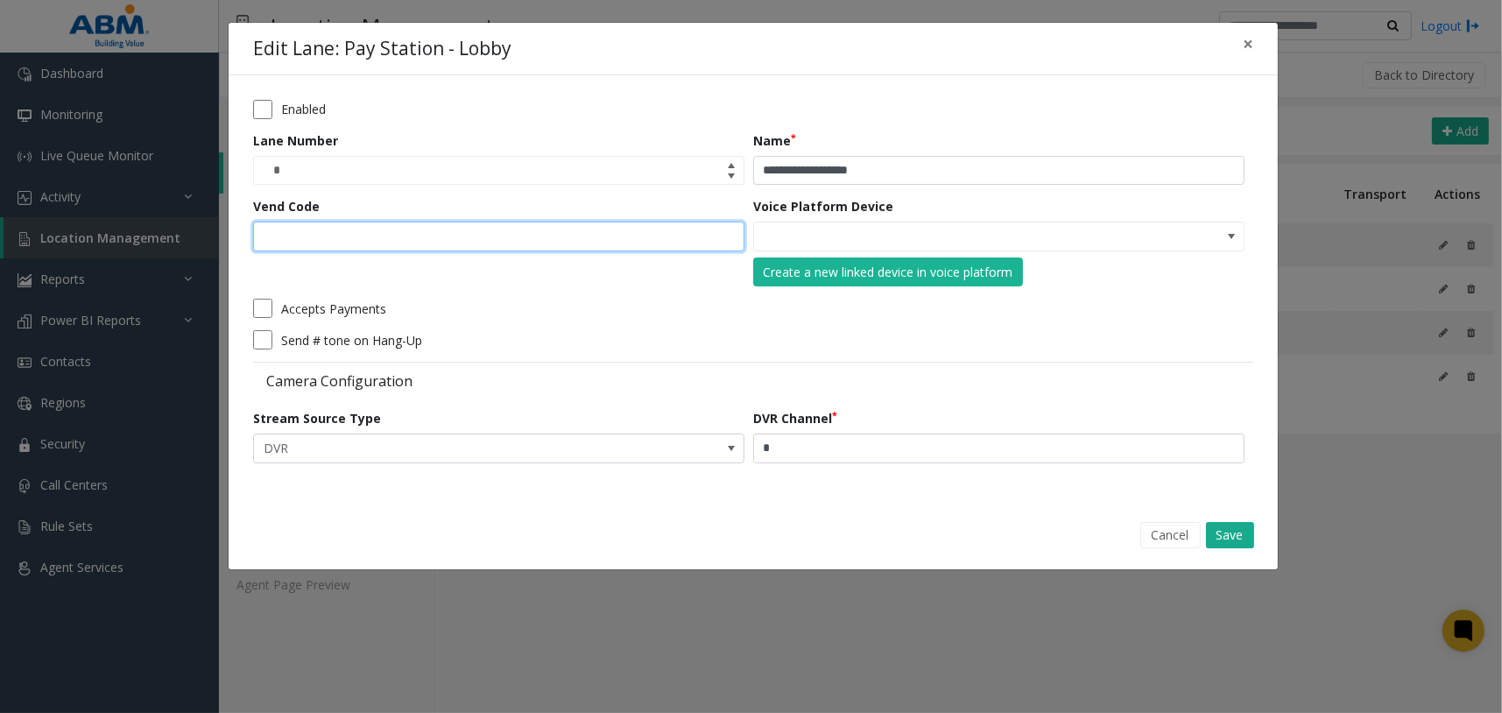
click at [657, 235] on input "Vend Code" at bounding box center [498, 237] width 491 height 30
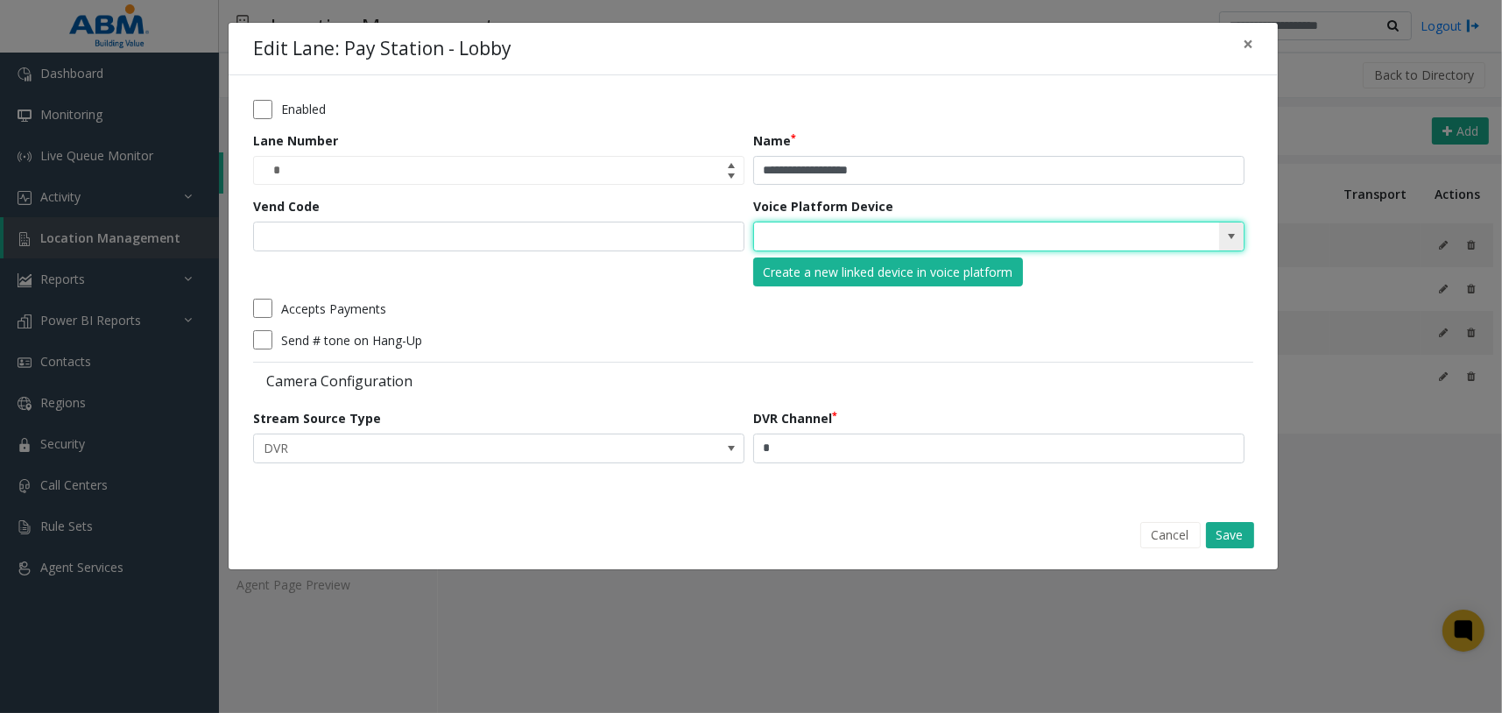
click at [857, 241] on input at bounding box center [949, 236] width 391 height 28
click at [1240, 241] on span at bounding box center [1231, 236] width 25 height 28
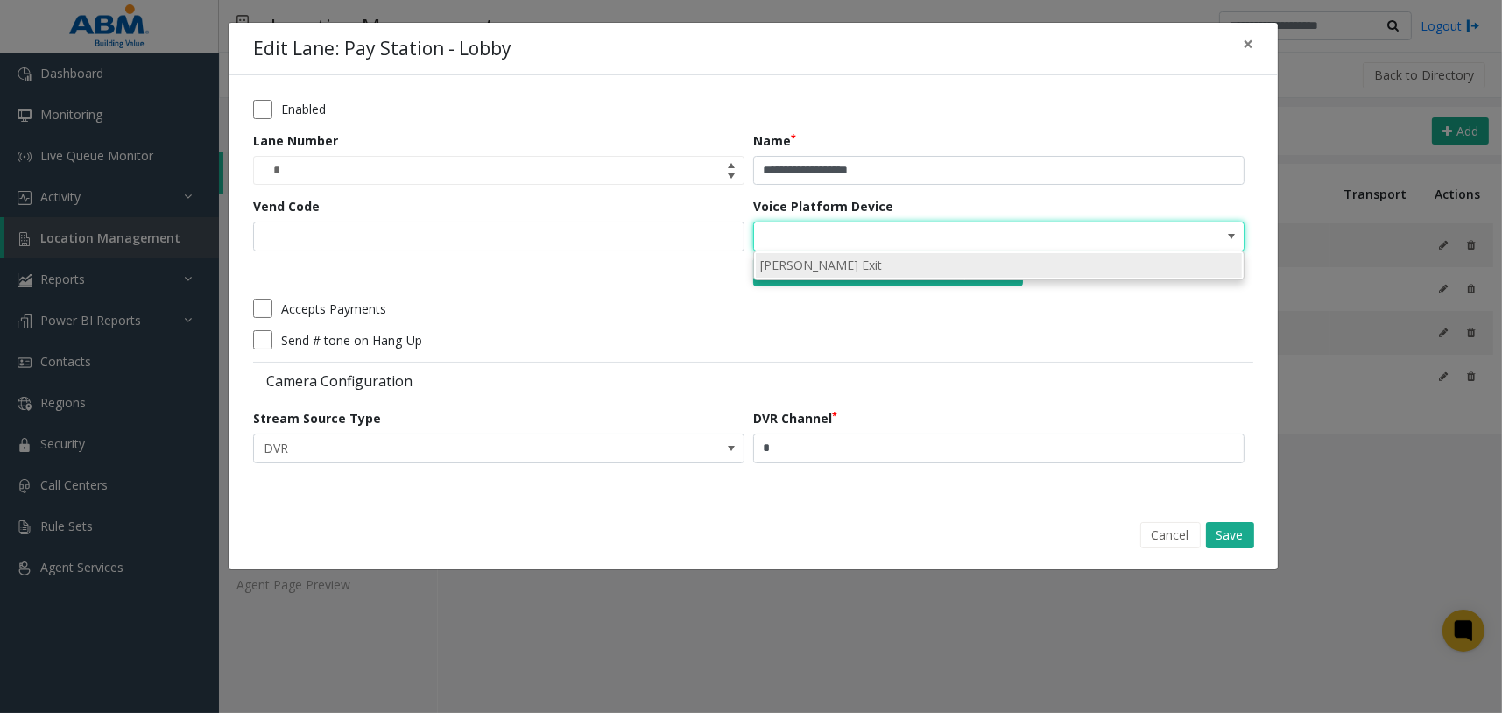
click at [932, 270] on li "Lane Vida Exit" at bounding box center [999, 265] width 486 height 24
type input "**********"
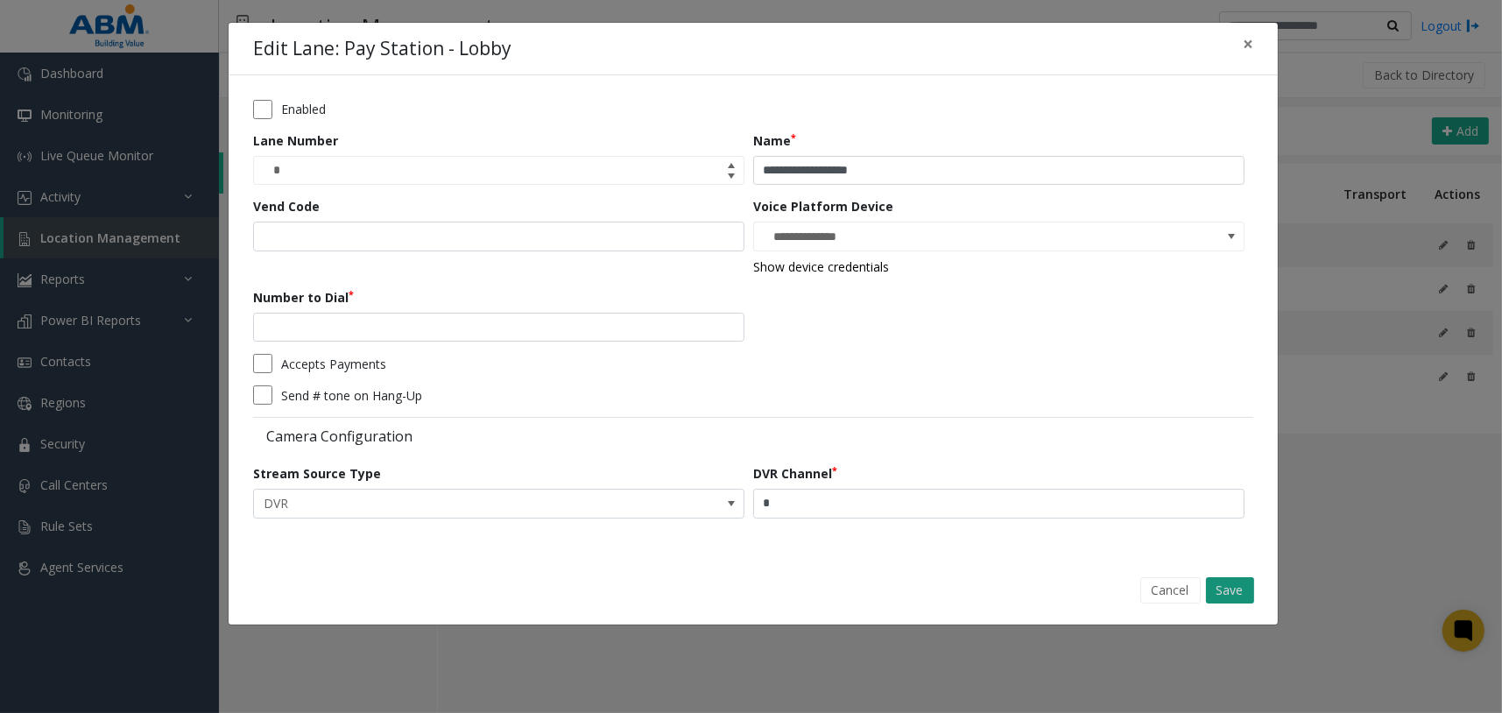
click at [1235, 587] on button "Save" at bounding box center [1230, 590] width 48 height 26
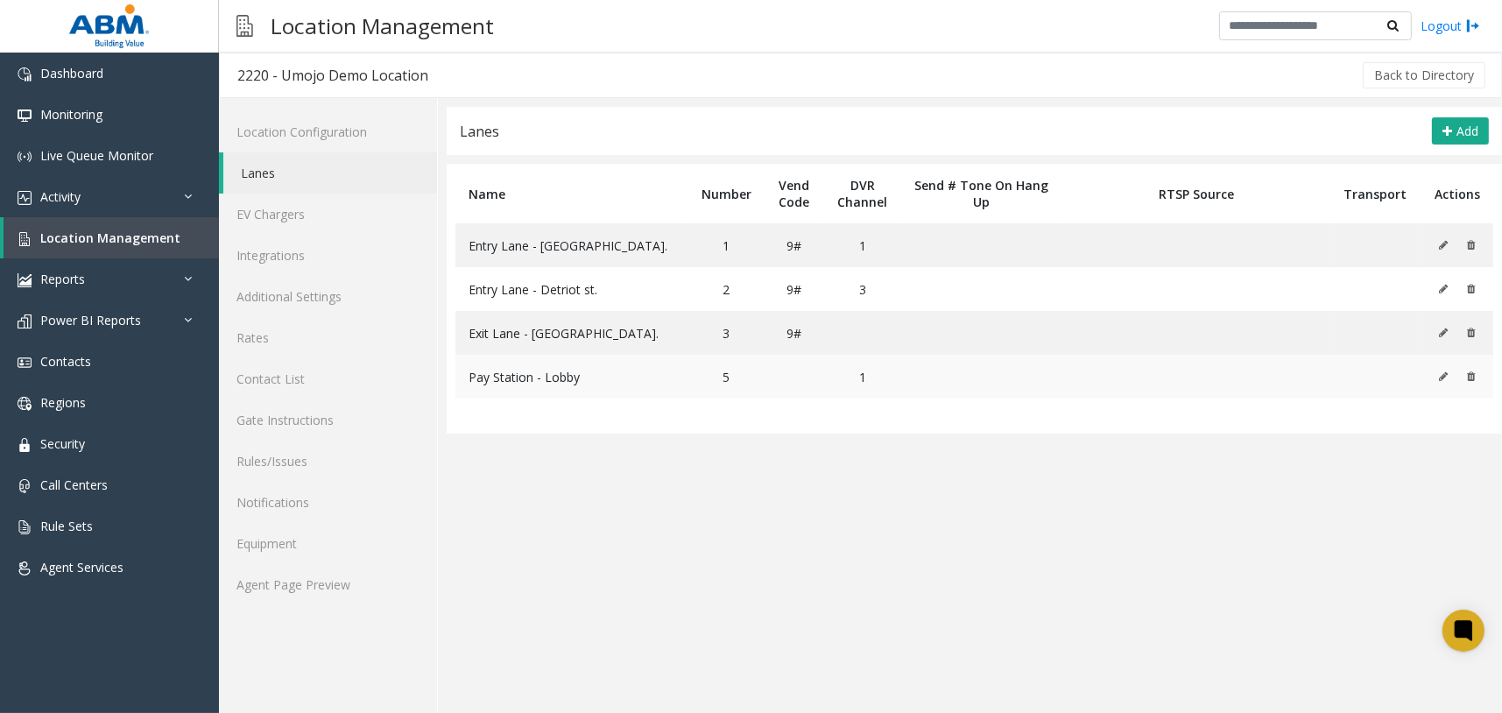
click at [1439, 378] on icon at bounding box center [1443, 376] width 9 height 11
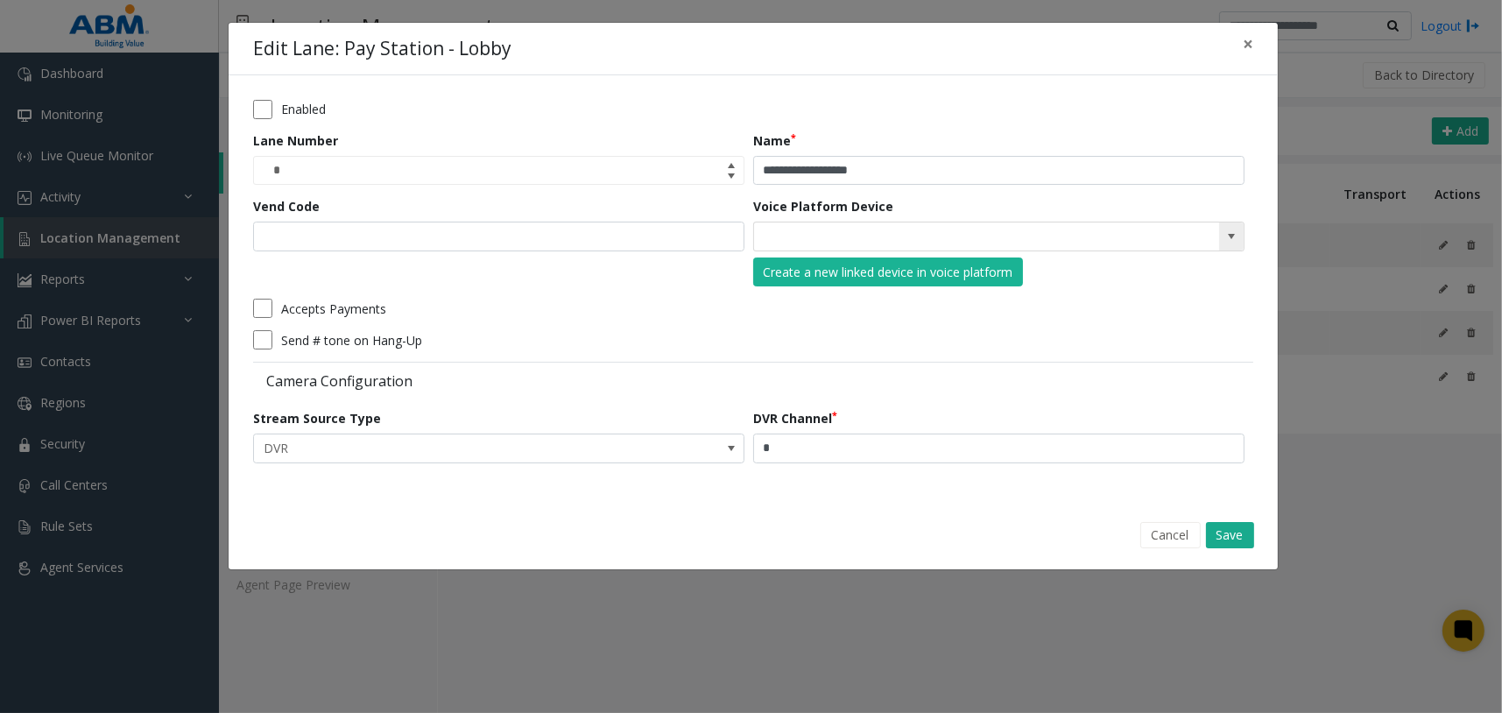
click at [1237, 235] on span at bounding box center [1231, 236] width 14 height 14
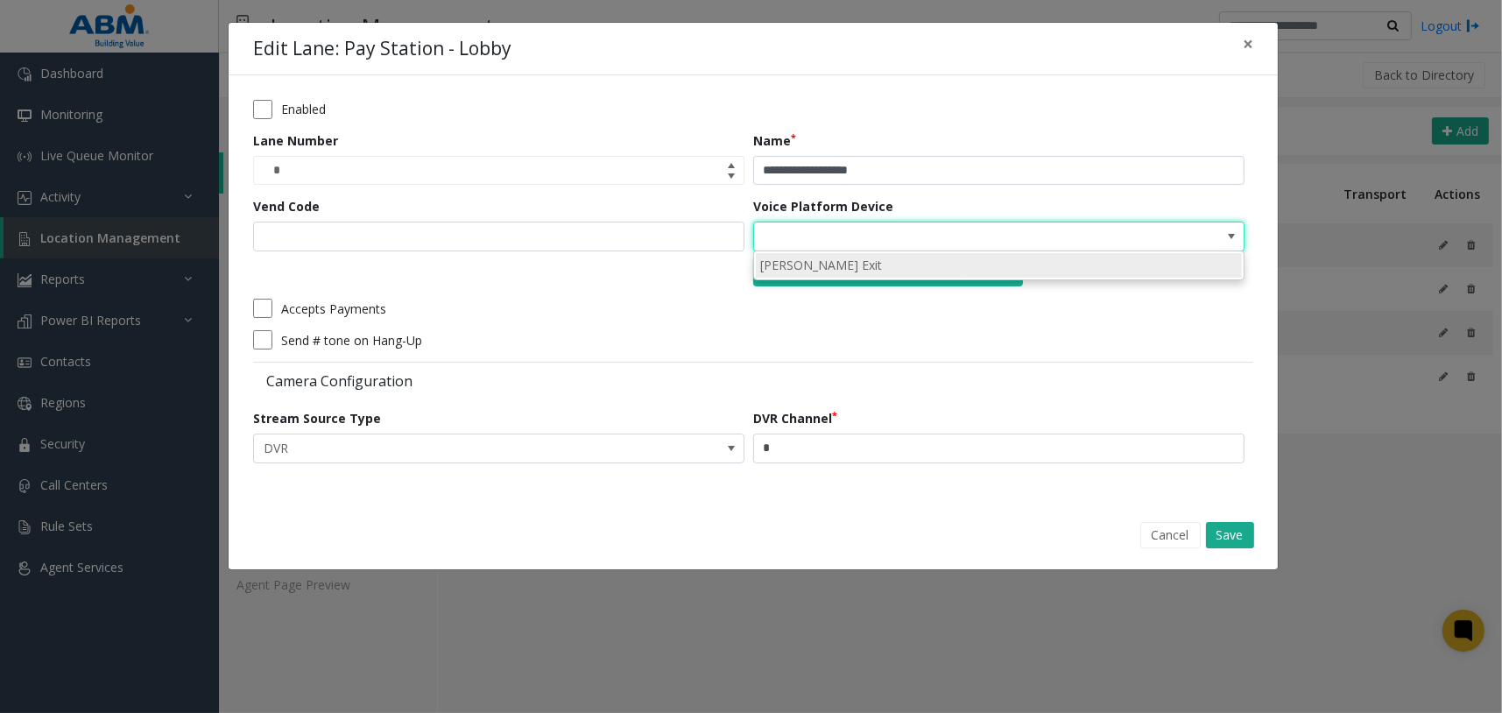
click at [957, 267] on li "Lane Vida Exit" at bounding box center [999, 265] width 486 height 24
type input "**********"
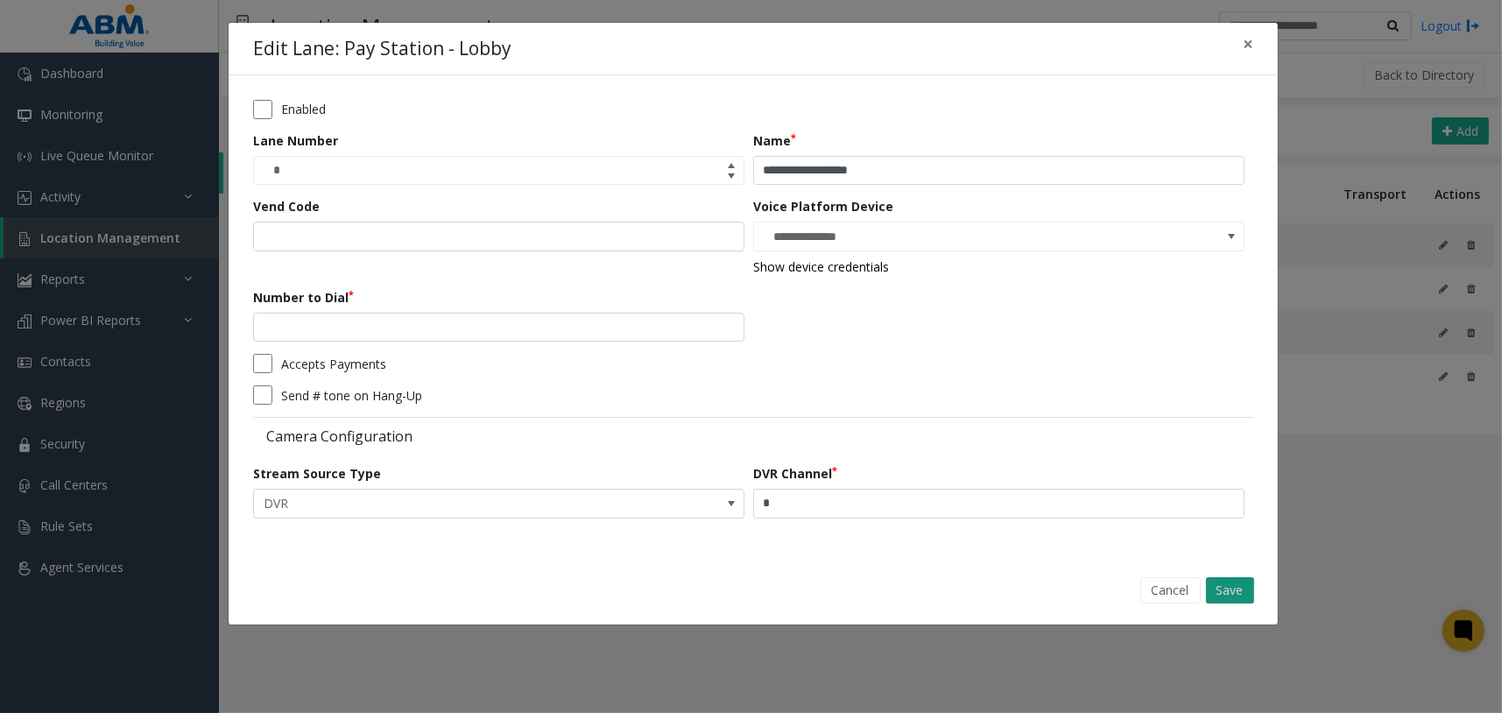
click at [1220, 584] on button "Save" at bounding box center [1230, 590] width 48 height 26
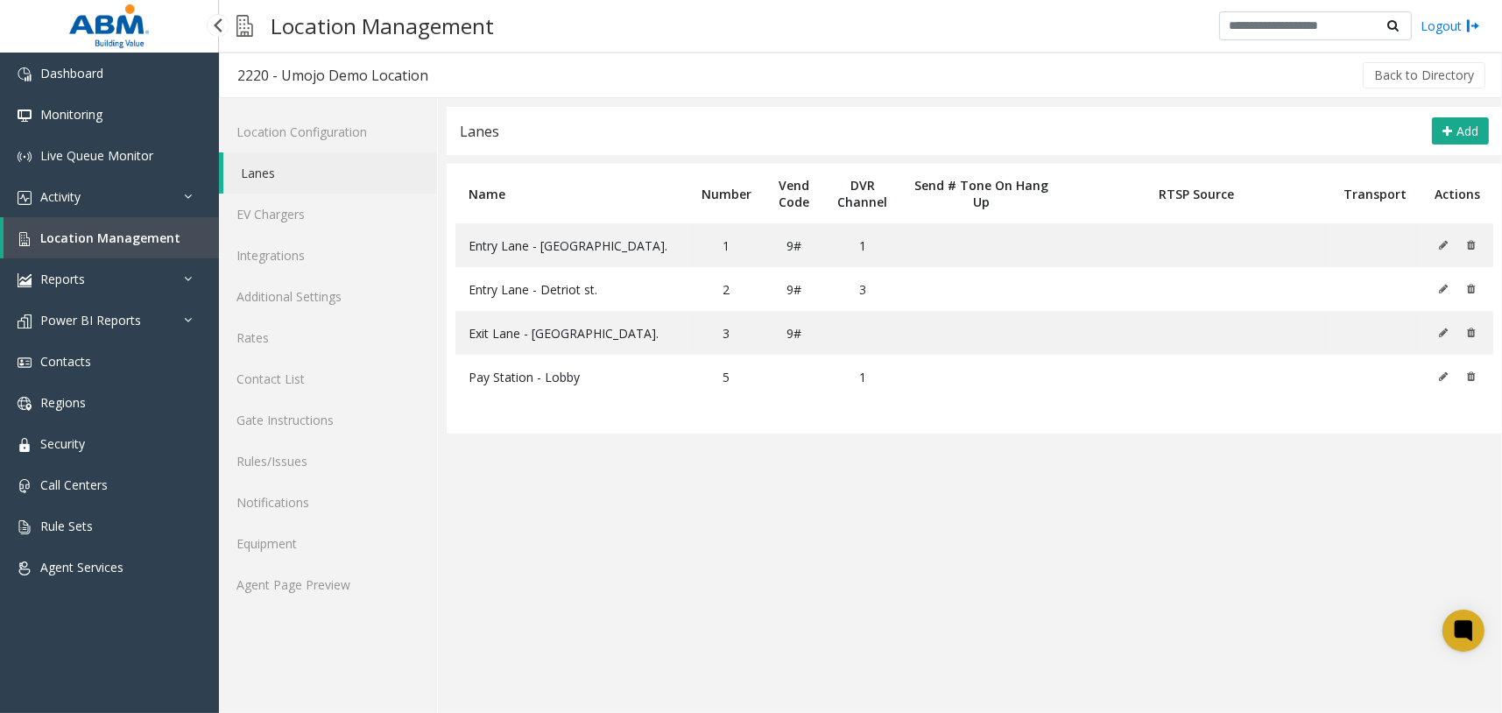
click at [161, 243] on span "Location Management" at bounding box center [110, 237] width 140 height 17
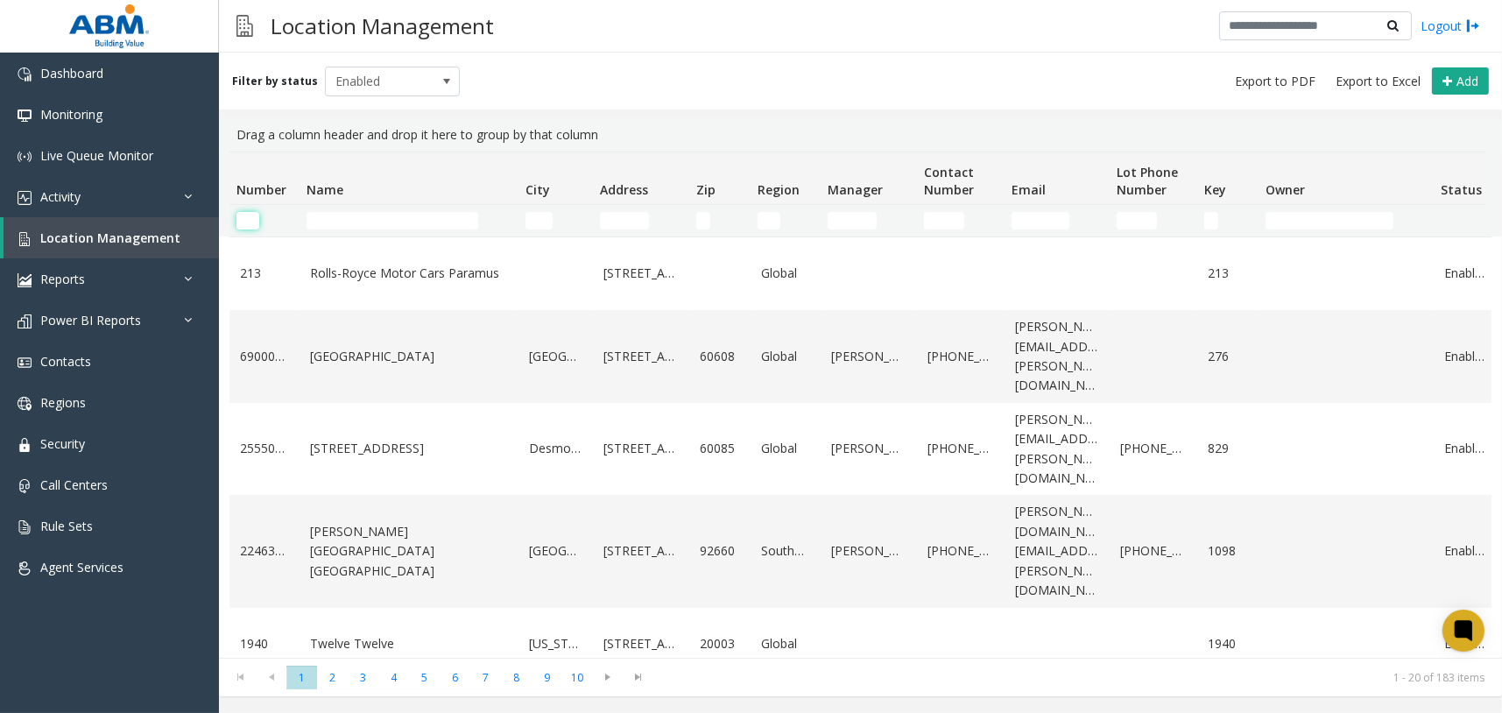
click at [251, 224] on input "Number Filter" at bounding box center [247, 221] width 23 height 18
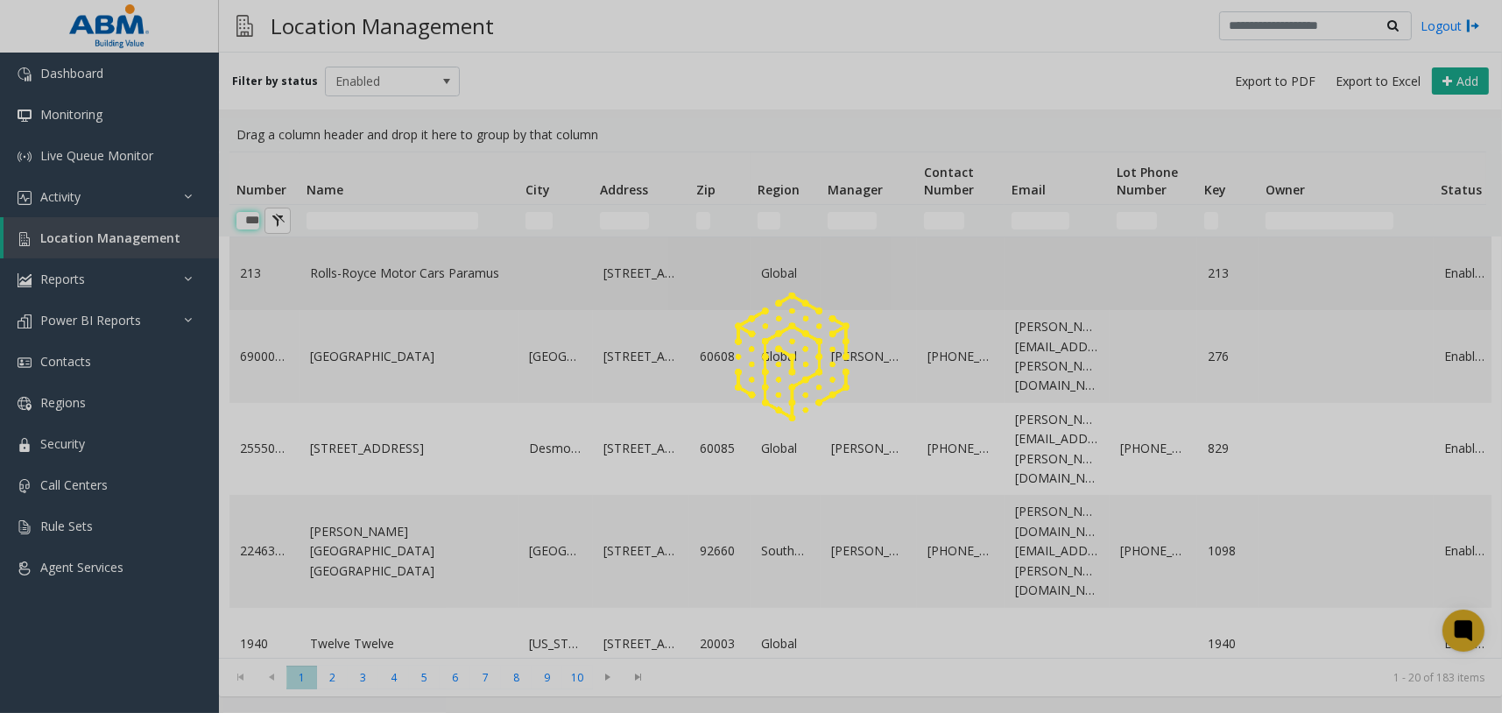
type input "****"
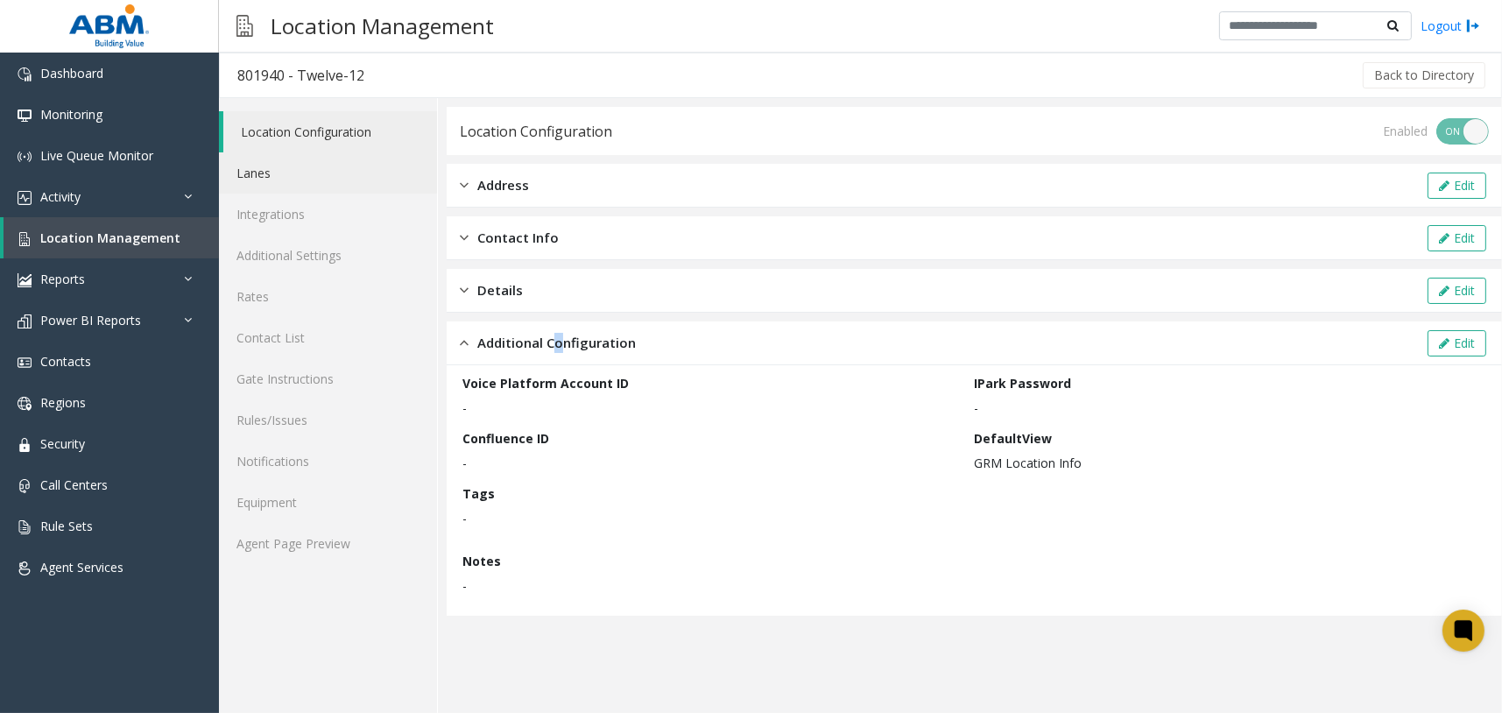
drag, startPoint x: 0, startPoint y: 0, endPoint x: 409, endPoint y: 186, distance: 449.4
click at [398, 184] on link "Lanes" at bounding box center [328, 172] width 218 height 41
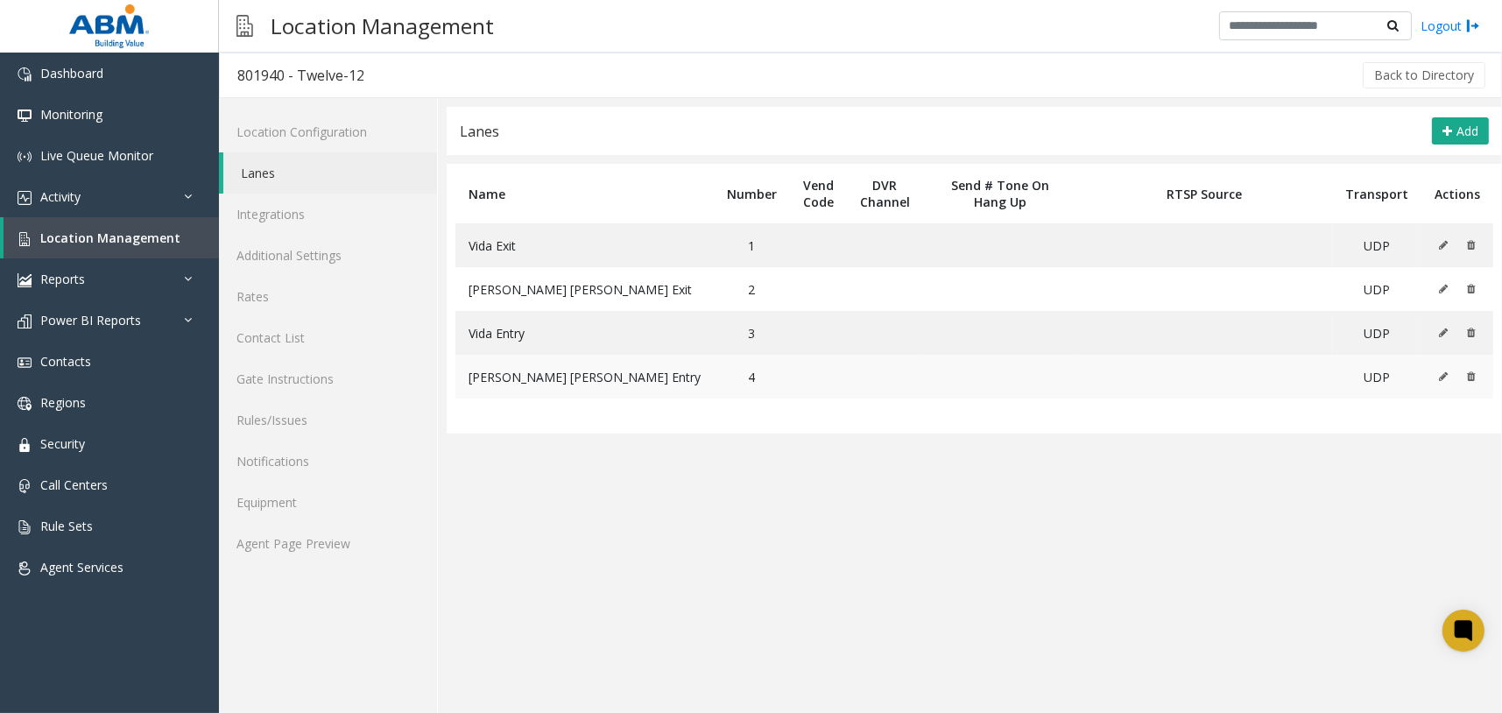
click at [1449, 373] on button at bounding box center [1447, 376] width 19 height 26
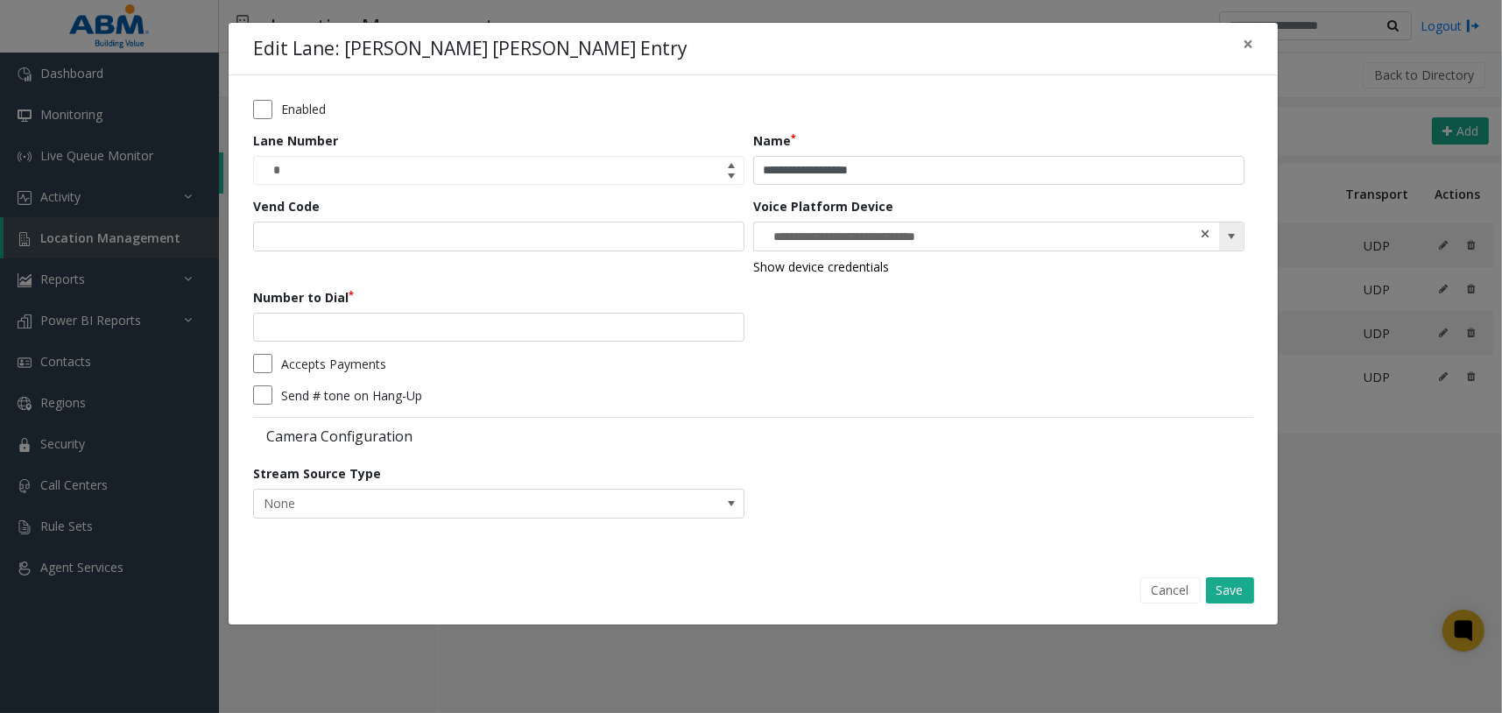
click at [1207, 233] on span at bounding box center [1205, 234] width 12 height 18
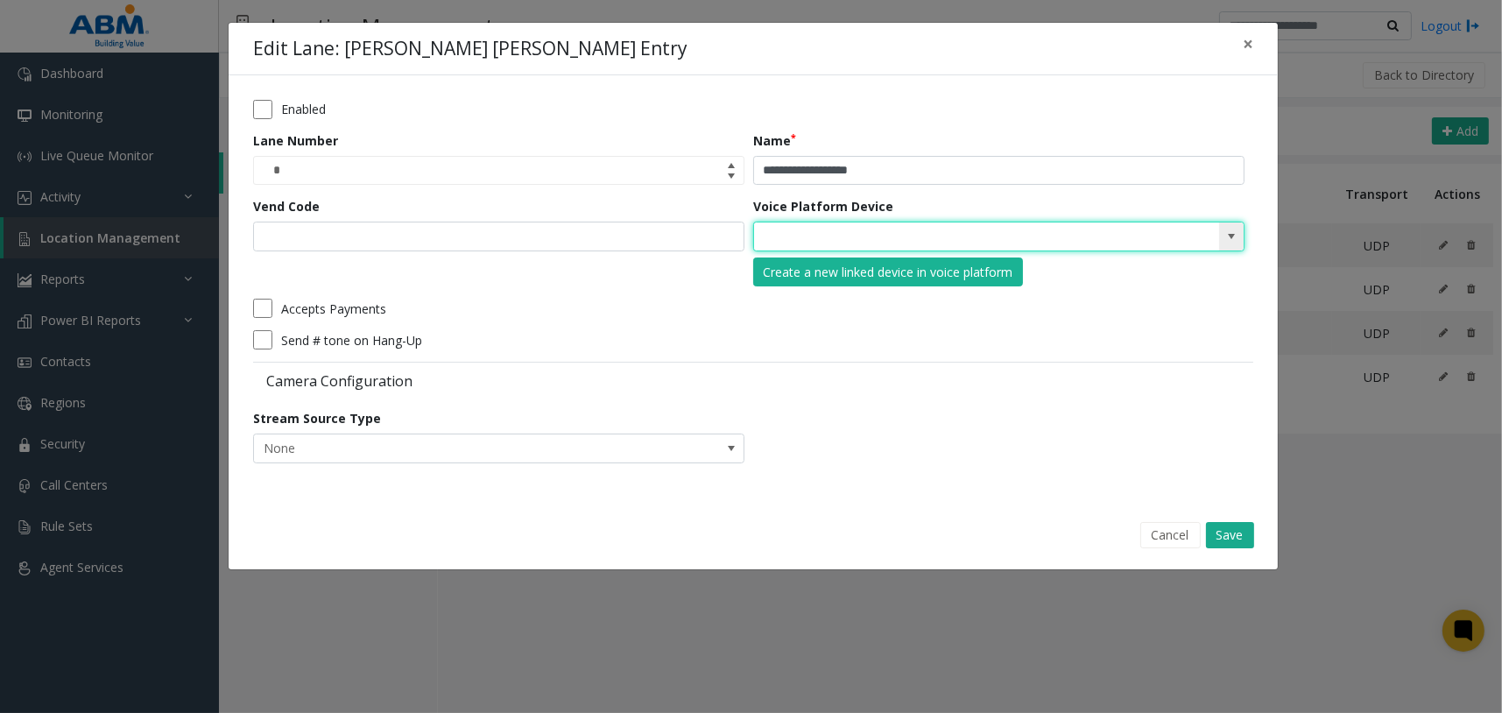
click at [1230, 549] on div "Cancel Save" at bounding box center [753, 534] width 1024 height 45
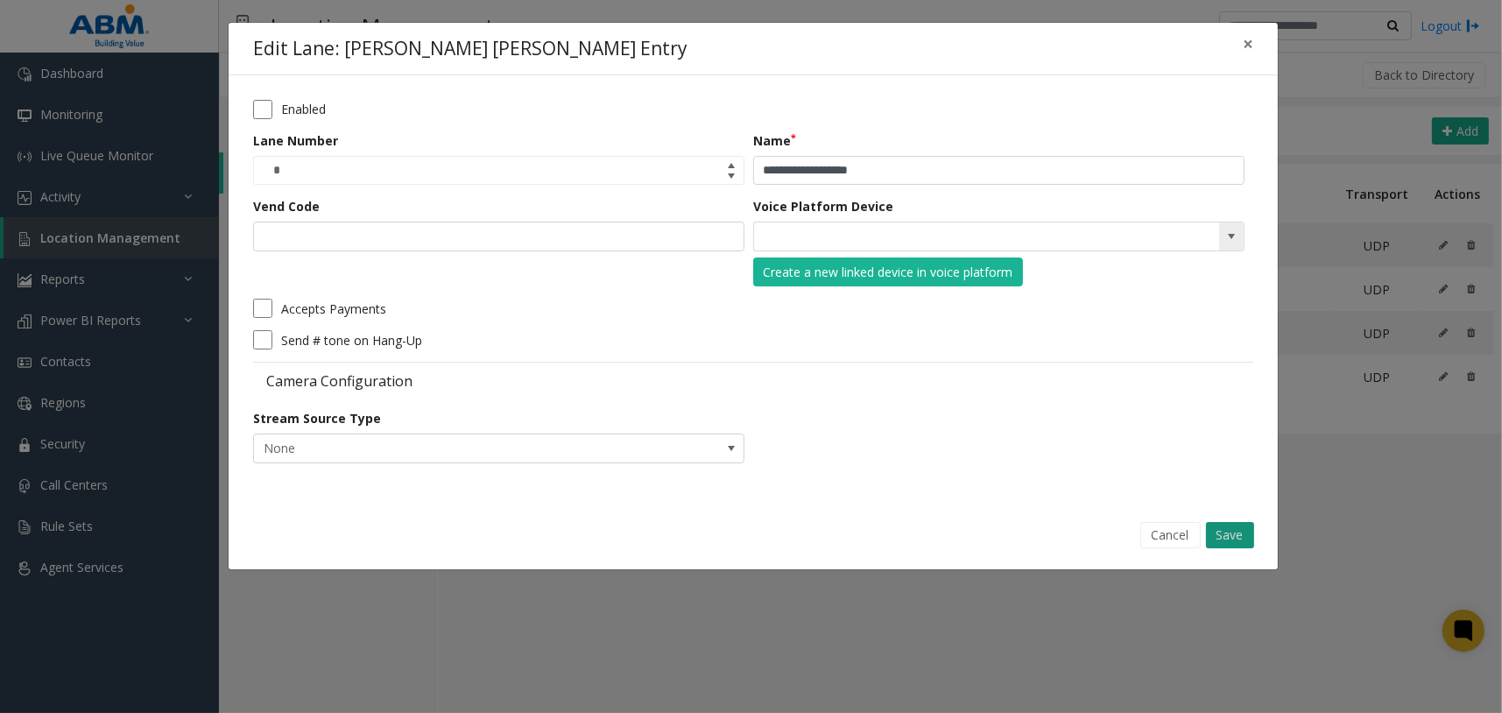
click at [1233, 534] on button "Save" at bounding box center [1230, 535] width 48 height 26
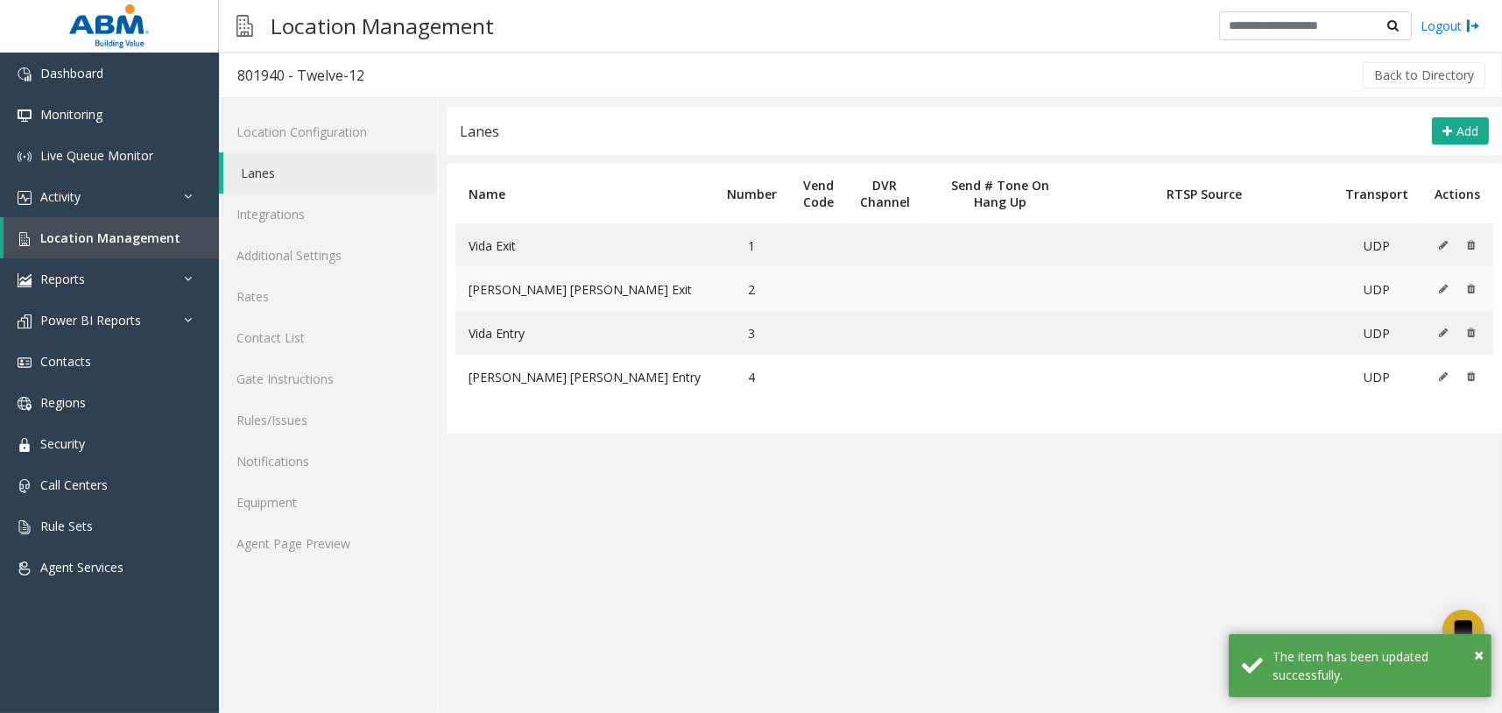
click at [1436, 285] on td at bounding box center [1457, 289] width 72 height 44
click at [1442, 286] on icon at bounding box center [1443, 289] width 9 height 11
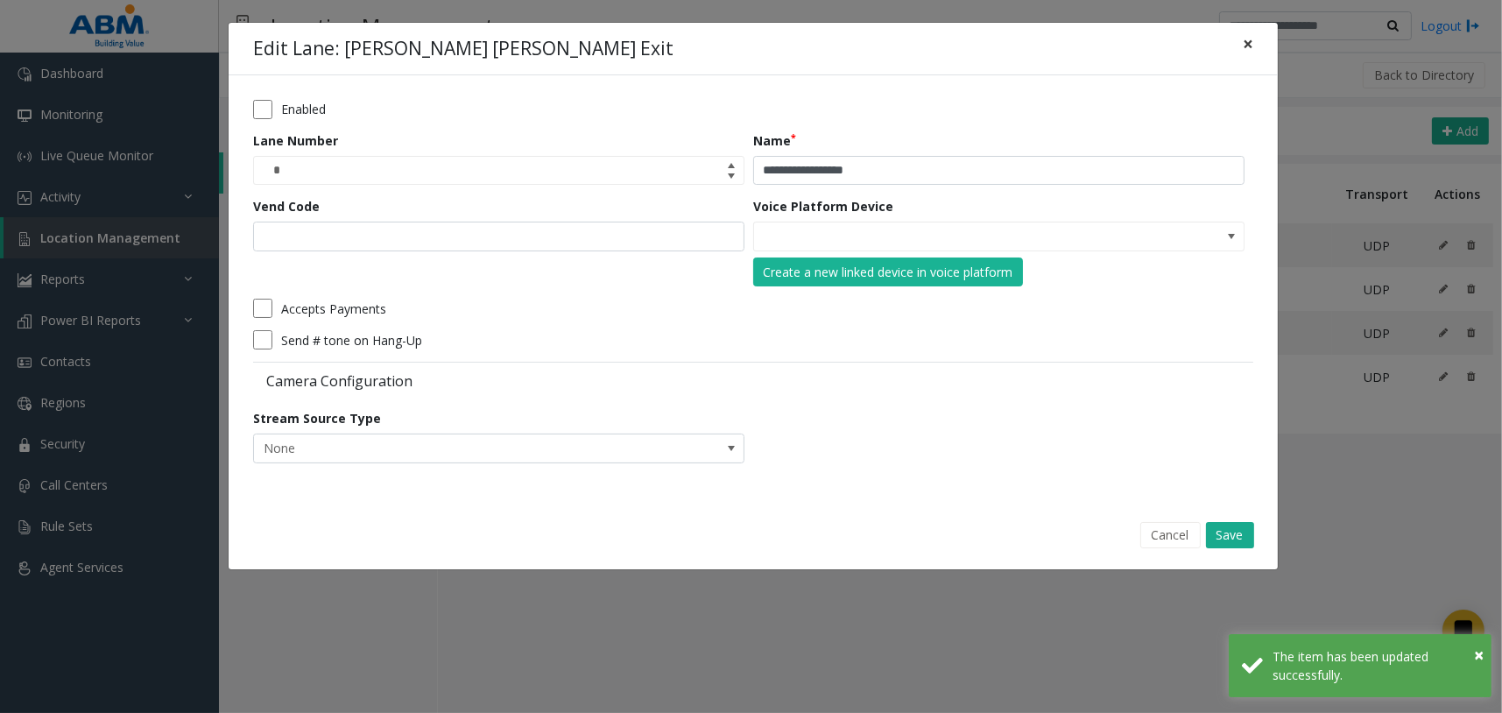
click at [1243, 53] on span "×" at bounding box center [1247, 44] width 11 height 25
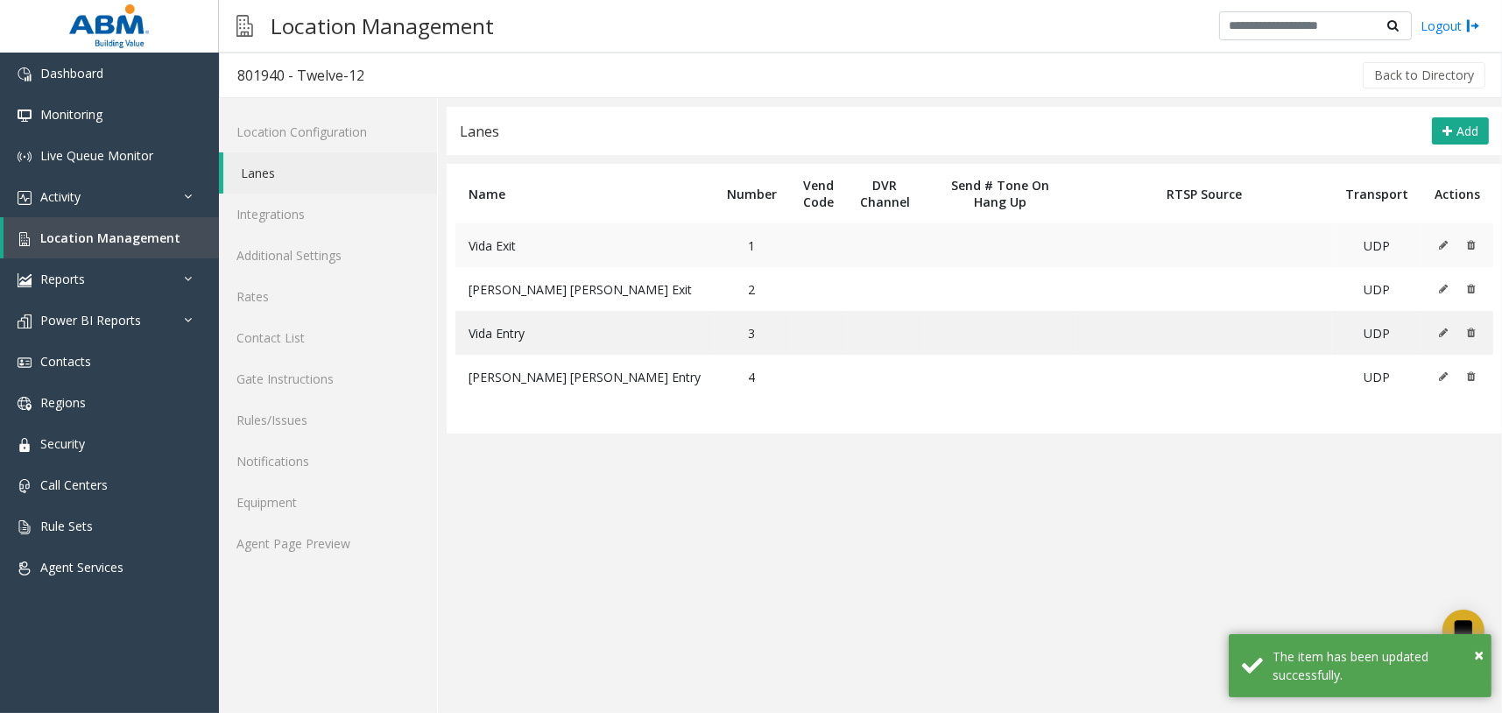
click at [1446, 243] on icon at bounding box center [1443, 245] width 9 height 11
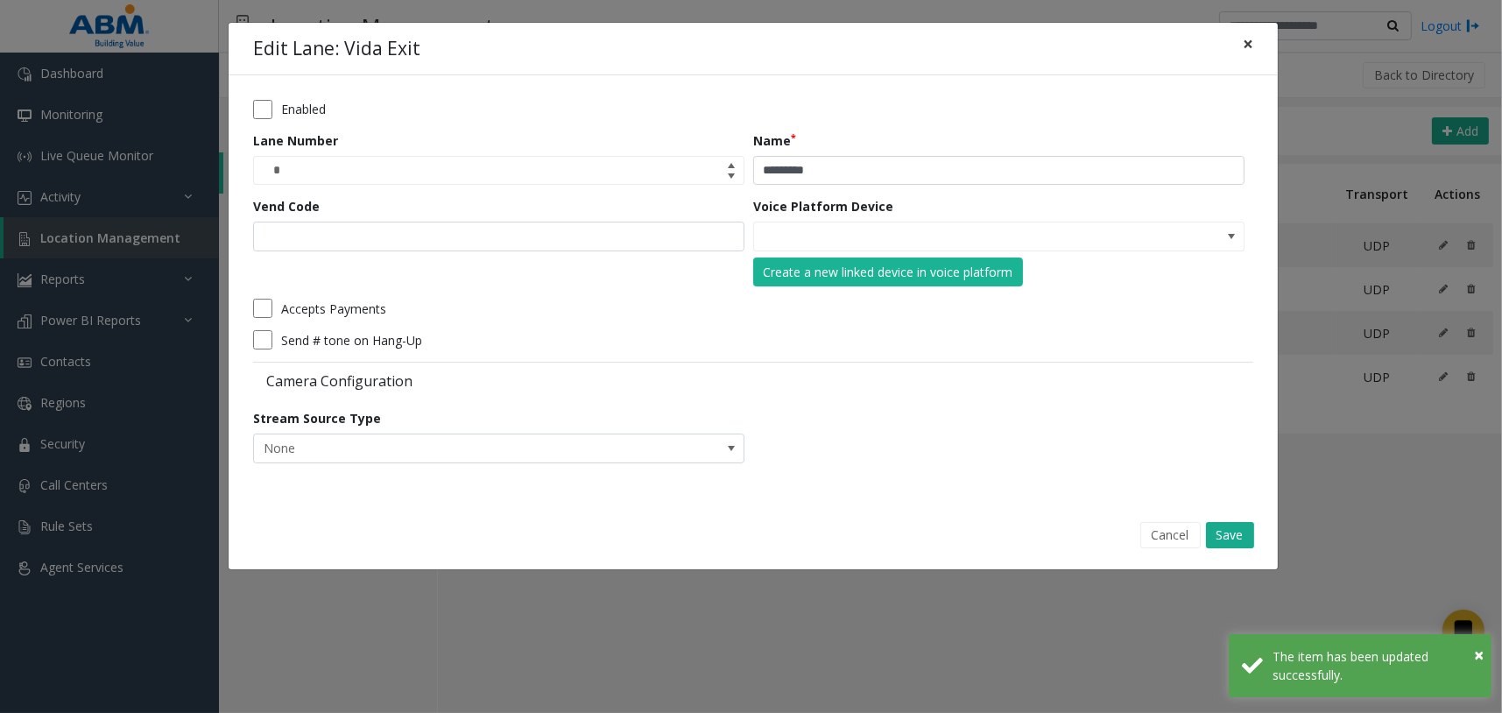
click at [1248, 46] on span "×" at bounding box center [1247, 44] width 11 height 25
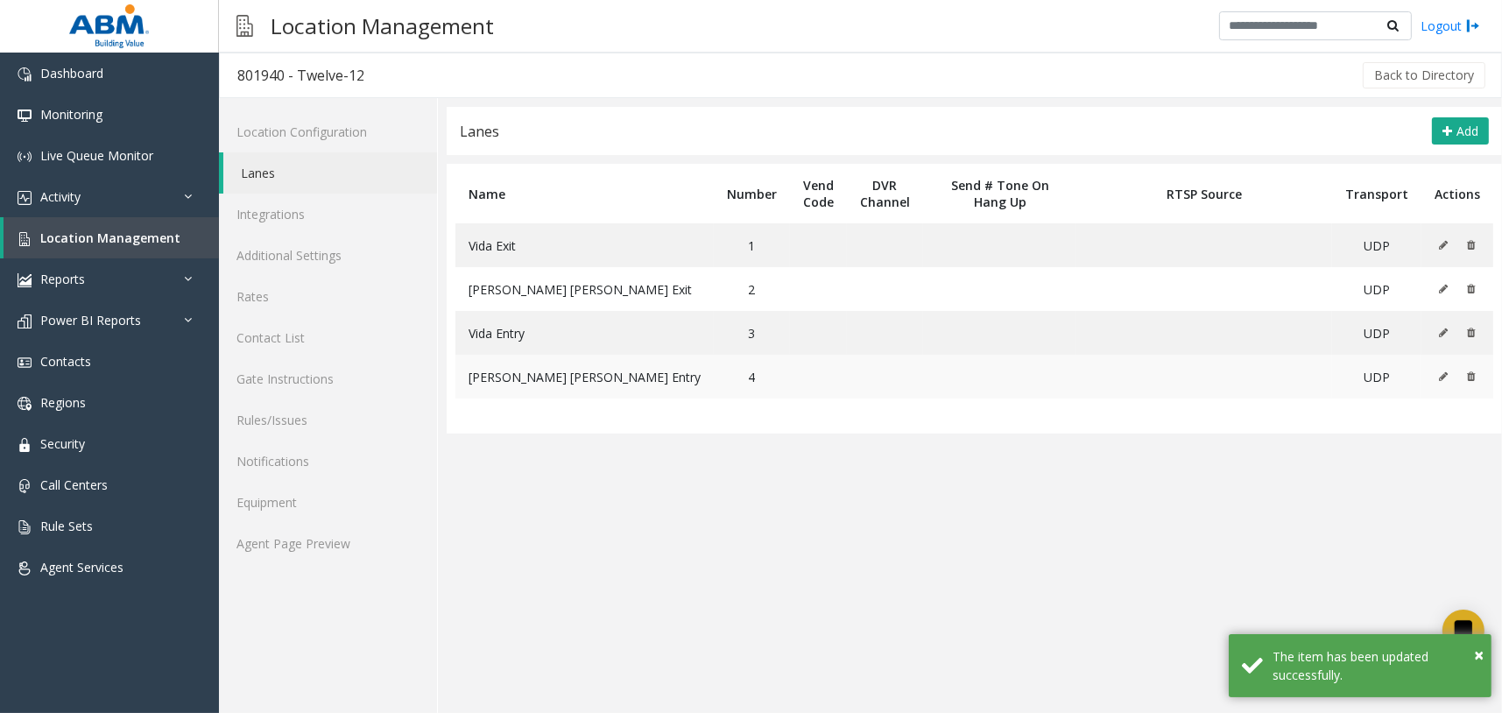
click at [1448, 376] on button at bounding box center [1447, 376] width 19 height 26
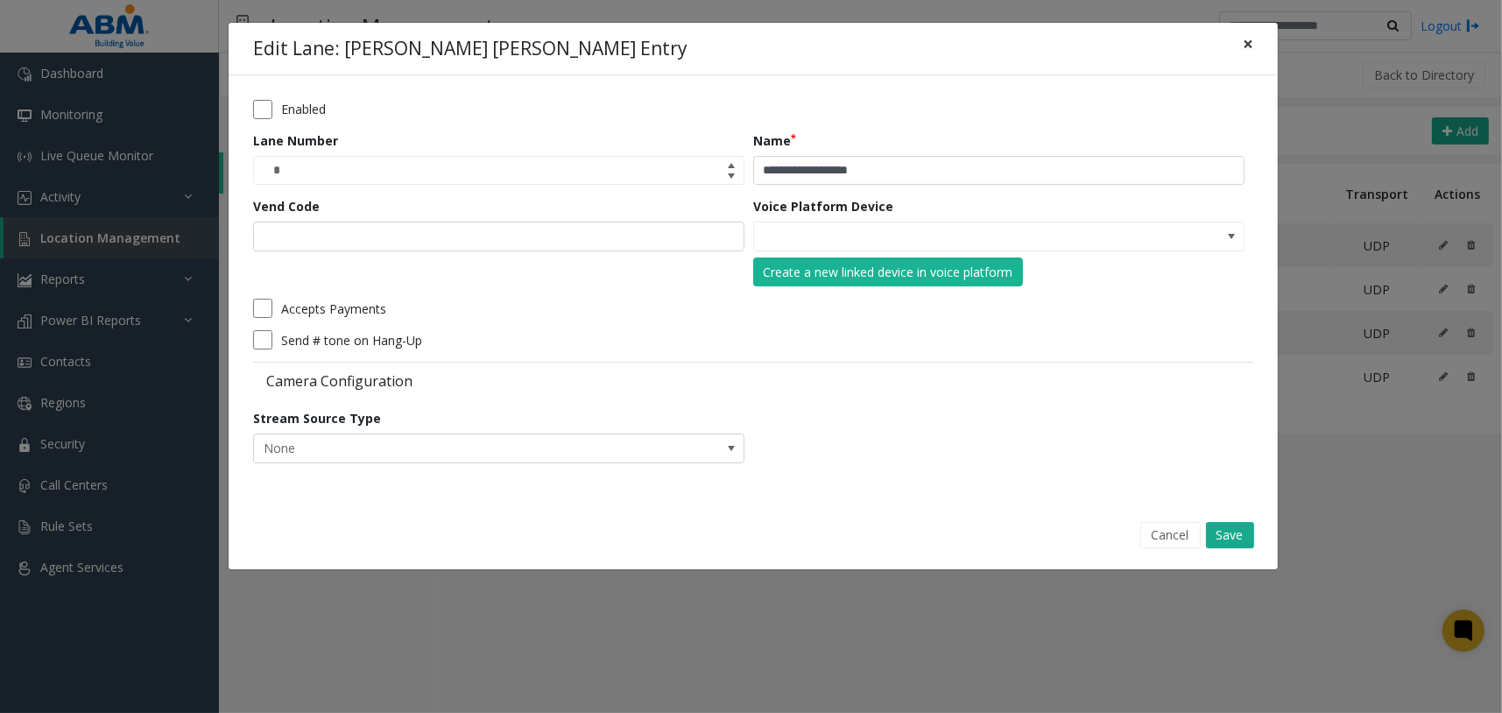
drag, startPoint x: 1243, startPoint y: 40, endPoint x: 1228, endPoint y: 43, distance: 15.1
click at [1243, 40] on span "×" at bounding box center [1247, 44] width 11 height 25
